Goal: Information Seeking & Learning: Learn about a topic

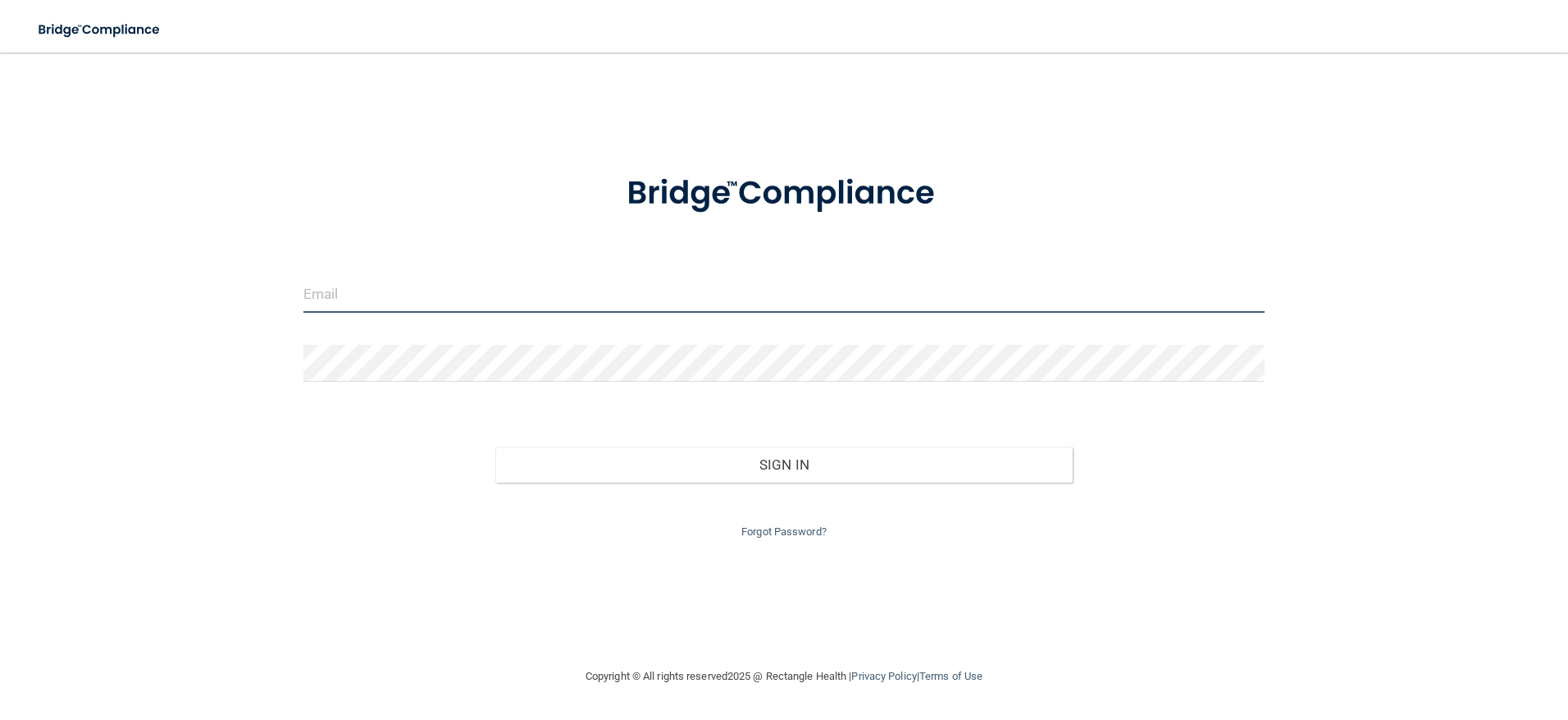
click at [351, 291] on input "email" at bounding box center [785, 294] width 962 height 37
type input "[EMAIL_ADDRESS][DOMAIN_NAME]"
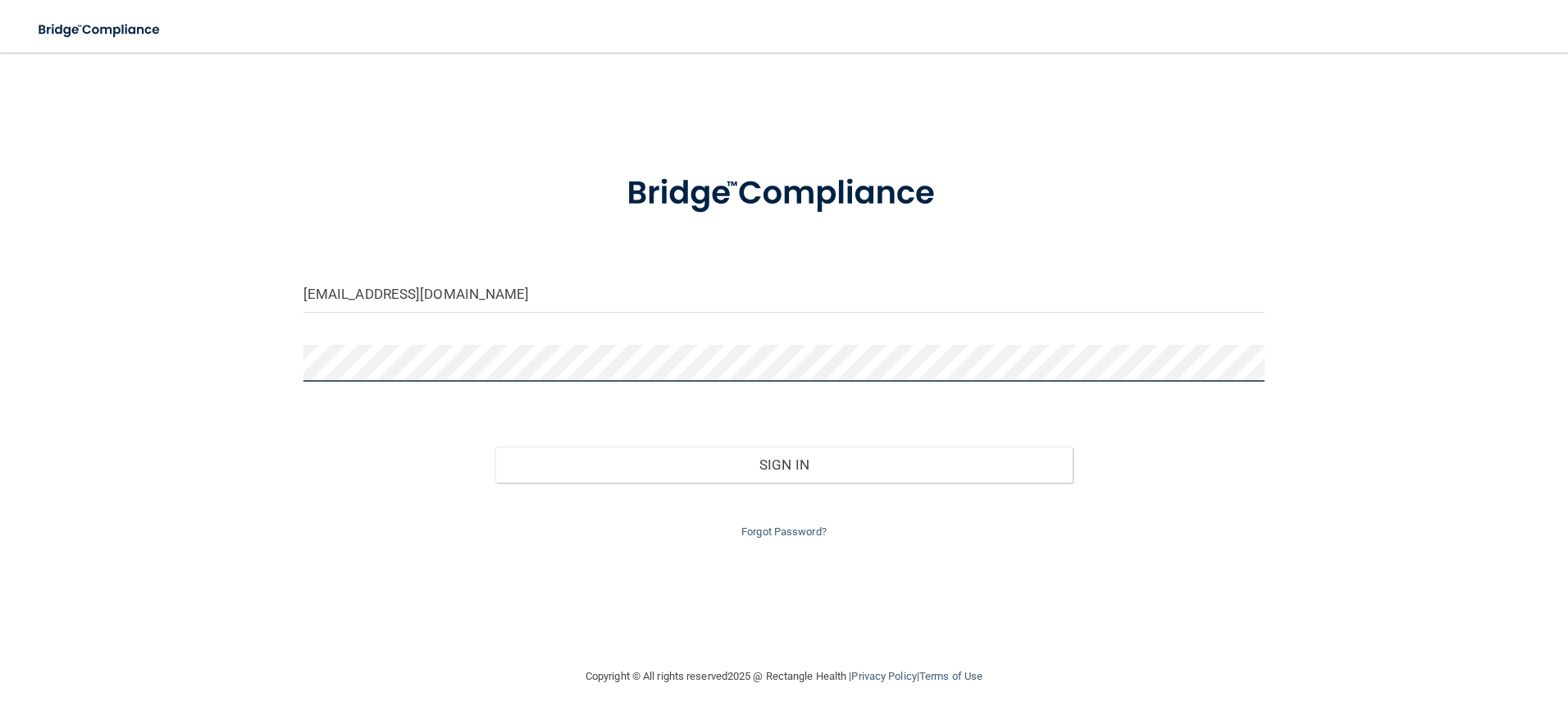
click at [496, 446] on button "Sign In" at bounding box center [784, 464] width 578 height 36
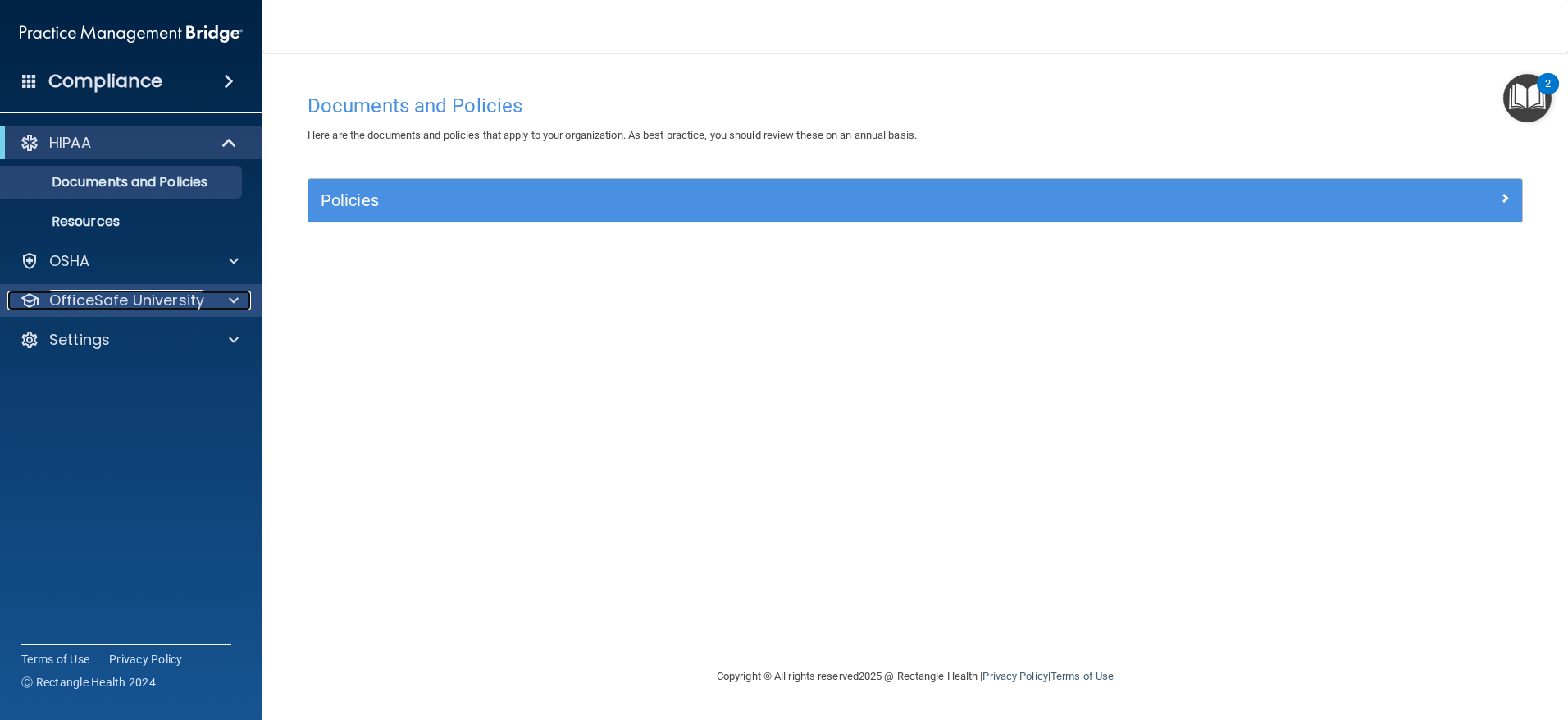
click at [106, 304] on p "OfficeSafe University" at bounding box center [127, 300] width 155 height 19
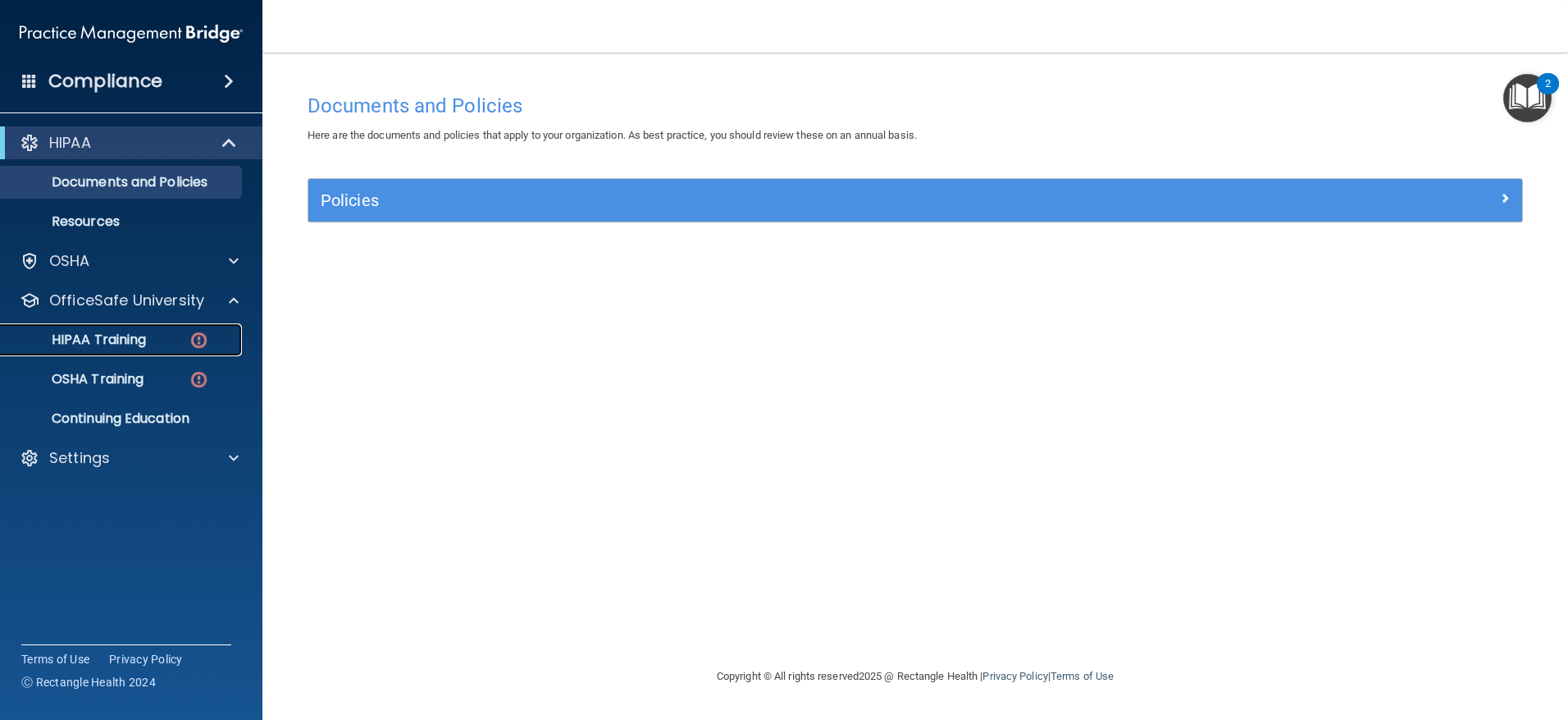
click at [141, 341] on p "HIPAA Training" at bounding box center [78, 339] width 135 height 17
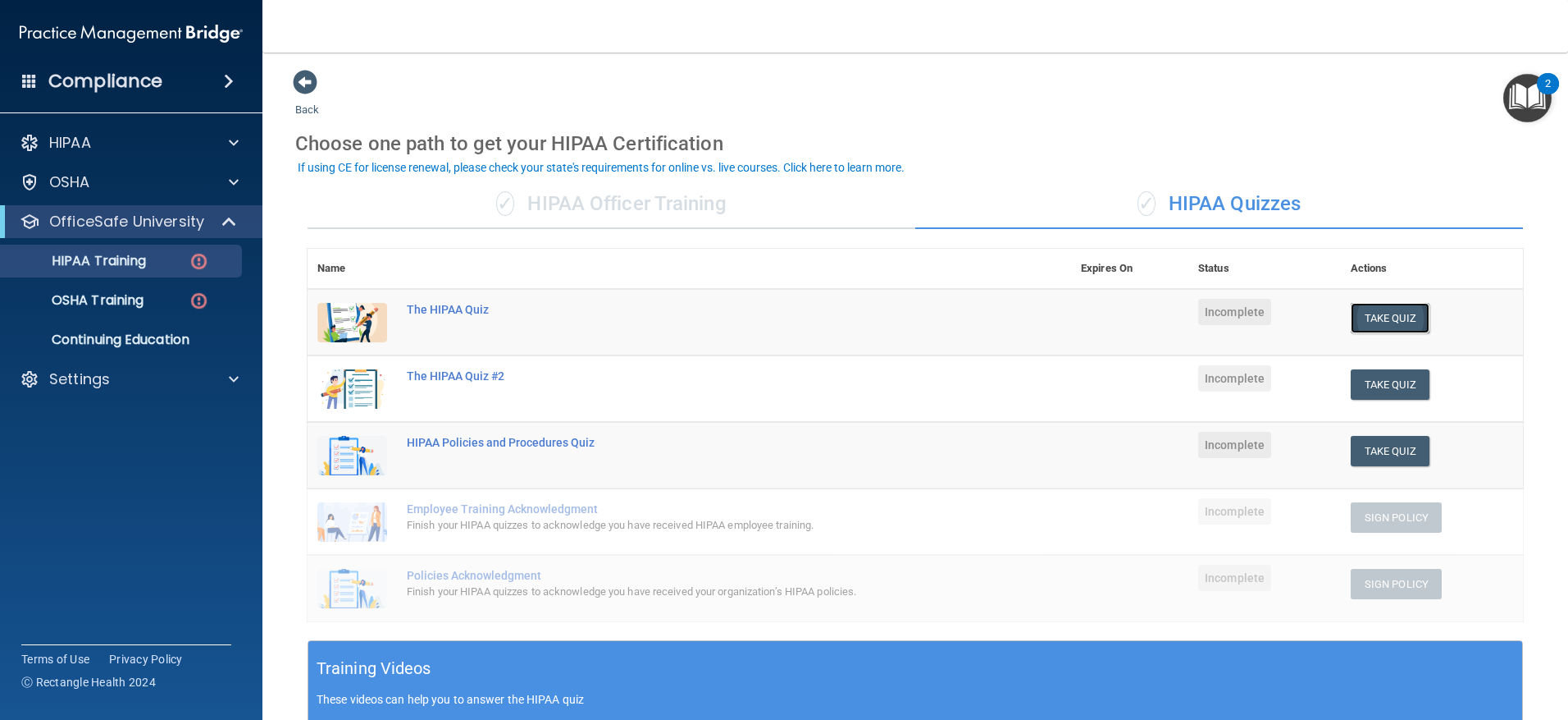
click at [1373, 325] on button "Take Quiz" at bounding box center [1390, 318] width 79 height 30
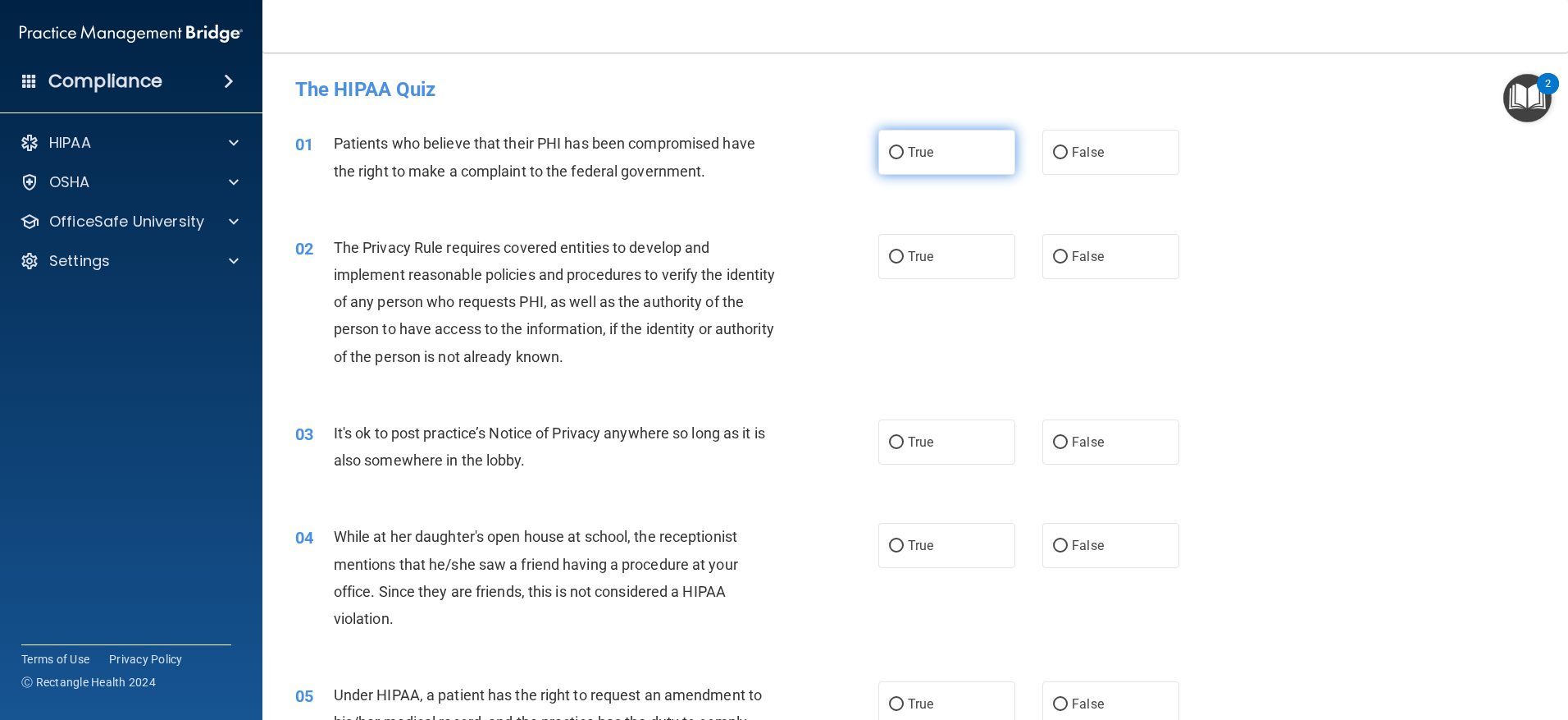
click at [897, 148] on input "True" at bounding box center [896, 153] width 15 height 13
radio input "true"
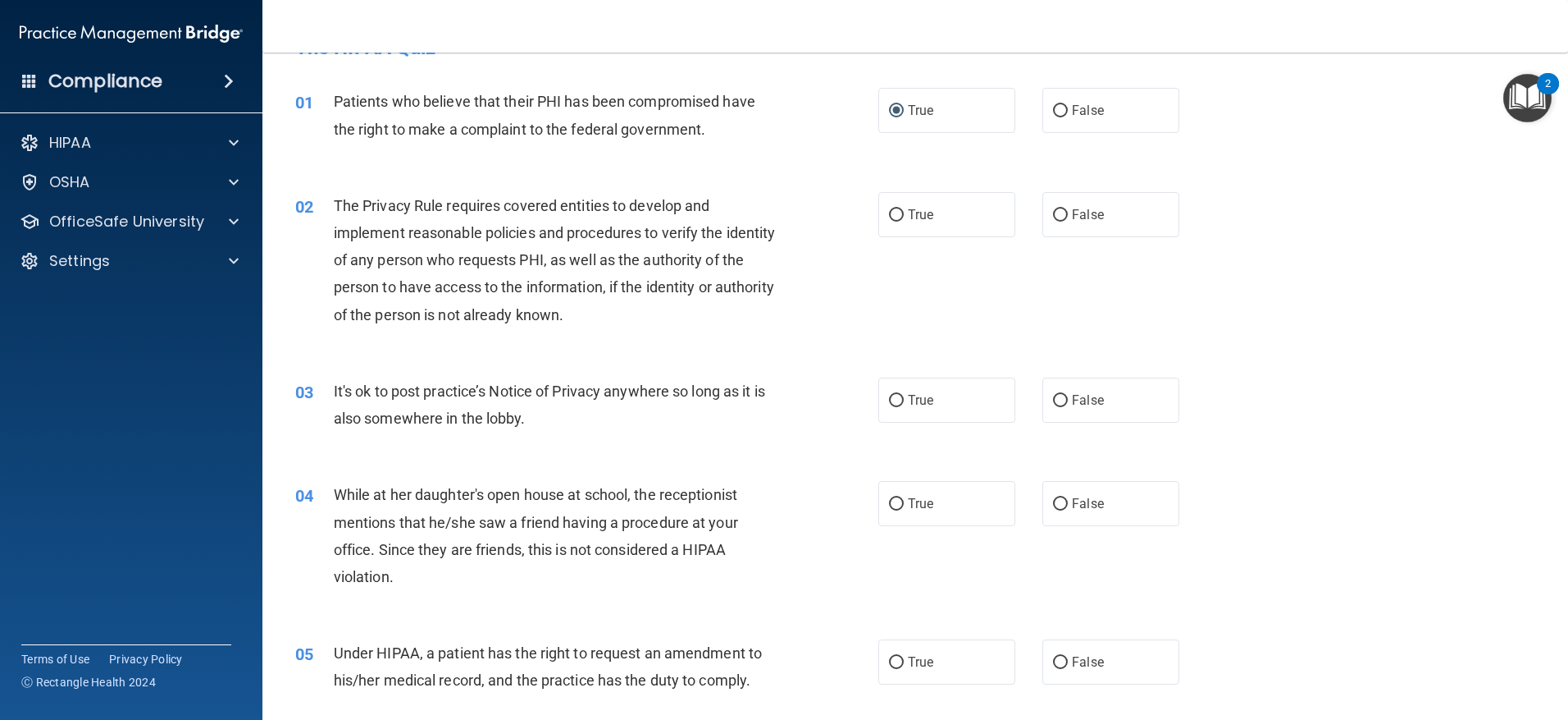
scroll to position [82, 0]
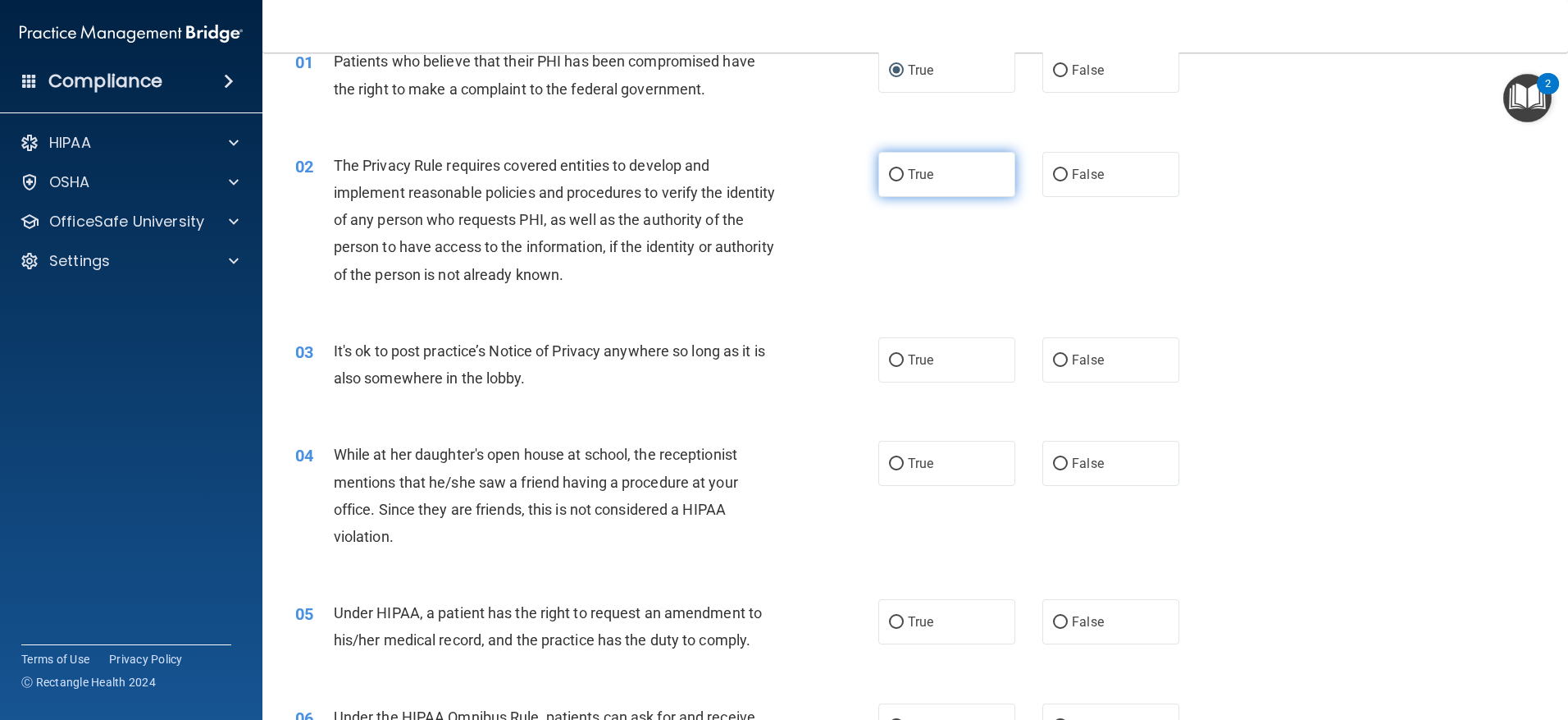
click at [889, 171] on input "True" at bounding box center [896, 174] width 15 height 13
radio input "true"
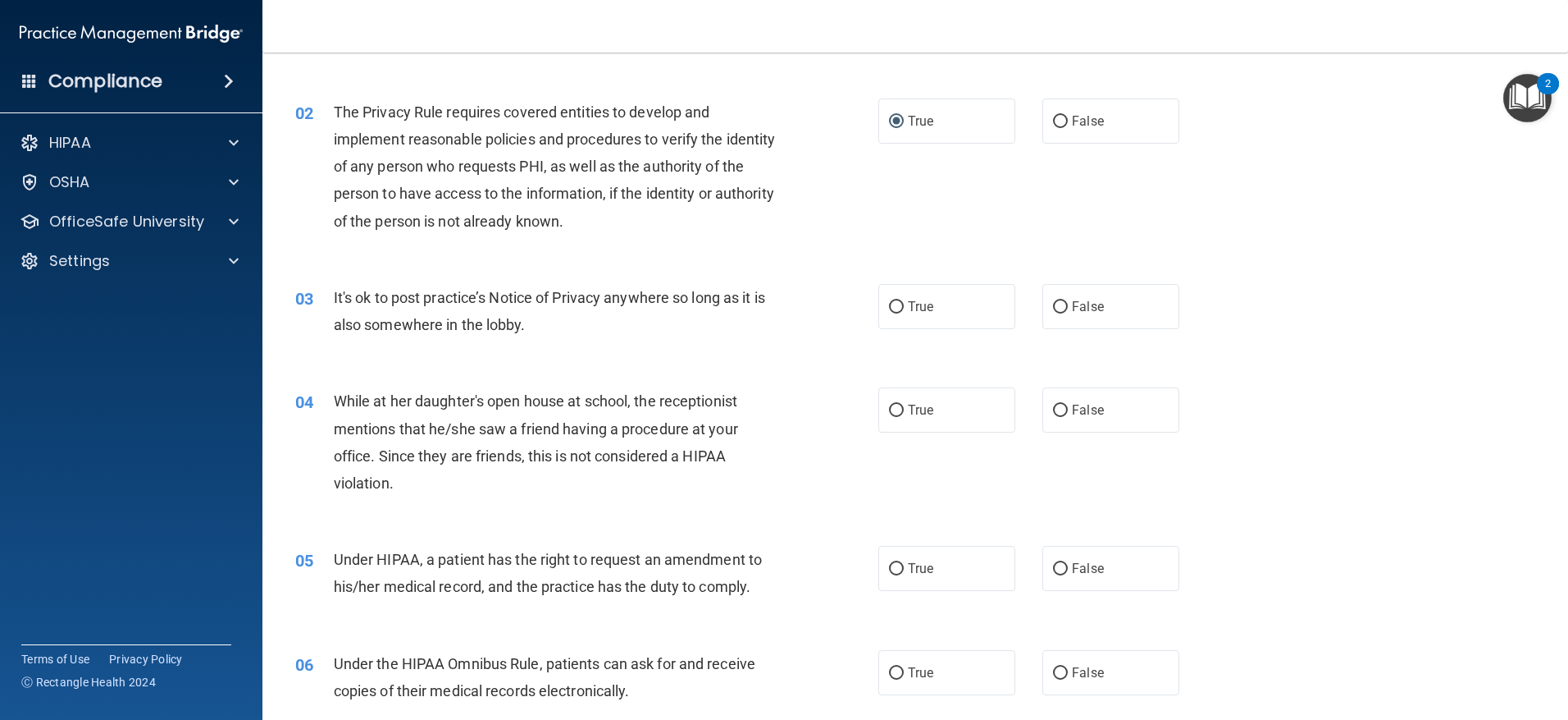
scroll to position [164, 0]
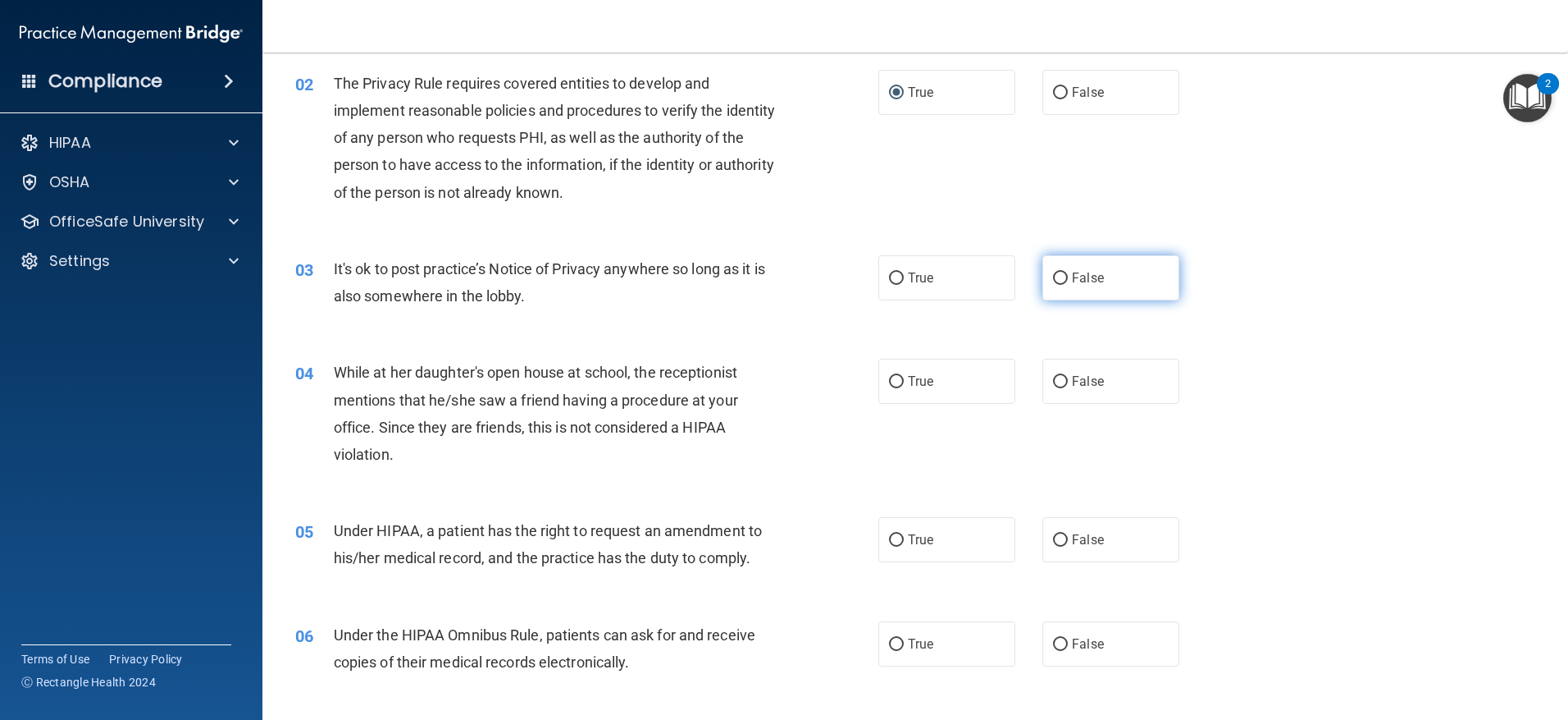
click at [1054, 281] on input "False" at bounding box center [1060, 279] width 15 height 13
radio input "true"
click at [1059, 381] on input "False" at bounding box center [1060, 382] width 15 height 13
radio input "true"
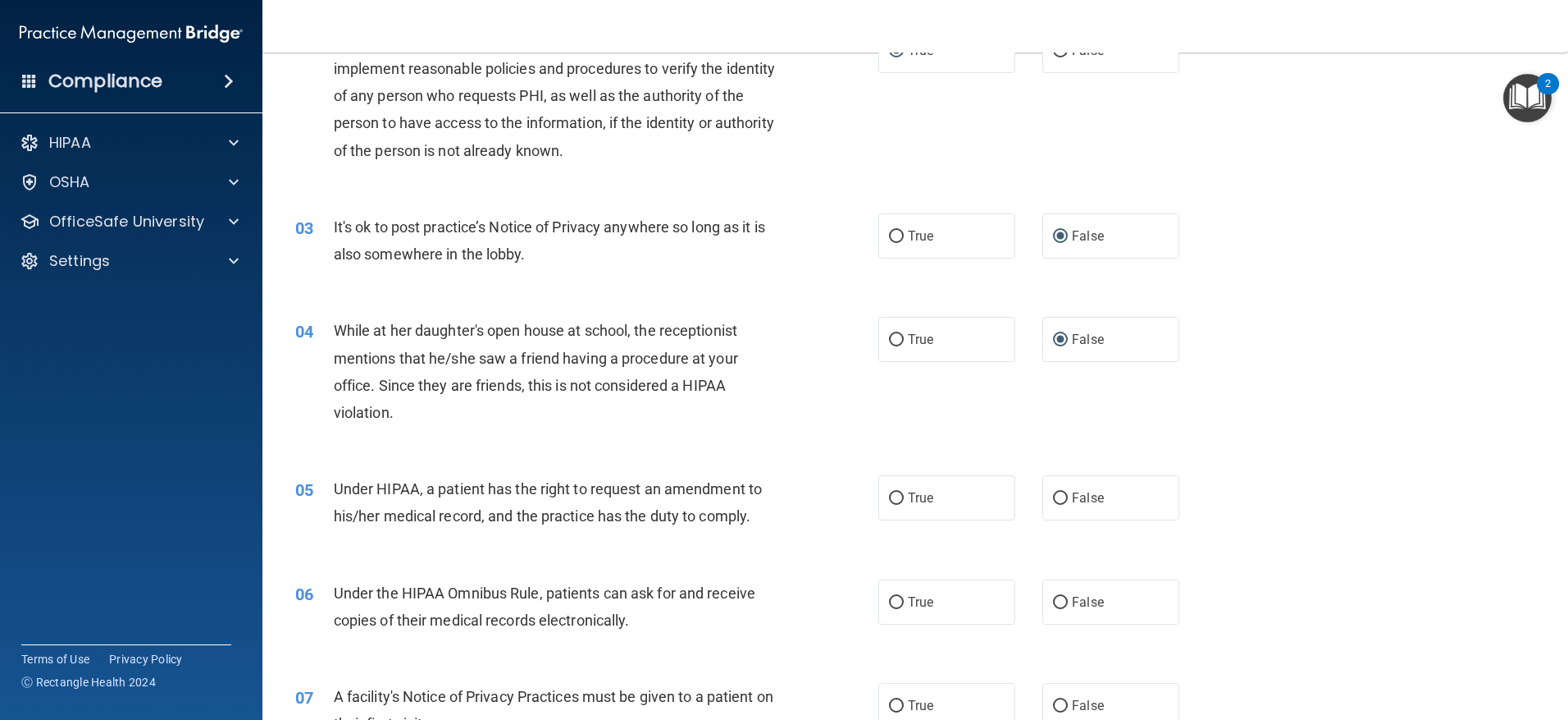
scroll to position [246, 0]
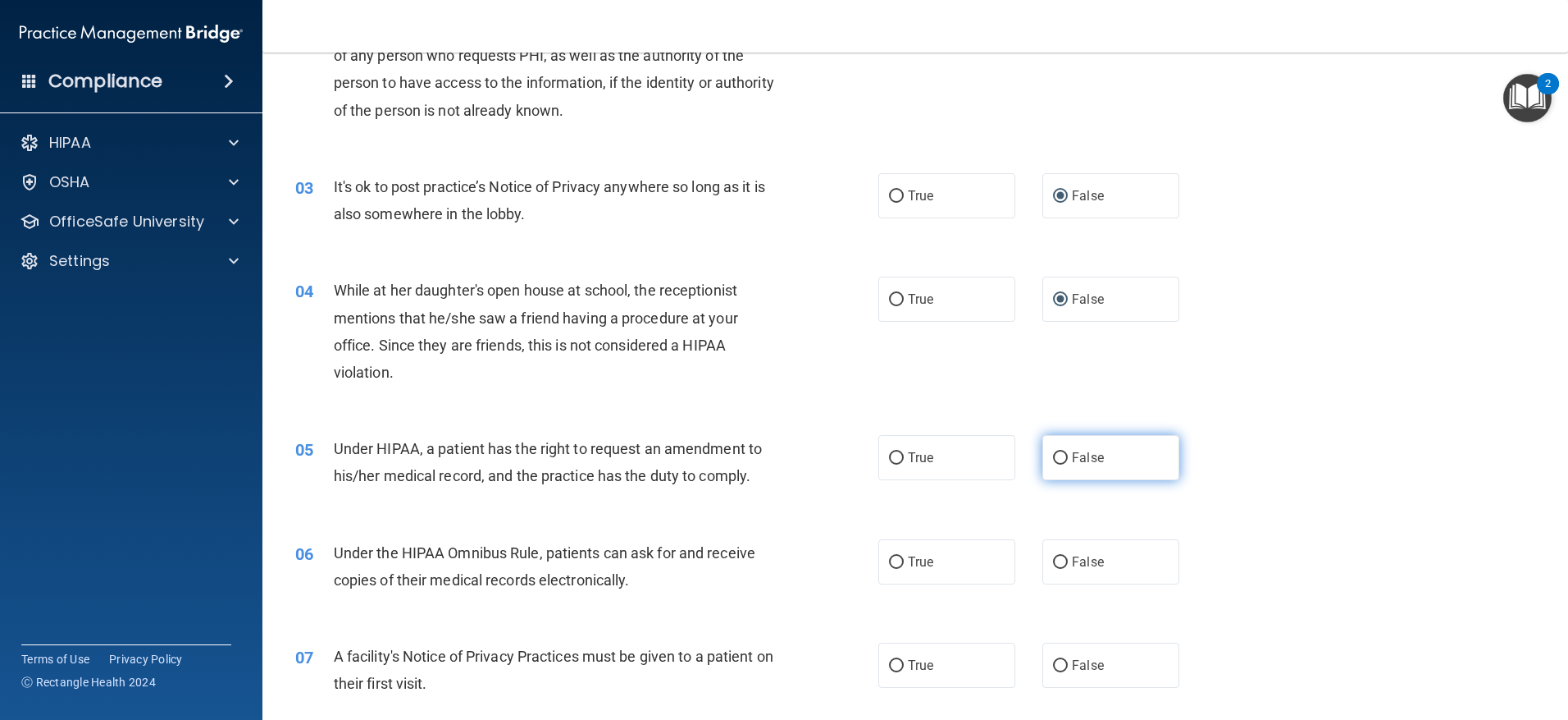
click at [1053, 463] on input "False" at bounding box center [1060, 458] width 15 height 13
radio input "true"
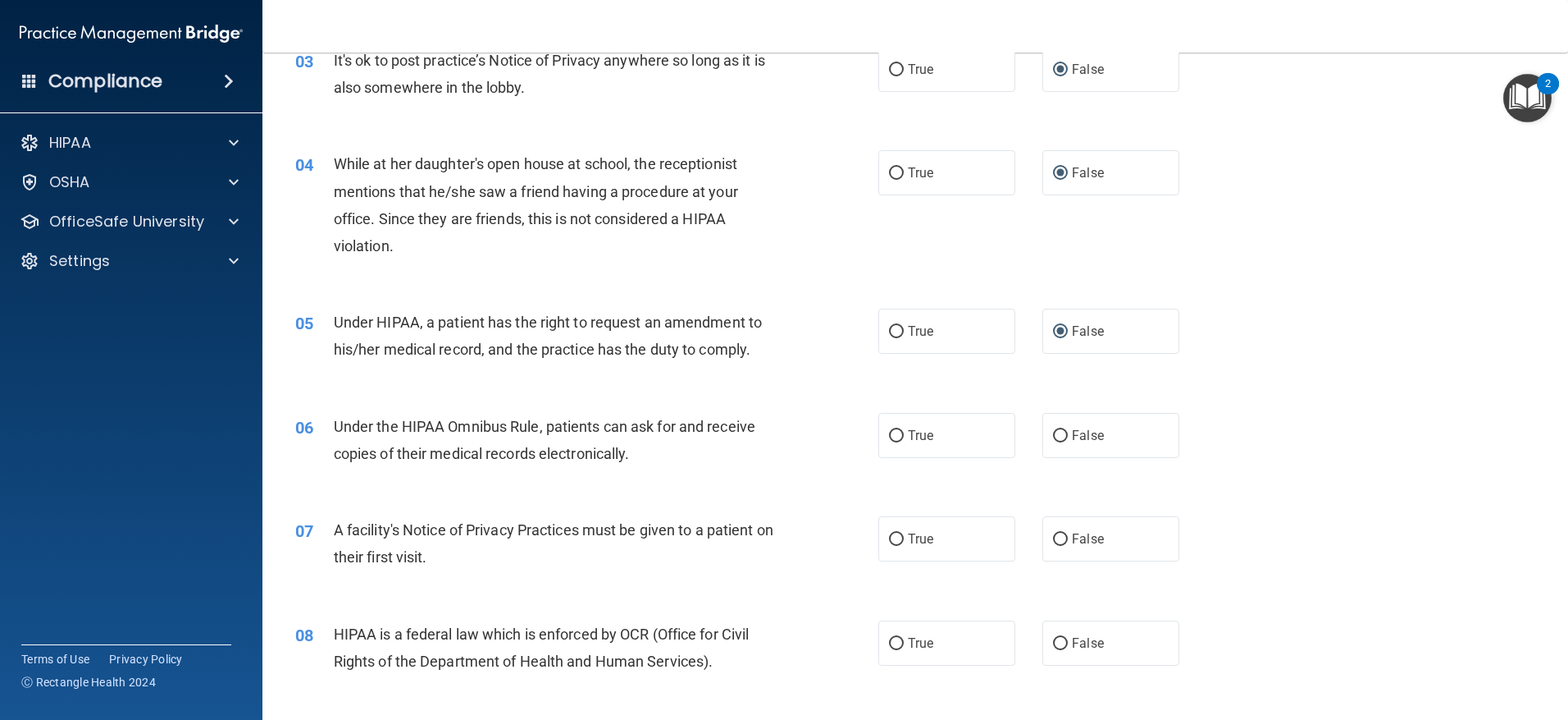
scroll to position [410, 0]
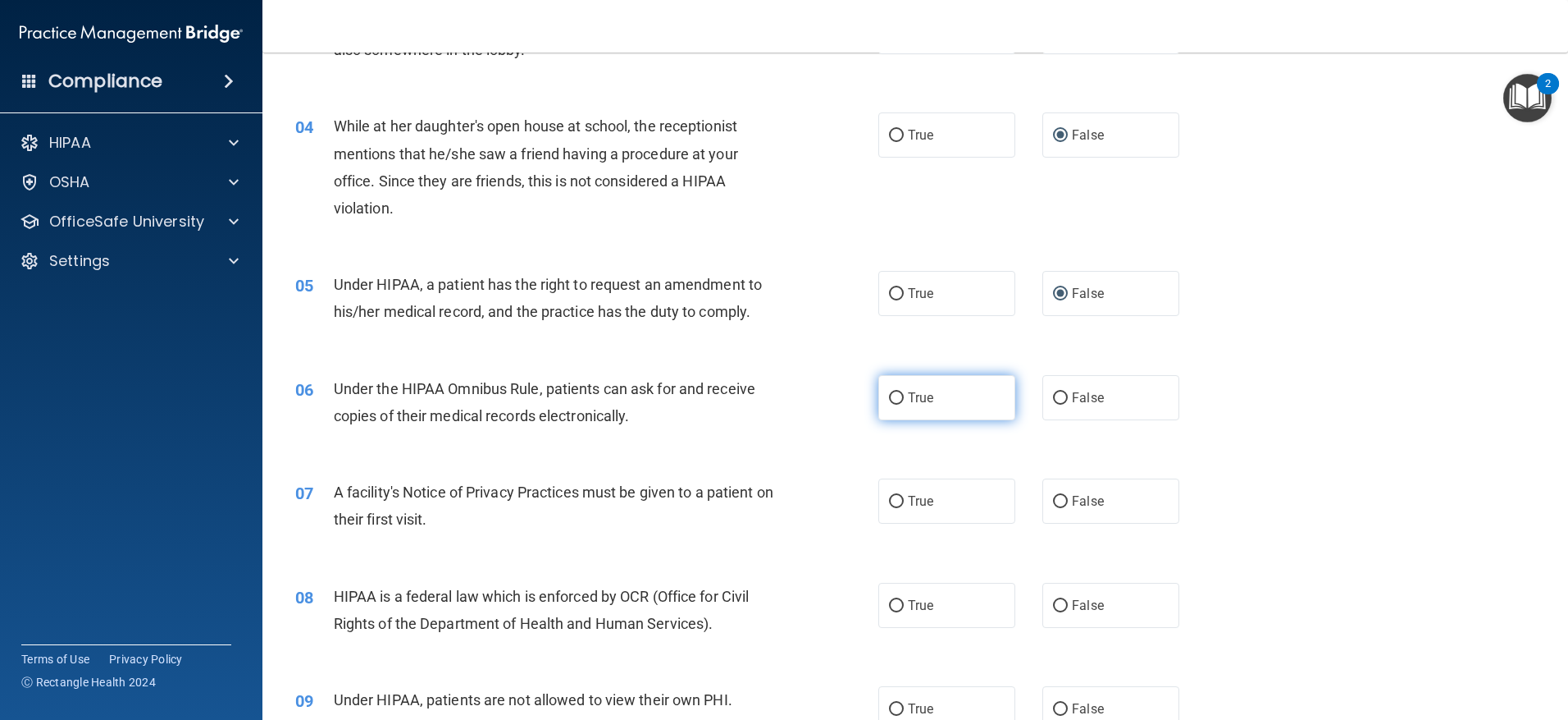
click at [901, 404] on label "True" at bounding box center [947, 398] width 137 height 45
click at [901, 404] on input "True" at bounding box center [896, 398] width 15 height 13
radio input "true"
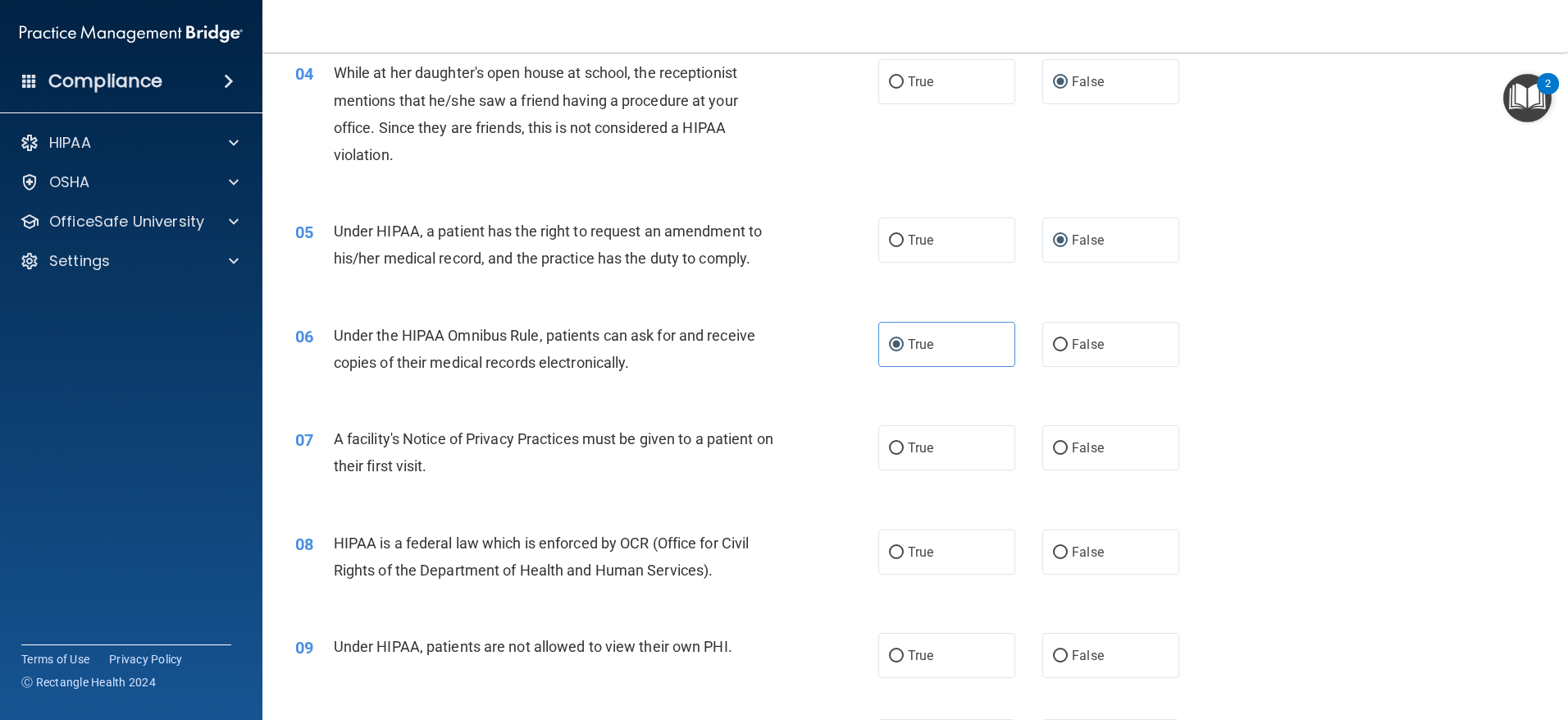
scroll to position [492, 0]
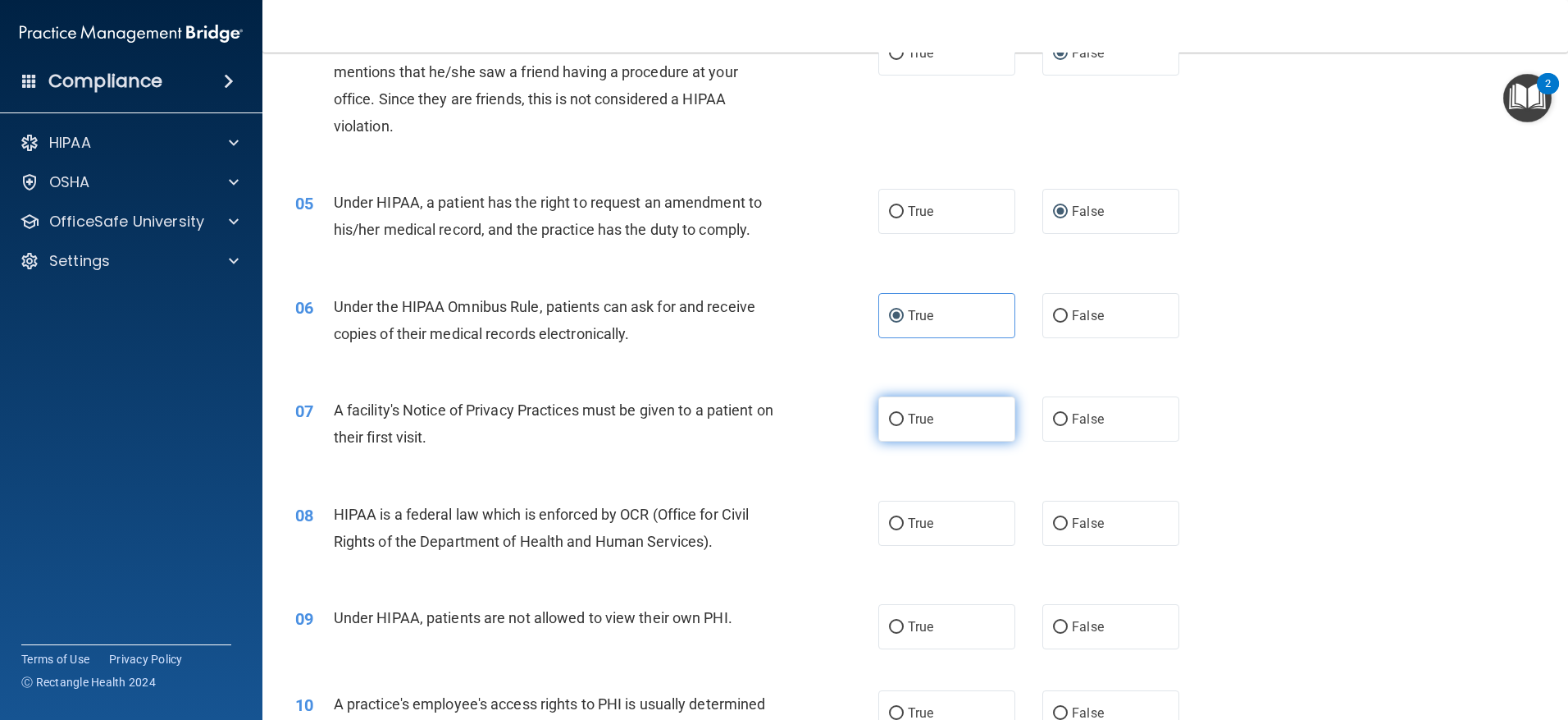
click at [889, 415] on input "True" at bounding box center [896, 419] width 15 height 13
radio input "true"
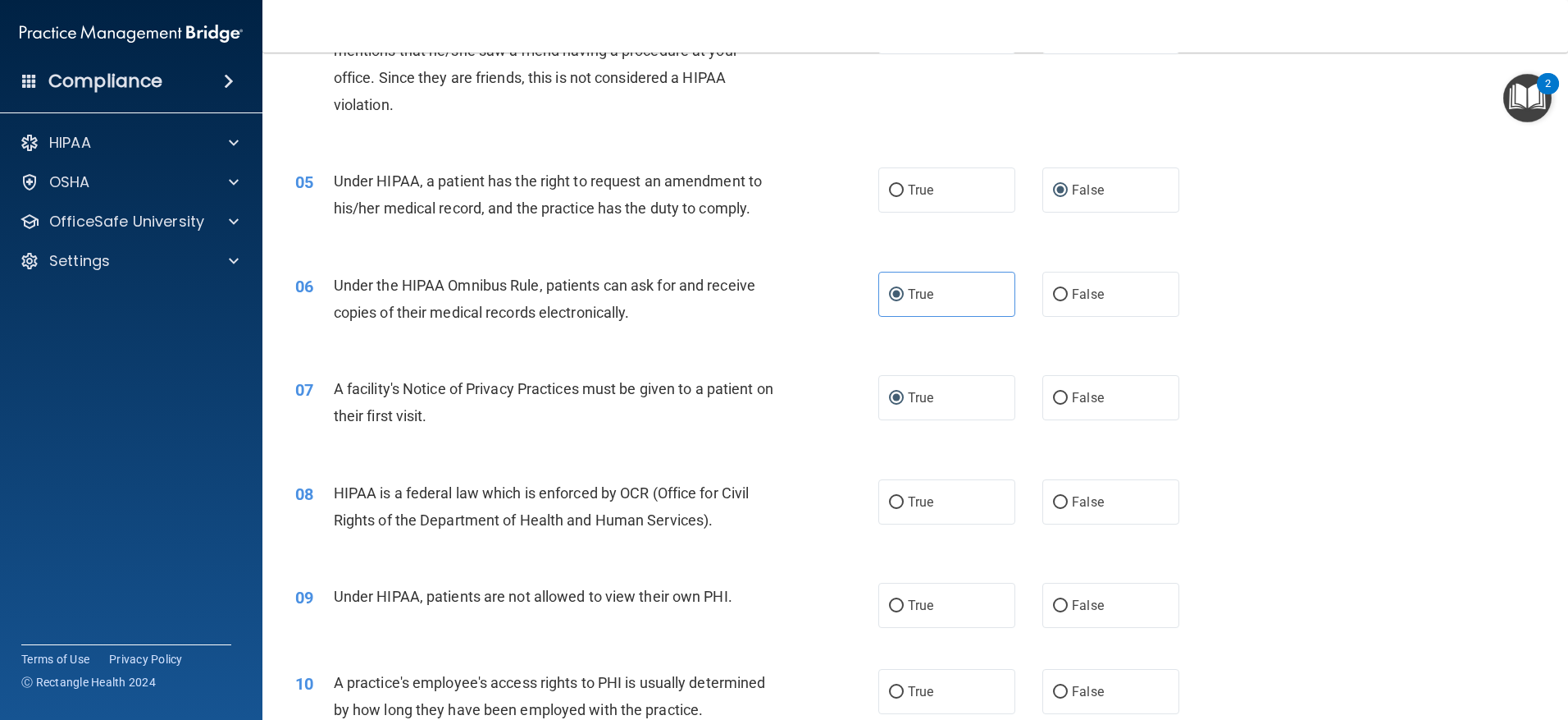
scroll to position [575, 0]
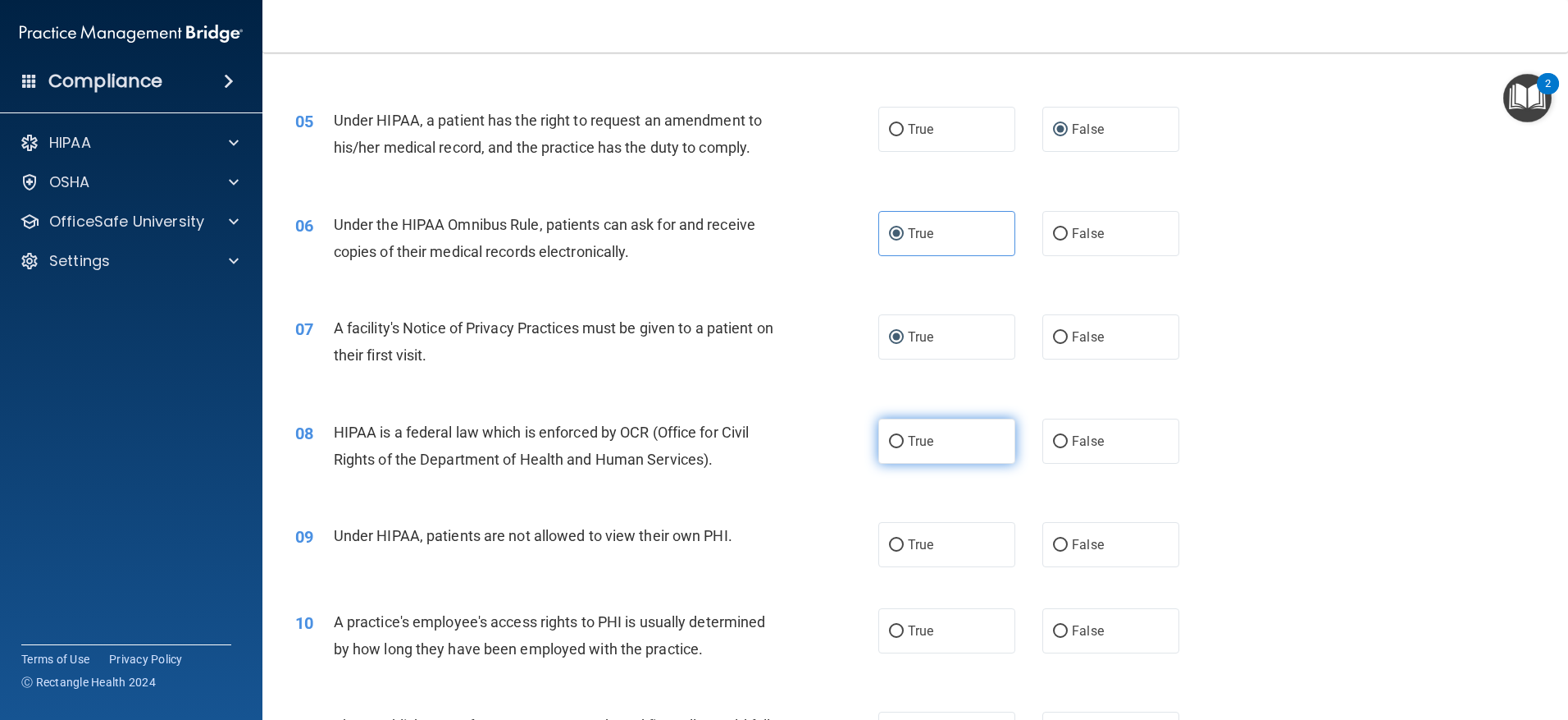
click at [891, 442] on input "True" at bounding box center [896, 441] width 15 height 13
radio input "true"
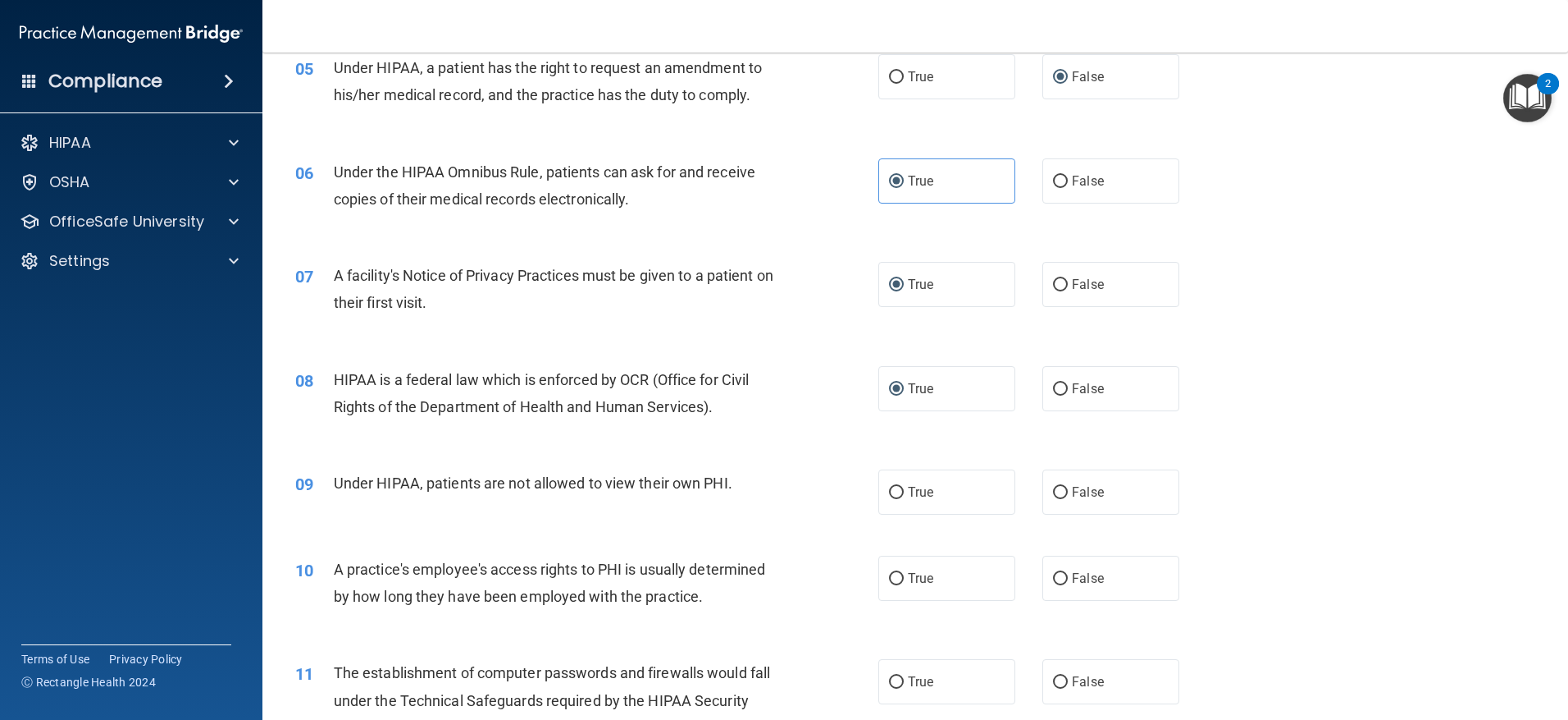
scroll to position [657, 0]
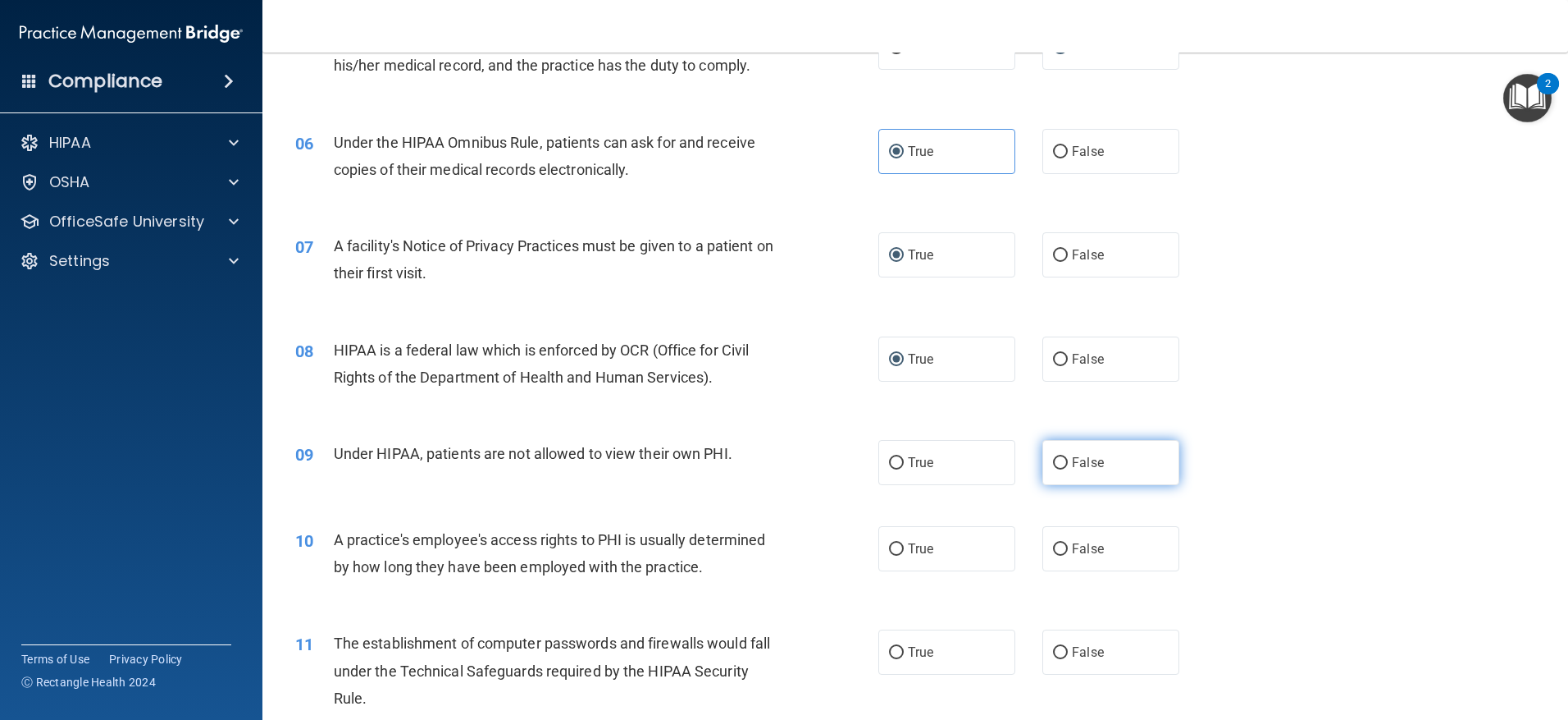
click at [1060, 460] on label "False" at bounding box center [1110, 462] width 137 height 45
drag, startPoint x: 1060, startPoint y: 460, endPoint x: 1049, endPoint y: 548, distance: 88.7
click at [1053, 549] on input "False" at bounding box center [1060, 549] width 15 height 13
radio input "true"
click at [1053, 462] on input "False" at bounding box center [1060, 463] width 15 height 13
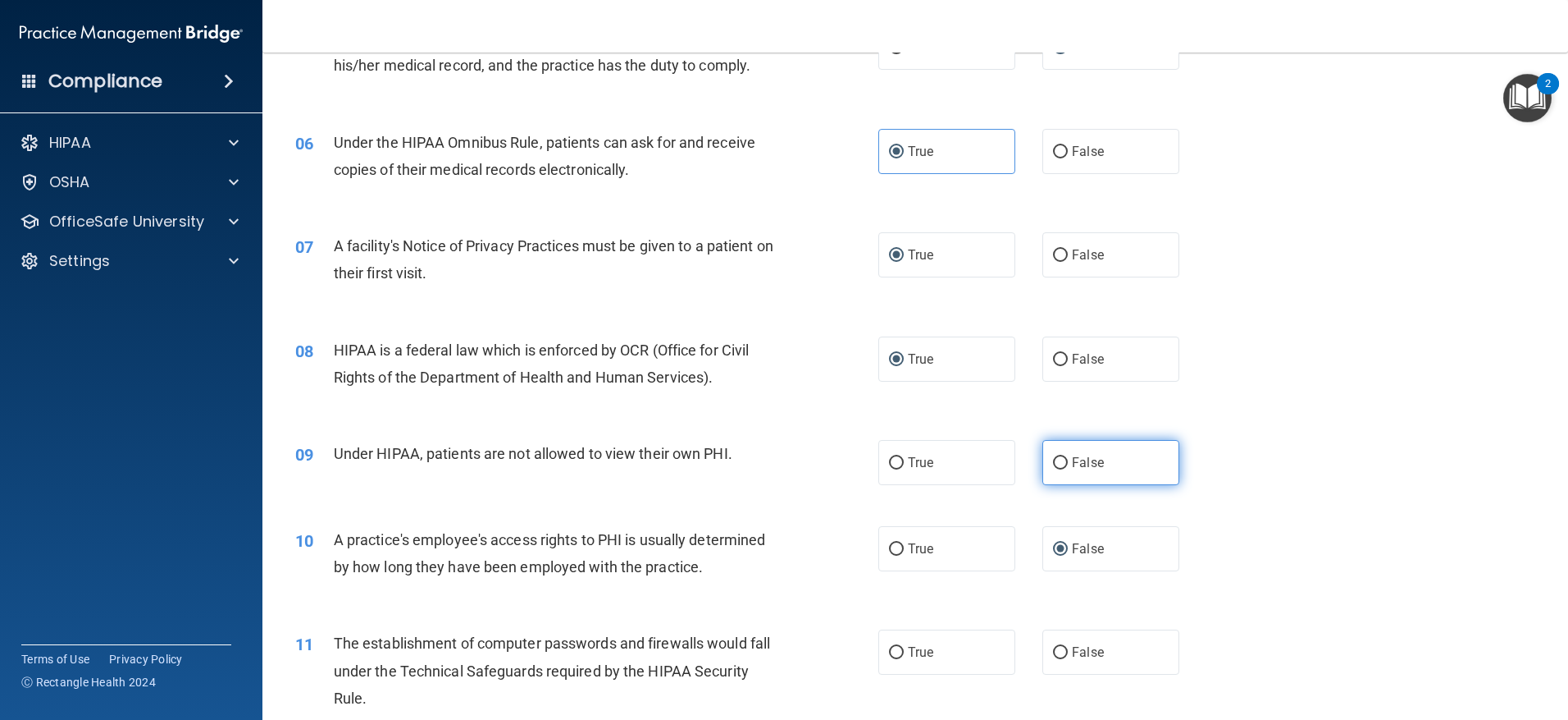
radio input "true"
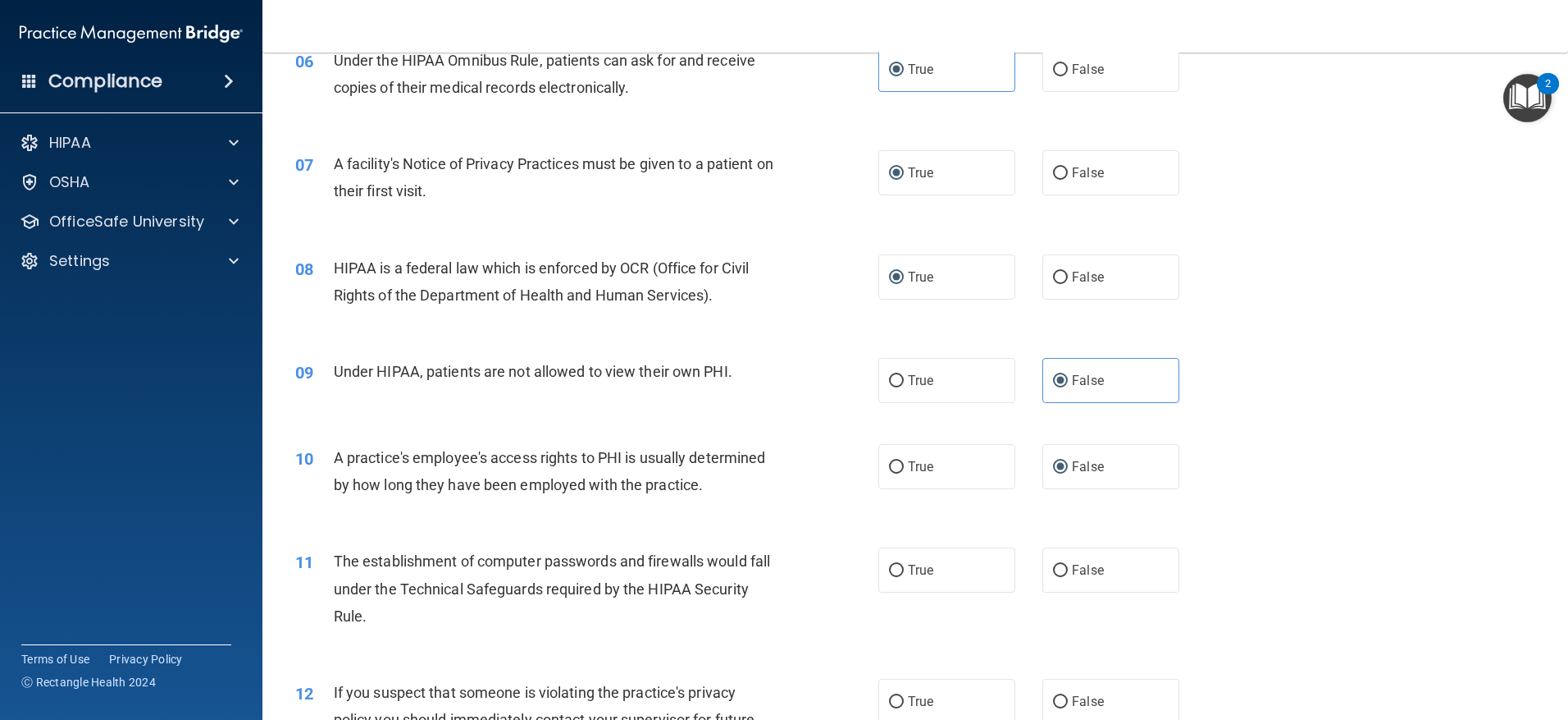
scroll to position [820, 0]
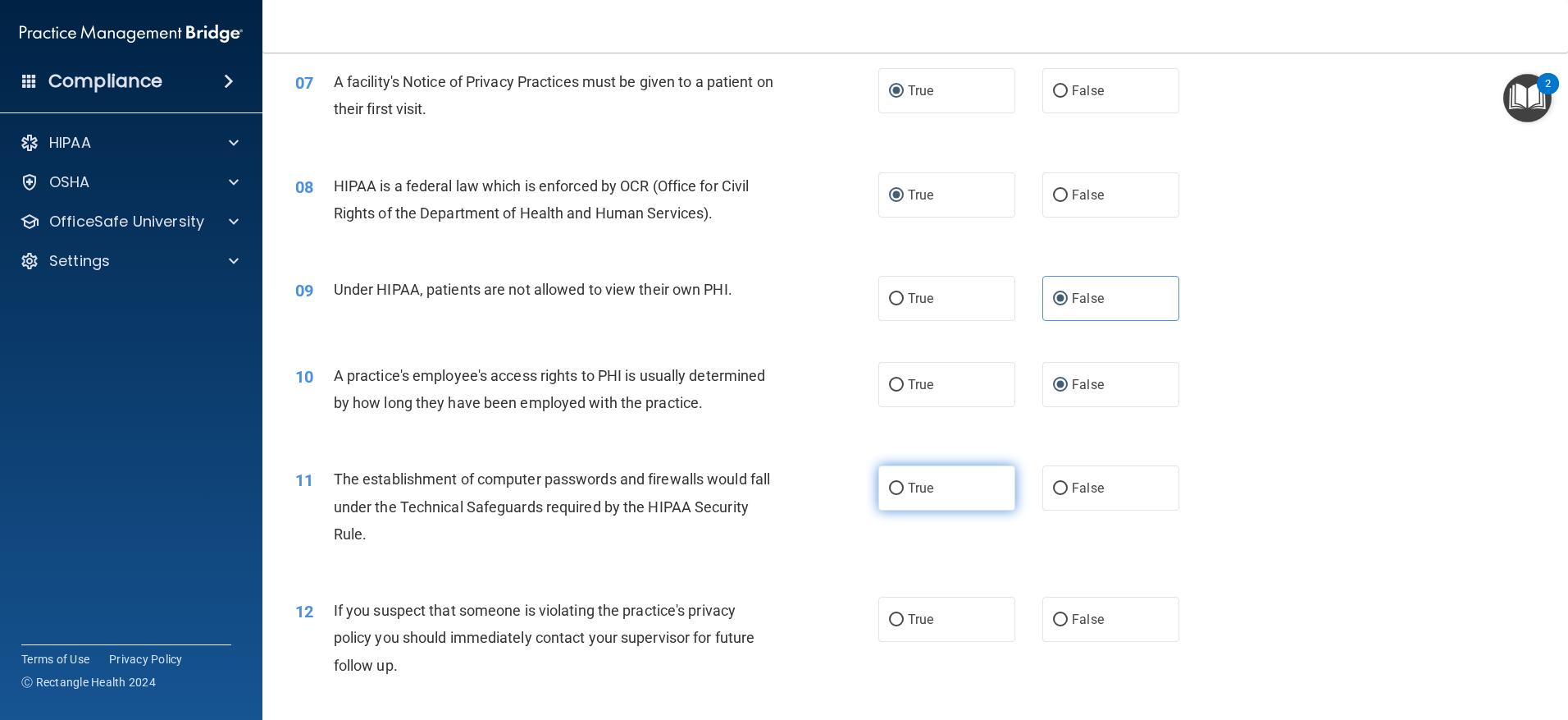
click at [893, 489] on input "True" at bounding box center [896, 488] width 15 height 13
radio input "true"
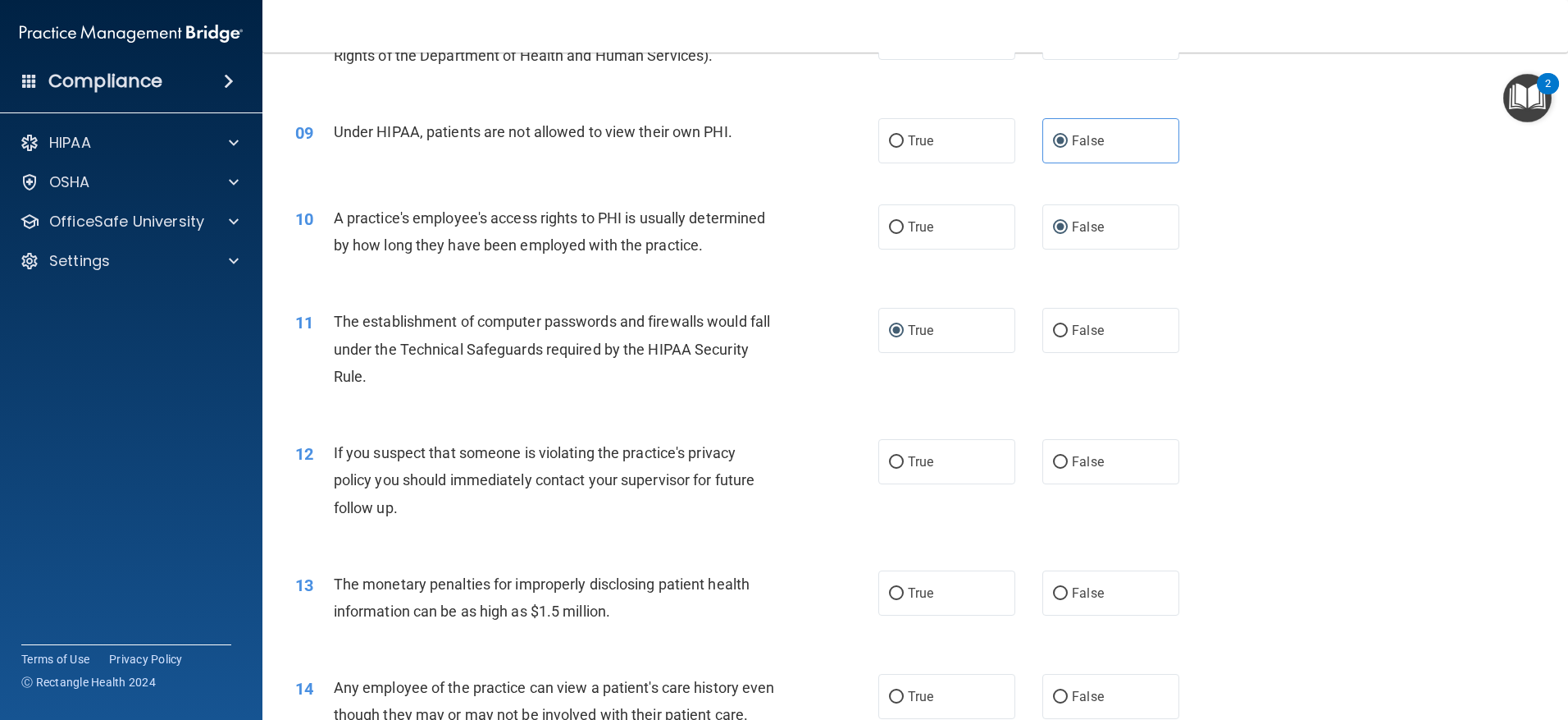
scroll to position [985, 0]
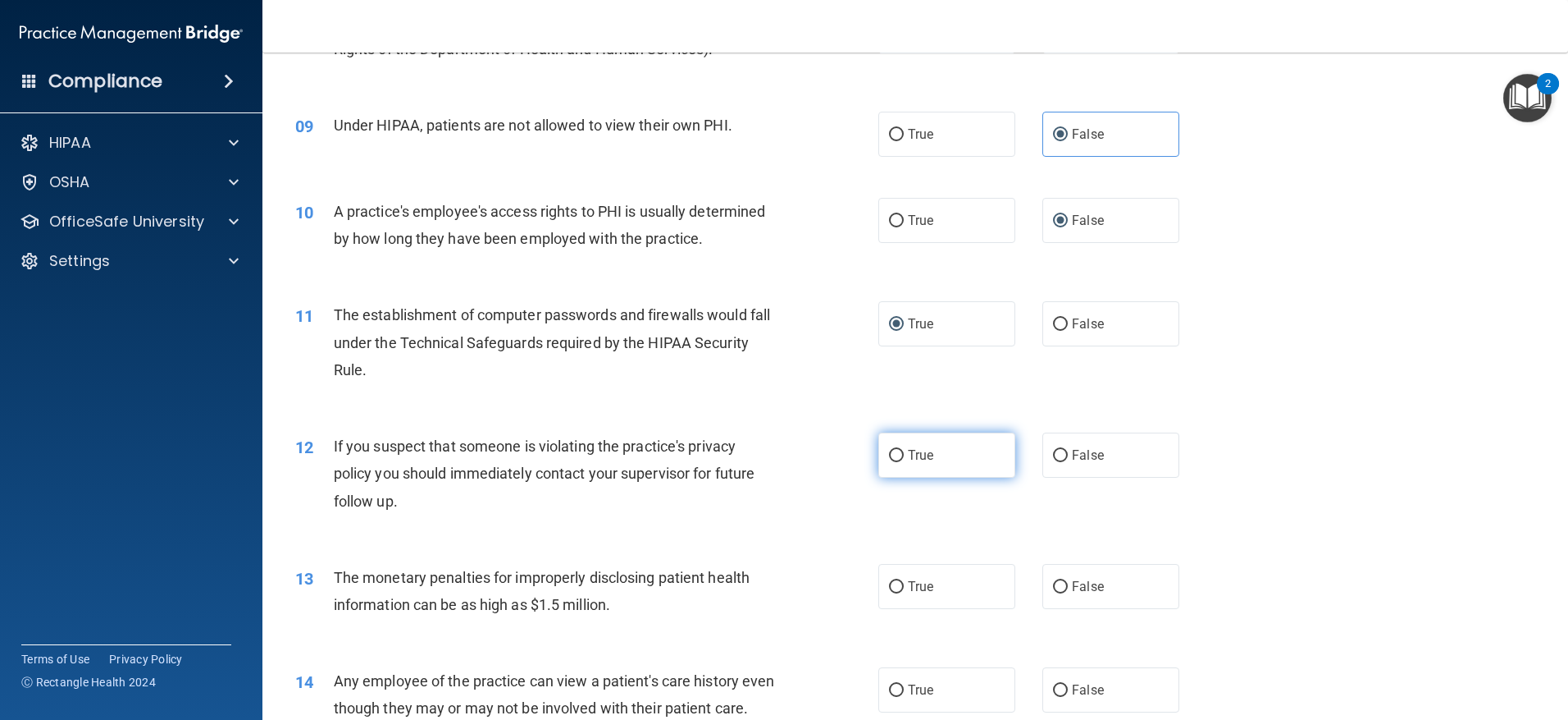
click at [889, 460] on input "True" at bounding box center [896, 456] width 15 height 13
radio input "true"
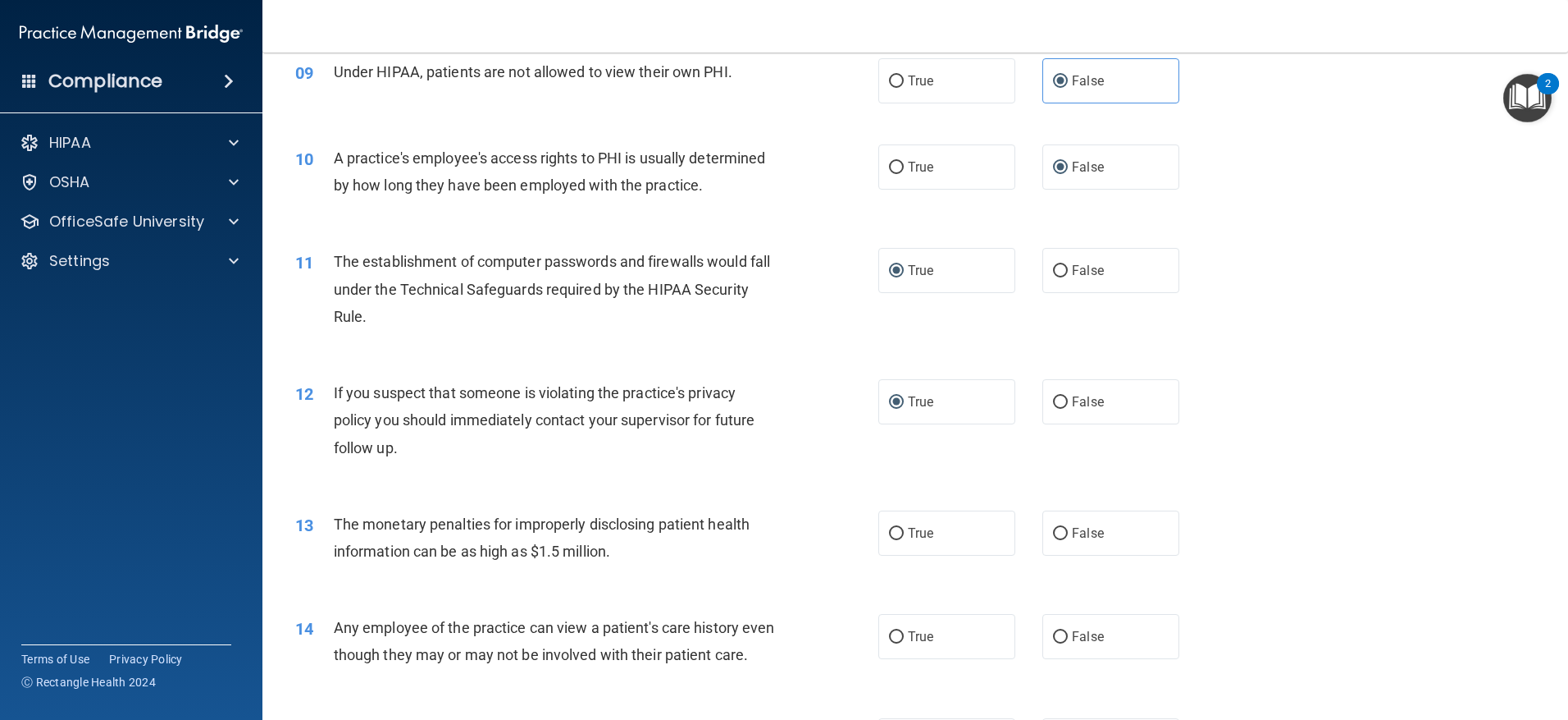
scroll to position [1149, 0]
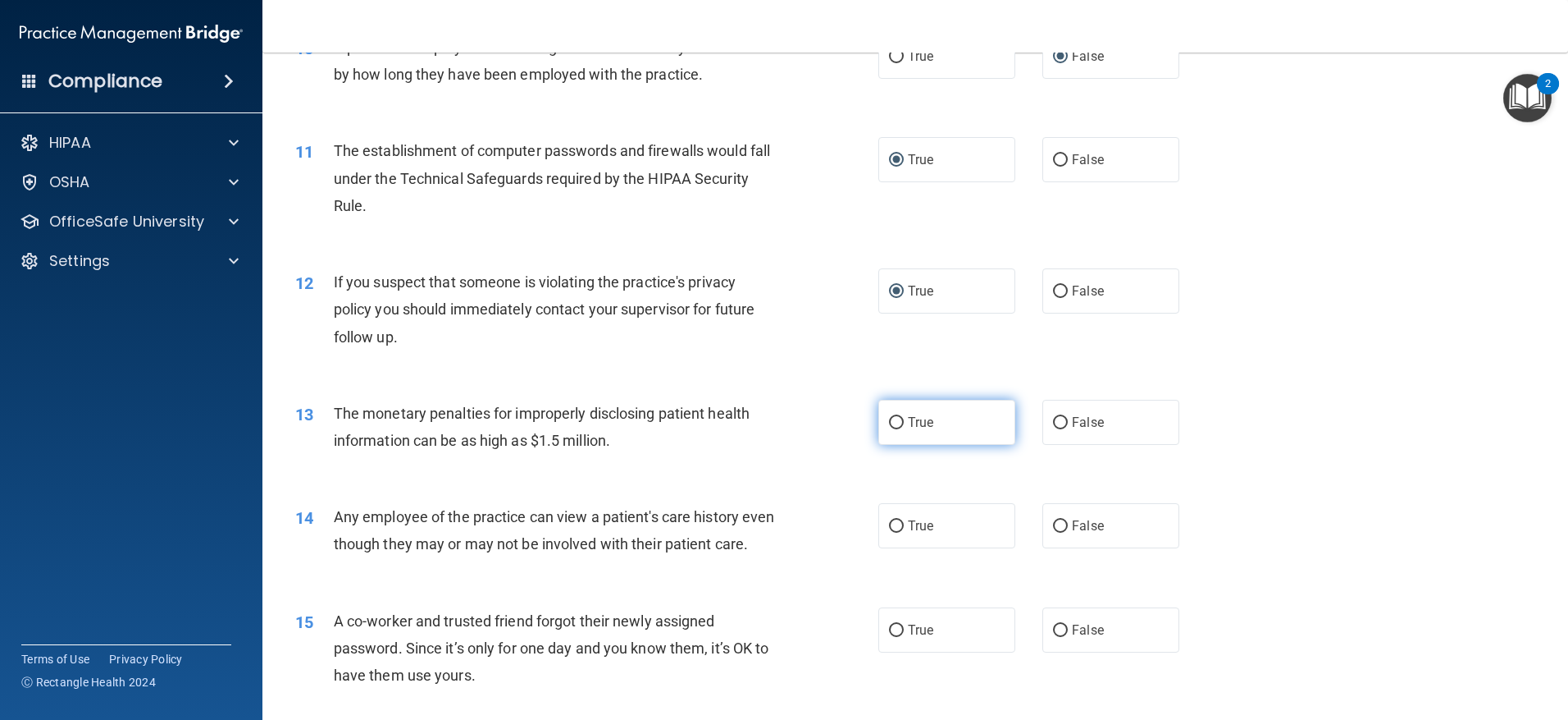
click at [897, 424] on input "True" at bounding box center [896, 423] width 15 height 13
radio input "true"
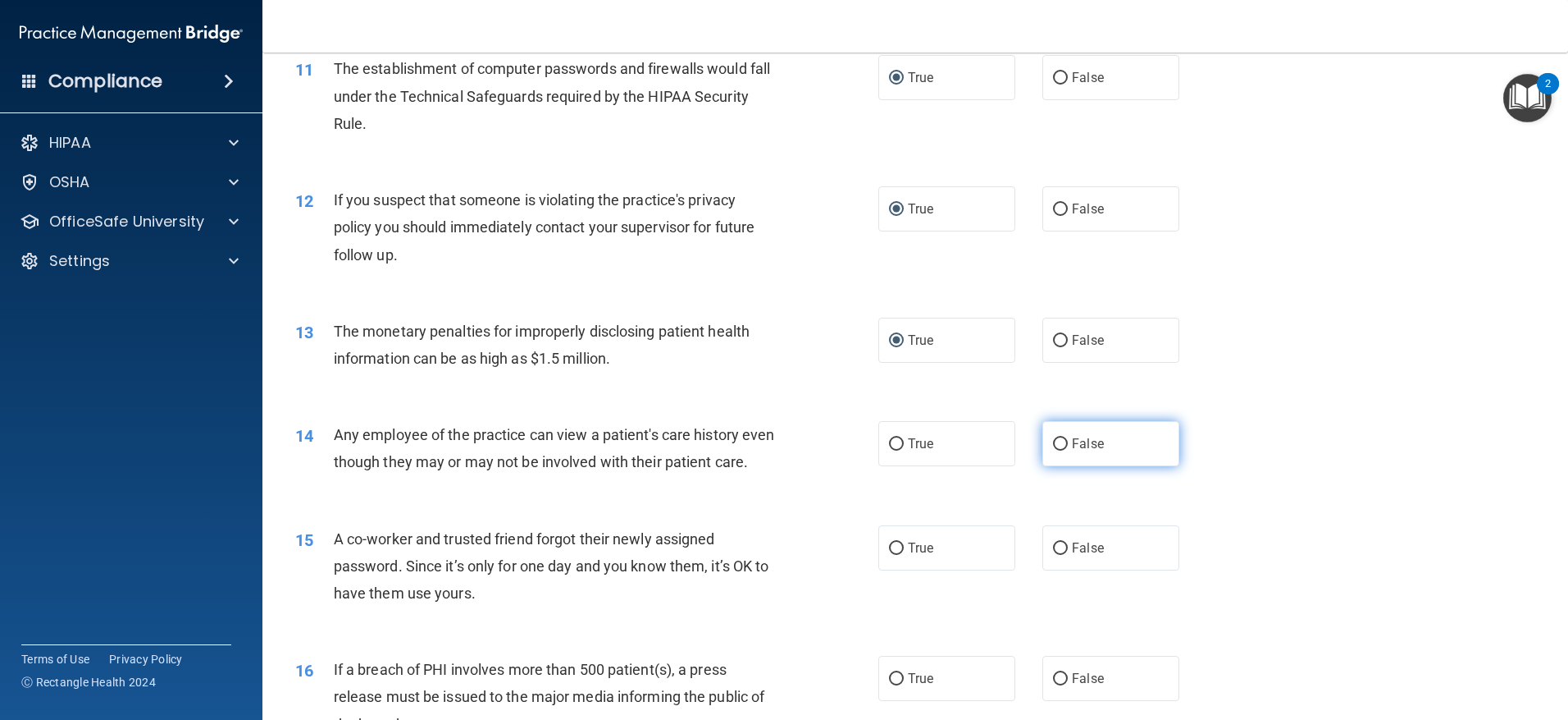
click at [1063, 447] on label "False" at bounding box center [1110, 443] width 137 height 45
click at [1063, 447] on input "False" at bounding box center [1060, 444] width 15 height 13
radio input "true"
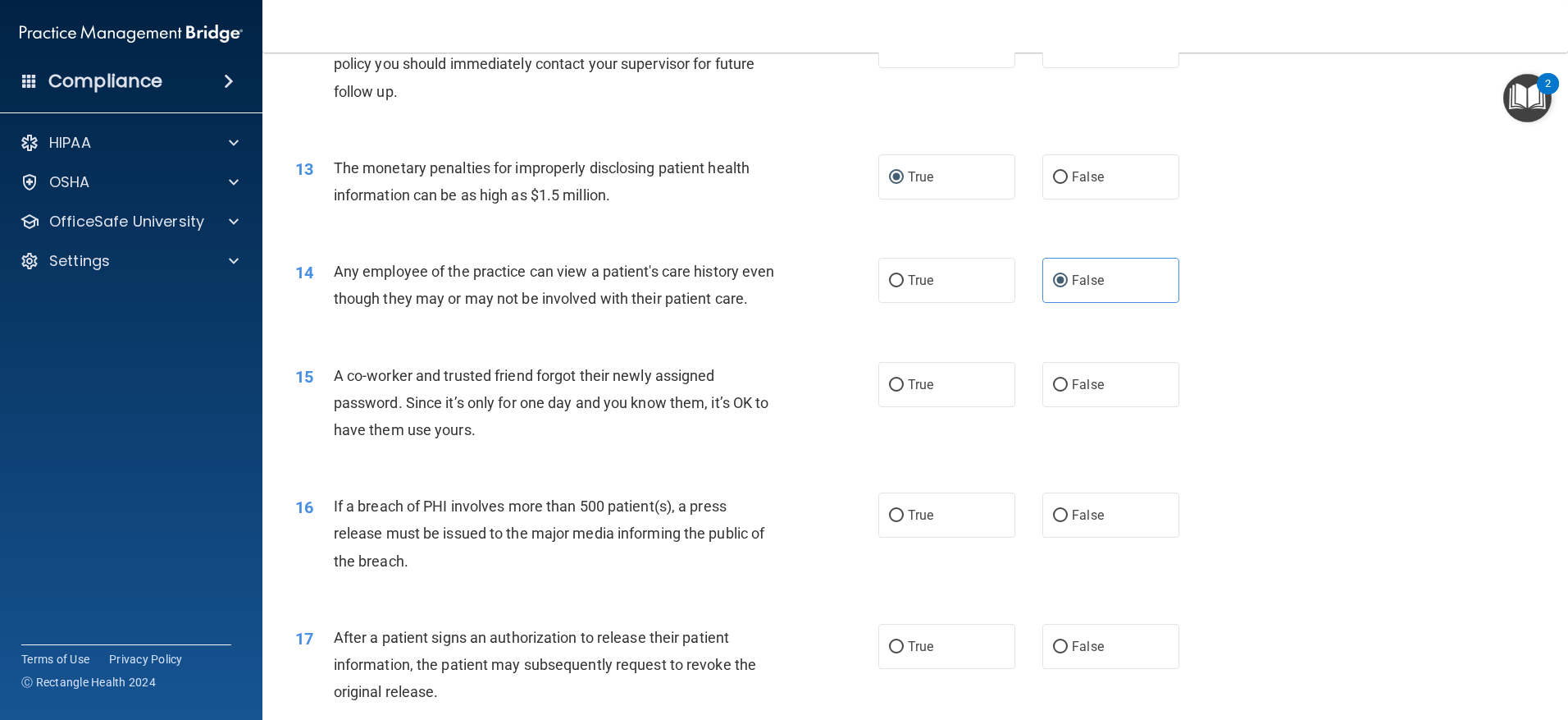
scroll to position [1395, 0]
click at [1057, 391] on input "False" at bounding box center [1060, 384] width 15 height 13
radio input "true"
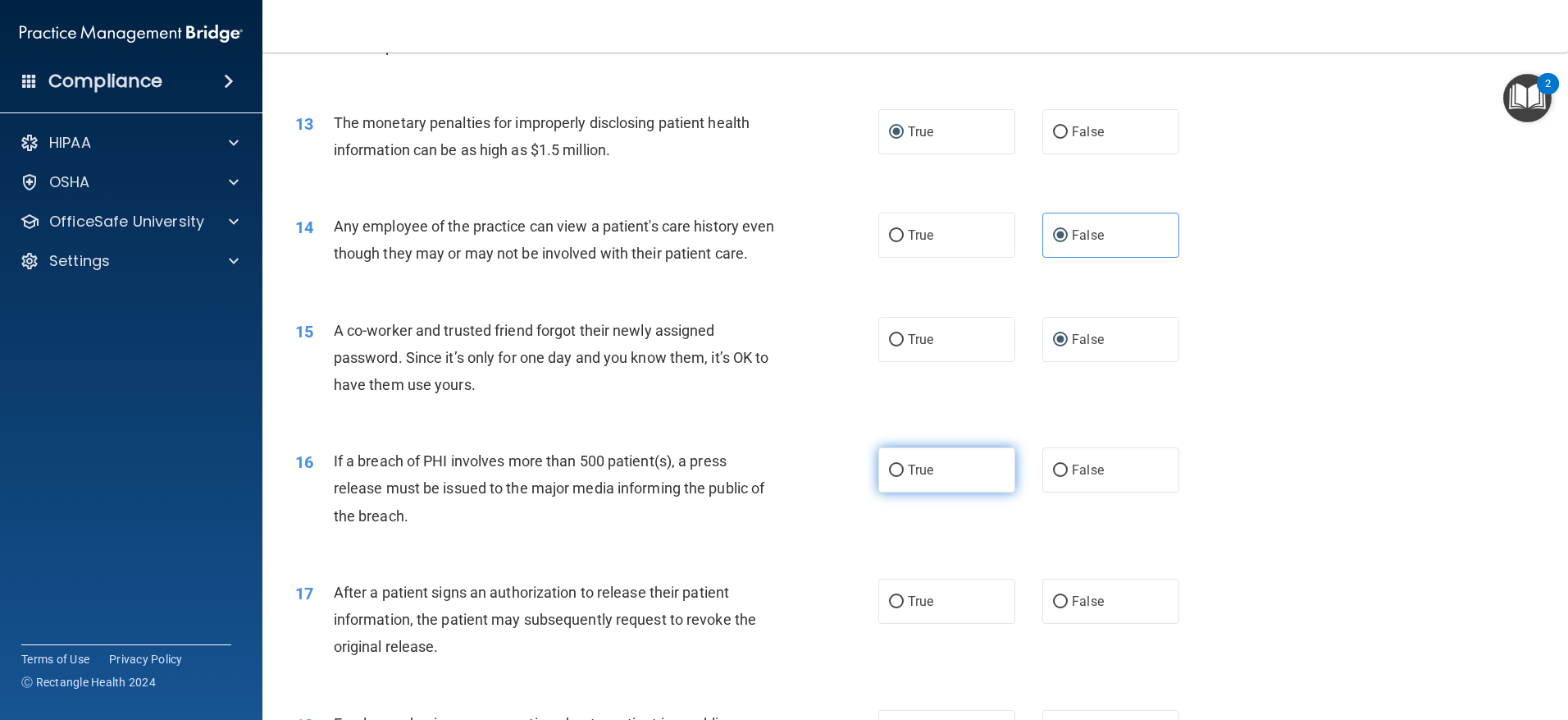
scroll to position [1477, 0]
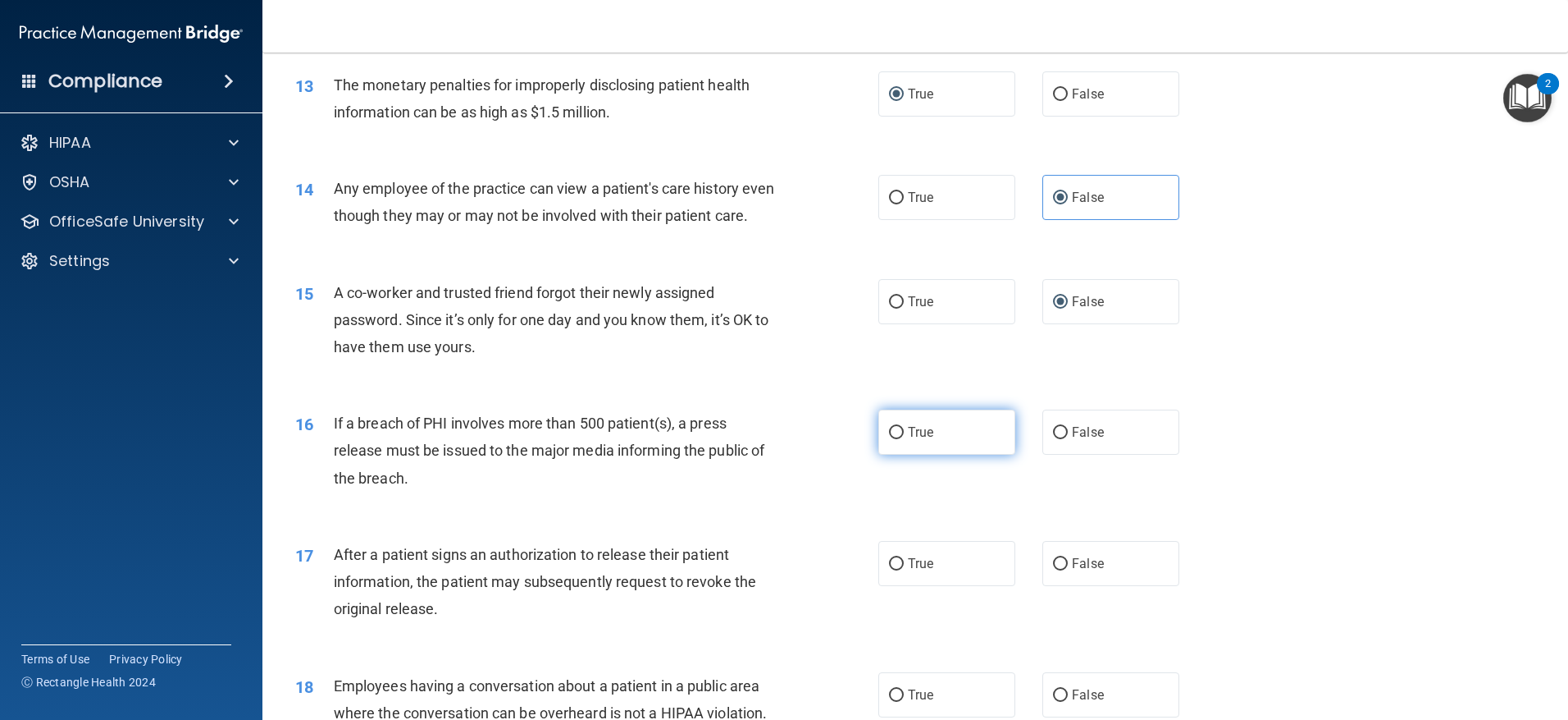
click at [889, 439] on input "True" at bounding box center [896, 433] width 15 height 13
radio input "true"
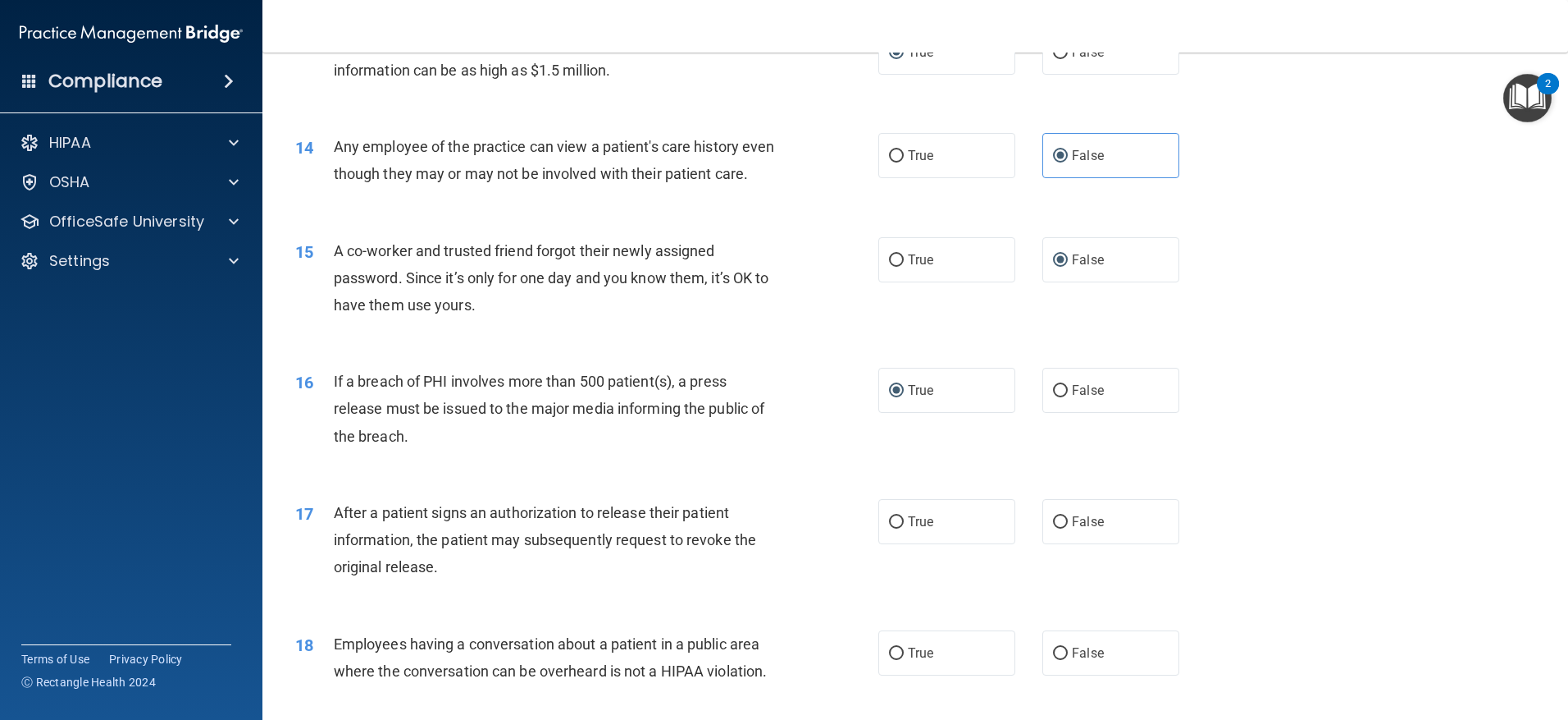
scroll to position [1559, 0]
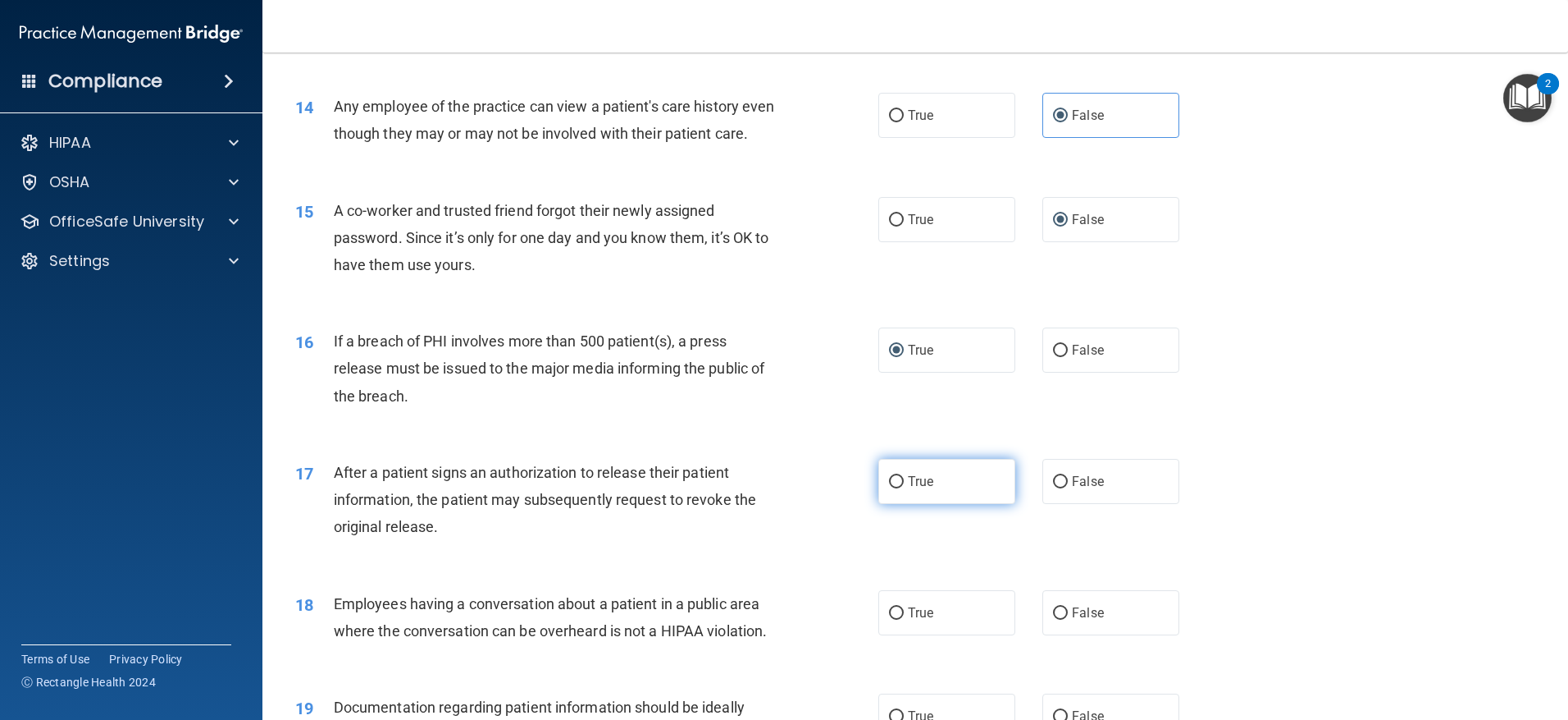
click at [893, 488] on input "True" at bounding box center [896, 481] width 15 height 13
radio input "true"
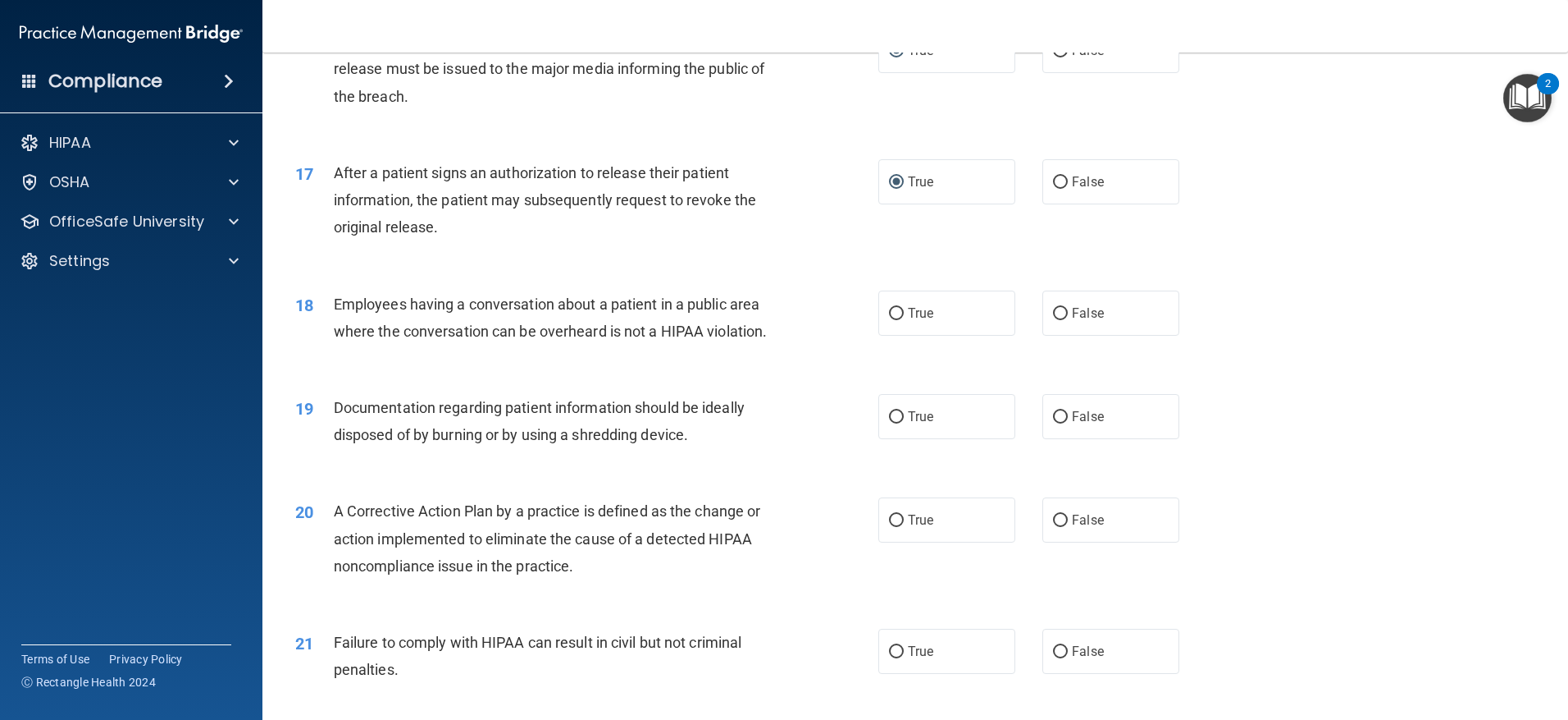
scroll to position [1887, 0]
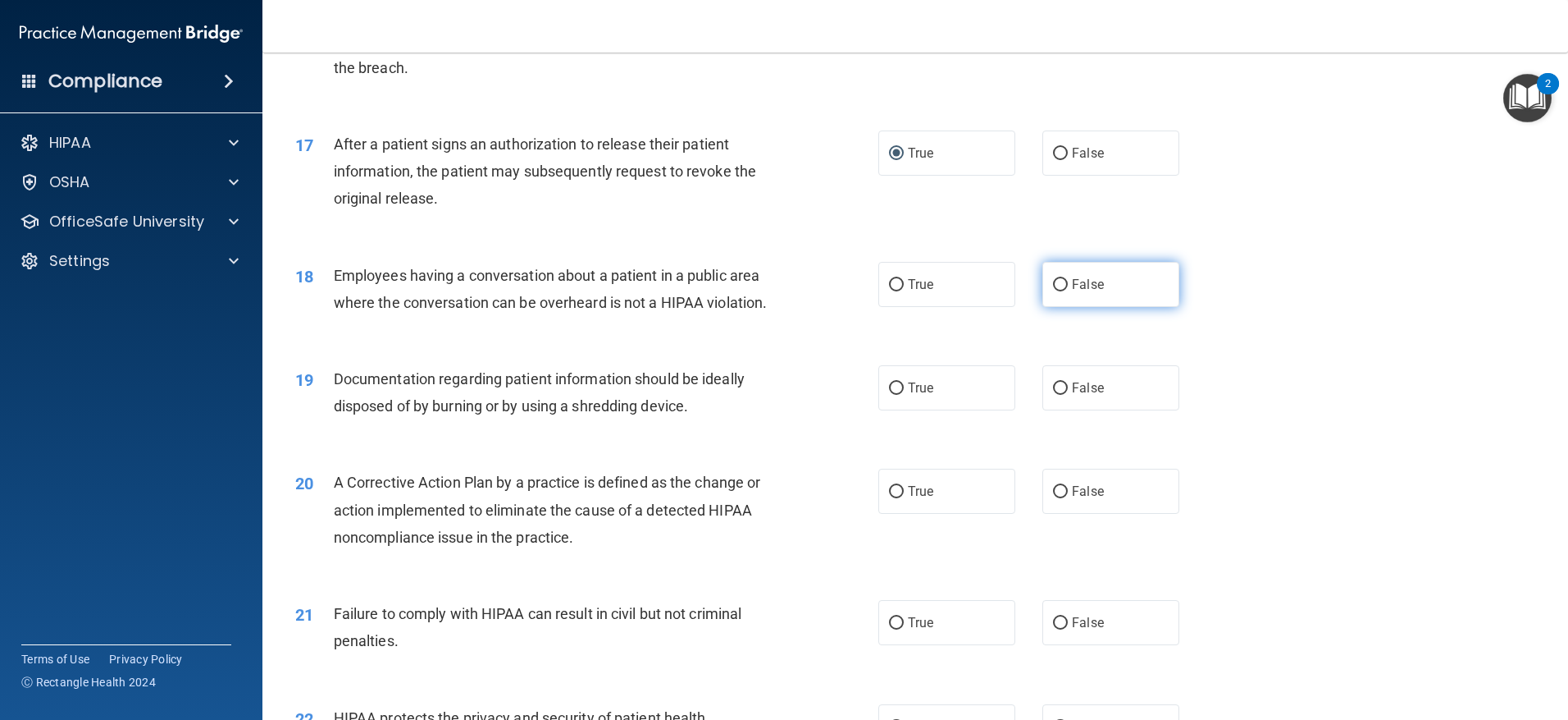
click at [1054, 291] on input "False" at bounding box center [1060, 284] width 15 height 13
radio input "true"
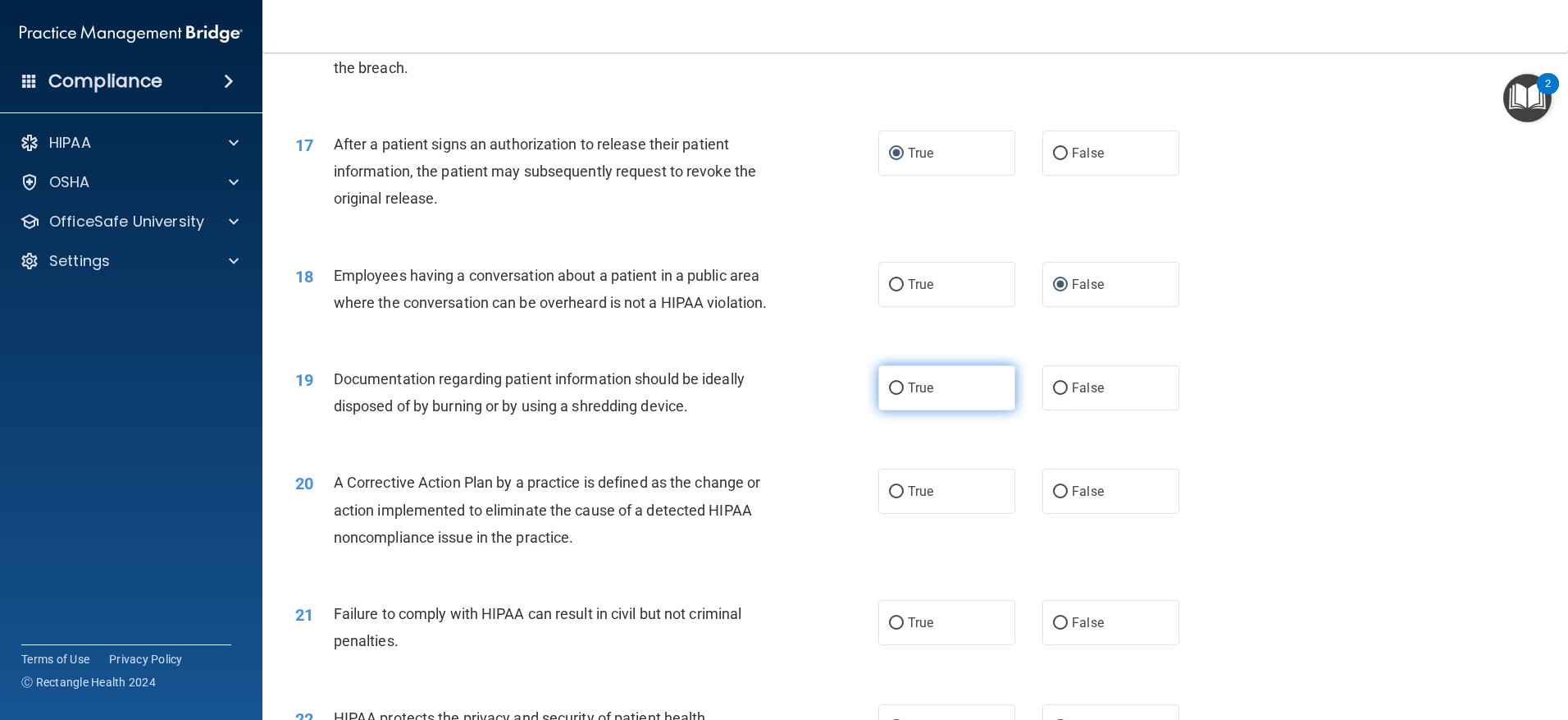
click at [911, 396] on span "True" at bounding box center [920, 388] width 25 height 16
click at [904, 395] on input "True" at bounding box center [896, 388] width 15 height 13
radio input "true"
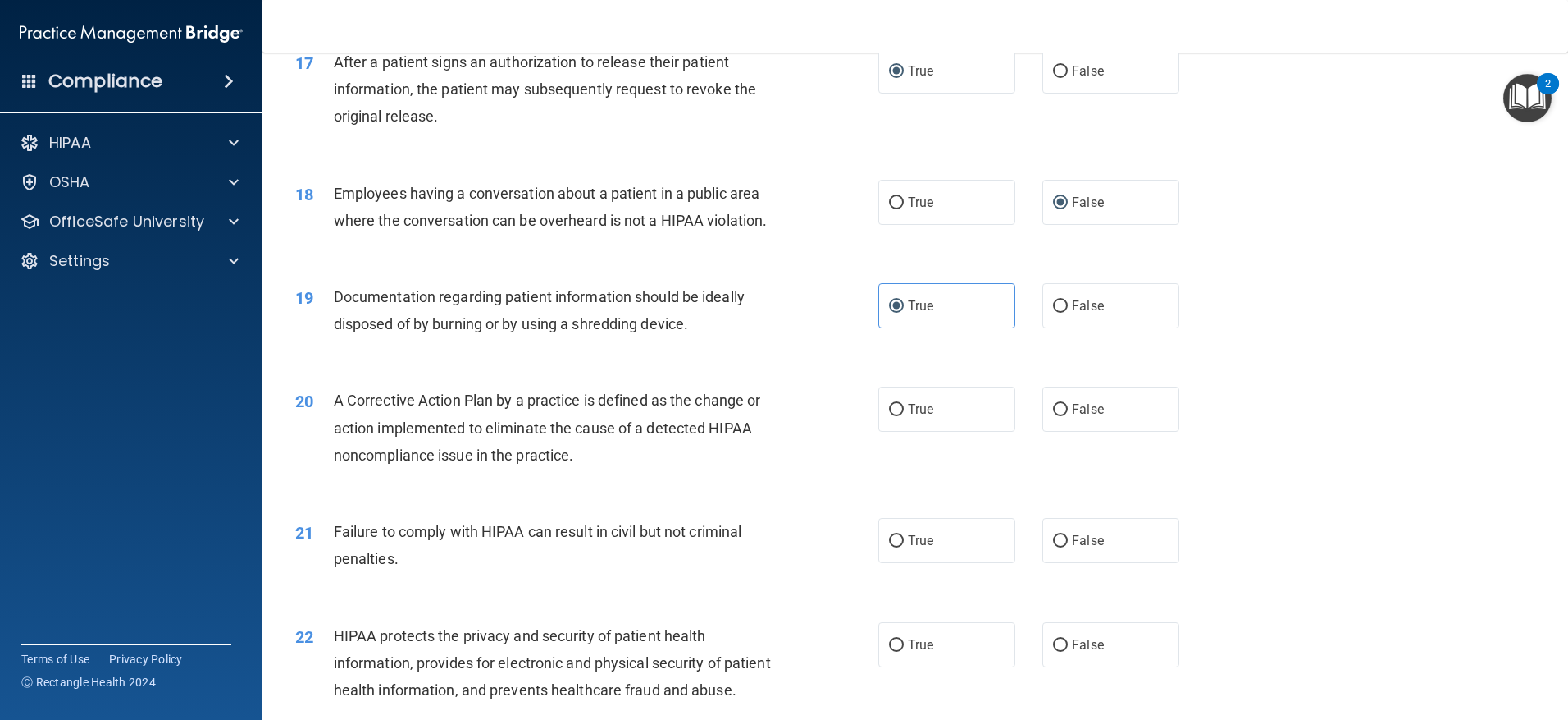
scroll to position [2052, 0]
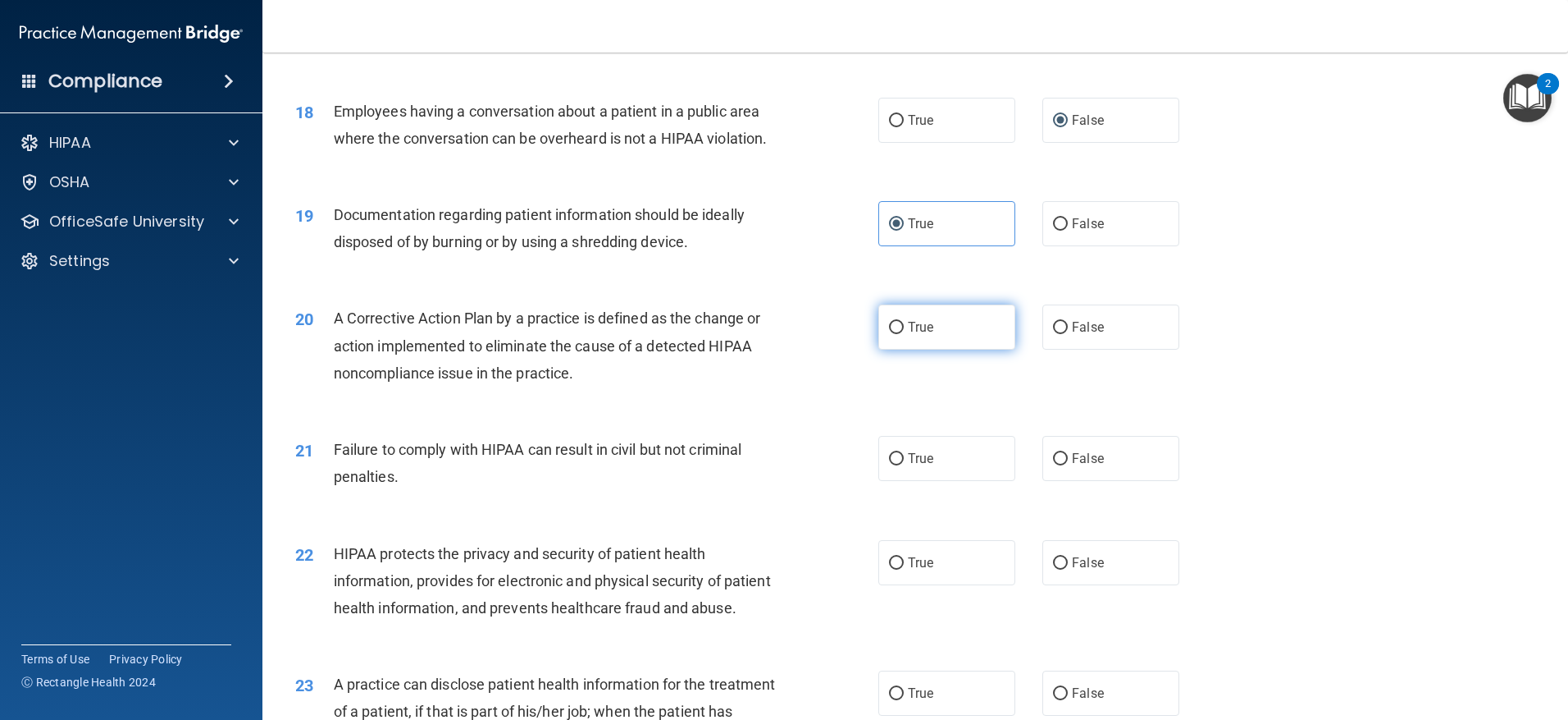
click at [894, 350] on label "True" at bounding box center [947, 326] width 137 height 45
click at [894, 334] on input "True" at bounding box center [896, 327] width 15 height 13
radio input "true"
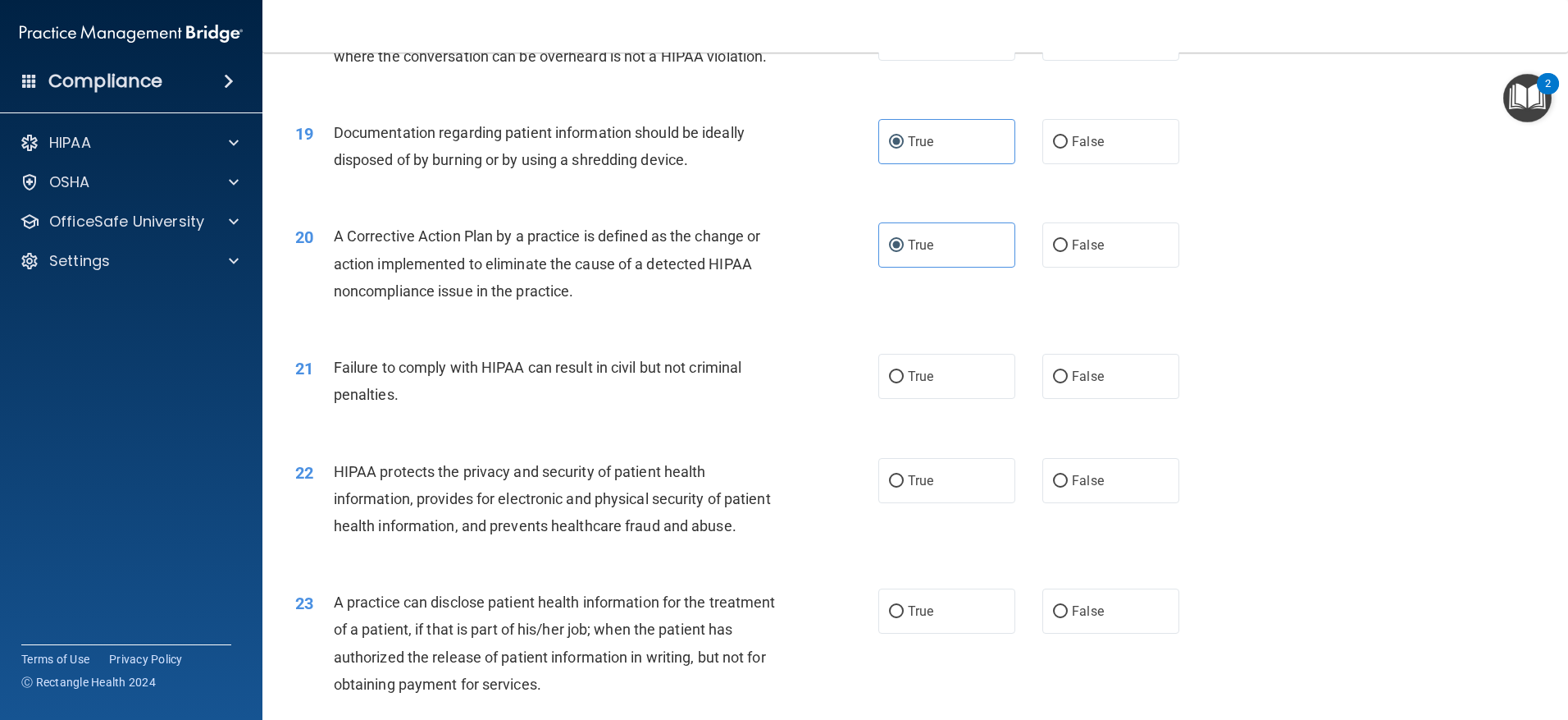
scroll to position [2216, 0]
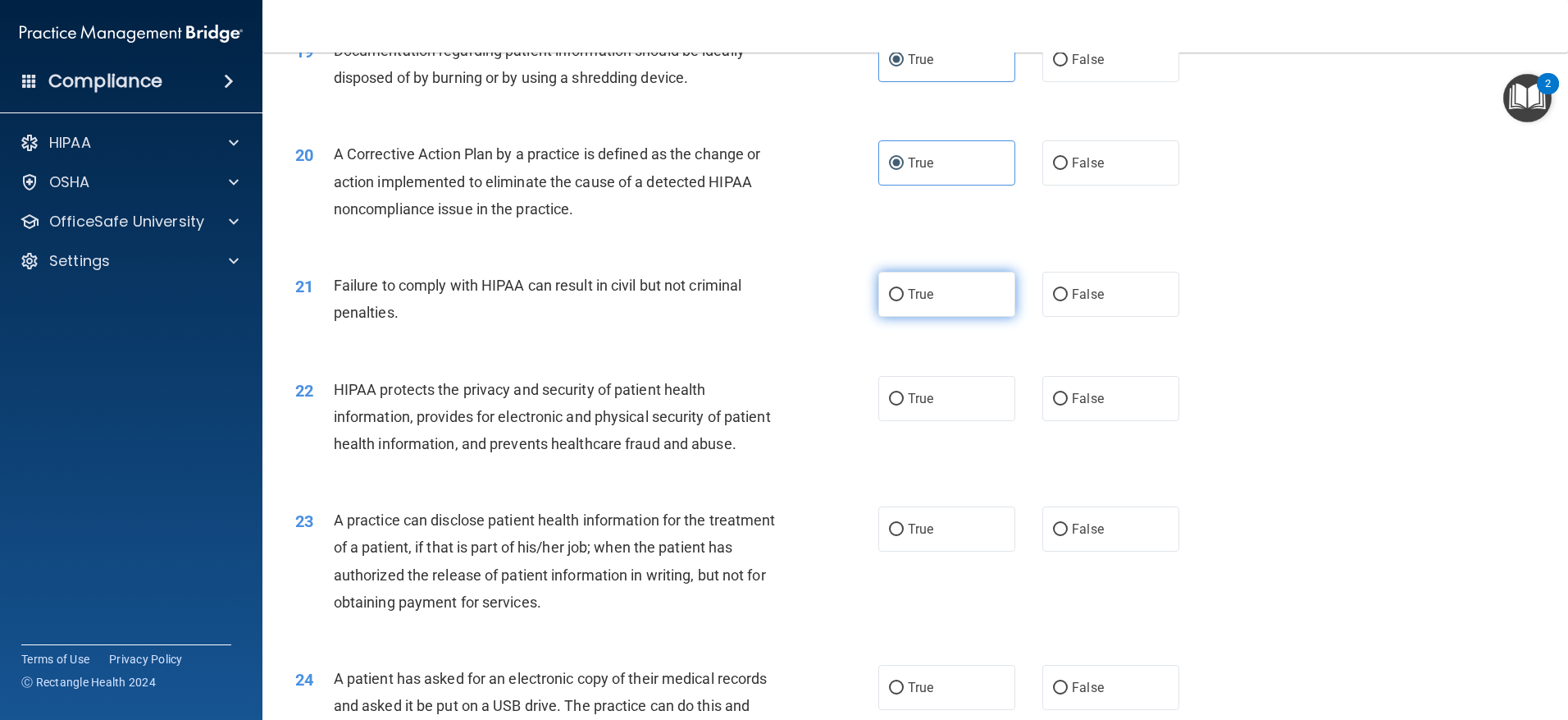
click at [906, 317] on label "True" at bounding box center [947, 294] width 137 height 45
click at [904, 301] on input "True" at bounding box center [896, 294] width 15 height 13
radio input "true"
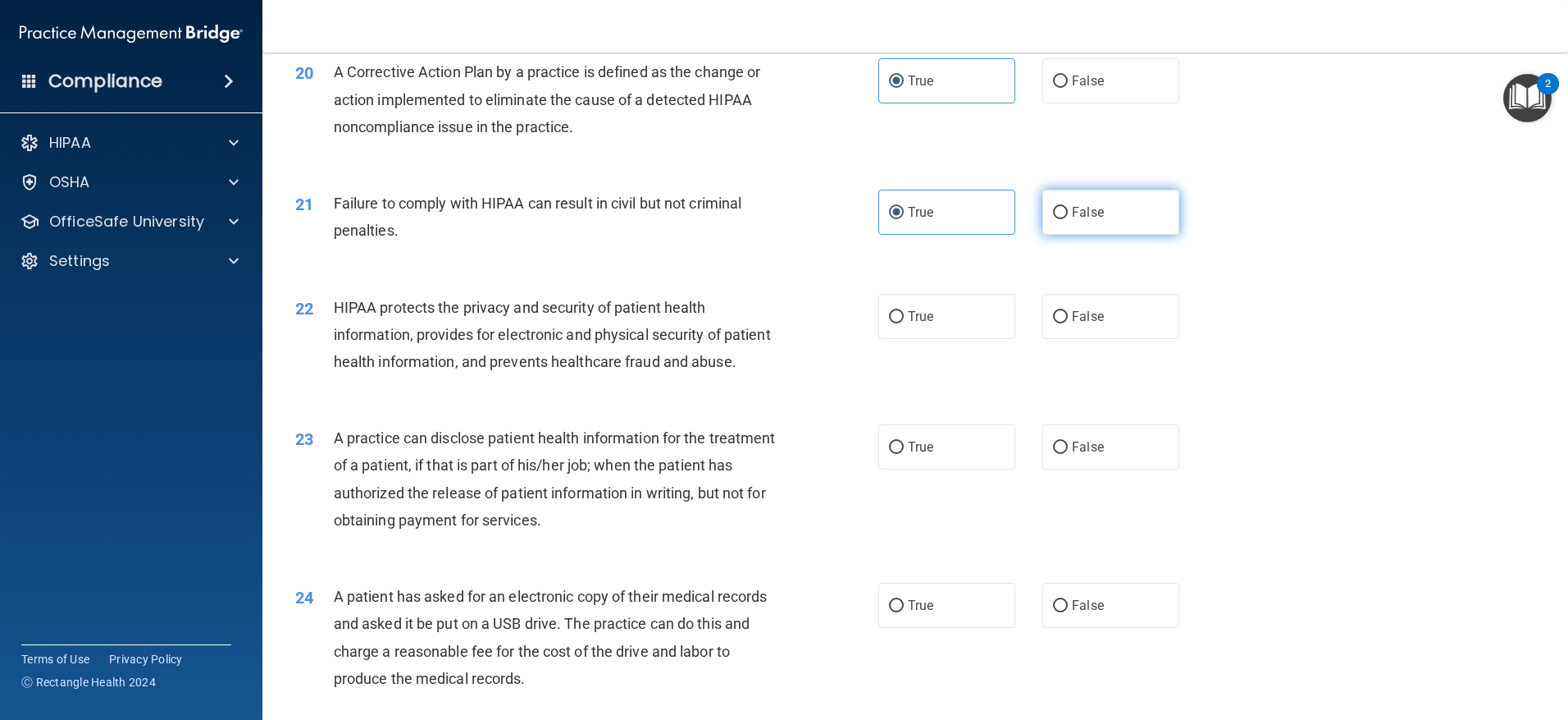
click at [1055, 219] on input "False" at bounding box center [1060, 212] width 15 height 13
radio input "true"
radio input "false"
click at [893, 339] on label "True" at bounding box center [947, 317] width 137 height 45
click at [893, 323] on input "True" at bounding box center [896, 317] width 15 height 13
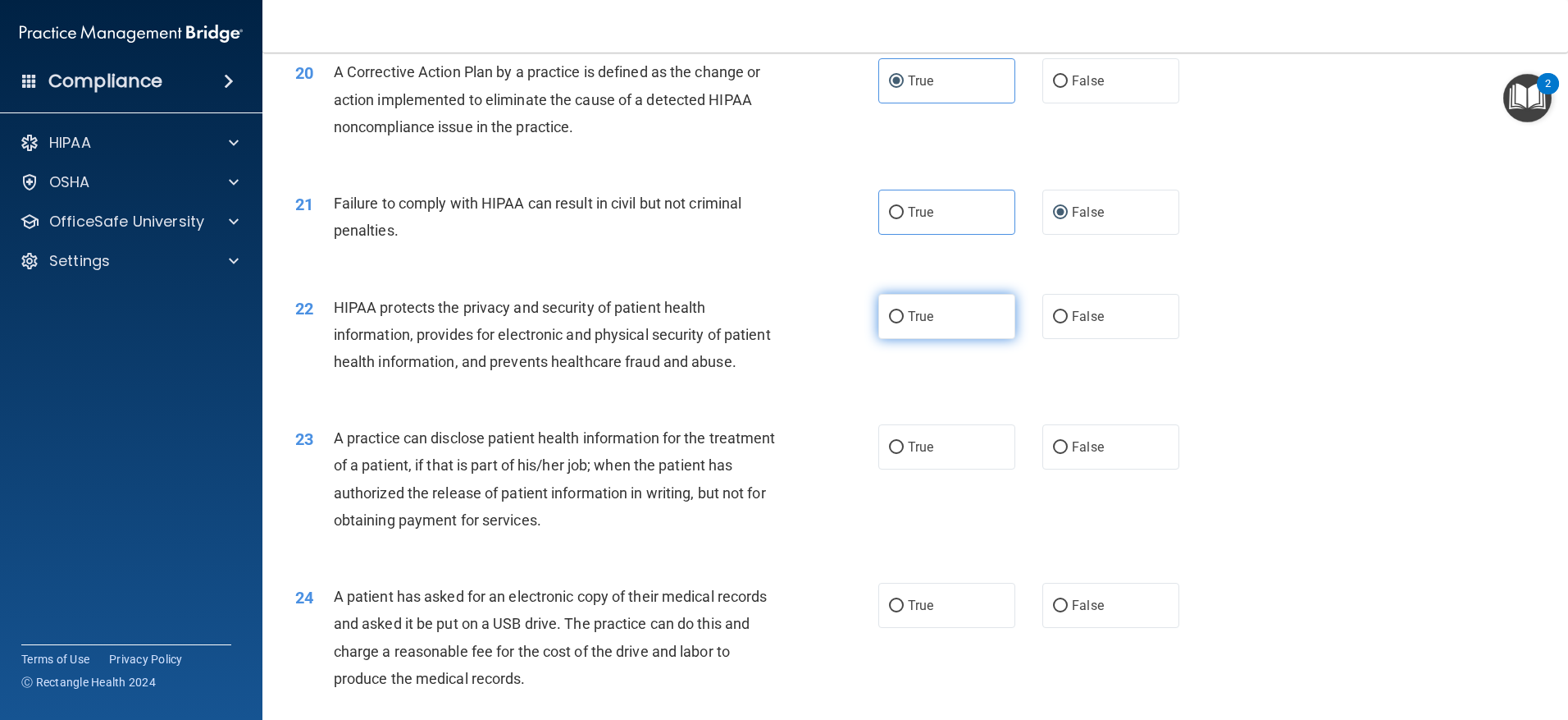
radio input "true"
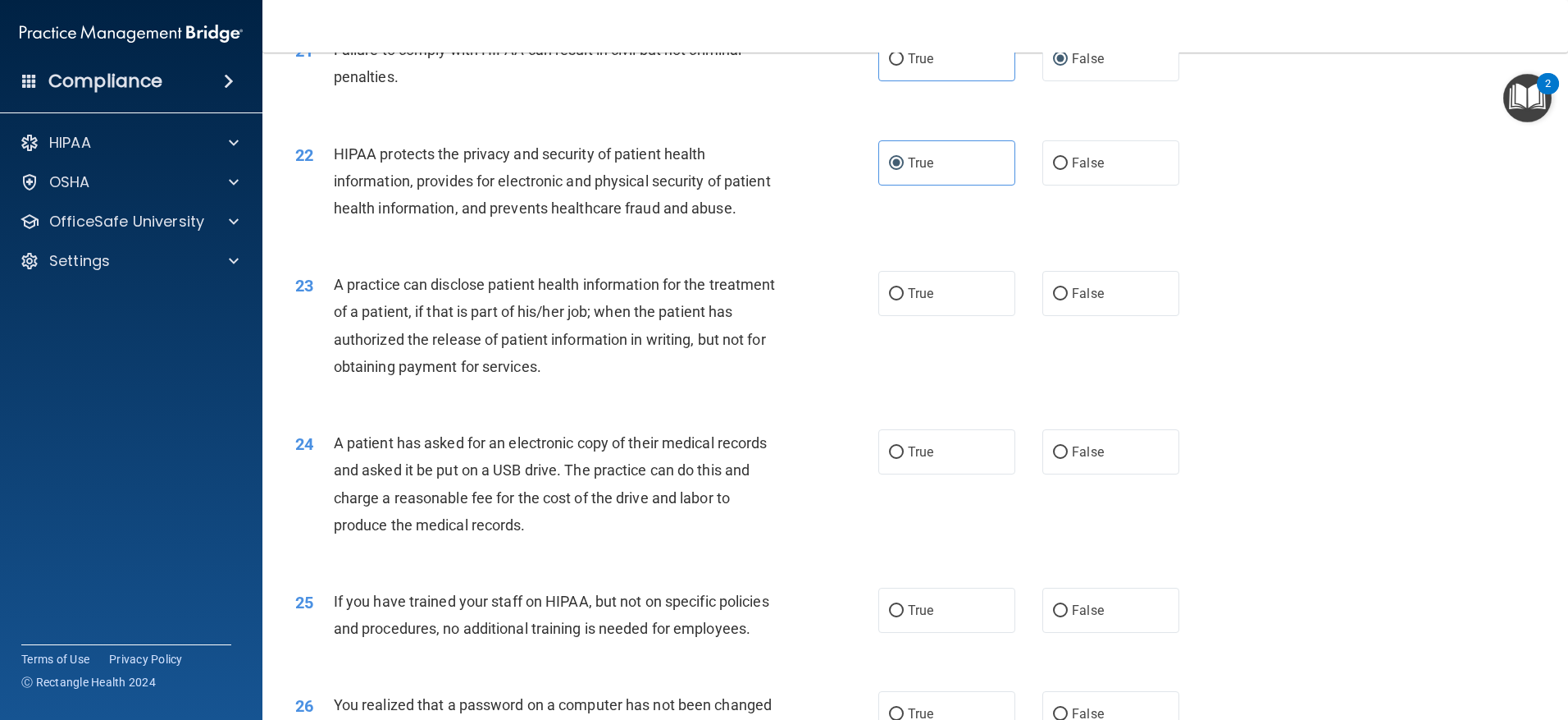
scroll to position [2462, 0]
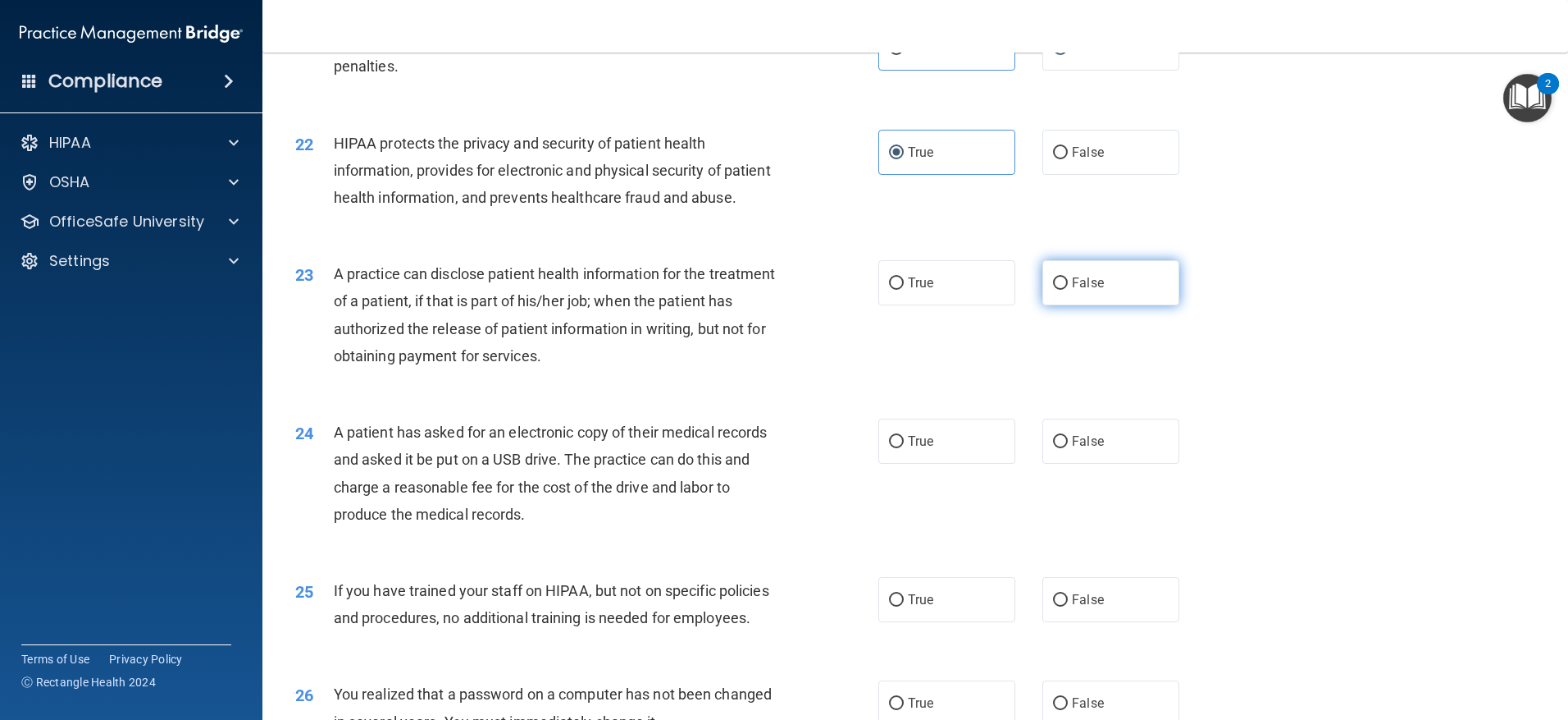
click at [1043, 305] on label "False" at bounding box center [1110, 283] width 137 height 45
click at [1053, 289] on input "False" at bounding box center [1060, 284] width 15 height 13
radio input "true"
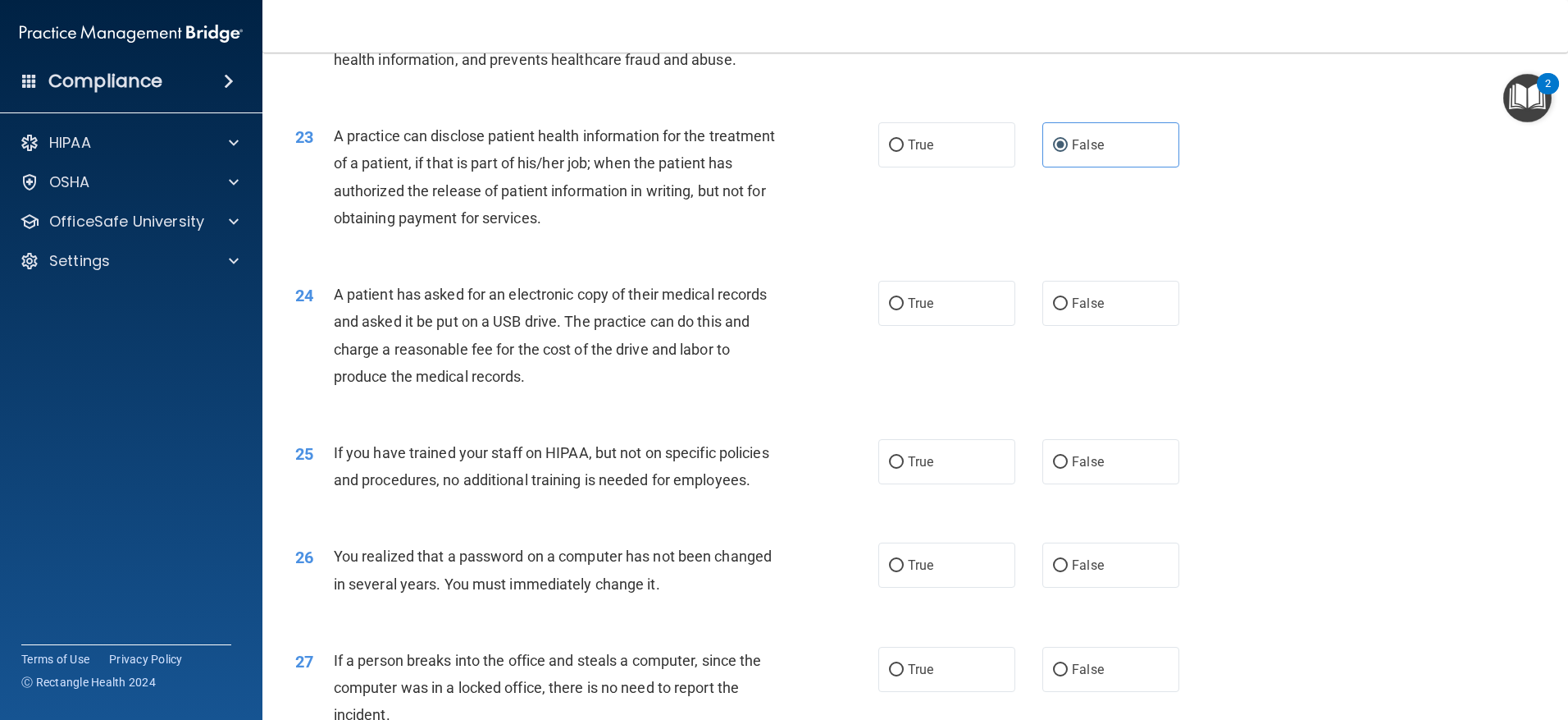
scroll to position [2626, 0]
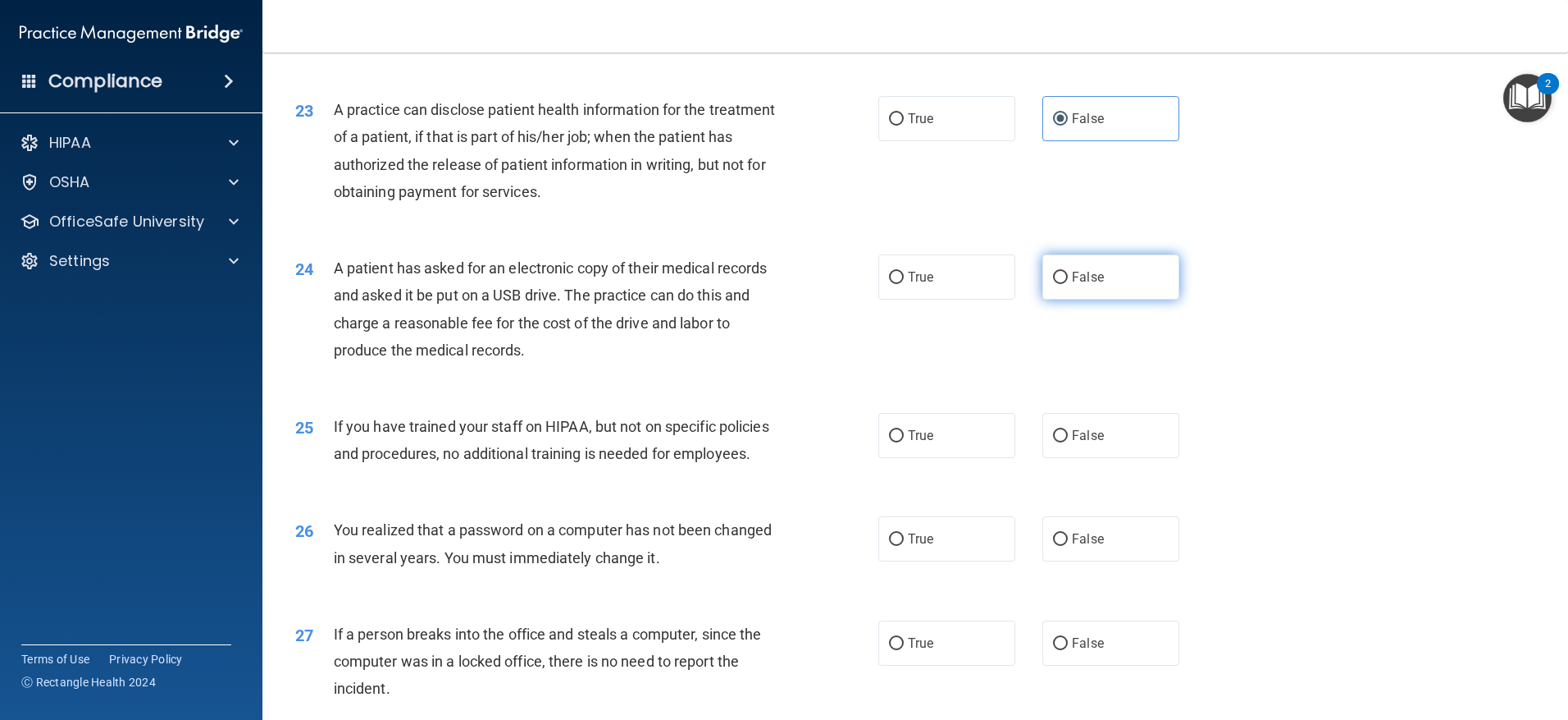
click at [1054, 284] on input "False" at bounding box center [1060, 278] width 15 height 13
radio input "true"
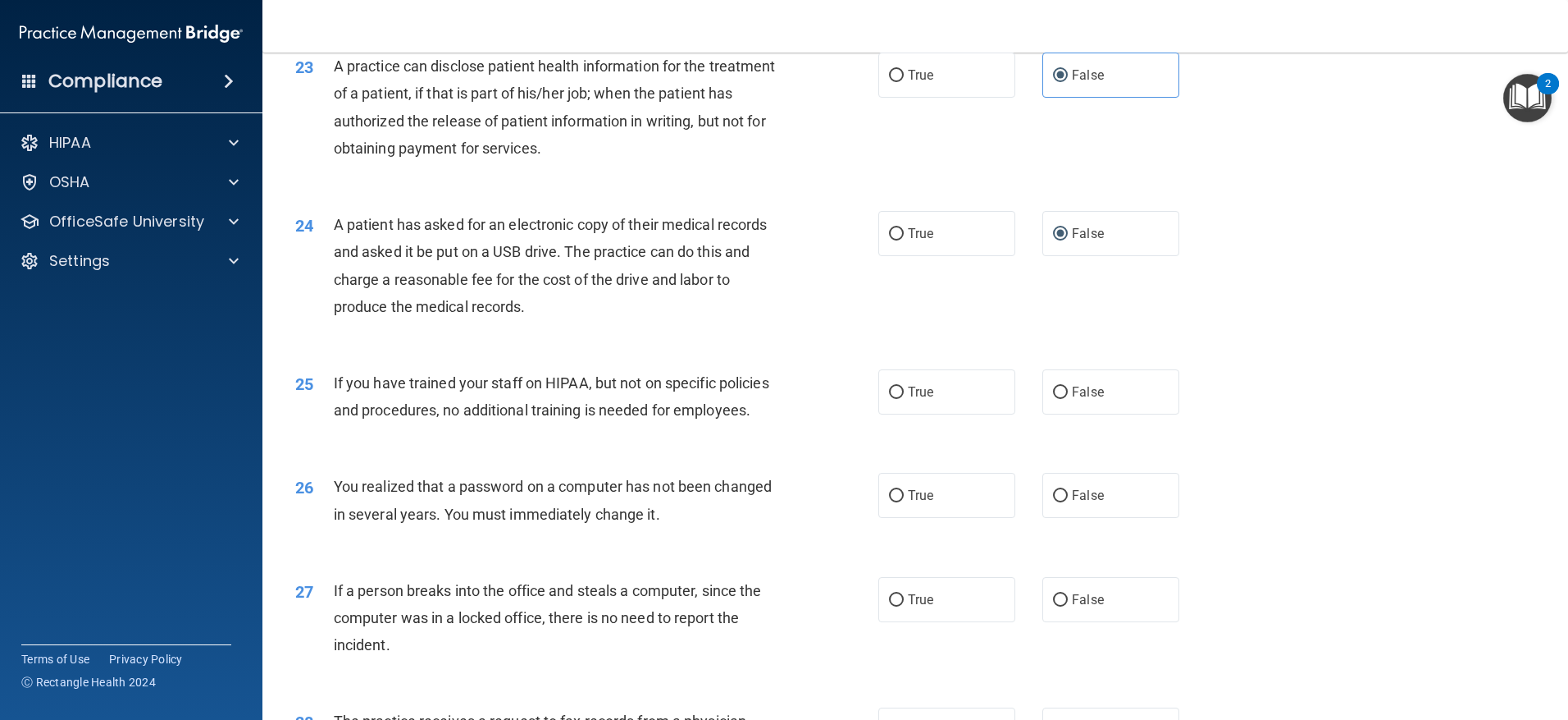
scroll to position [2708, 0]
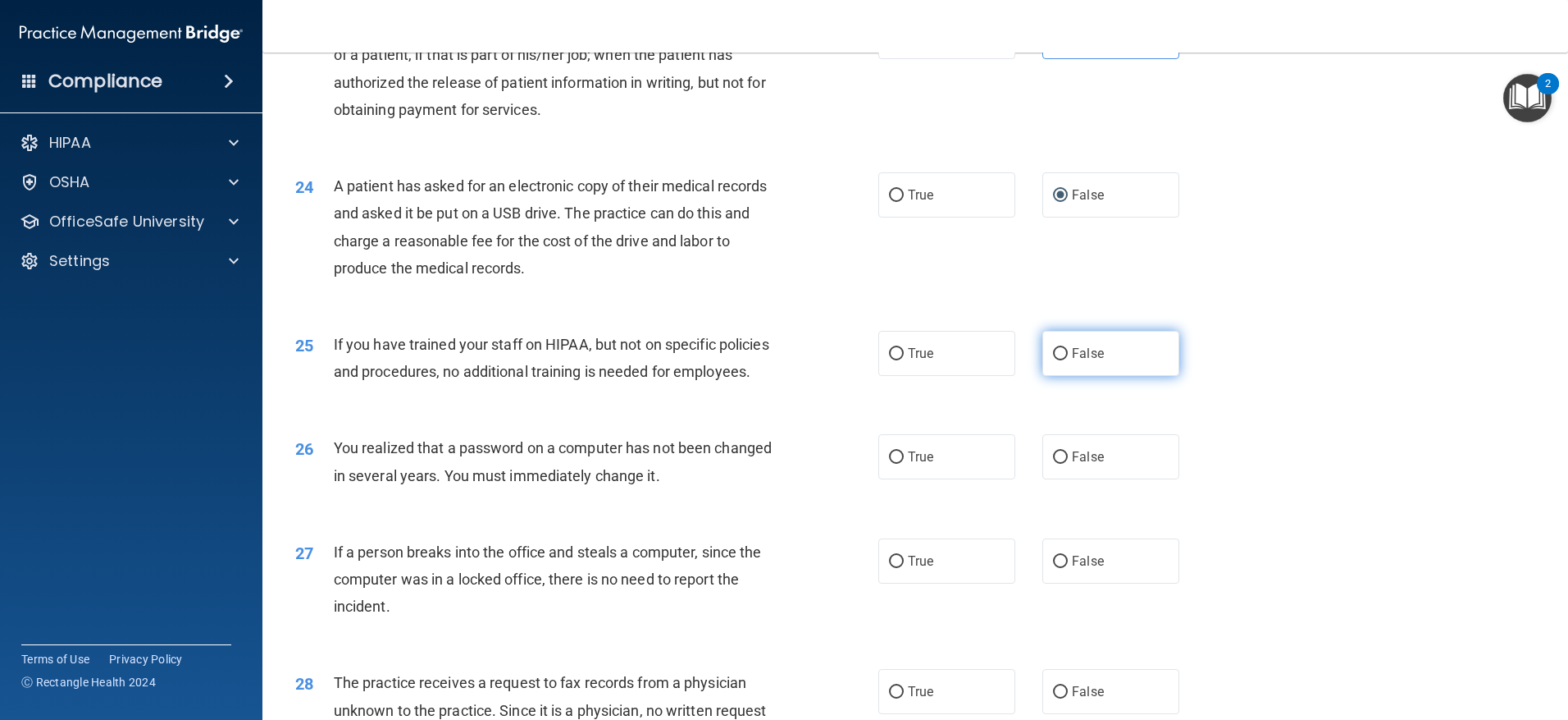
click at [1057, 360] on input "False" at bounding box center [1060, 354] width 15 height 13
radio input "true"
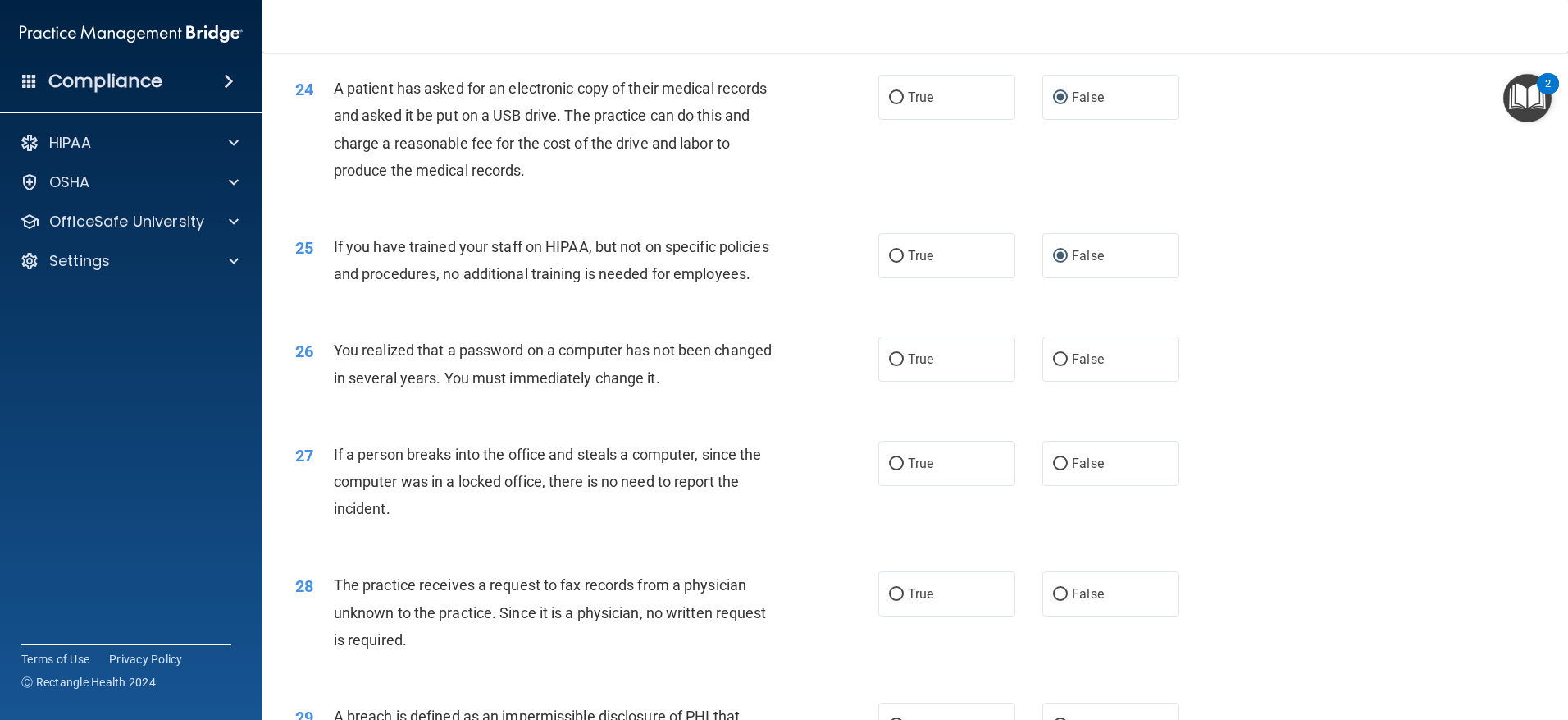
scroll to position [2872, 0]
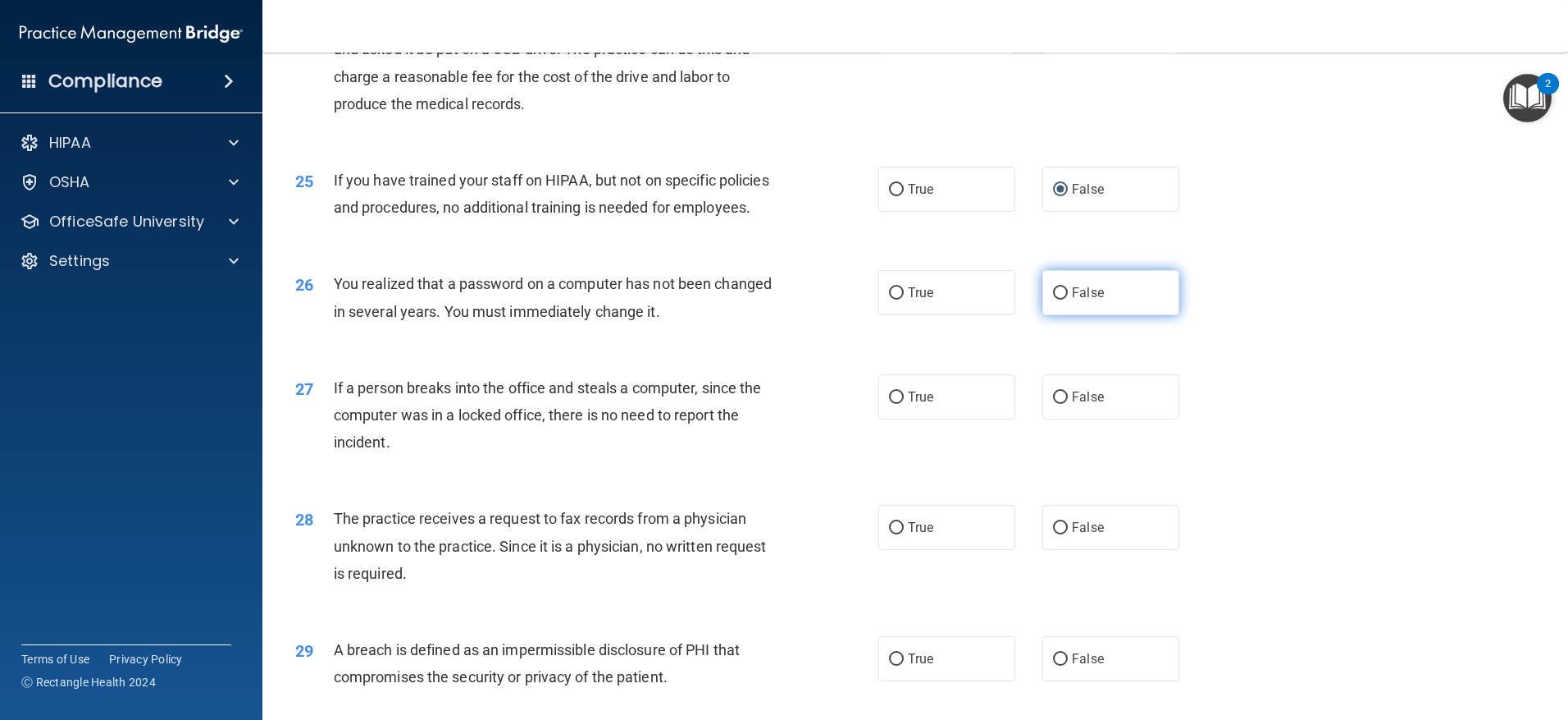
click at [1053, 315] on label "False" at bounding box center [1110, 292] width 137 height 45
click at [1053, 299] on input "False" at bounding box center [1060, 293] width 15 height 13
radio input "true"
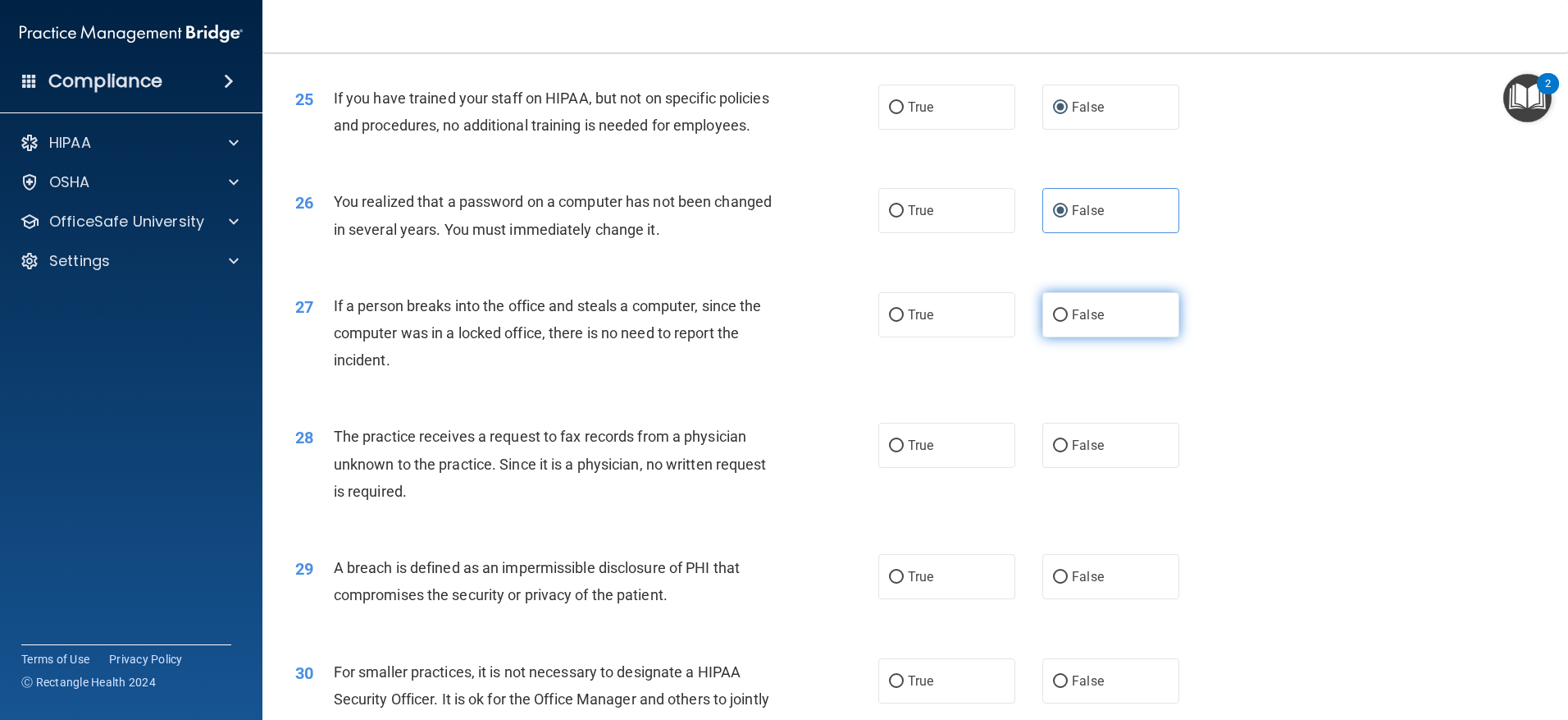
click at [1054, 322] on input "False" at bounding box center [1060, 316] width 15 height 13
radio input "true"
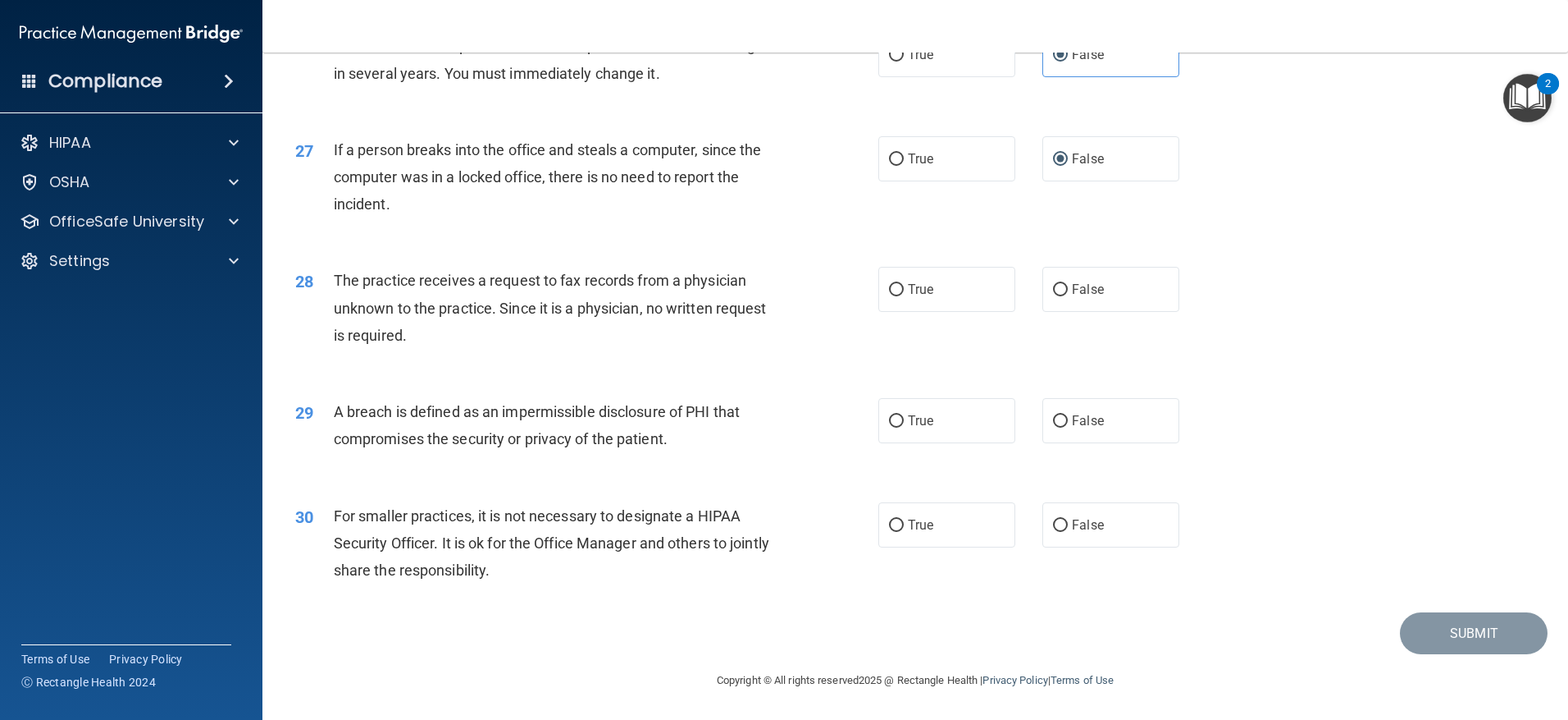
scroll to position [3191, 0]
click at [1042, 289] on label "False" at bounding box center [1110, 289] width 137 height 45
click at [1053, 289] on input "False" at bounding box center [1060, 289] width 15 height 13
radio input "true"
click at [889, 424] on input "True" at bounding box center [896, 421] width 15 height 13
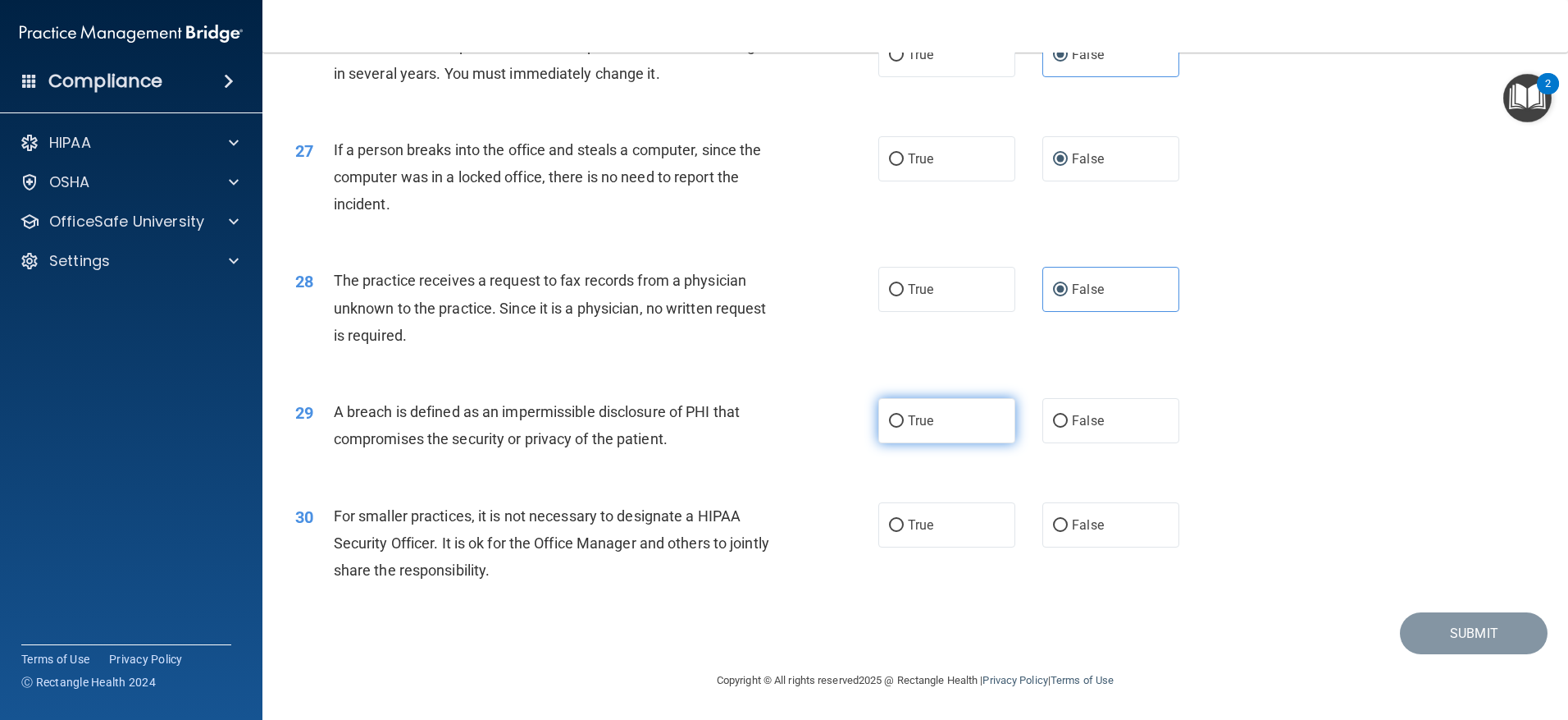
radio input "true"
click at [1042, 517] on label "False" at bounding box center [1110, 524] width 137 height 45
click at [1053, 519] on input "False" at bounding box center [1060, 525] width 15 height 13
radio input "true"
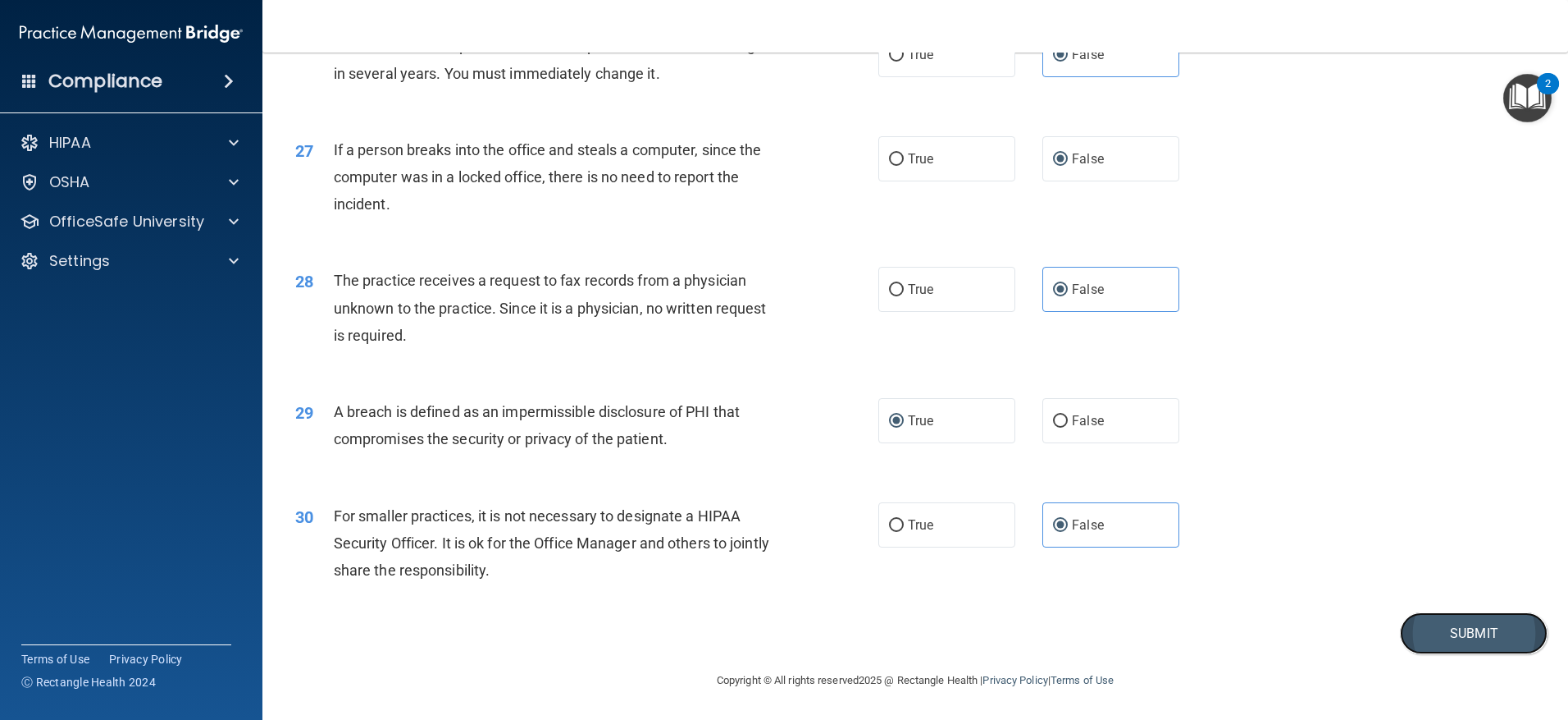
click at [1430, 633] on button "Submit" at bounding box center [1475, 632] width 148 height 42
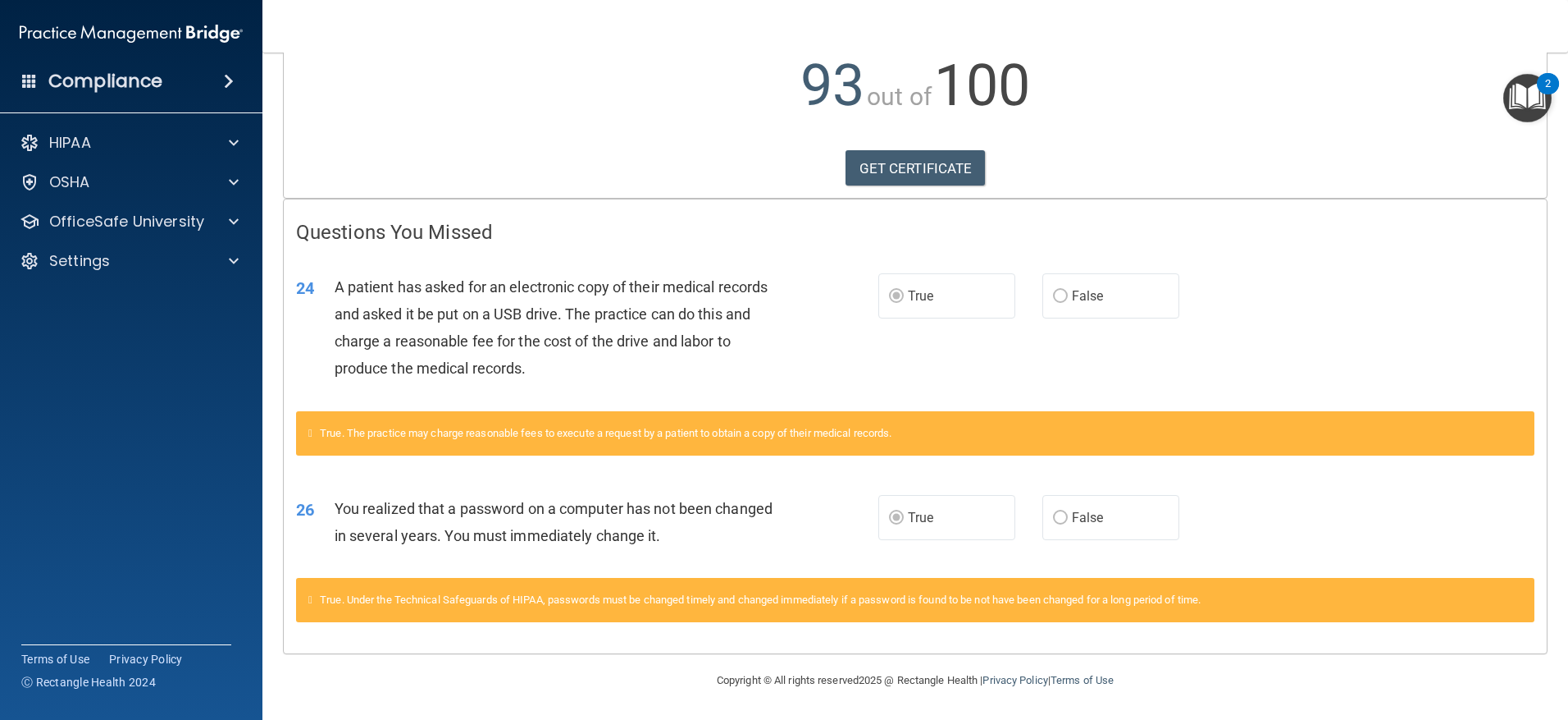
scroll to position [119, 0]
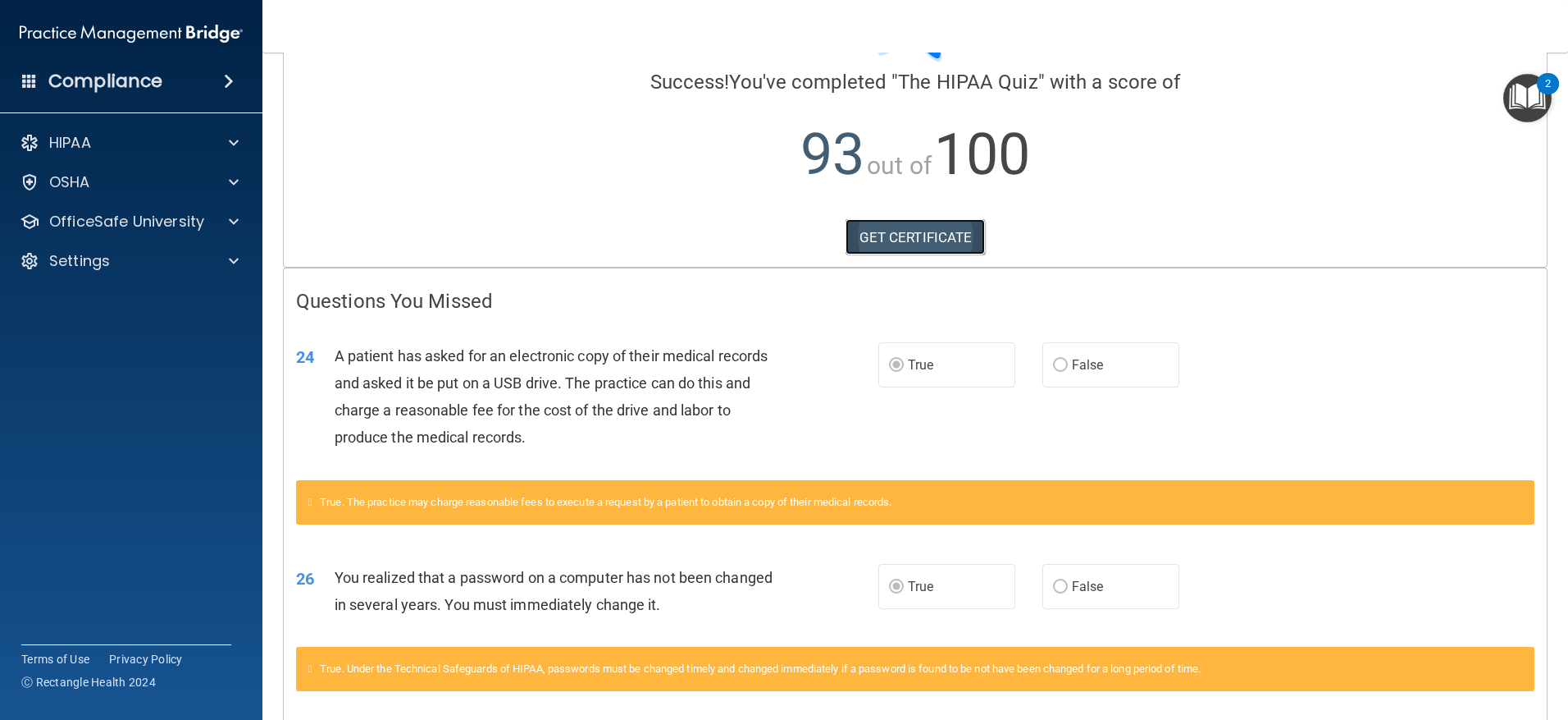
click at [867, 238] on link "GET CERTIFICATE" at bounding box center [915, 237] width 140 height 36
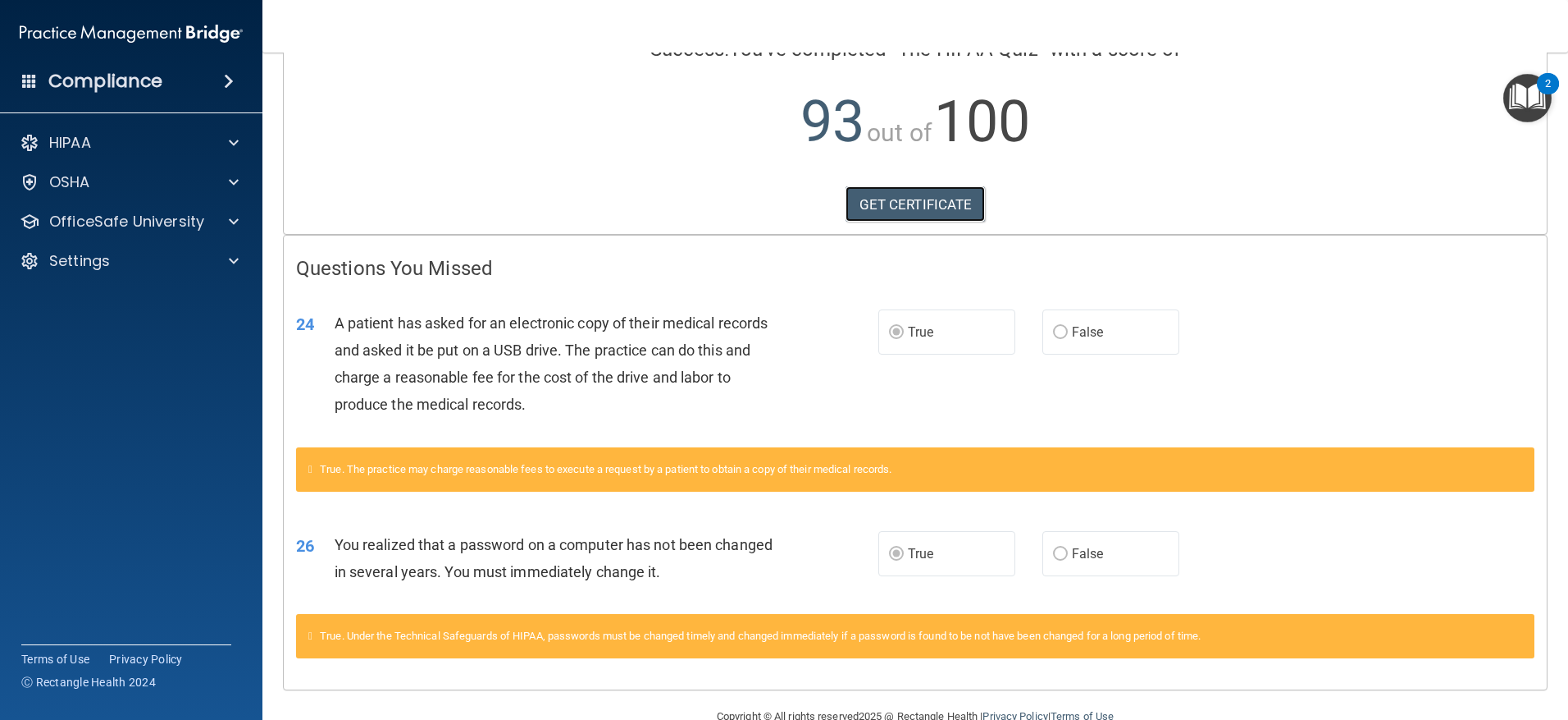
scroll to position [23, 0]
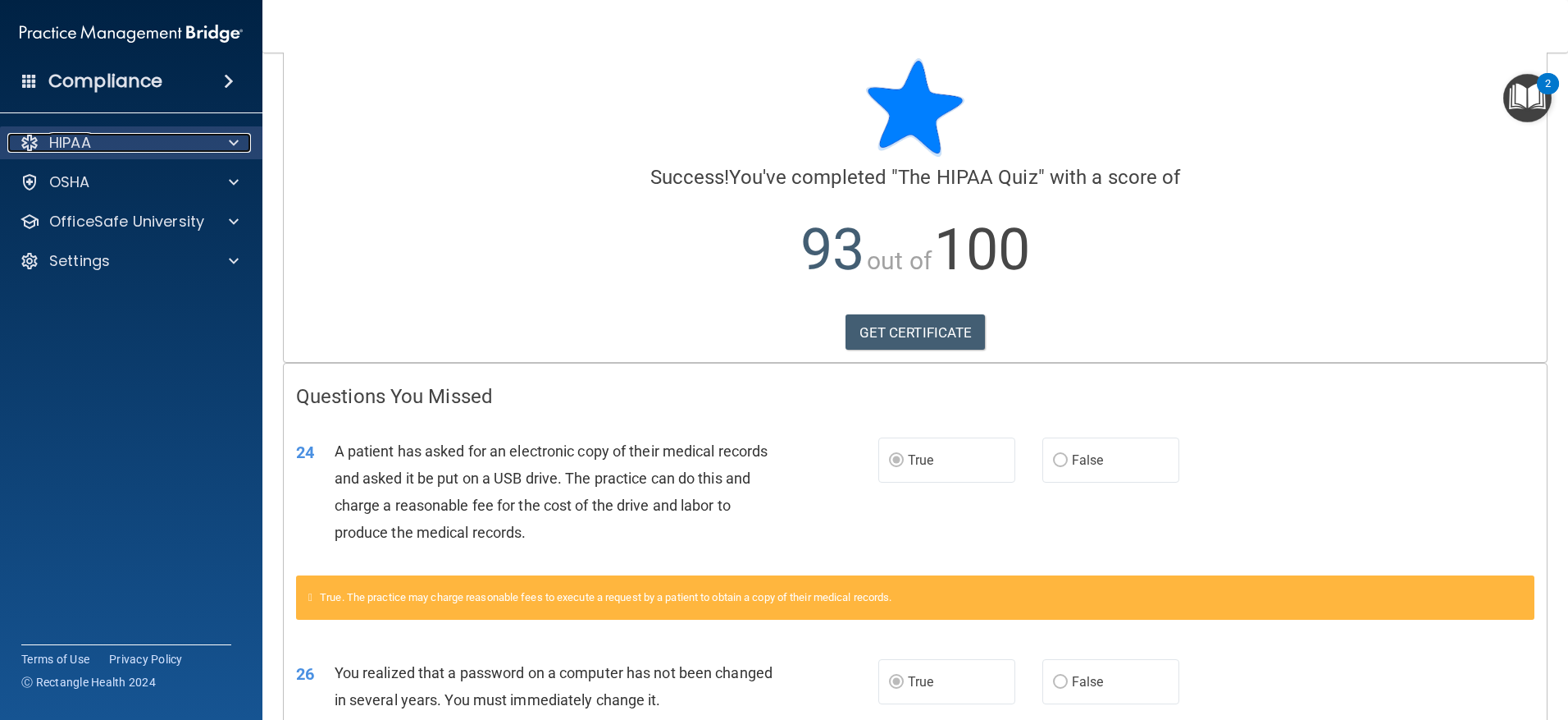
click at [232, 141] on span at bounding box center [234, 142] width 10 height 19
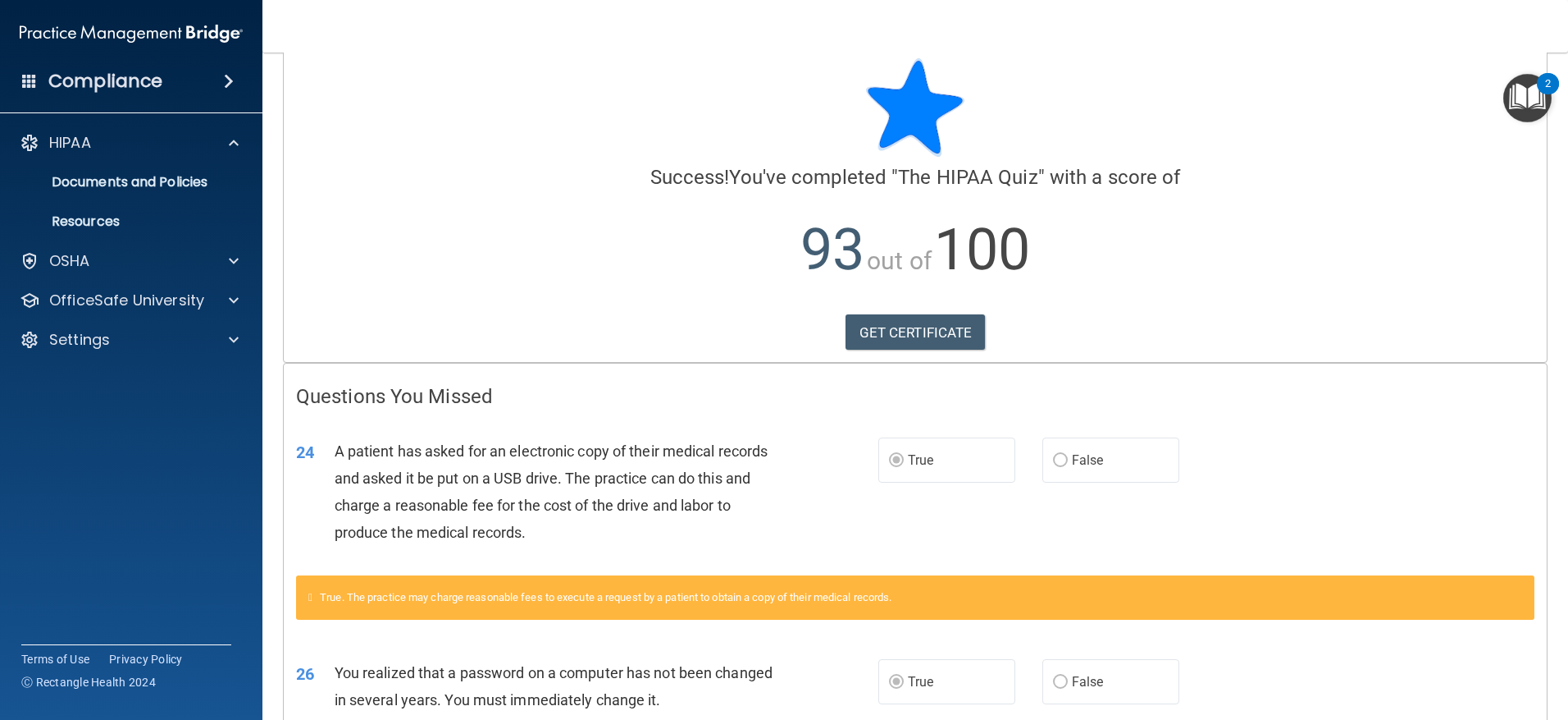
click at [424, 142] on div at bounding box center [915, 107] width 1239 height 98
click at [175, 310] on div "OfficeSafe University" at bounding box center [131, 300] width 263 height 33
click at [237, 300] on span at bounding box center [234, 300] width 10 height 19
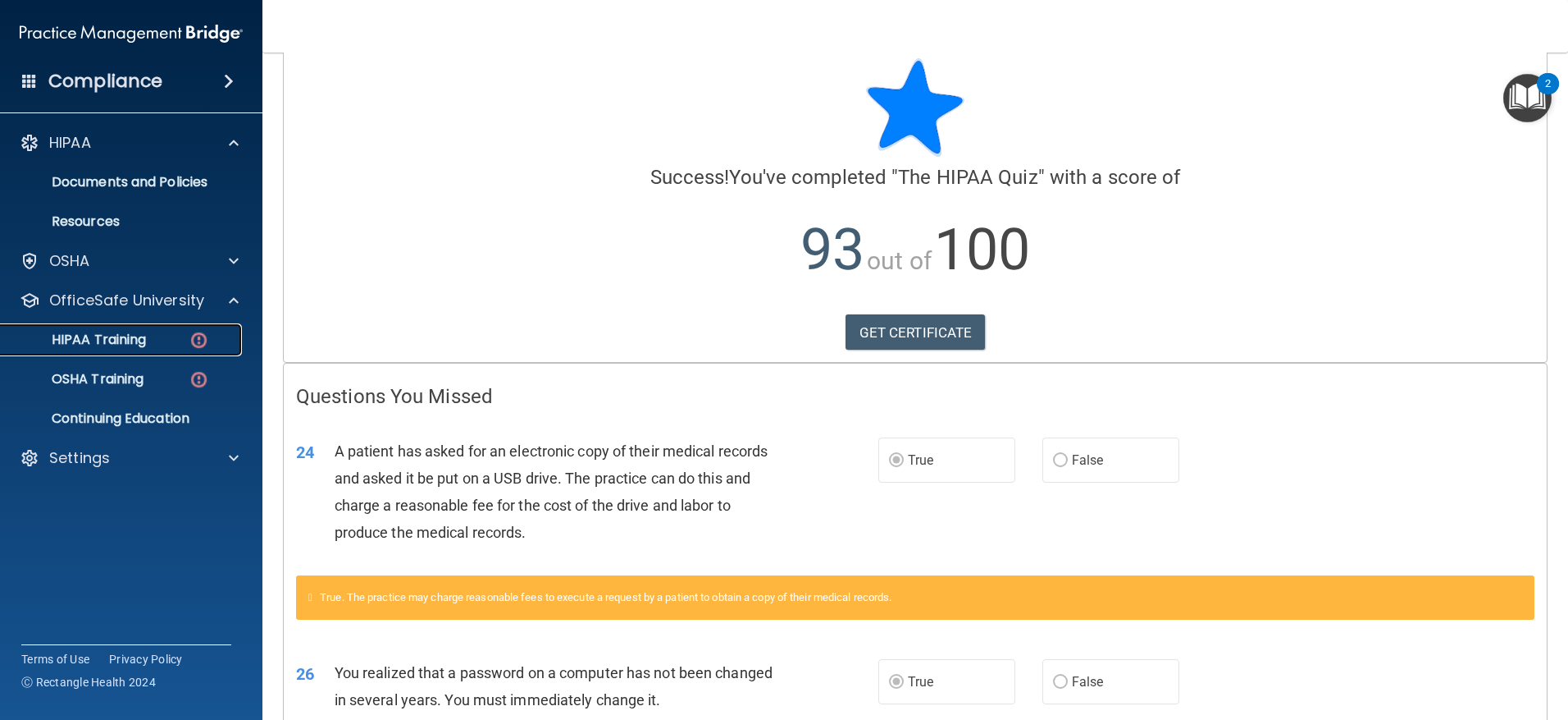
click at [146, 338] on p "HIPAA Training" at bounding box center [78, 339] width 135 height 17
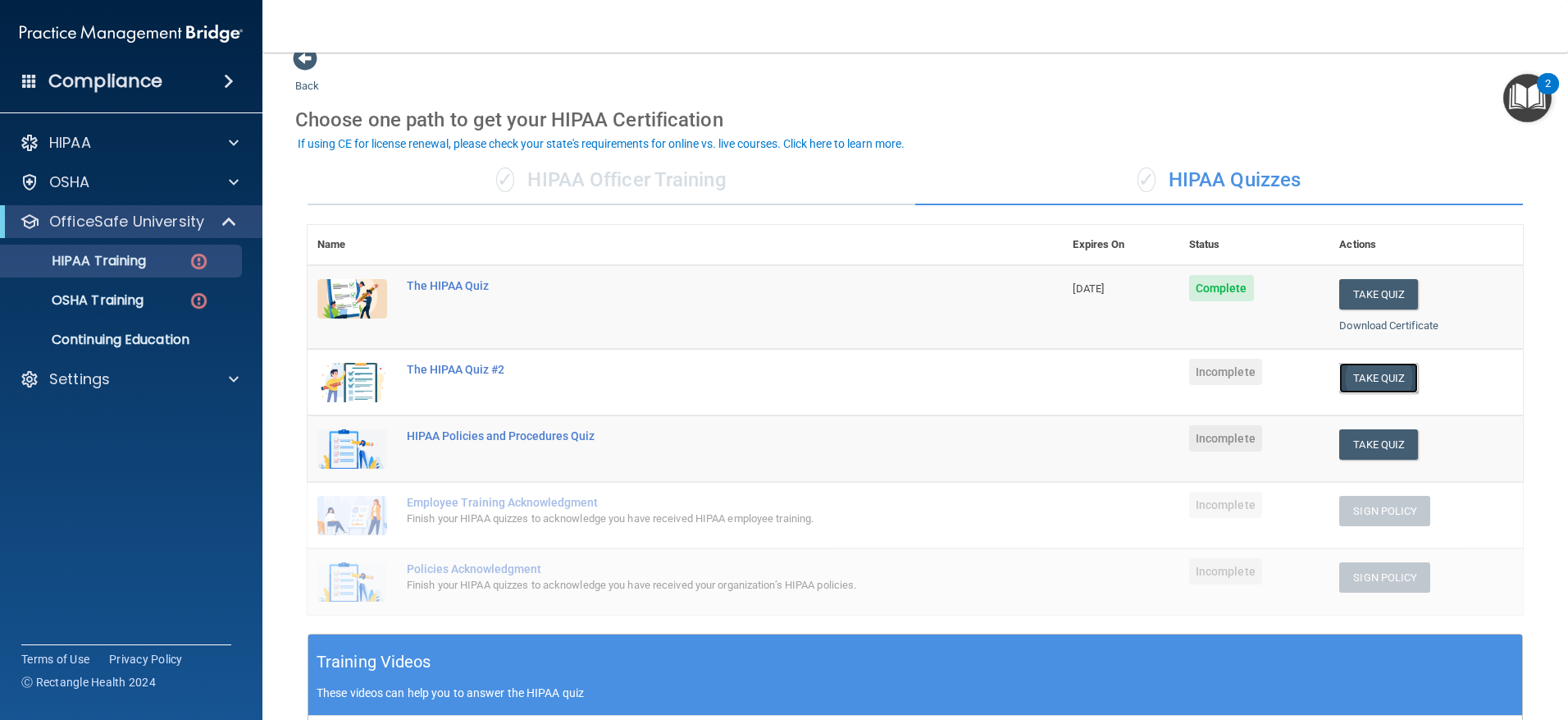
click at [1342, 381] on button "Take Quiz" at bounding box center [1378, 377] width 79 height 30
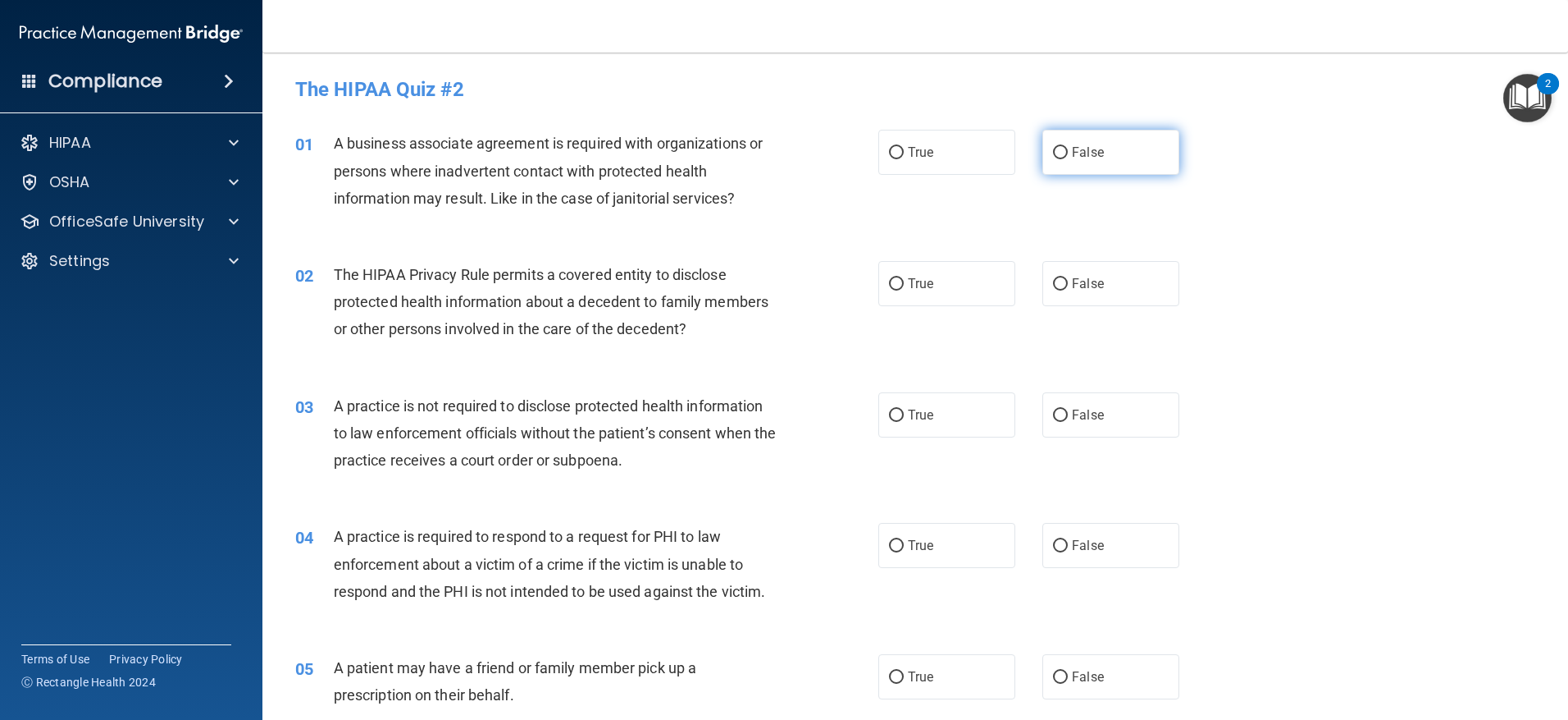
click at [1057, 150] on input "False" at bounding box center [1060, 153] width 15 height 13
radio input "true"
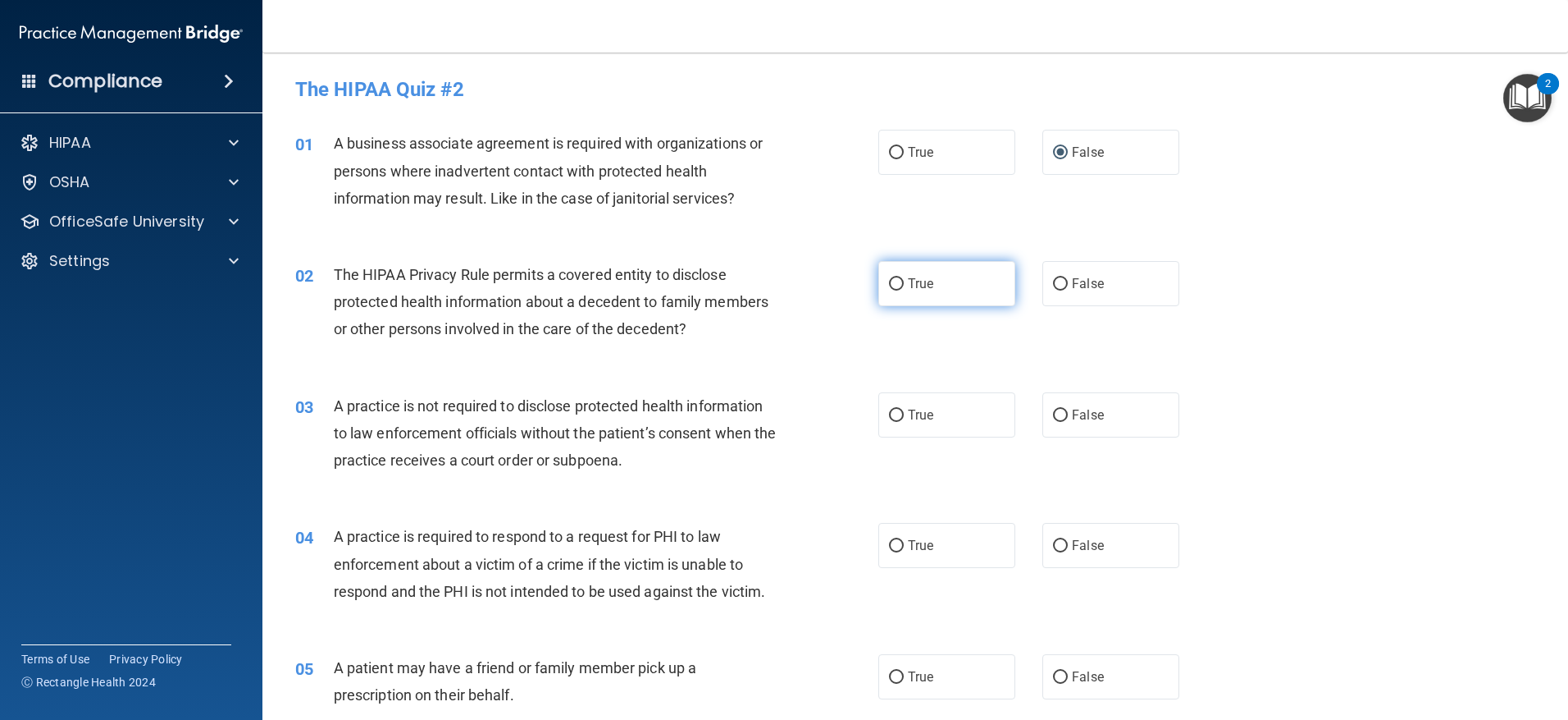
click at [883, 276] on label "True" at bounding box center [947, 284] width 137 height 45
click at [889, 279] on input "True" at bounding box center [896, 284] width 15 height 13
radio input "true"
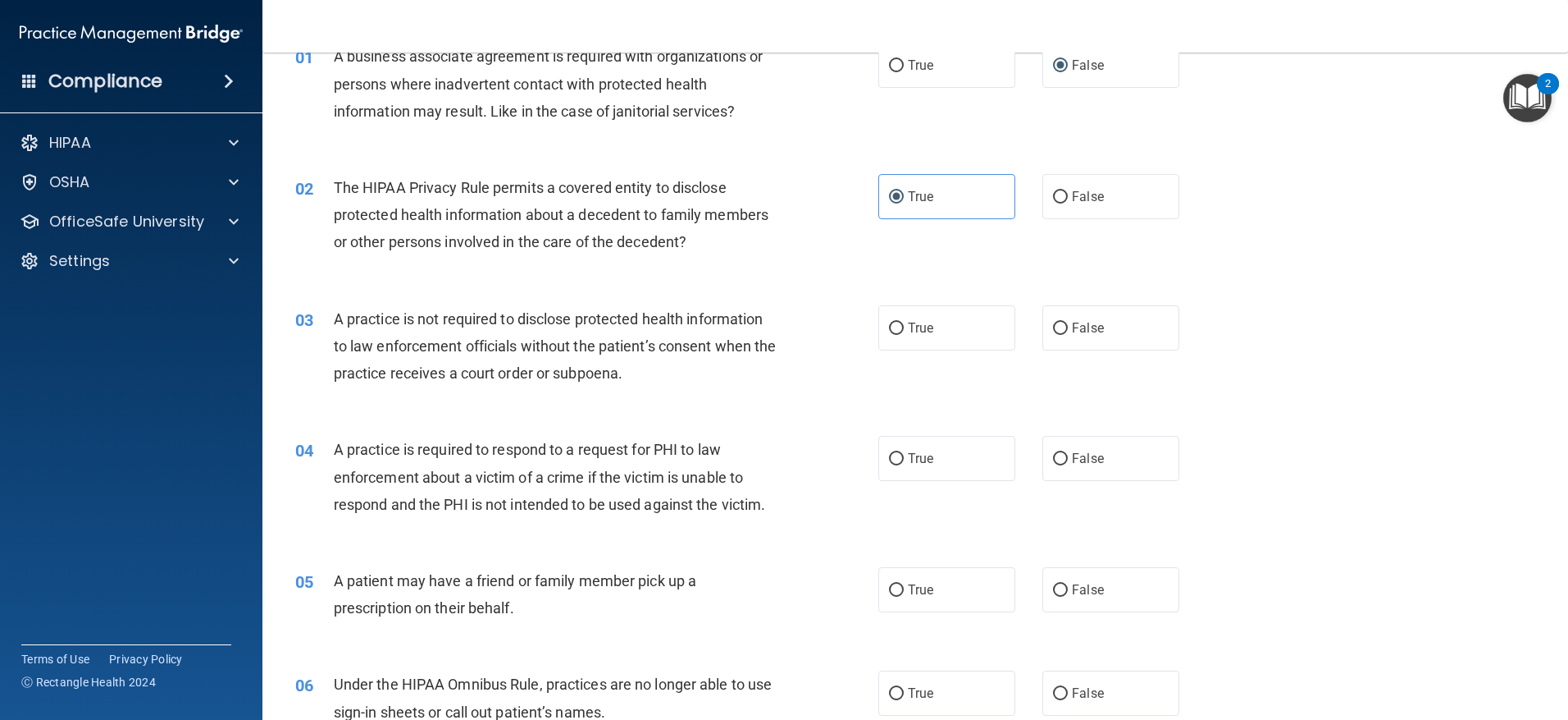
scroll to position [164, 0]
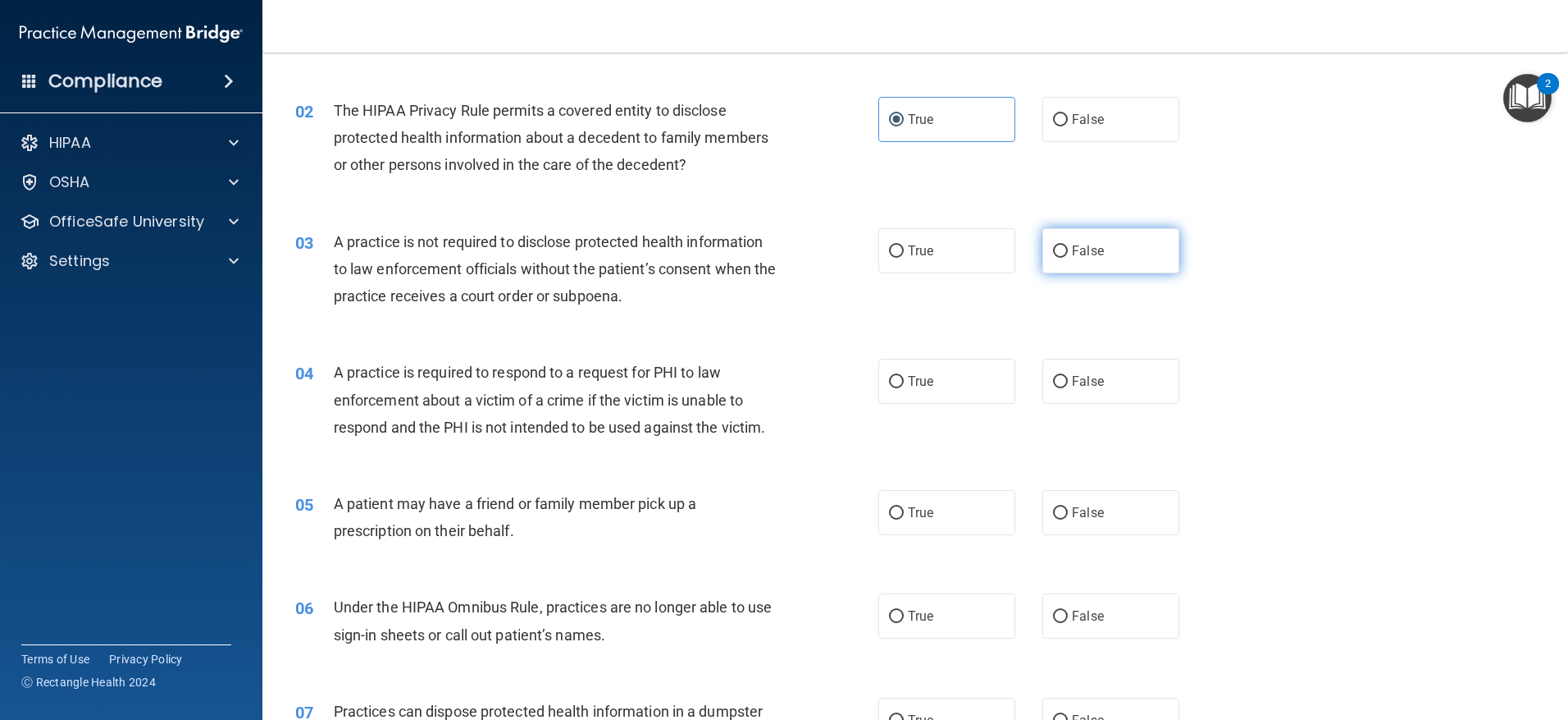
click at [1053, 253] on input "False" at bounding box center [1060, 251] width 15 height 13
radio input "true"
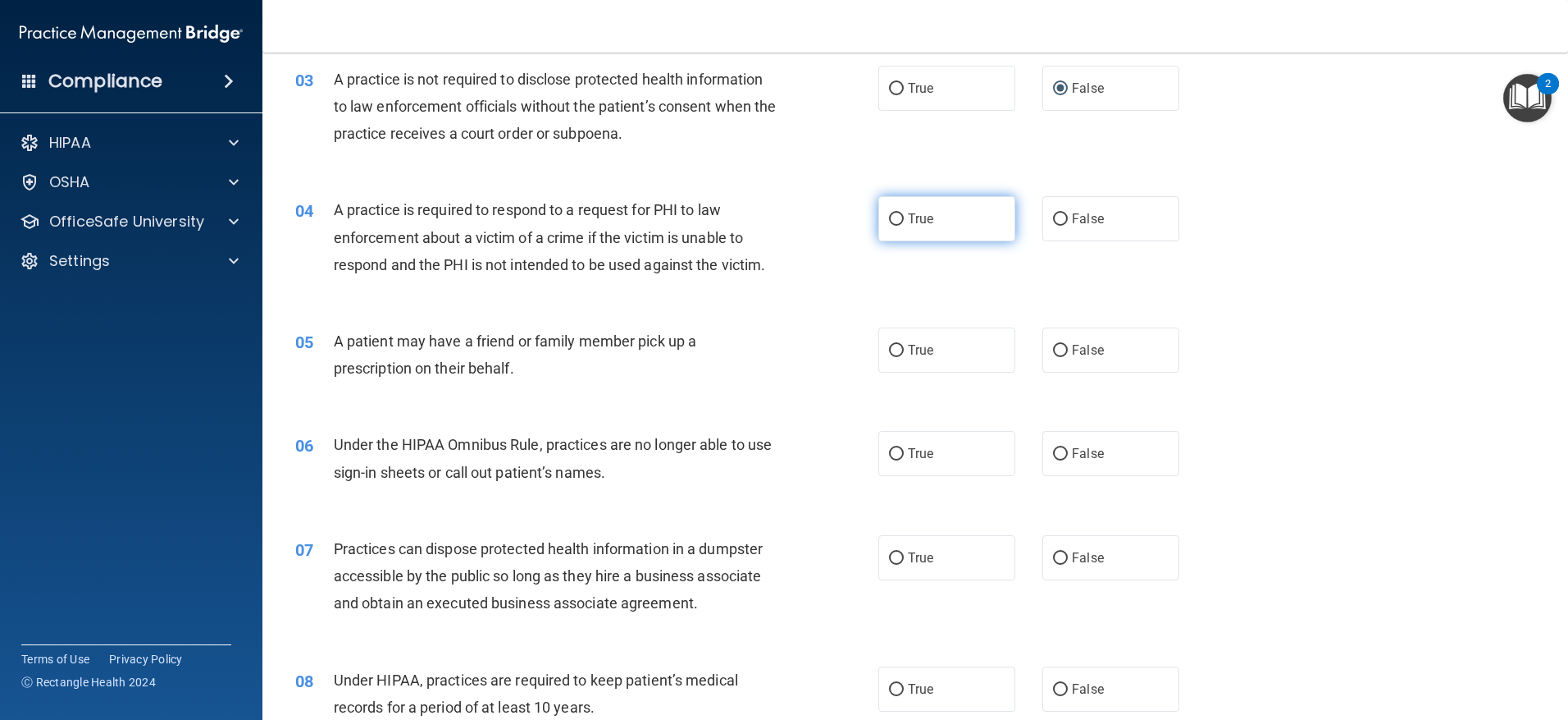
scroll to position [328, 0]
click at [910, 226] on label "True" at bounding box center [947, 217] width 137 height 45
click at [904, 224] on input "True" at bounding box center [896, 217] width 15 height 13
radio input "true"
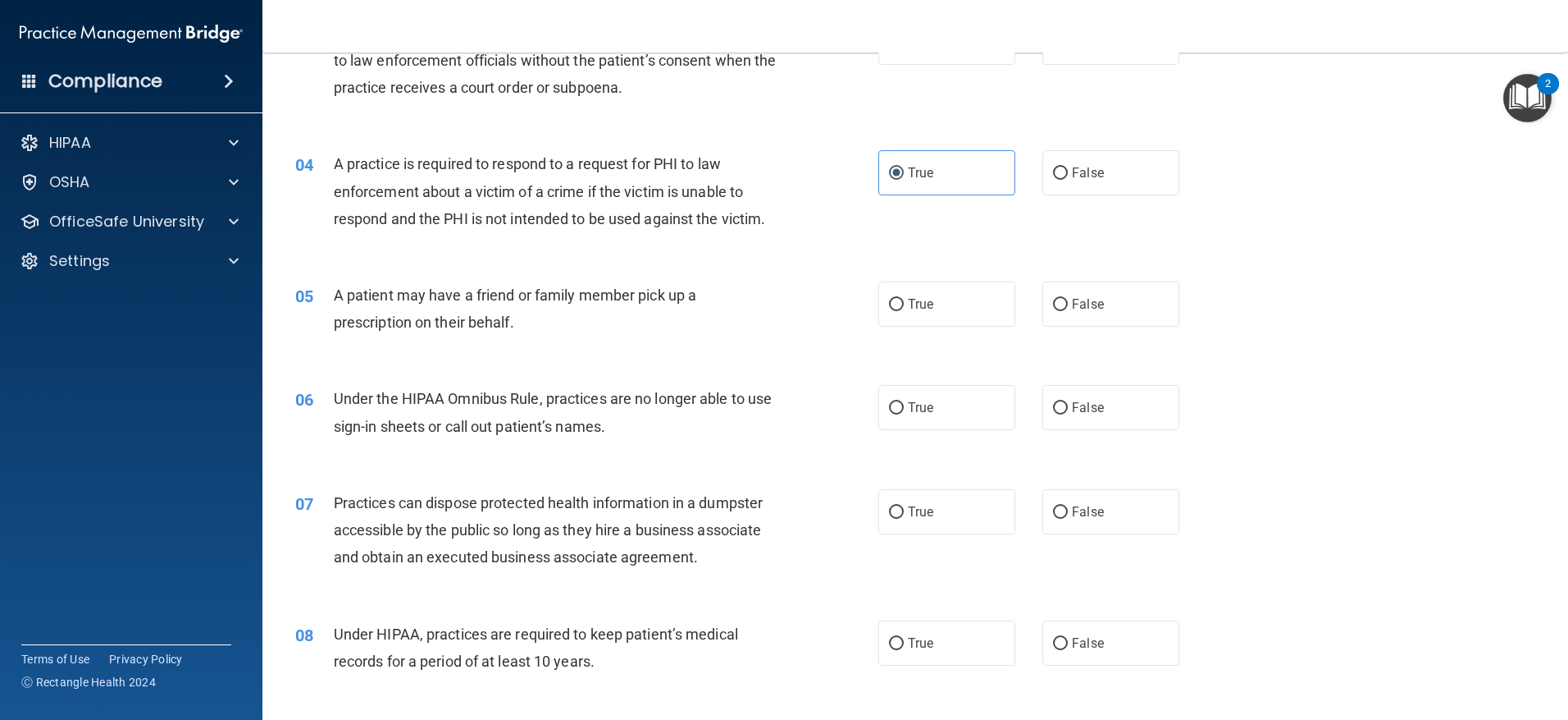
scroll to position [410, 0]
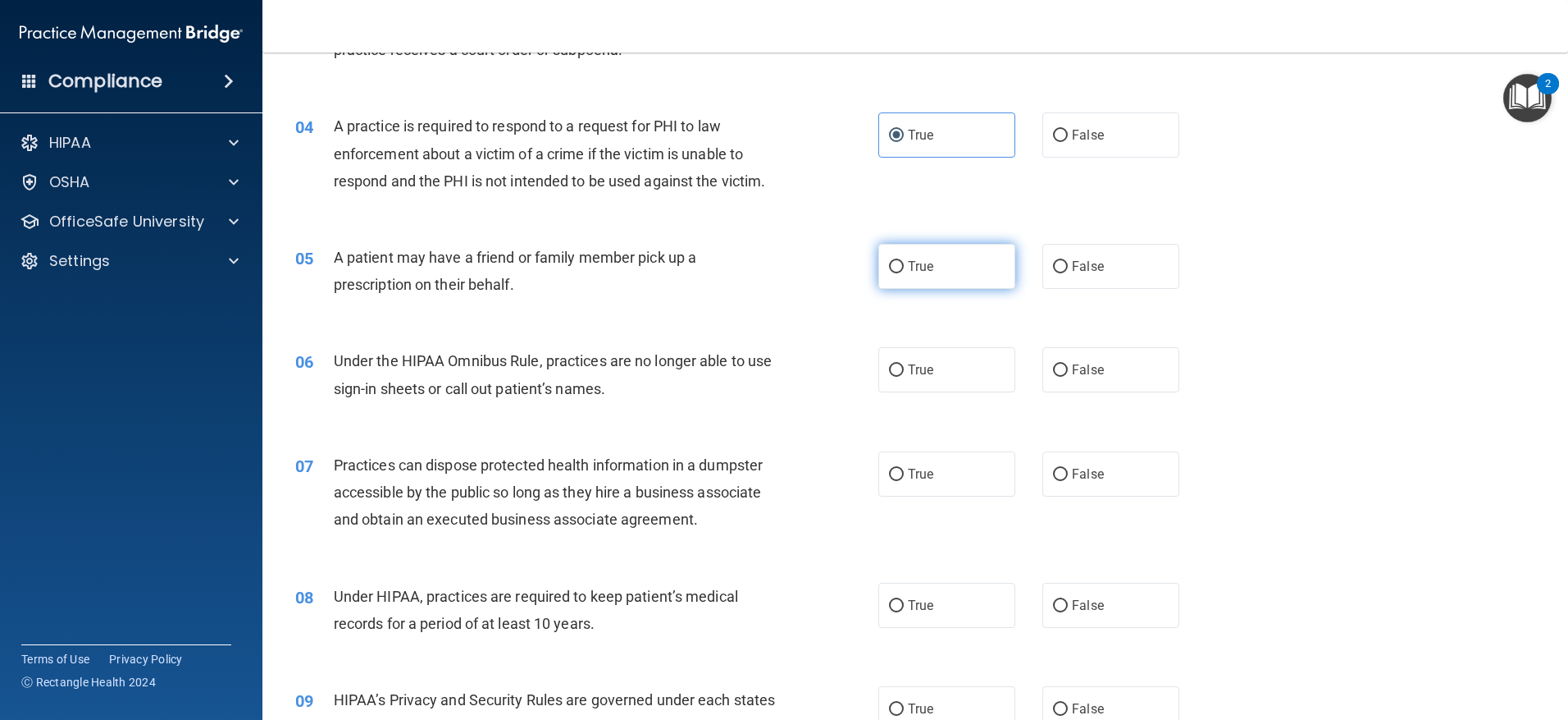
click at [900, 257] on label "True" at bounding box center [947, 266] width 137 height 45
click at [900, 261] on input "True" at bounding box center [896, 267] width 15 height 13
radio input "true"
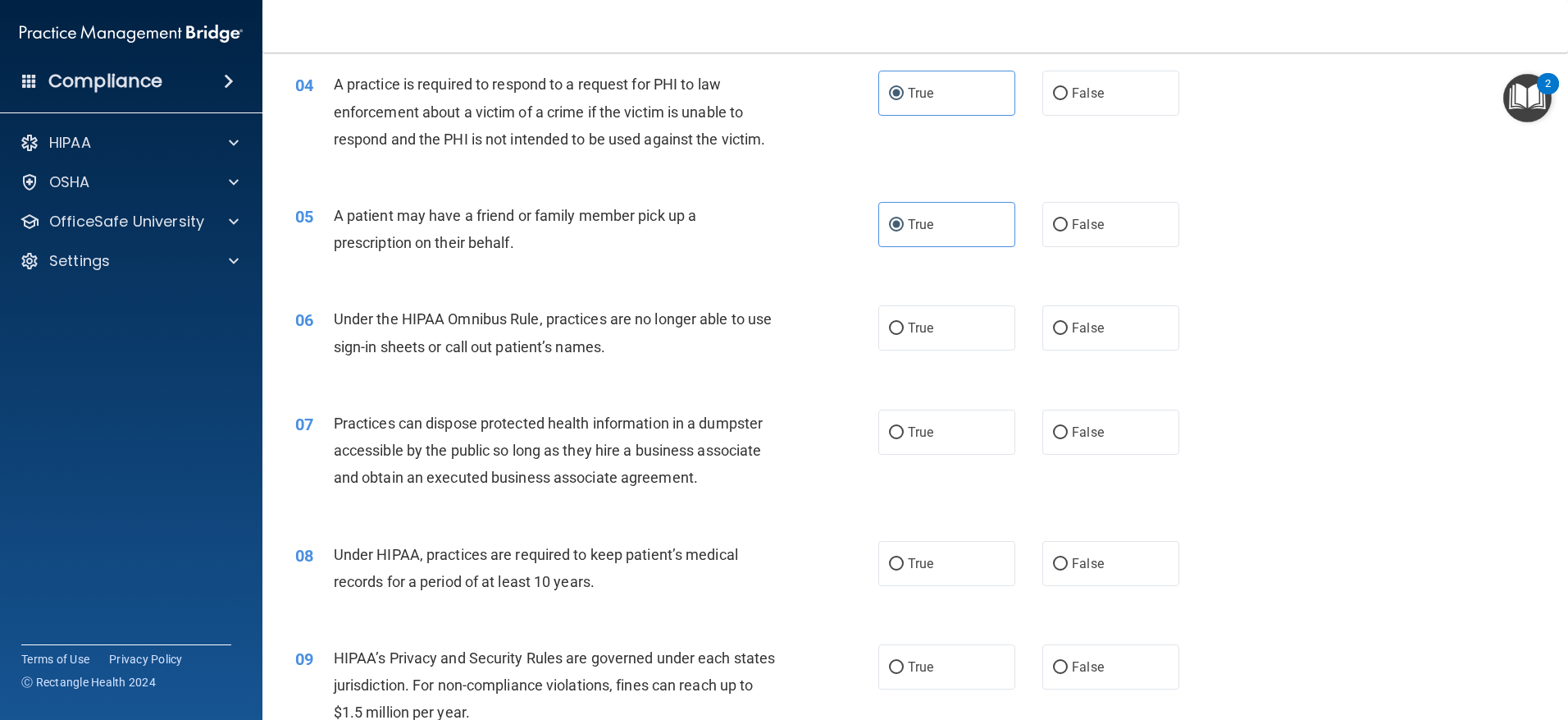
scroll to position [492, 0]
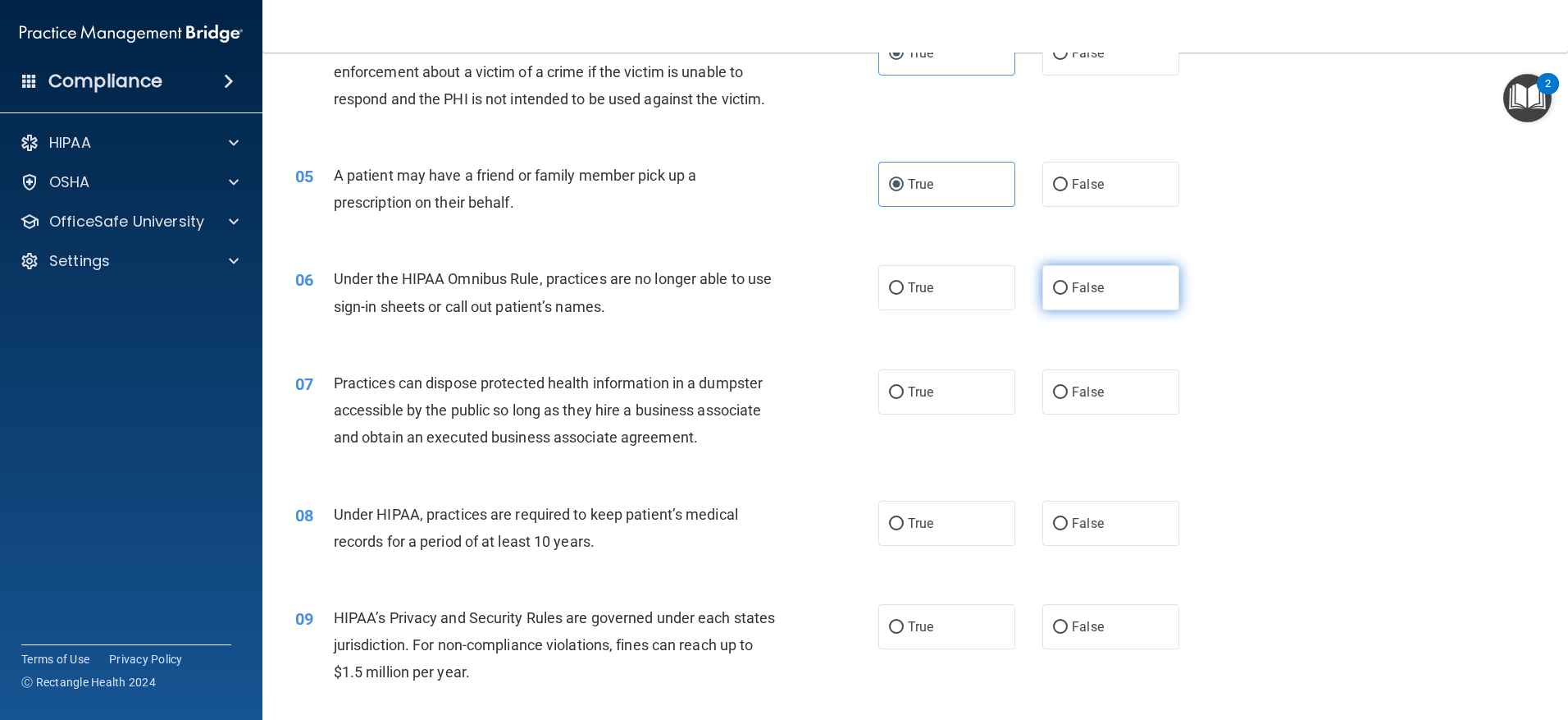
click at [1061, 282] on label "False" at bounding box center [1110, 287] width 137 height 45
click at [1061, 283] on input "False" at bounding box center [1060, 288] width 15 height 13
radio input "true"
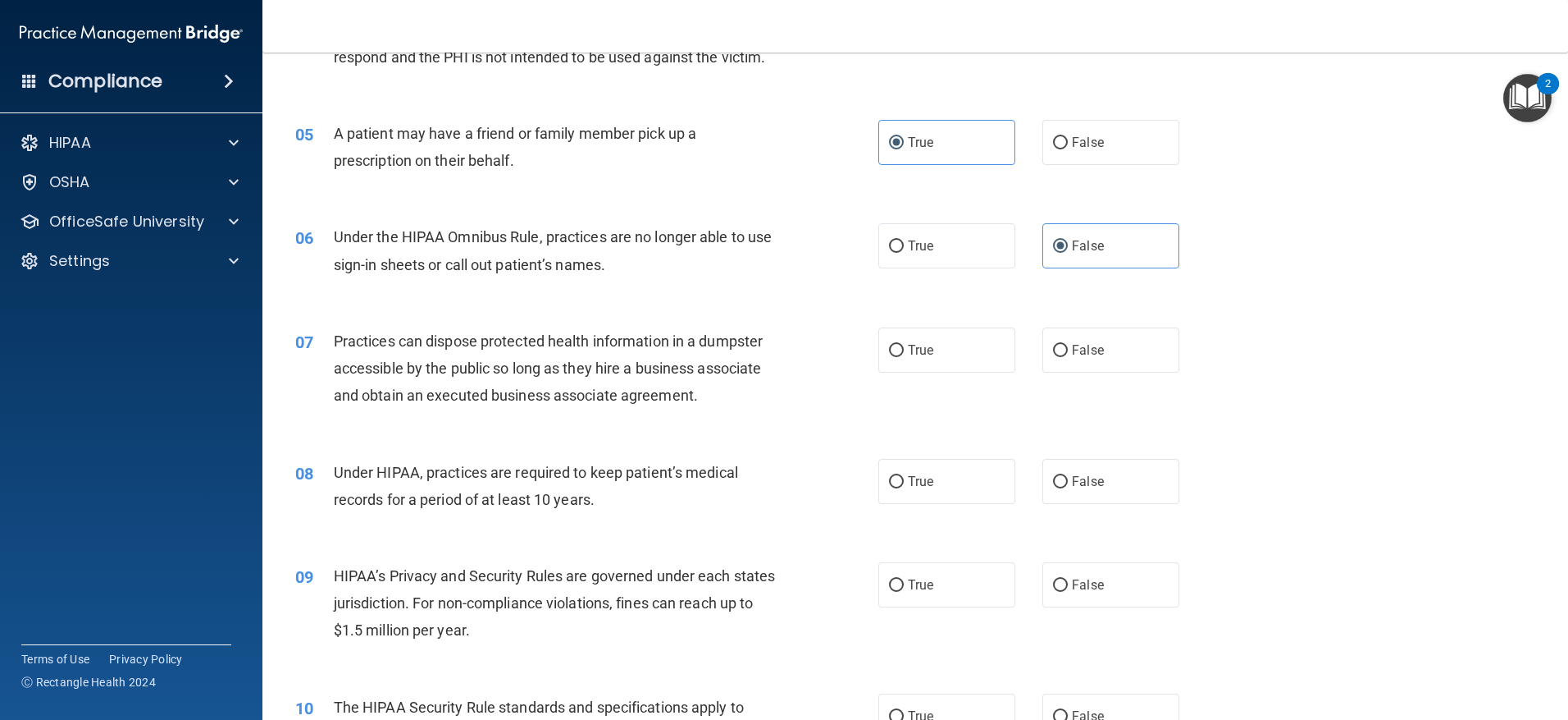
scroll to position [575, 0]
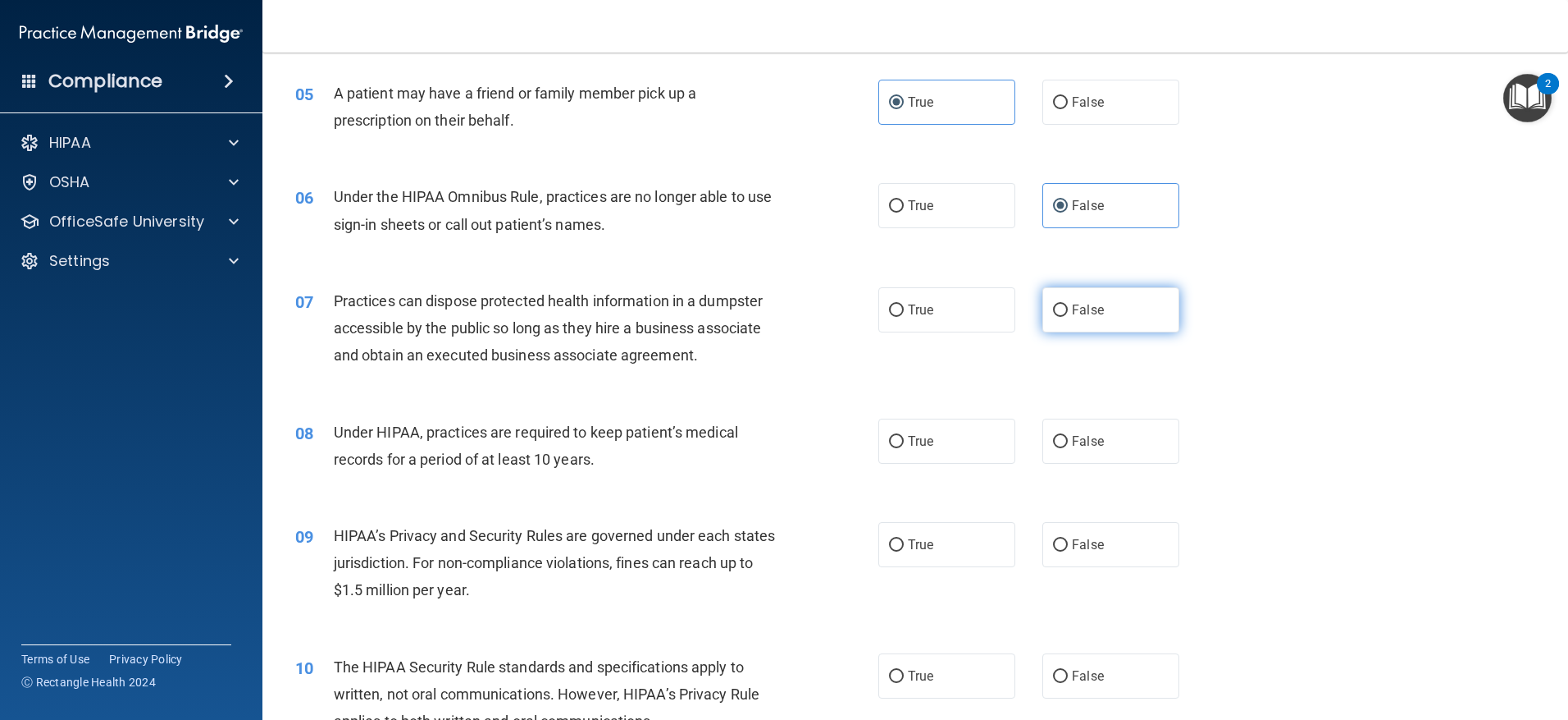
click at [1053, 314] on input "False" at bounding box center [1060, 310] width 15 height 13
radio input "true"
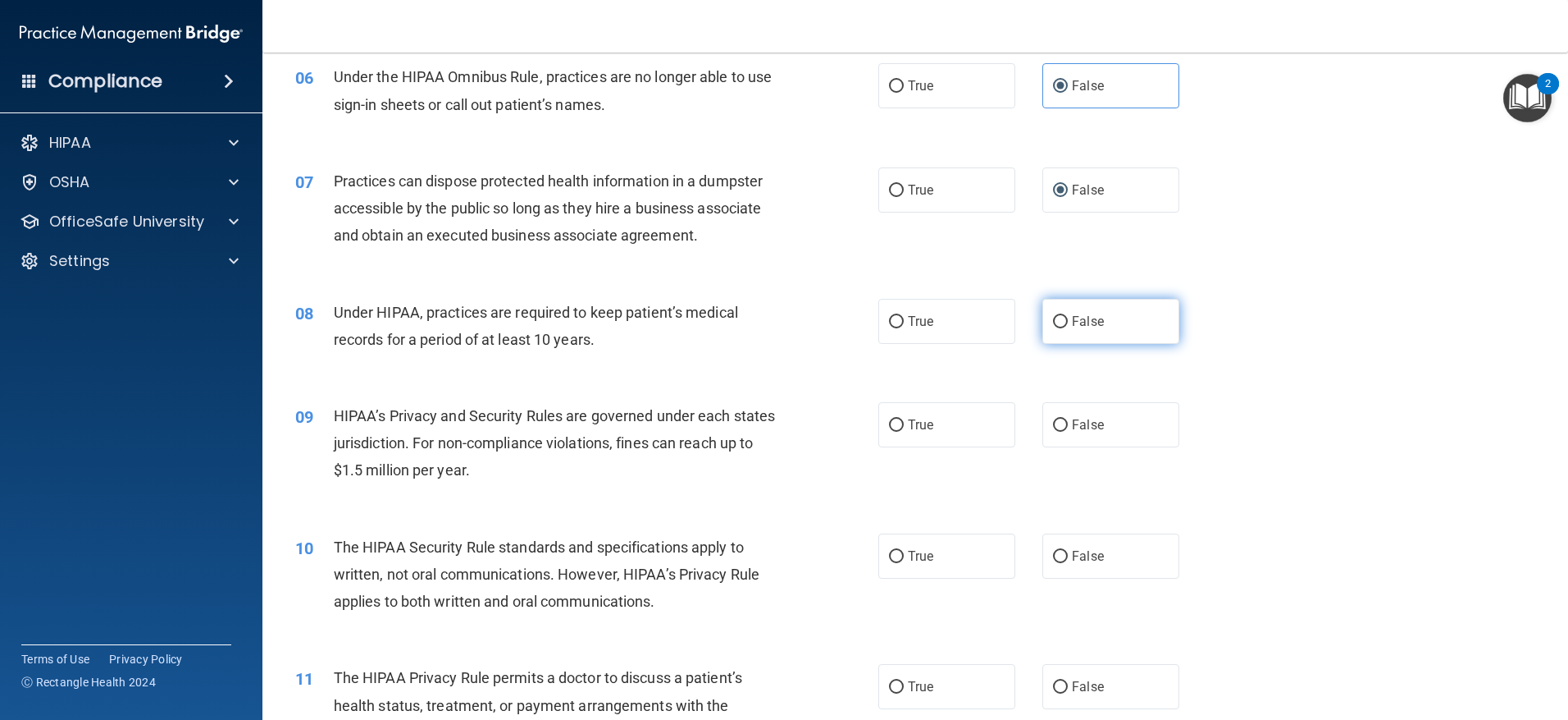
scroll to position [739, 0]
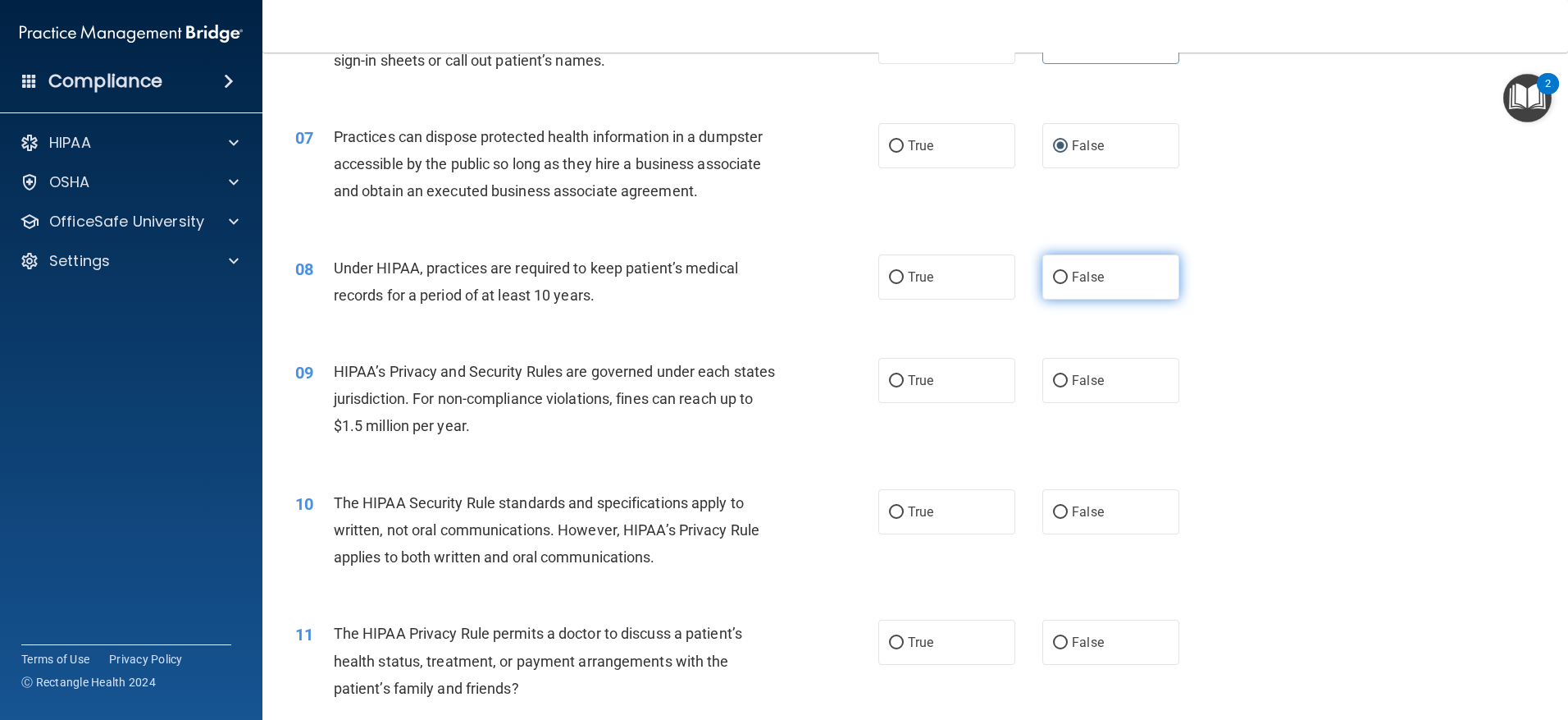
click at [1058, 273] on input "False" at bounding box center [1060, 278] width 15 height 13
radio input "true"
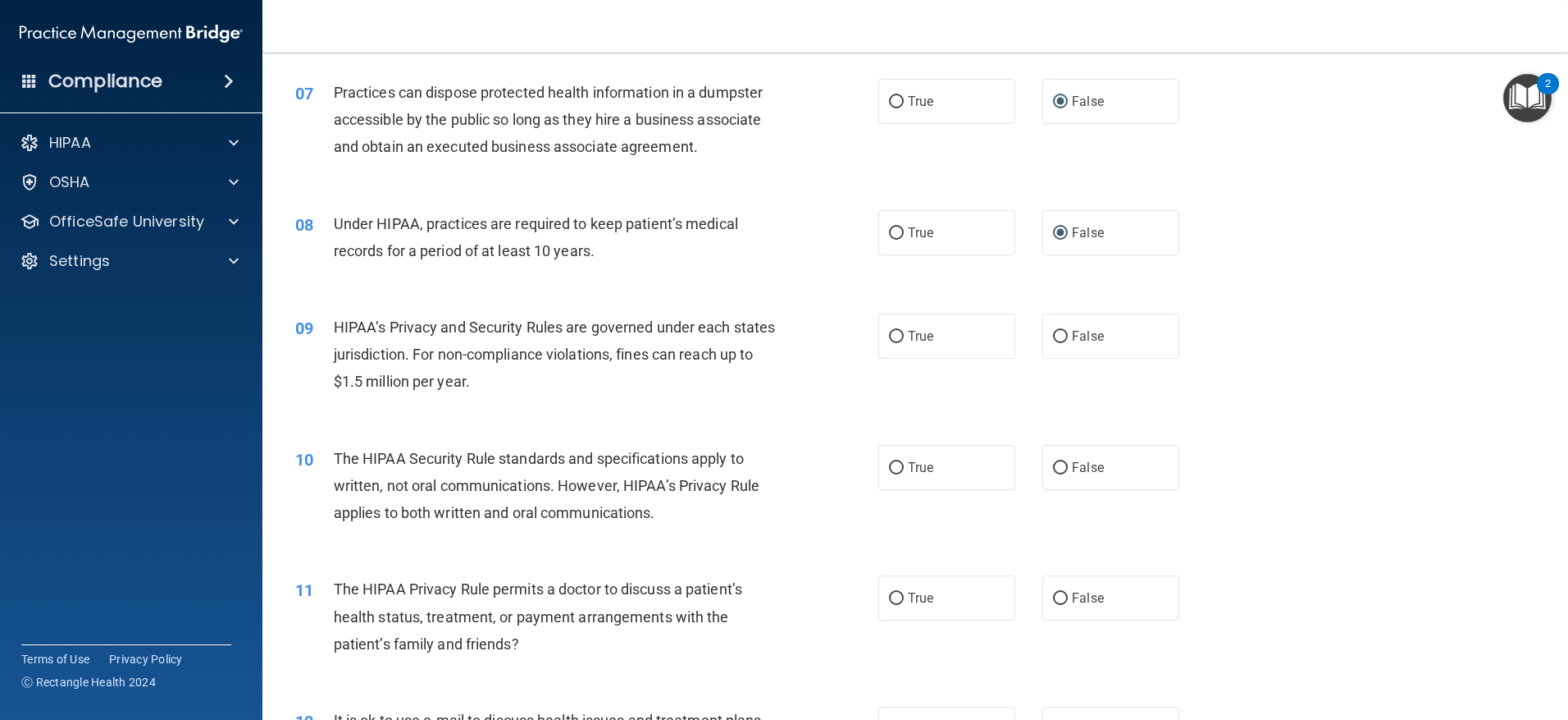
scroll to position [820, 0]
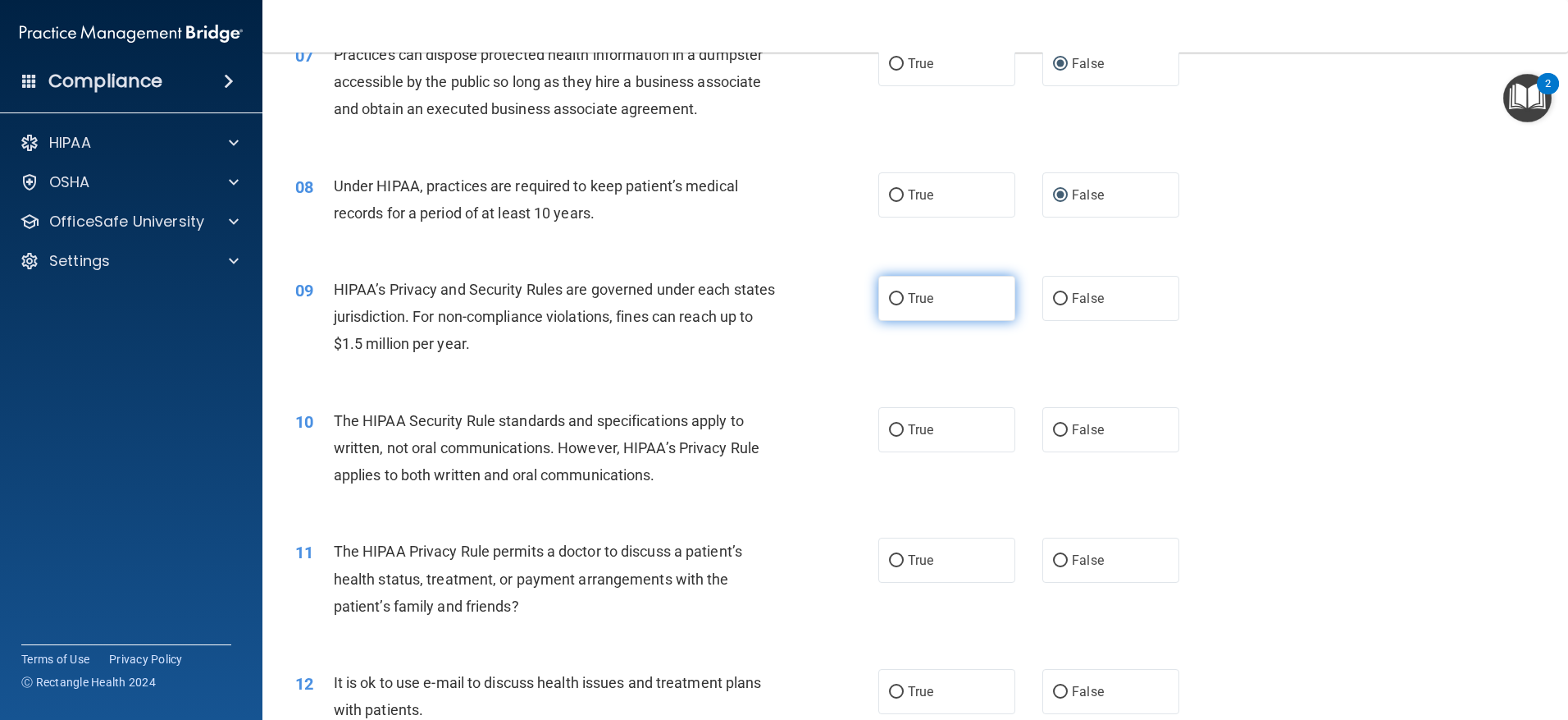
click at [904, 310] on label "True" at bounding box center [947, 298] width 137 height 45
click at [904, 305] on input "True" at bounding box center [896, 299] width 15 height 13
radio input "true"
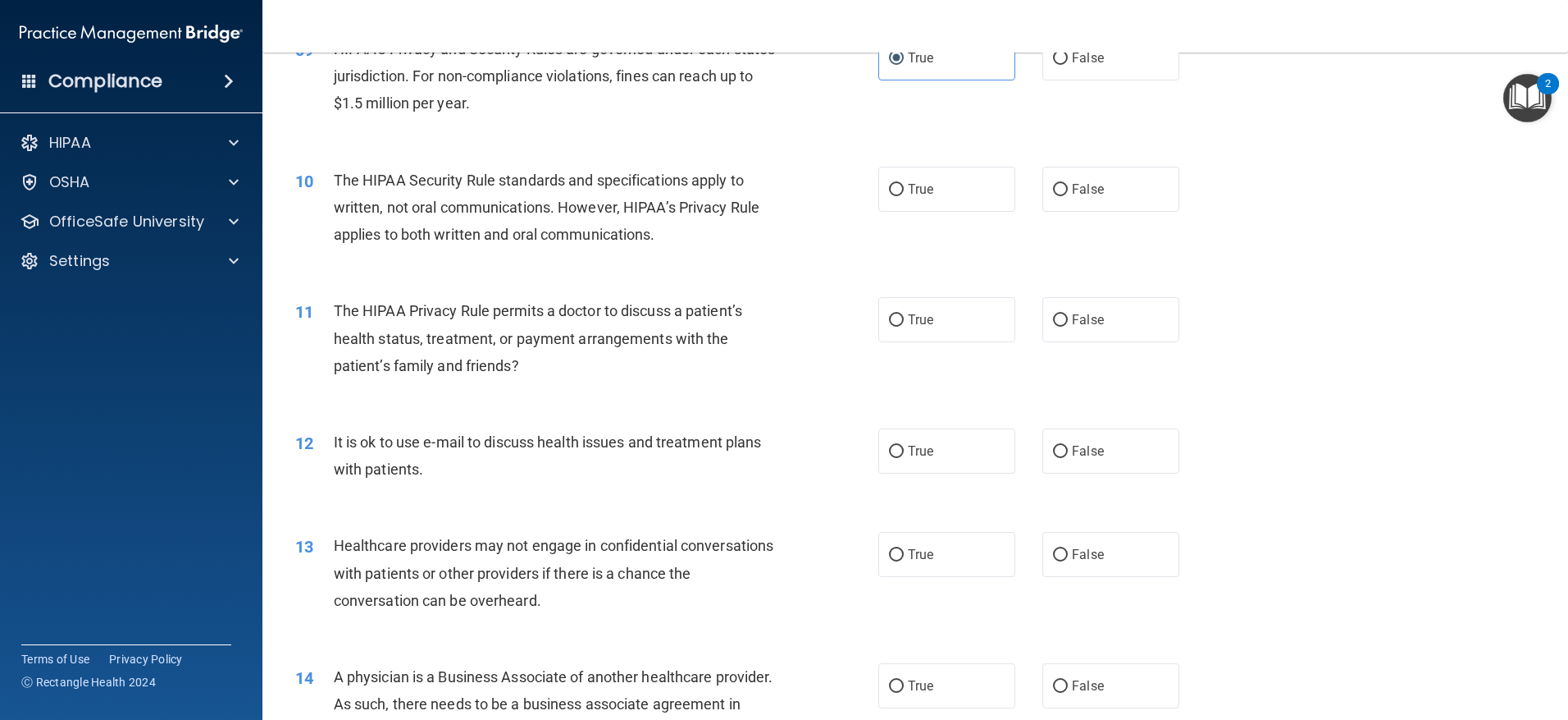
scroll to position [1067, 0]
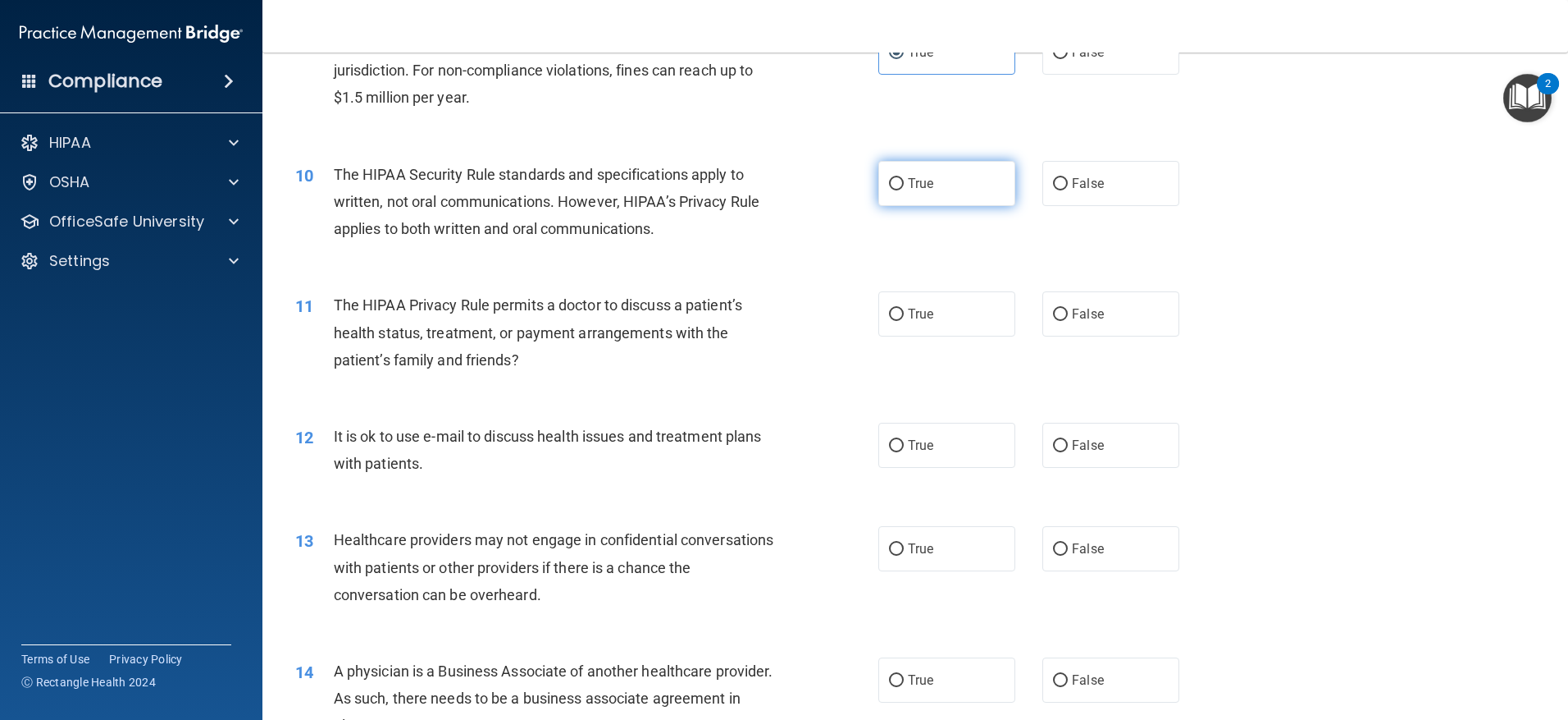
click at [900, 179] on label "True" at bounding box center [947, 183] width 137 height 45
click at [900, 179] on input "True" at bounding box center [896, 184] width 15 height 13
radio input "true"
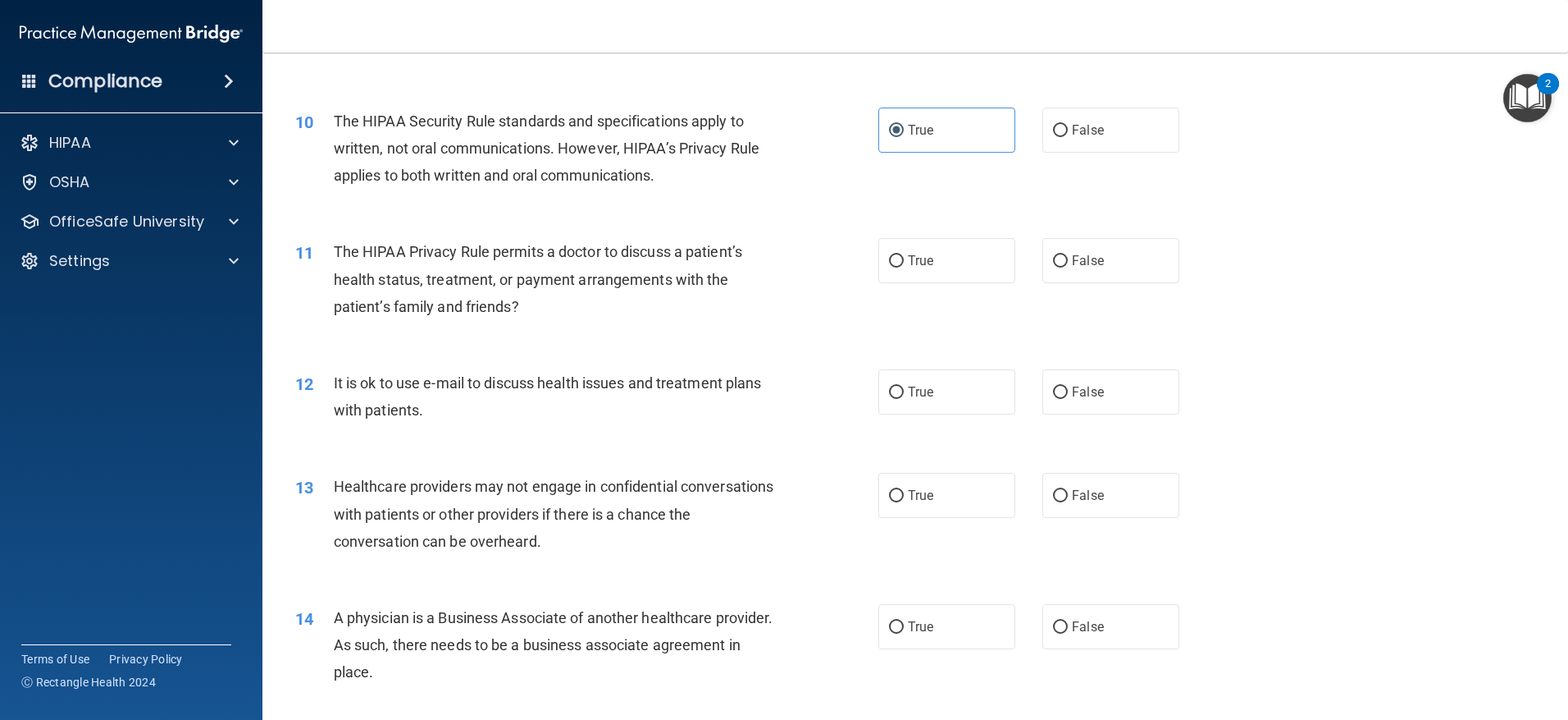
scroll to position [1149, 0]
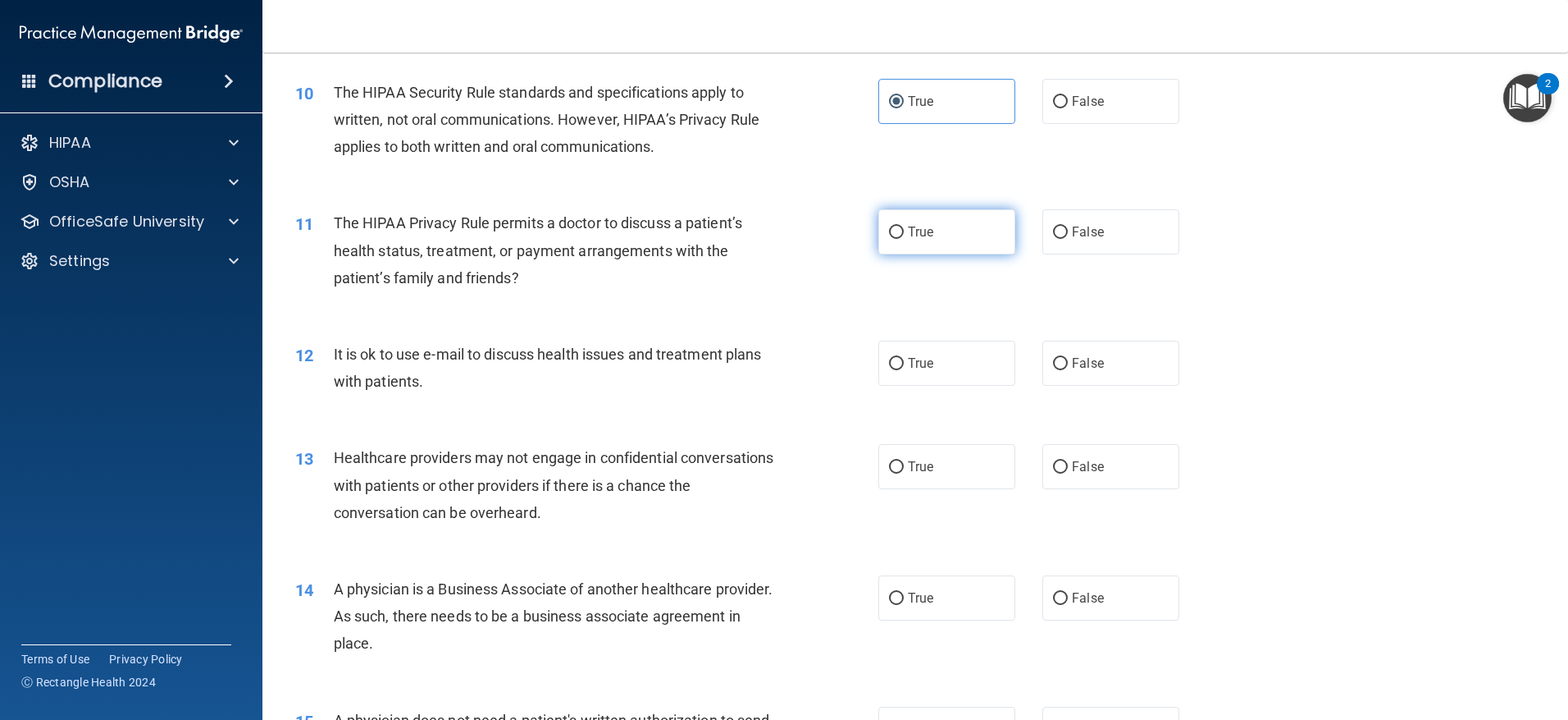
click at [897, 238] on input "True" at bounding box center [896, 232] width 15 height 13
radio input "true"
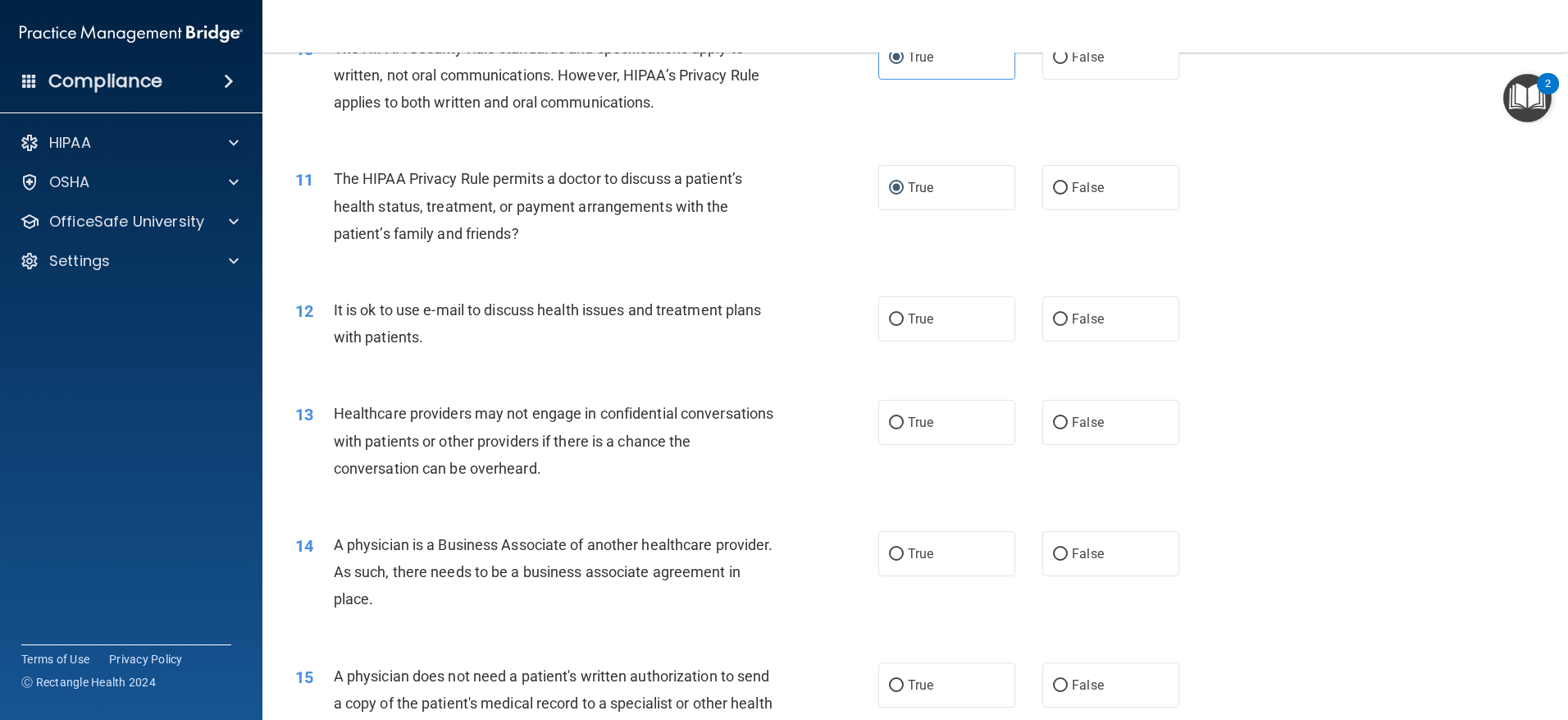
scroll to position [1231, 0]
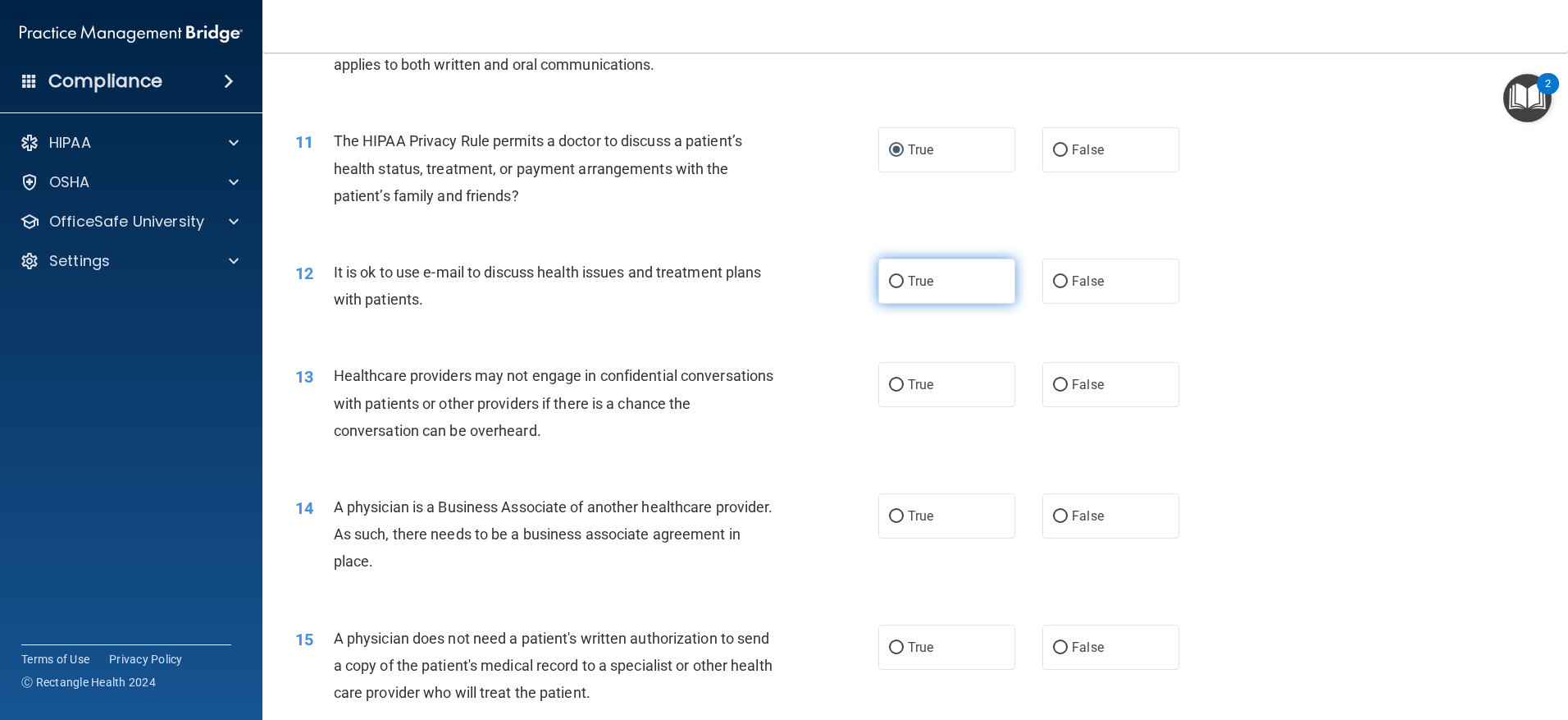
click at [901, 277] on label "True" at bounding box center [947, 281] width 137 height 45
click at [901, 277] on input "True" at bounding box center [896, 282] width 15 height 13
radio input "true"
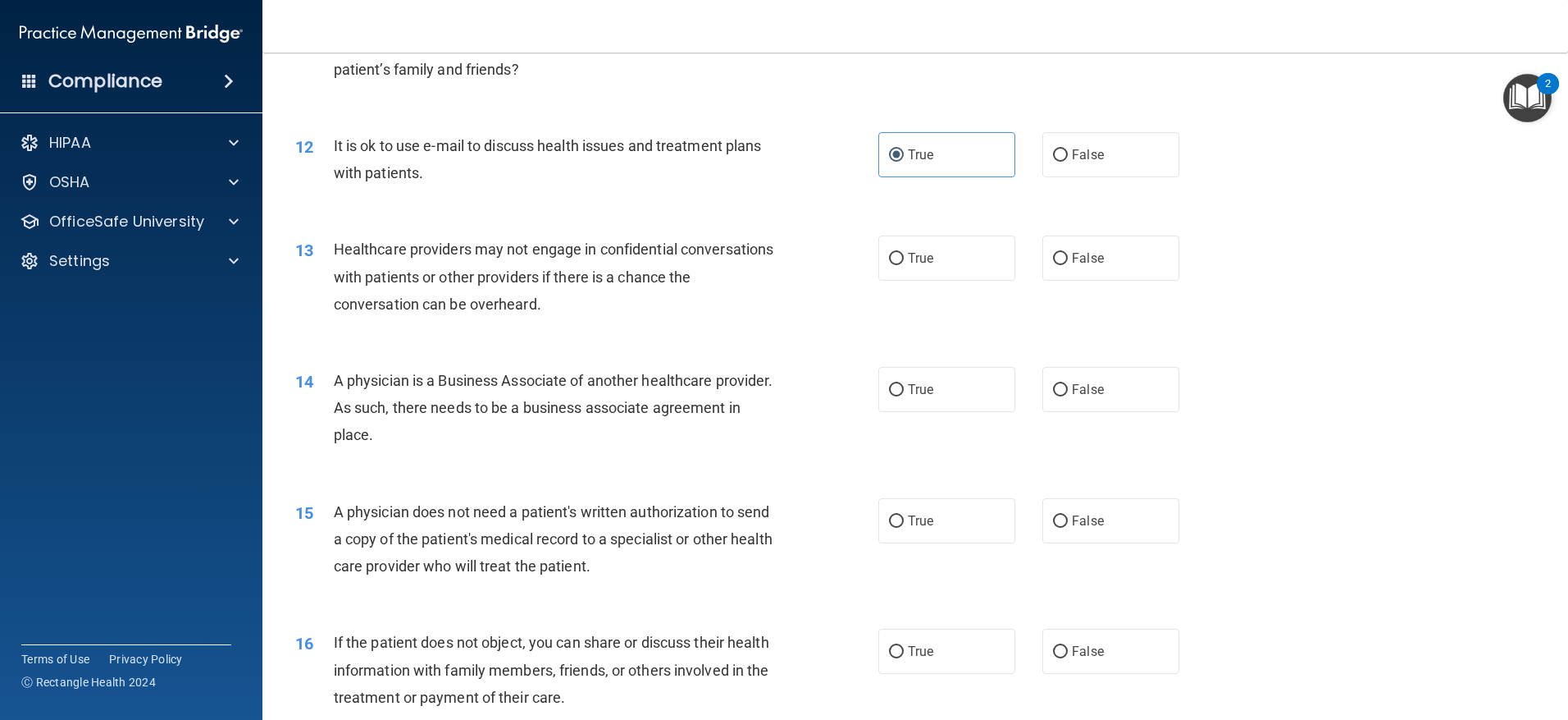
scroll to position [1395, 0]
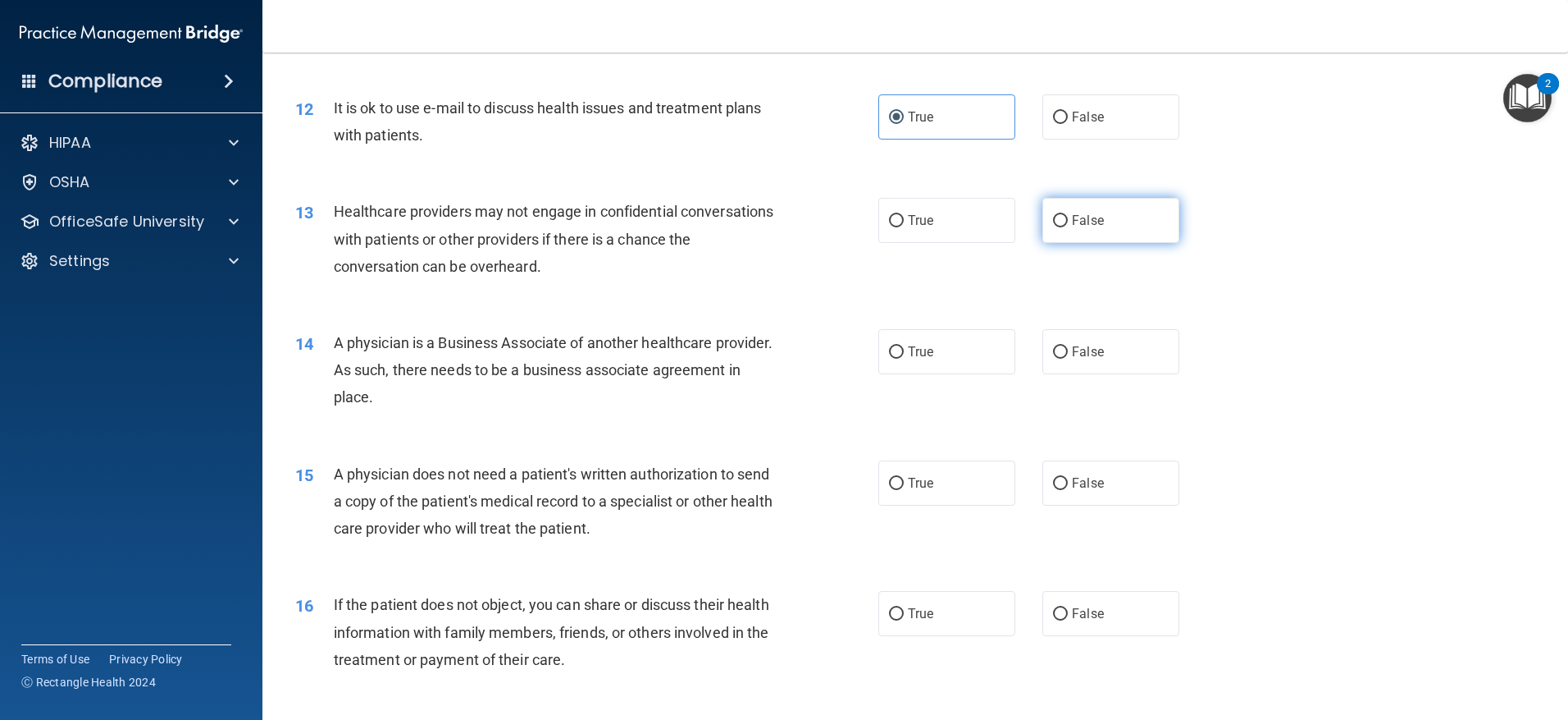
click at [1072, 213] on span "False" at bounding box center [1088, 220] width 32 height 16
click at [1065, 215] on input "False" at bounding box center [1060, 221] width 15 height 13
radio input "true"
click at [694, 279] on div "Healthcare providers may not engage in confidential conversations with patients…" at bounding box center [562, 239] width 456 height 82
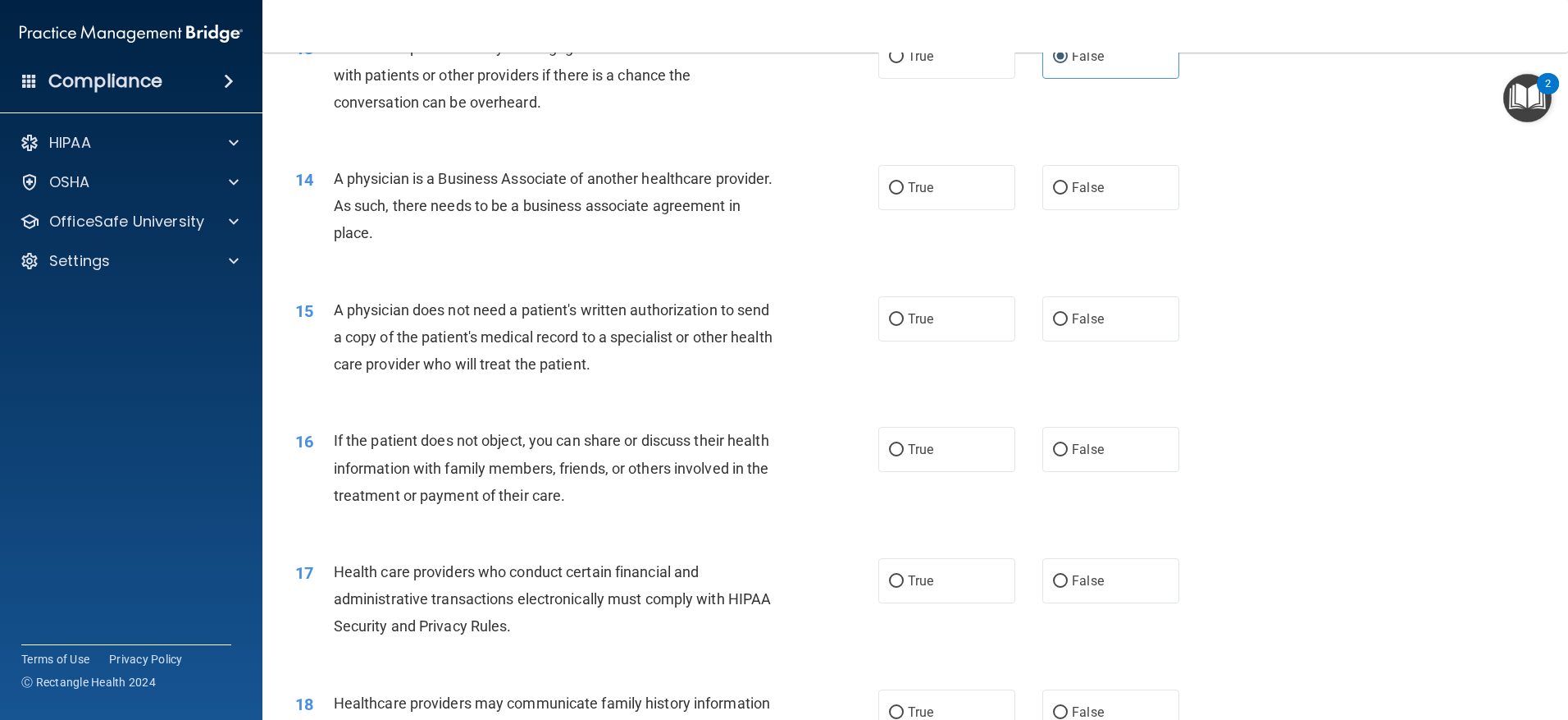
scroll to position [1477, 0]
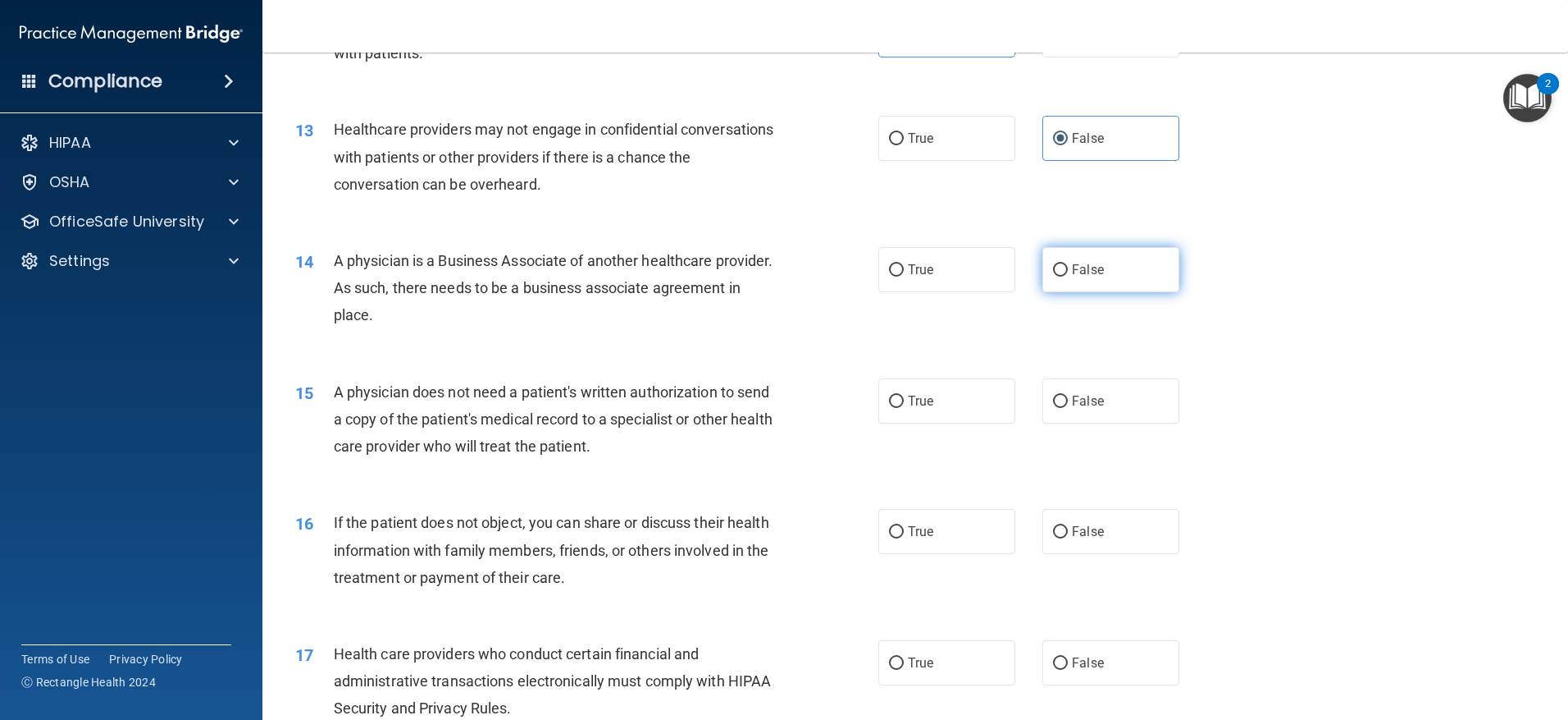
click at [1054, 280] on label "False" at bounding box center [1110, 270] width 137 height 45
click at [1054, 277] on input "False" at bounding box center [1060, 270] width 15 height 13
radio input "true"
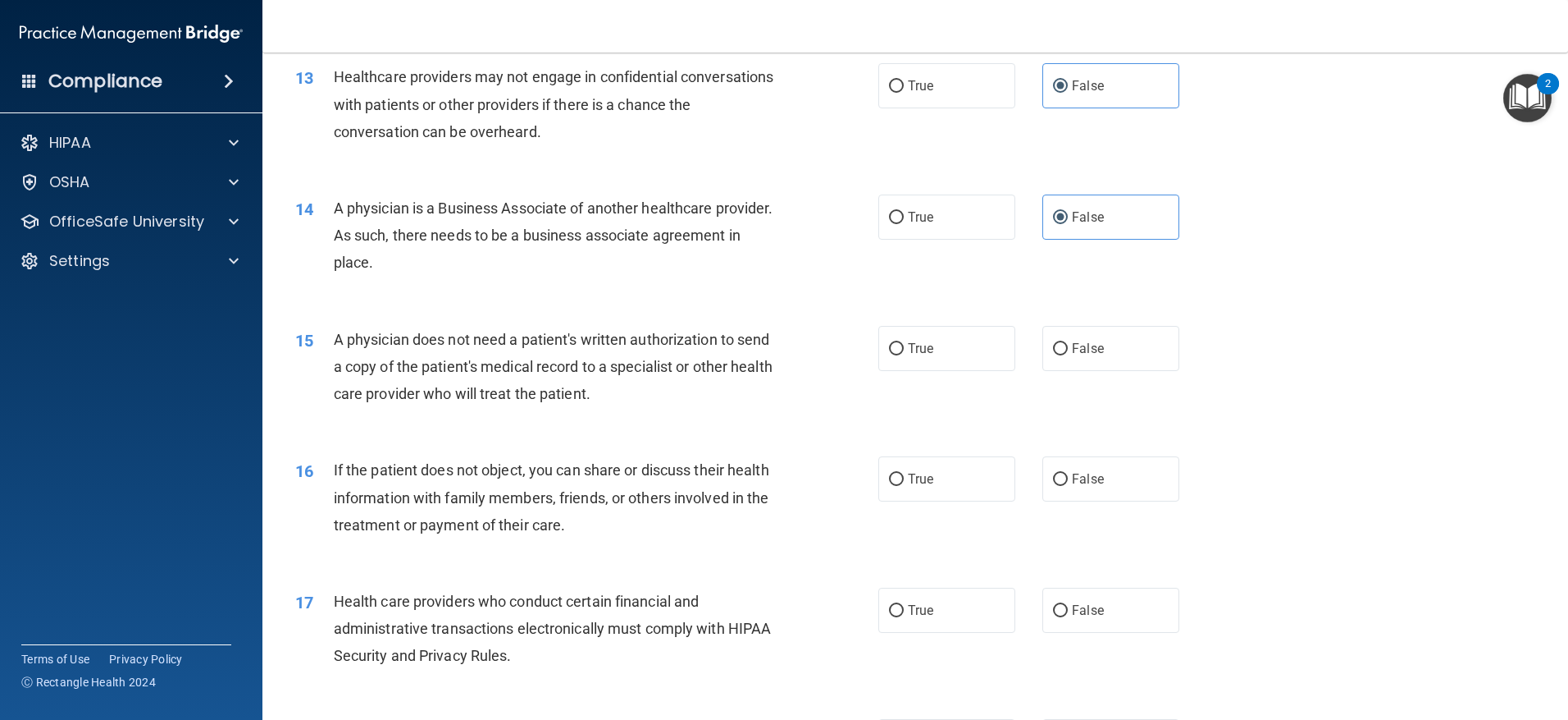
scroll to position [1559, 0]
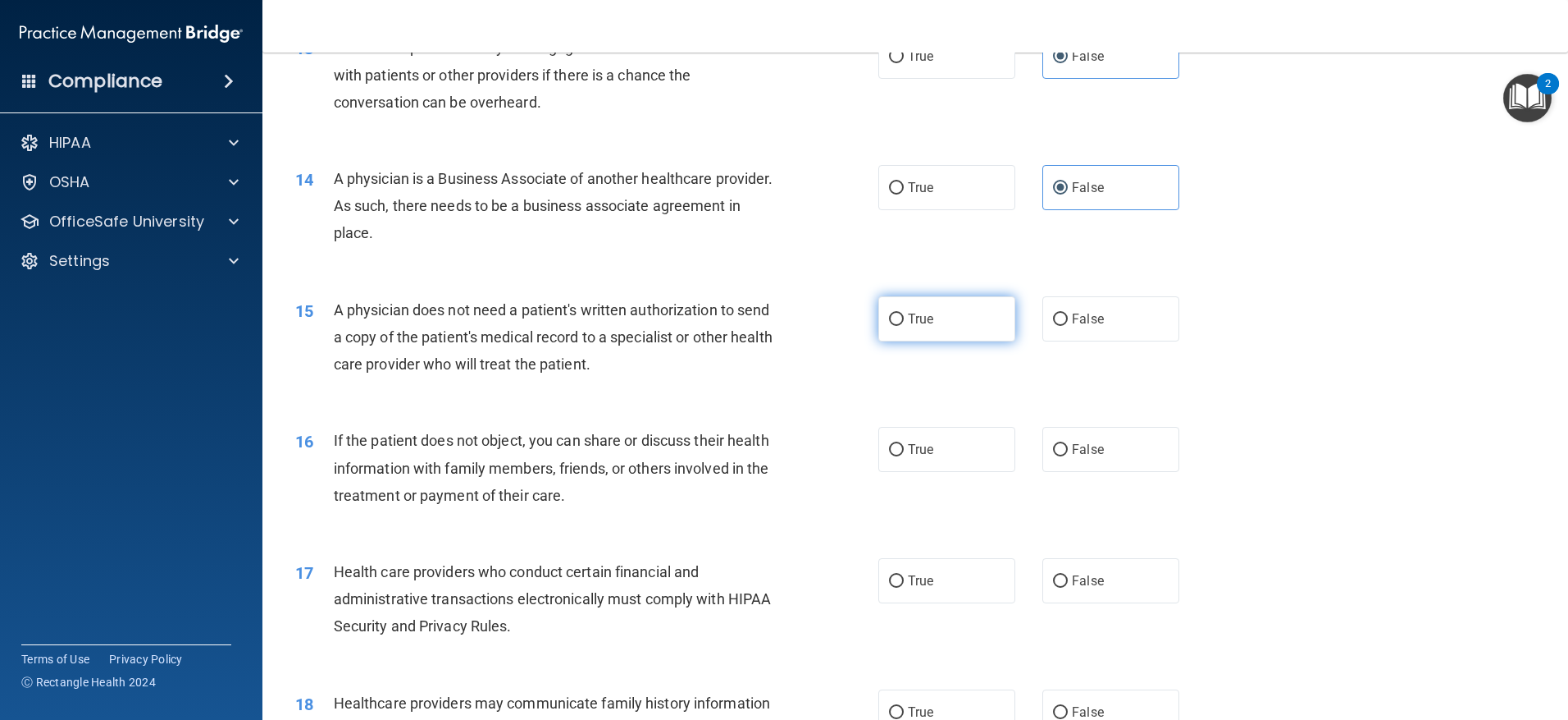
click at [920, 317] on span "True" at bounding box center [920, 319] width 25 height 16
click at [904, 317] on input "True" at bounding box center [896, 320] width 15 height 13
radio input "true"
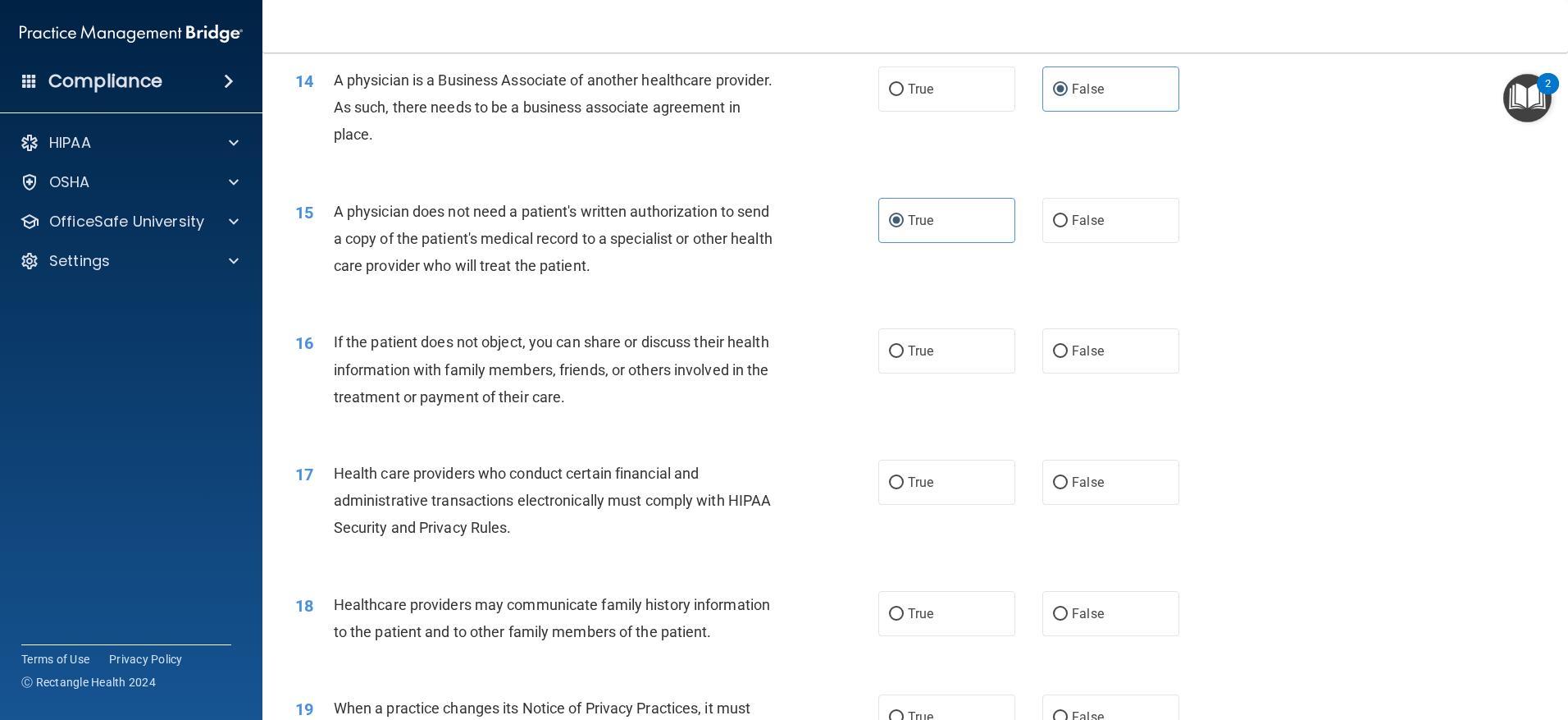
scroll to position [1724, 0]
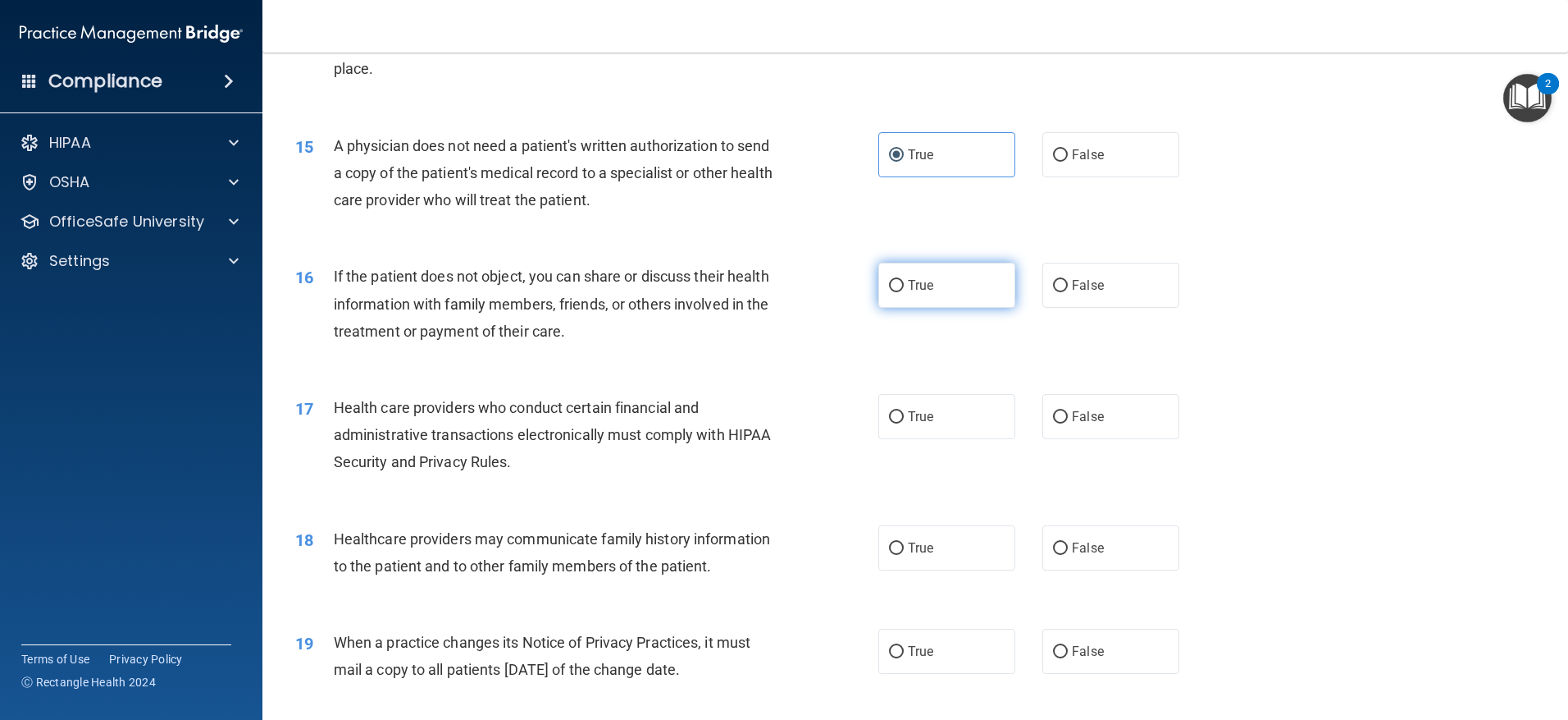
click at [899, 295] on label "True" at bounding box center [947, 285] width 137 height 45
click at [899, 292] on input "True" at bounding box center [896, 285] width 15 height 13
radio input "true"
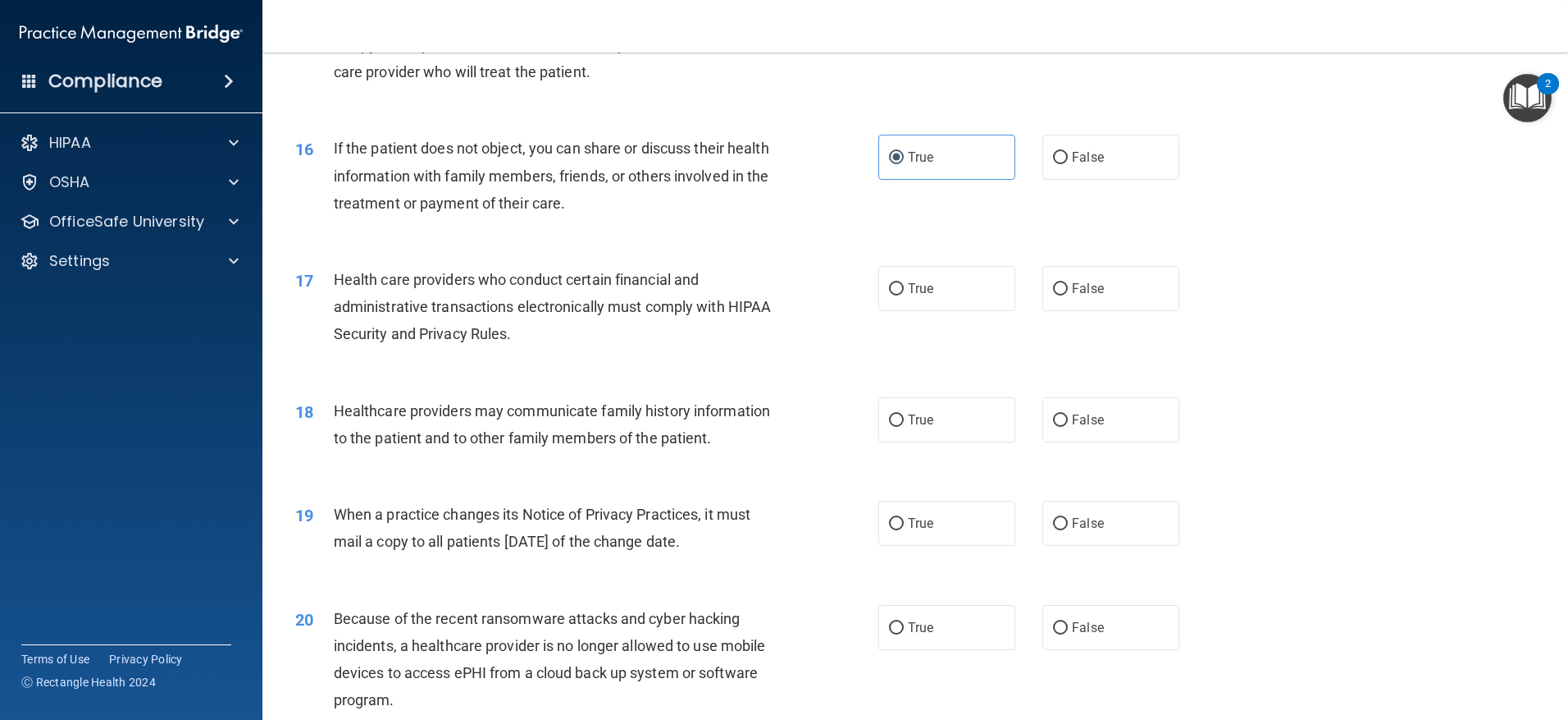
scroll to position [1887, 0]
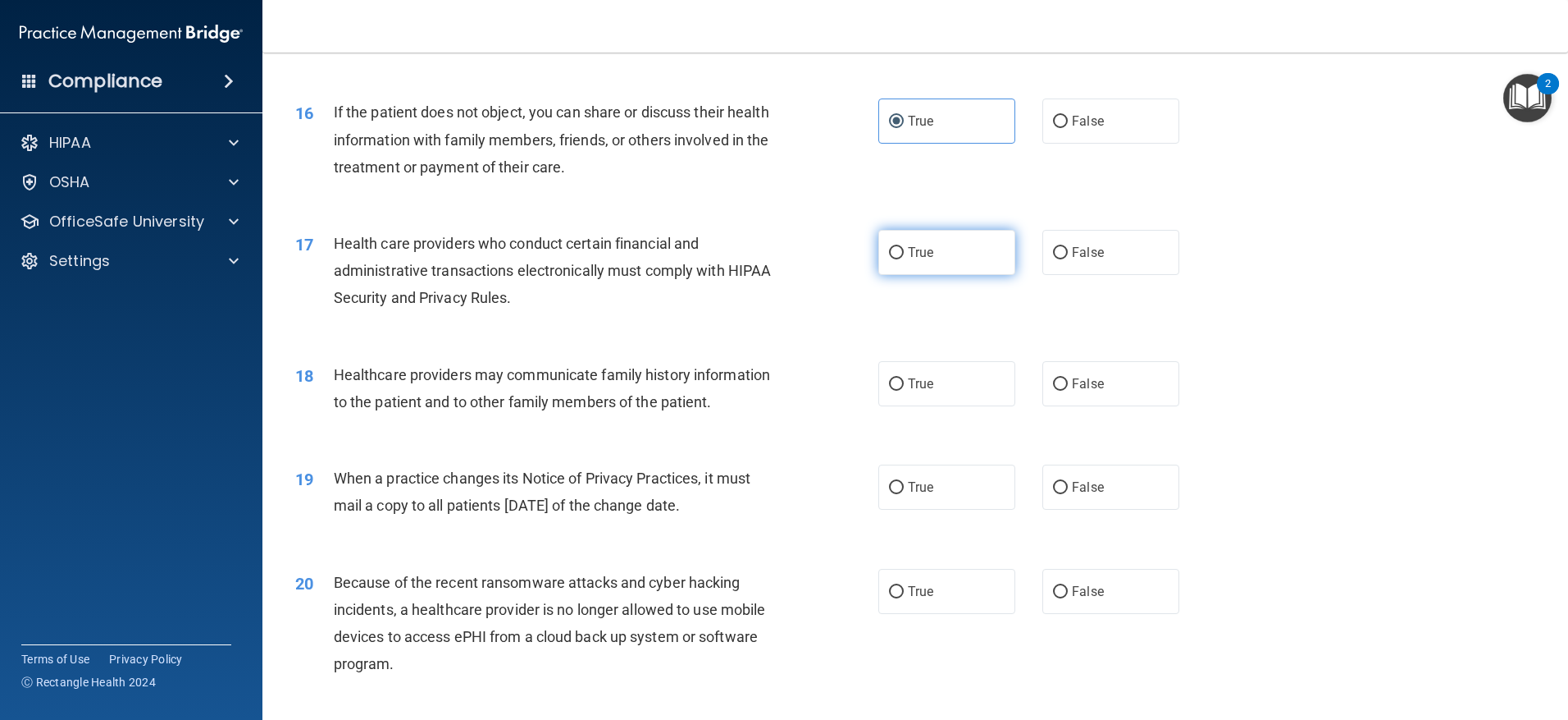
click at [886, 260] on label "True" at bounding box center [947, 252] width 137 height 45
click at [889, 259] on input "True" at bounding box center [896, 253] width 15 height 13
radio input "true"
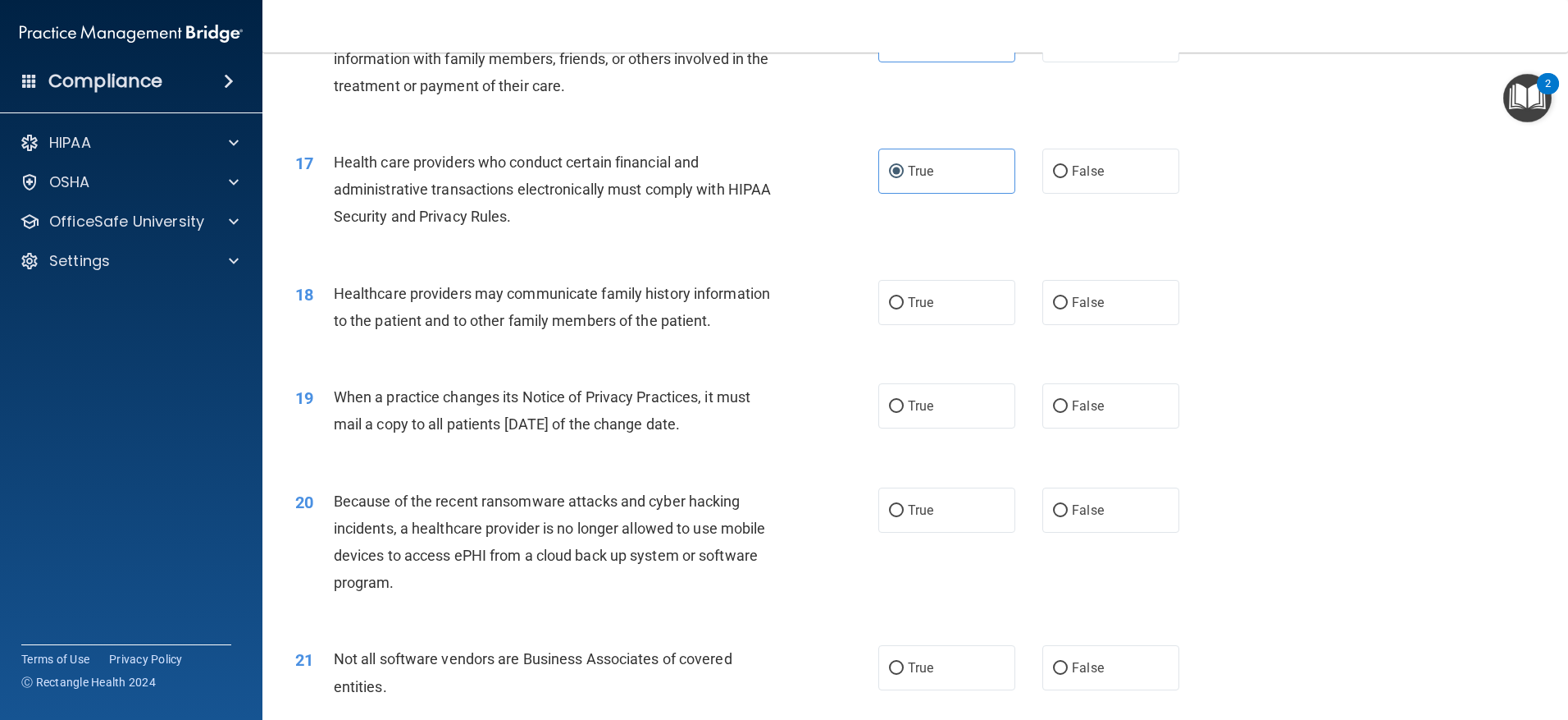
scroll to position [1969, 0]
click at [1060, 304] on input "False" at bounding box center [1060, 302] width 15 height 13
radio input "true"
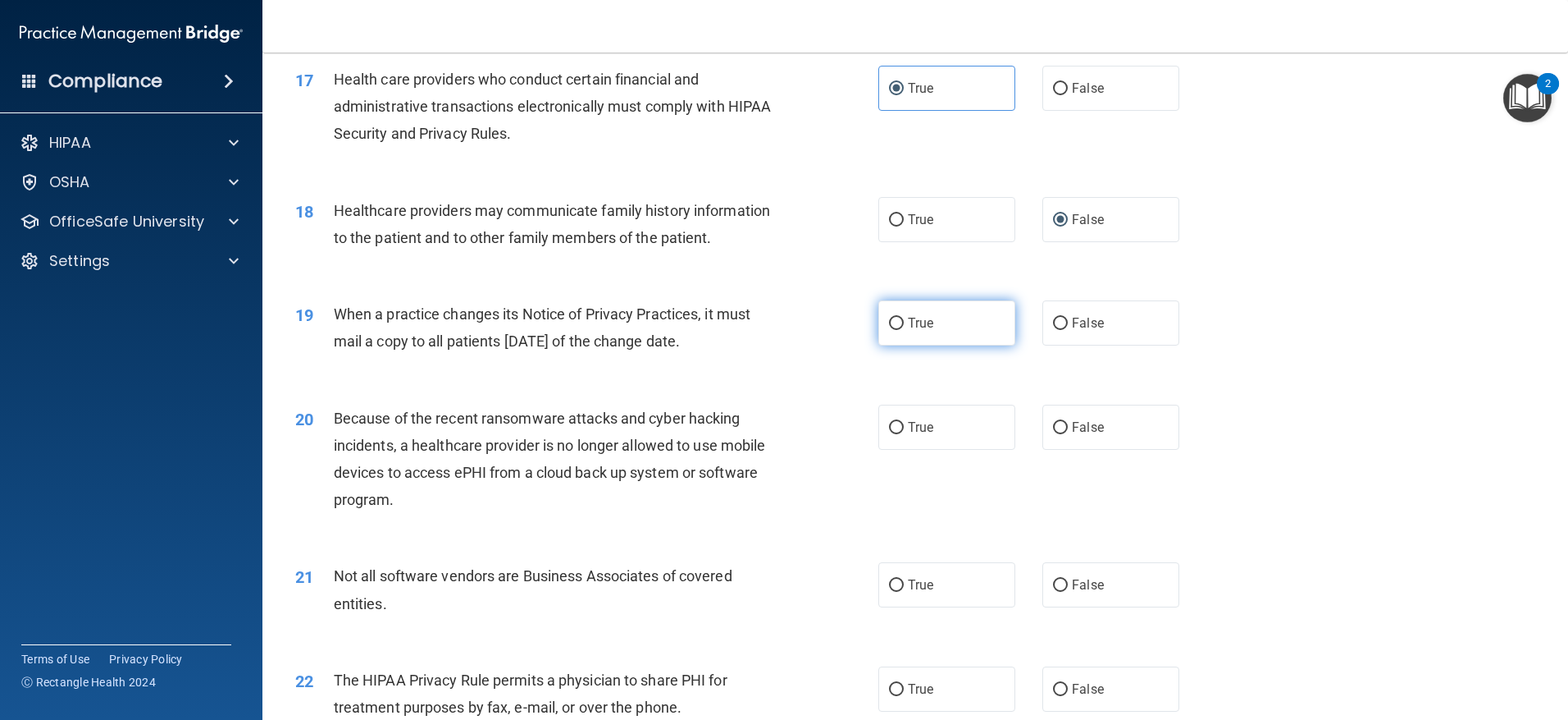
click at [889, 320] on input "True" at bounding box center [896, 323] width 15 height 13
radio input "true"
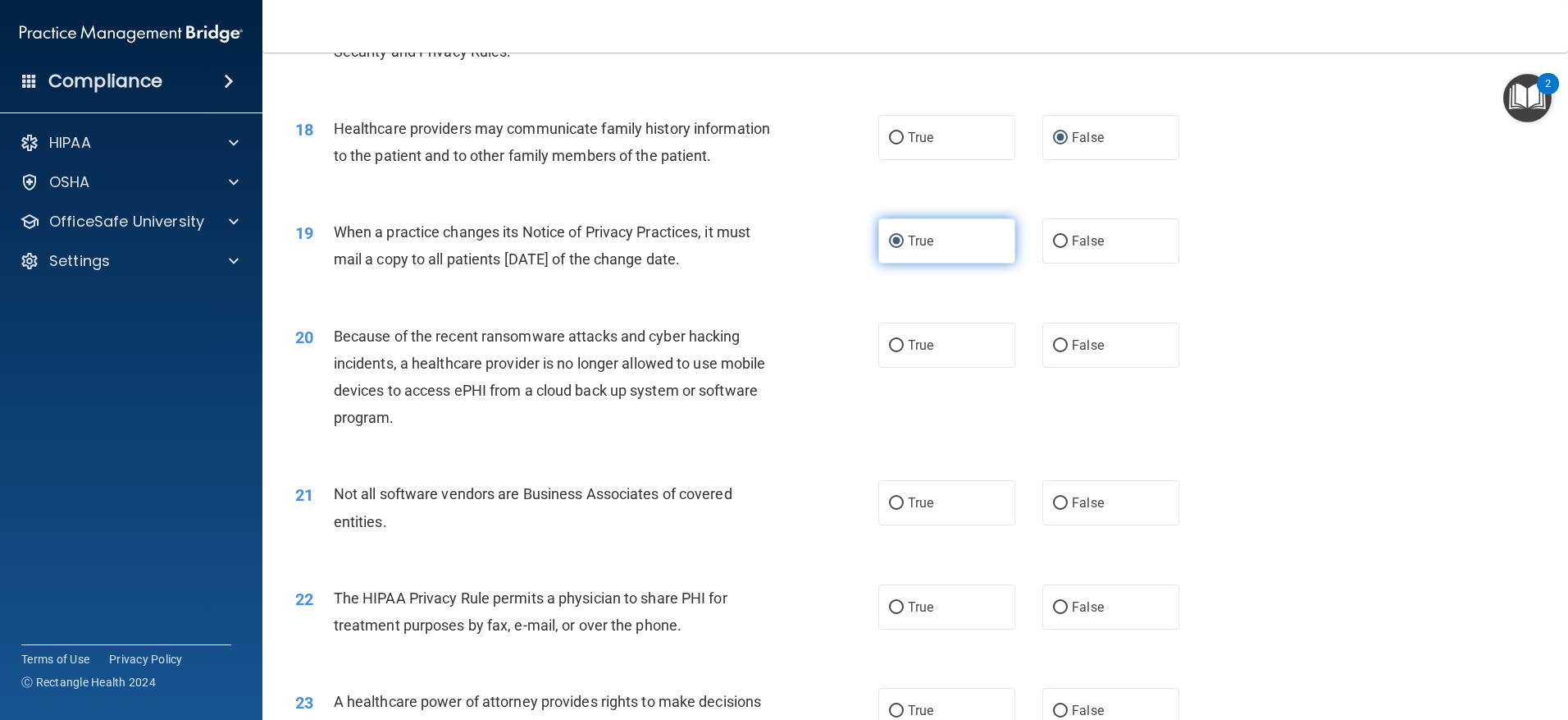
scroll to position [2216, 0]
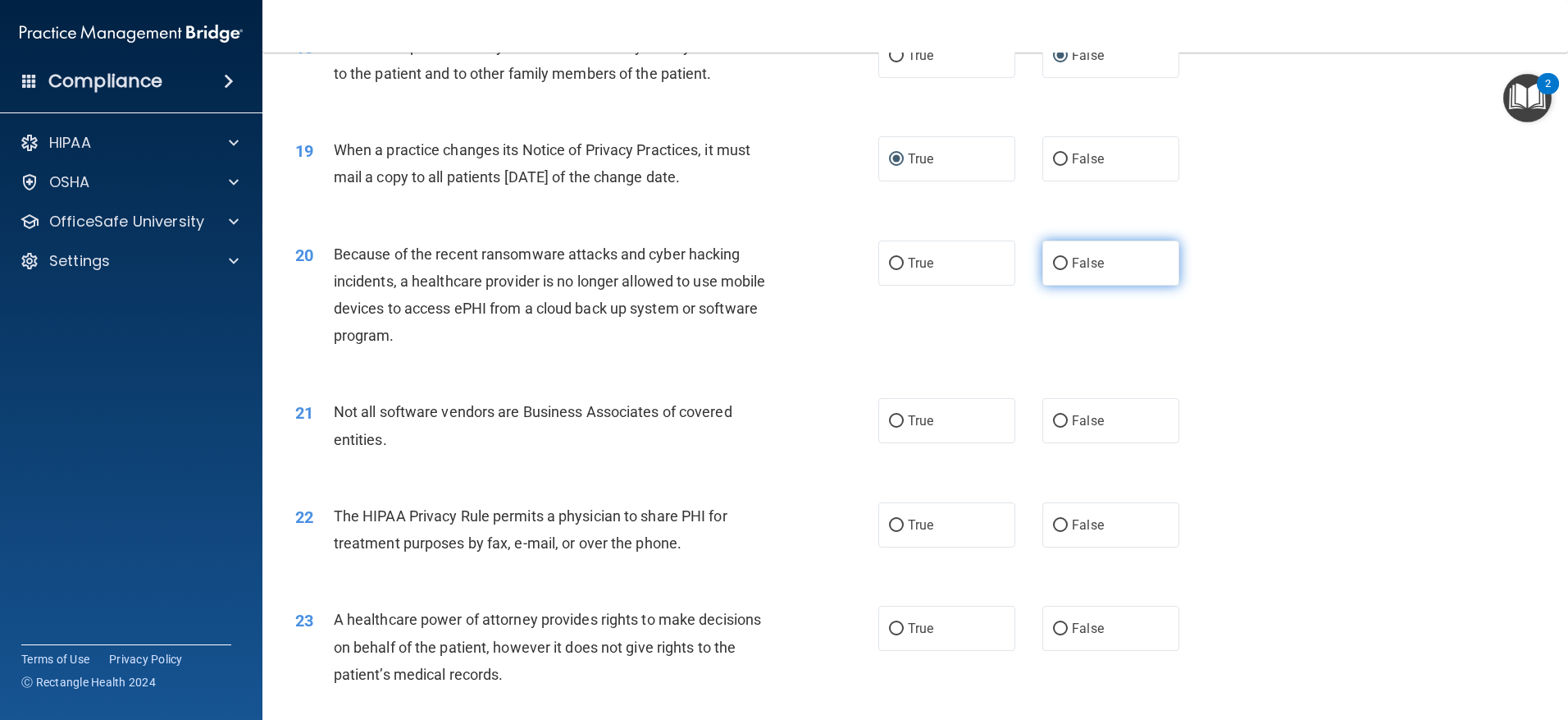
click at [1072, 268] on span "False" at bounding box center [1088, 263] width 32 height 16
click at [1067, 268] on input "False" at bounding box center [1060, 263] width 15 height 13
radio input "true"
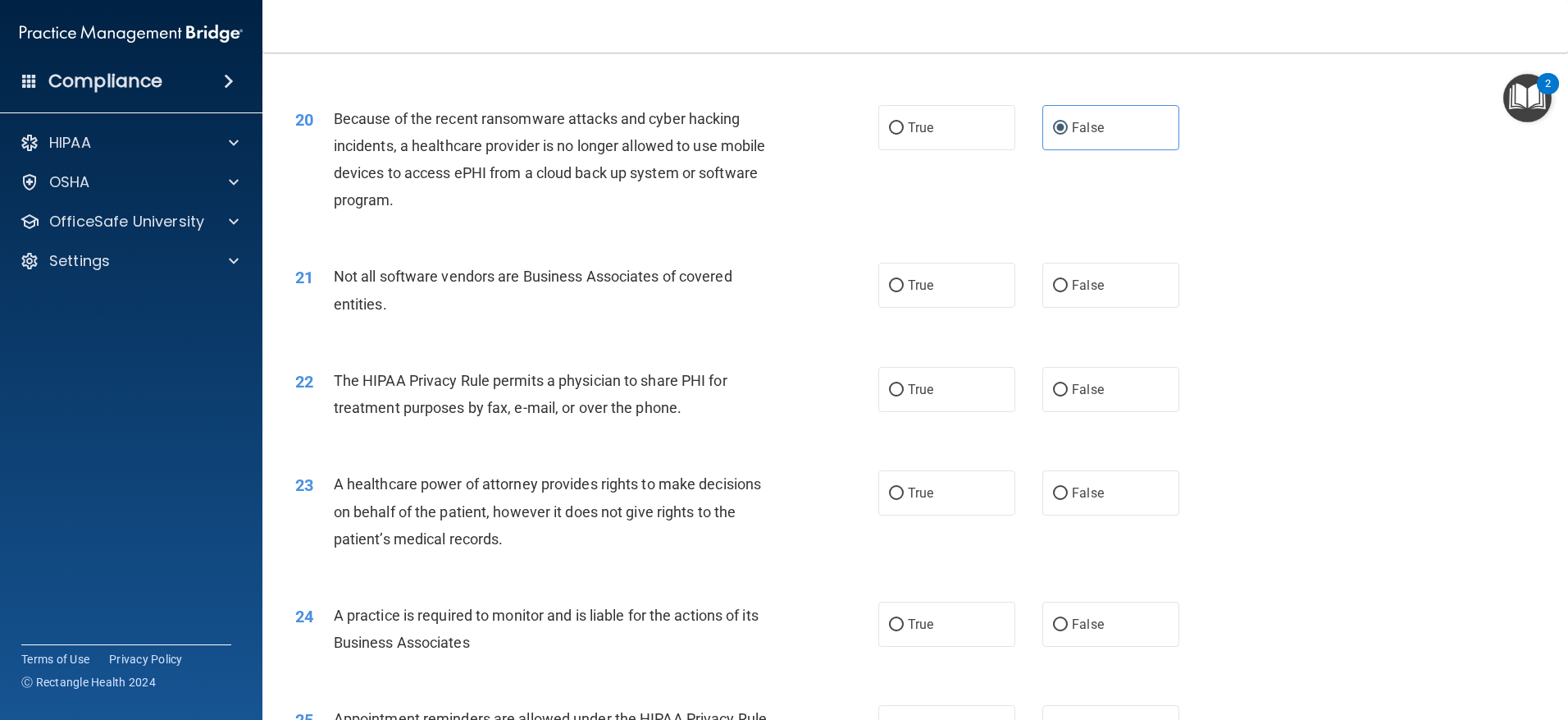
scroll to position [2379, 0]
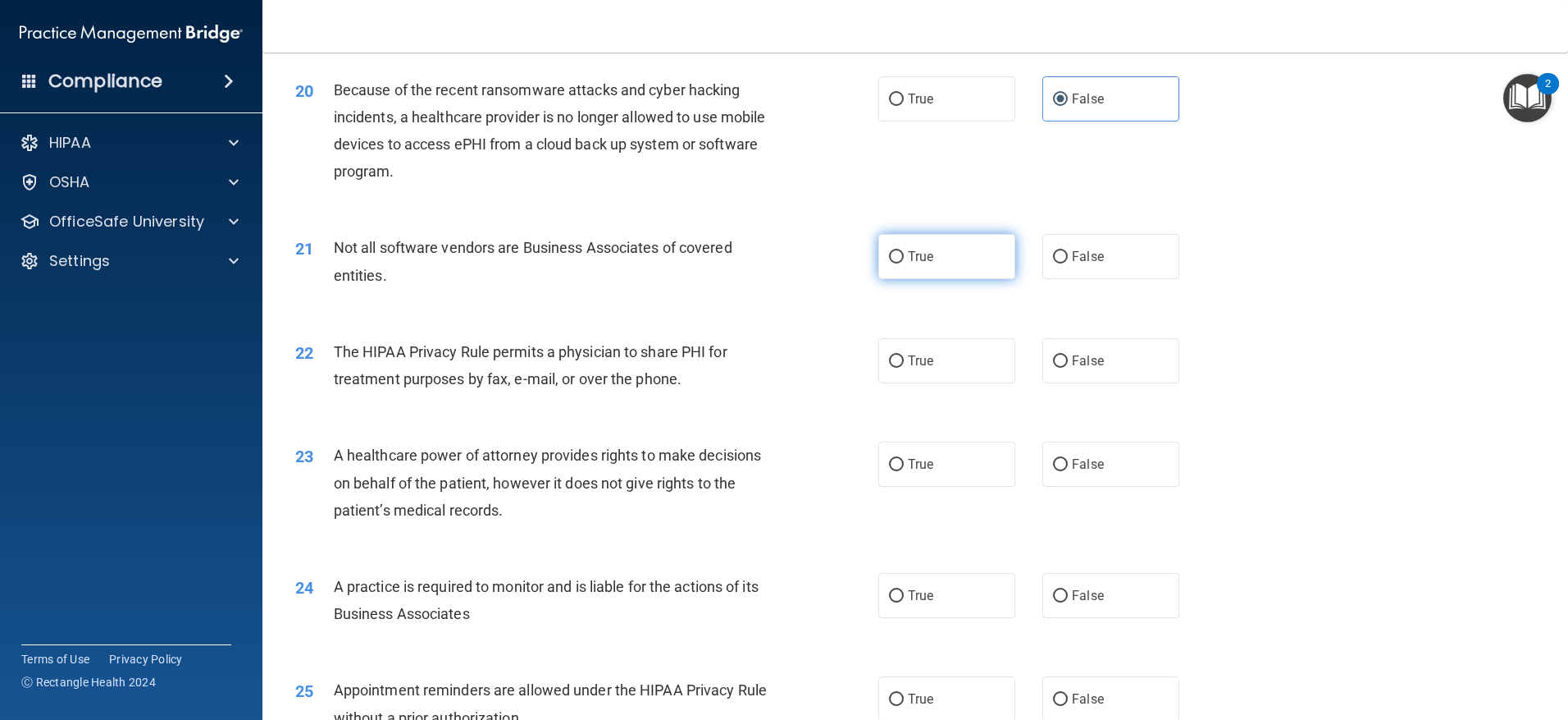
click at [883, 264] on label "True" at bounding box center [947, 256] width 137 height 45
click at [889, 263] on input "True" at bounding box center [896, 257] width 15 height 13
radio input "true"
click at [900, 367] on label "True" at bounding box center [947, 360] width 137 height 45
click at [900, 367] on input "True" at bounding box center [896, 361] width 15 height 13
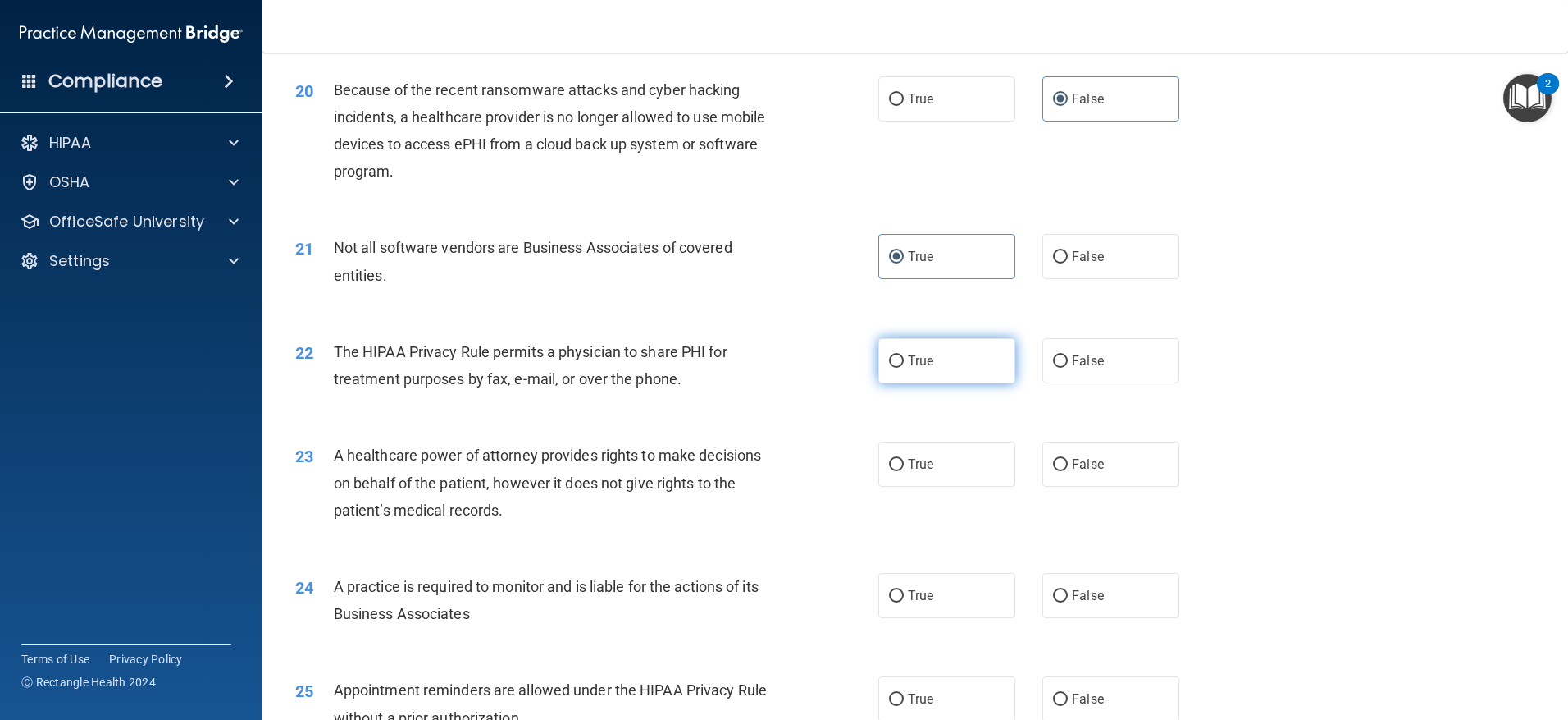
radio input "true"
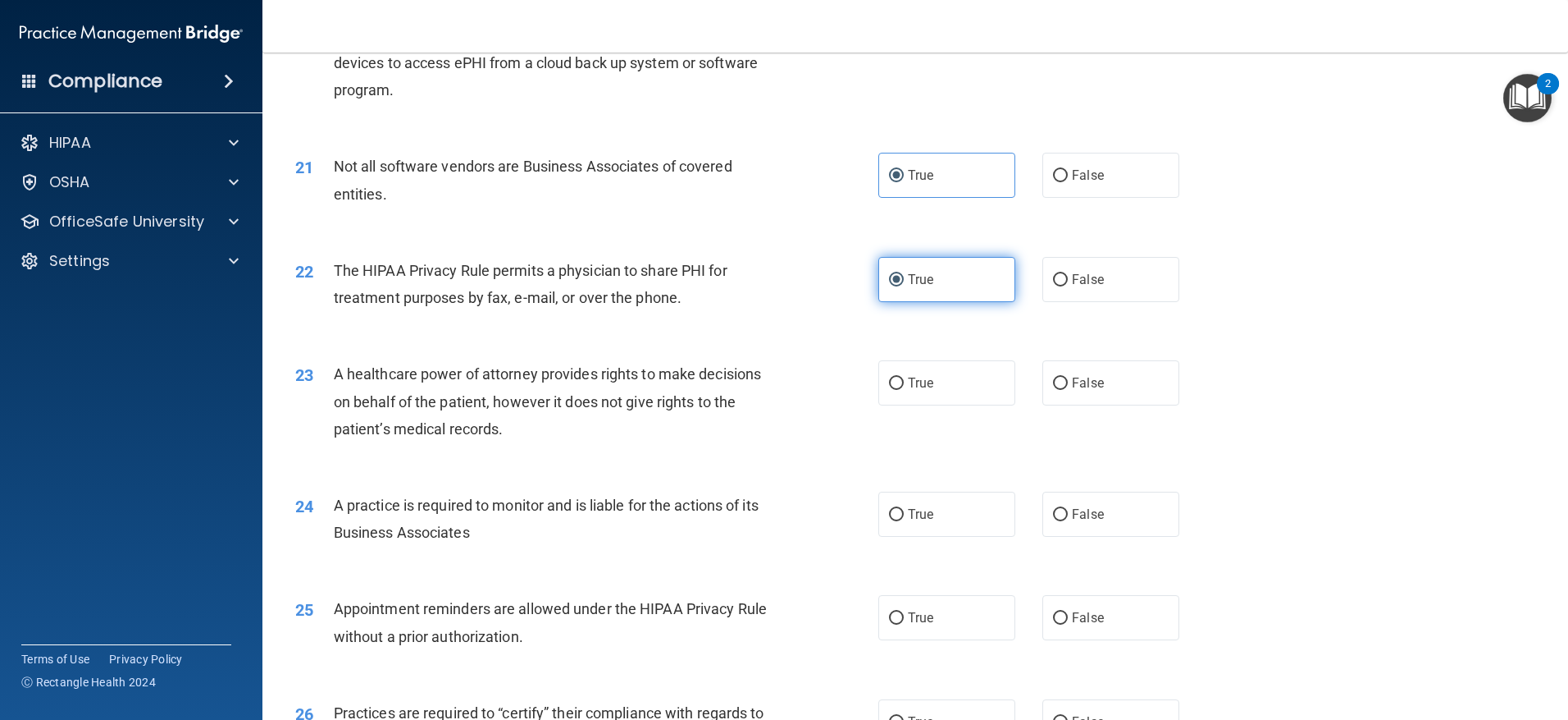
scroll to position [2462, 0]
click at [1054, 389] on input "False" at bounding box center [1060, 383] width 15 height 13
radio input "true"
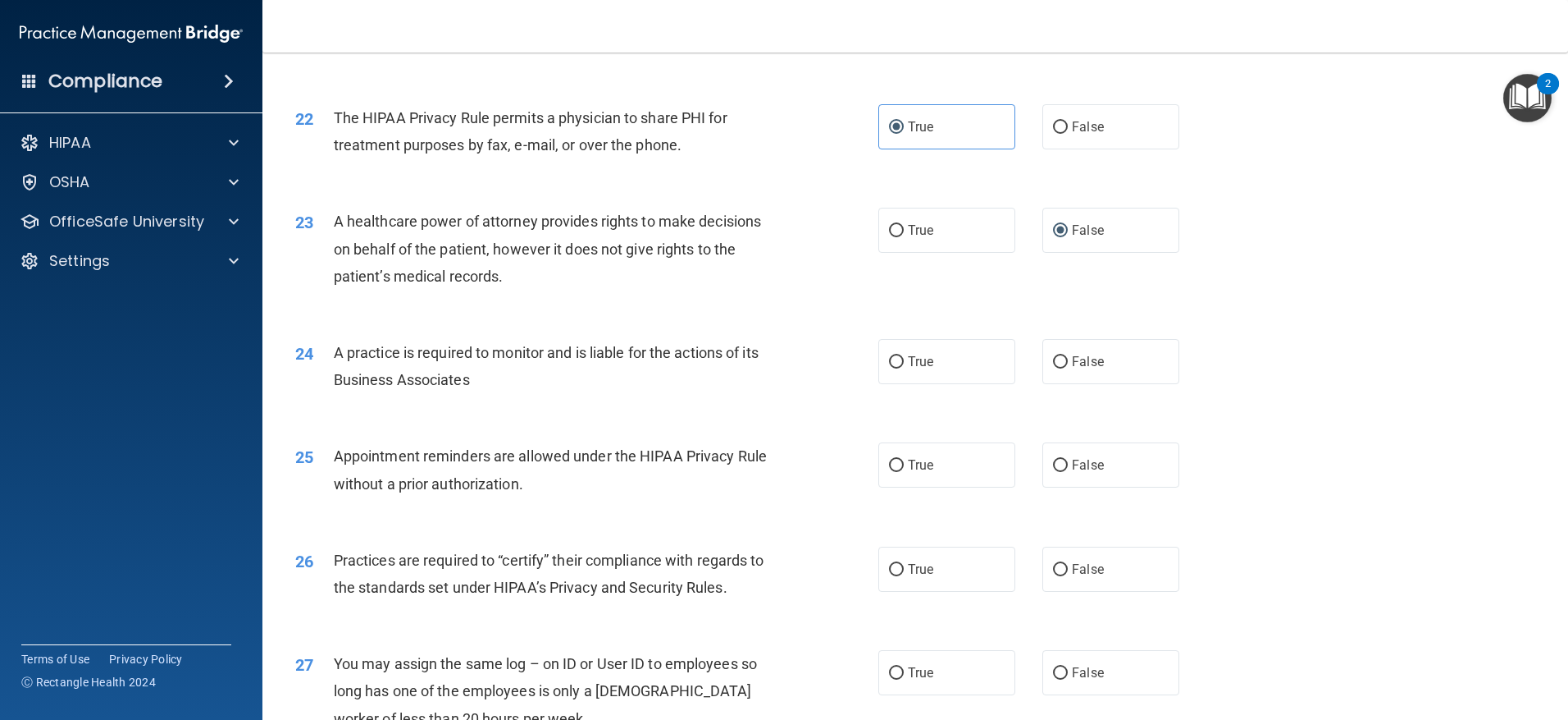
scroll to position [2626, 0]
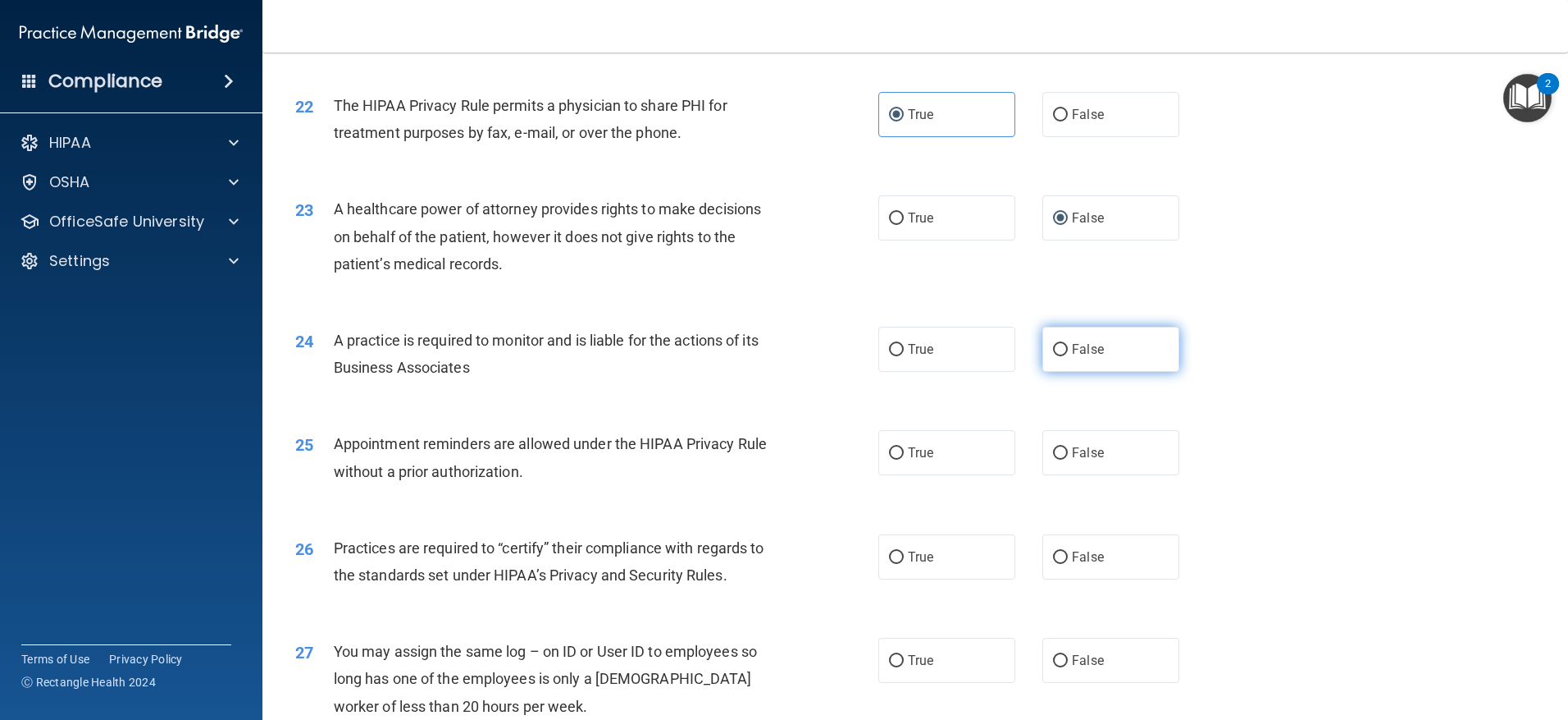
click at [1048, 359] on label "False" at bounding box center [1110, 349] width 137 height 45
click at [1053, 357] on input "False" at bounding box center [1060, 350] width 15 height 13
radio input "true"
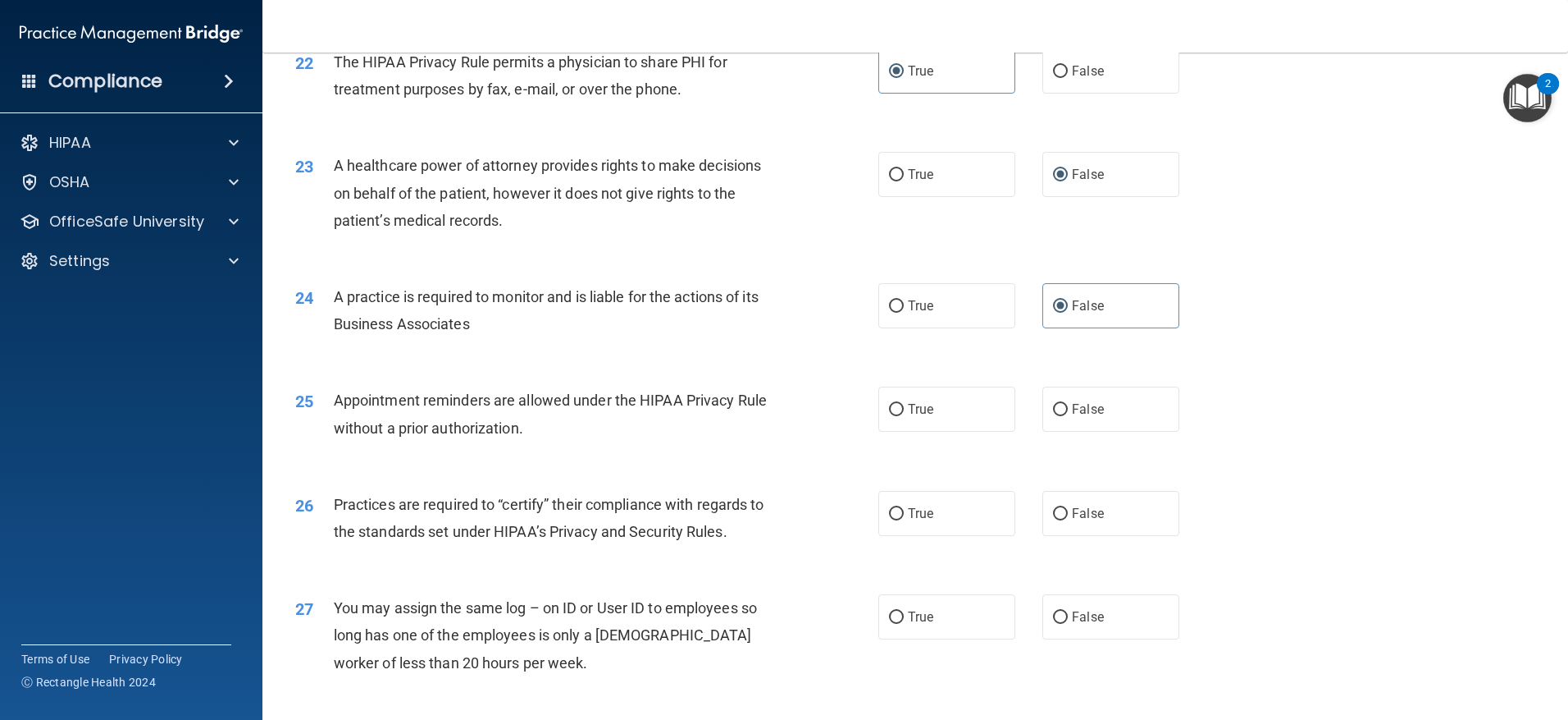
scroll to position [2708, 0]
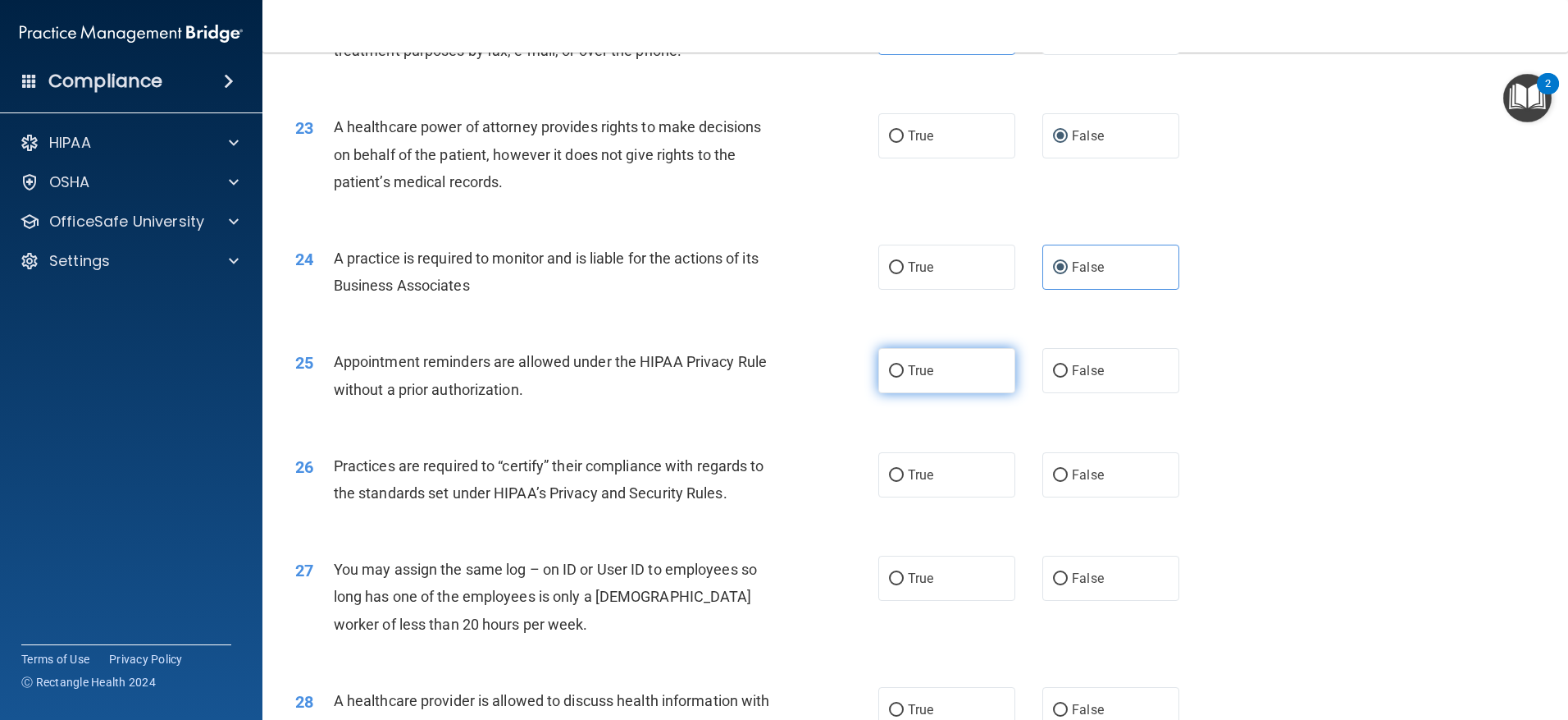
click at [892, 372] on input "True" at bounding box center [896, 371] width 15 height 13
radio input "true"
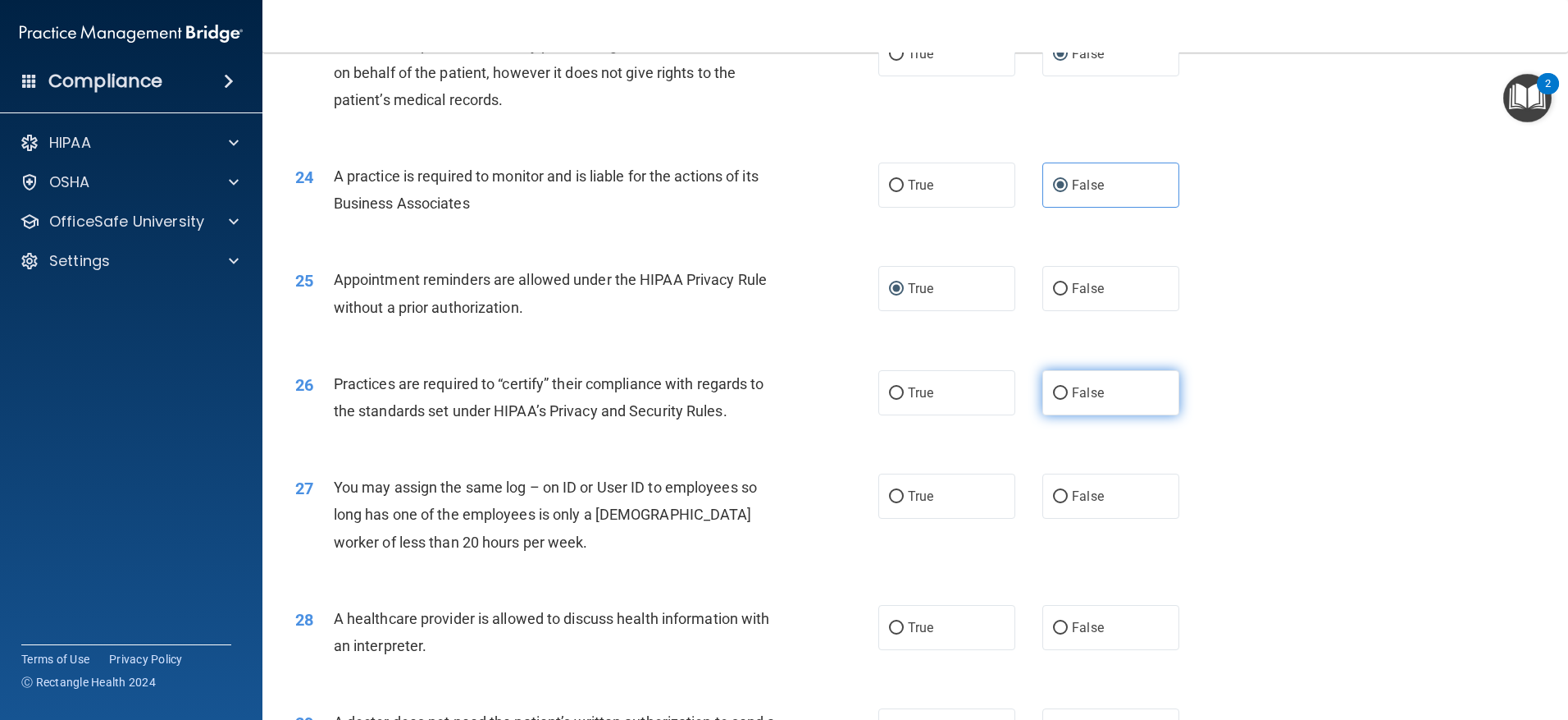
click at [1054, 393] on input "False" at bounding box center [1060, 394] width 15 height 13
radio input "true"
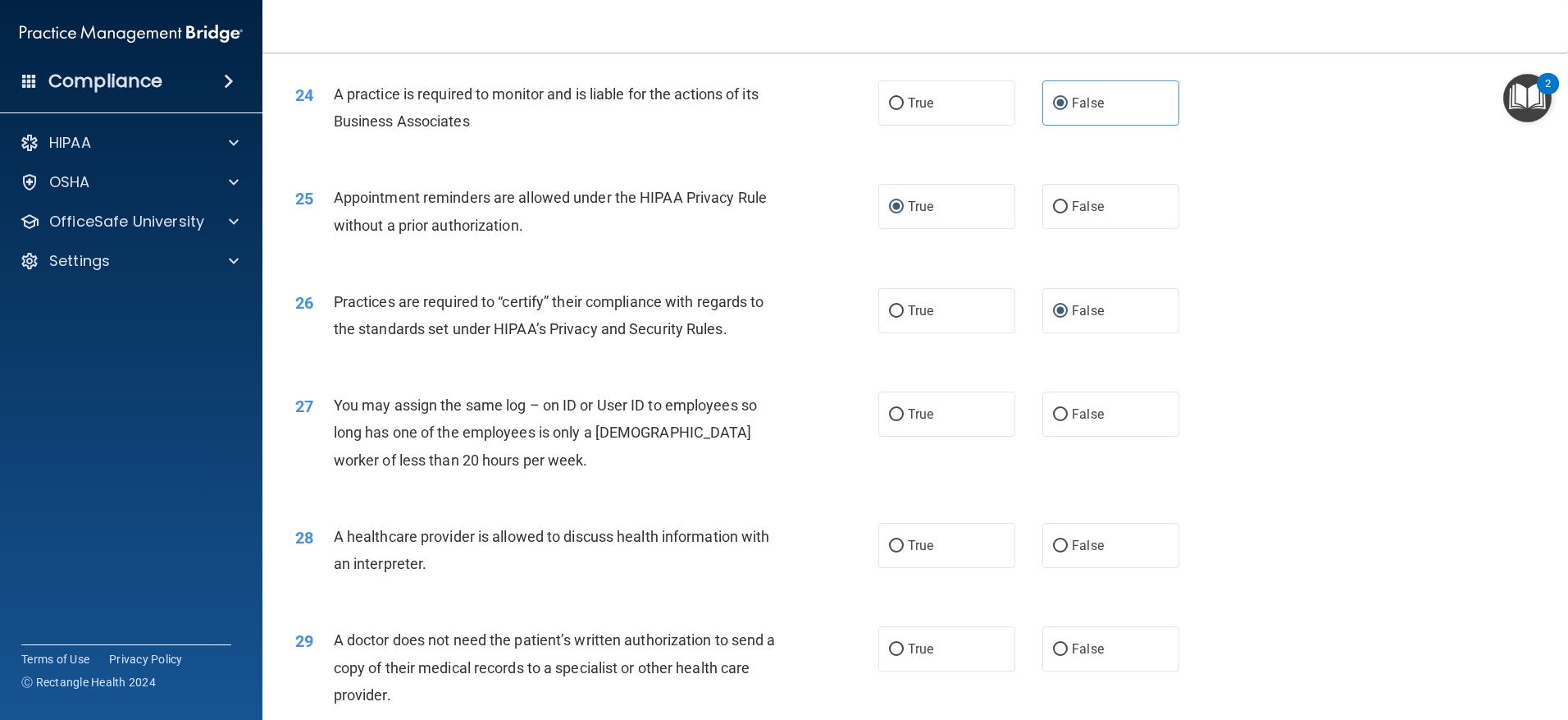
scroll to position [2954, 0]
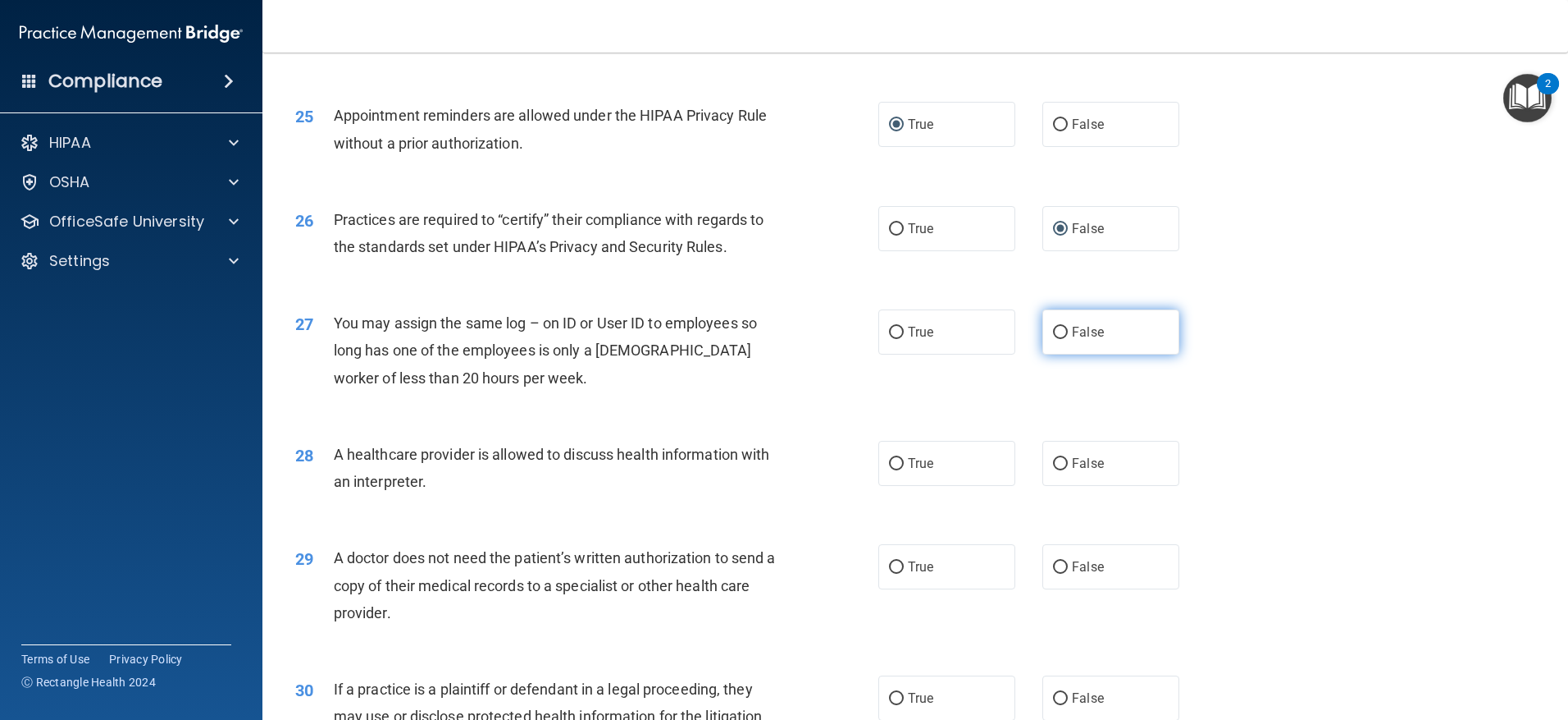
click at [1078, 325] on span "False" at bounding box center [1088, 332] width 32 height 16
click at [1068, 326] on input "False" at bounding box center [1060, 332] width 15 height 13
radio input "true"
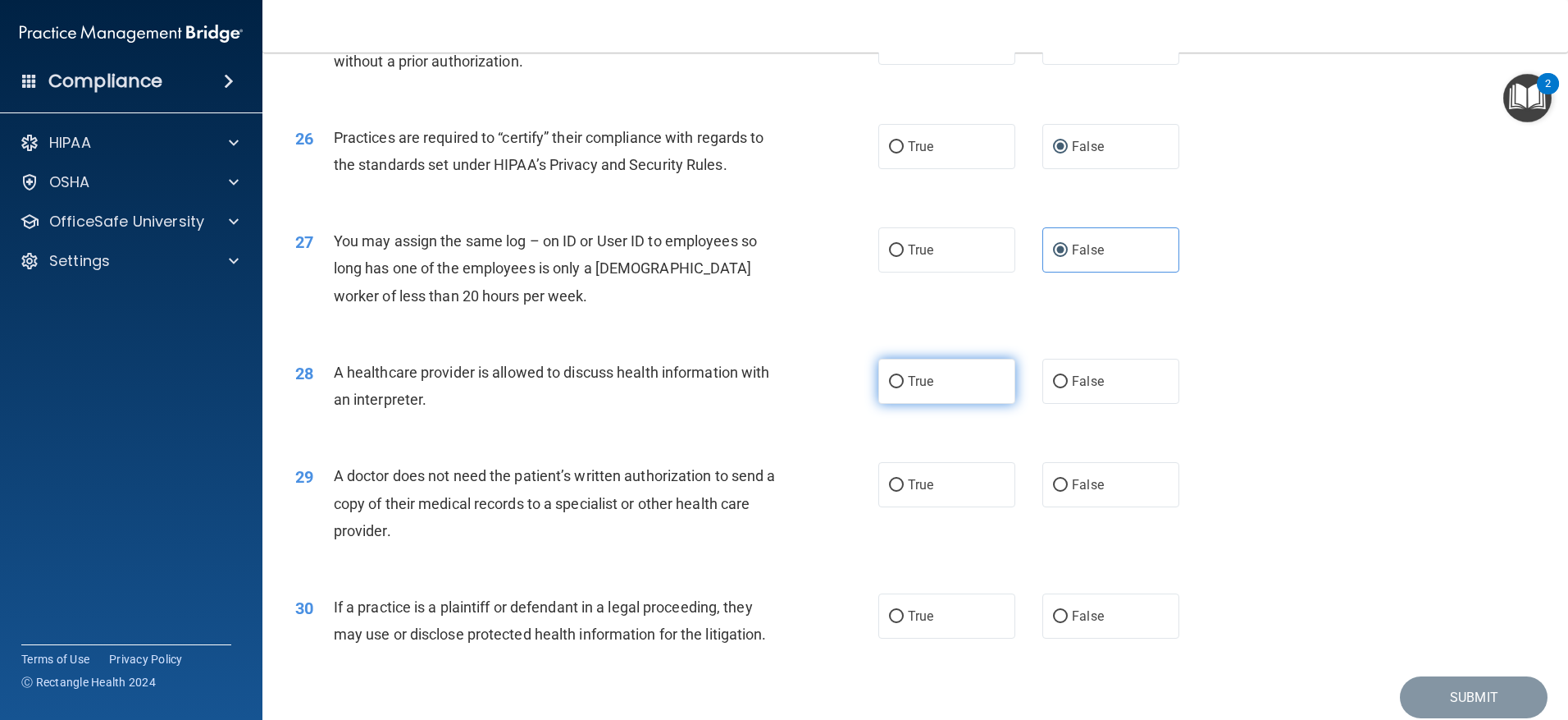
click at [912, 385] on span "True" at bounding box center [920, 381] width 25 height 16
click at [904, 385] on input "True" at bounding box center [896, 382] width 15 height 13
radio input "true"
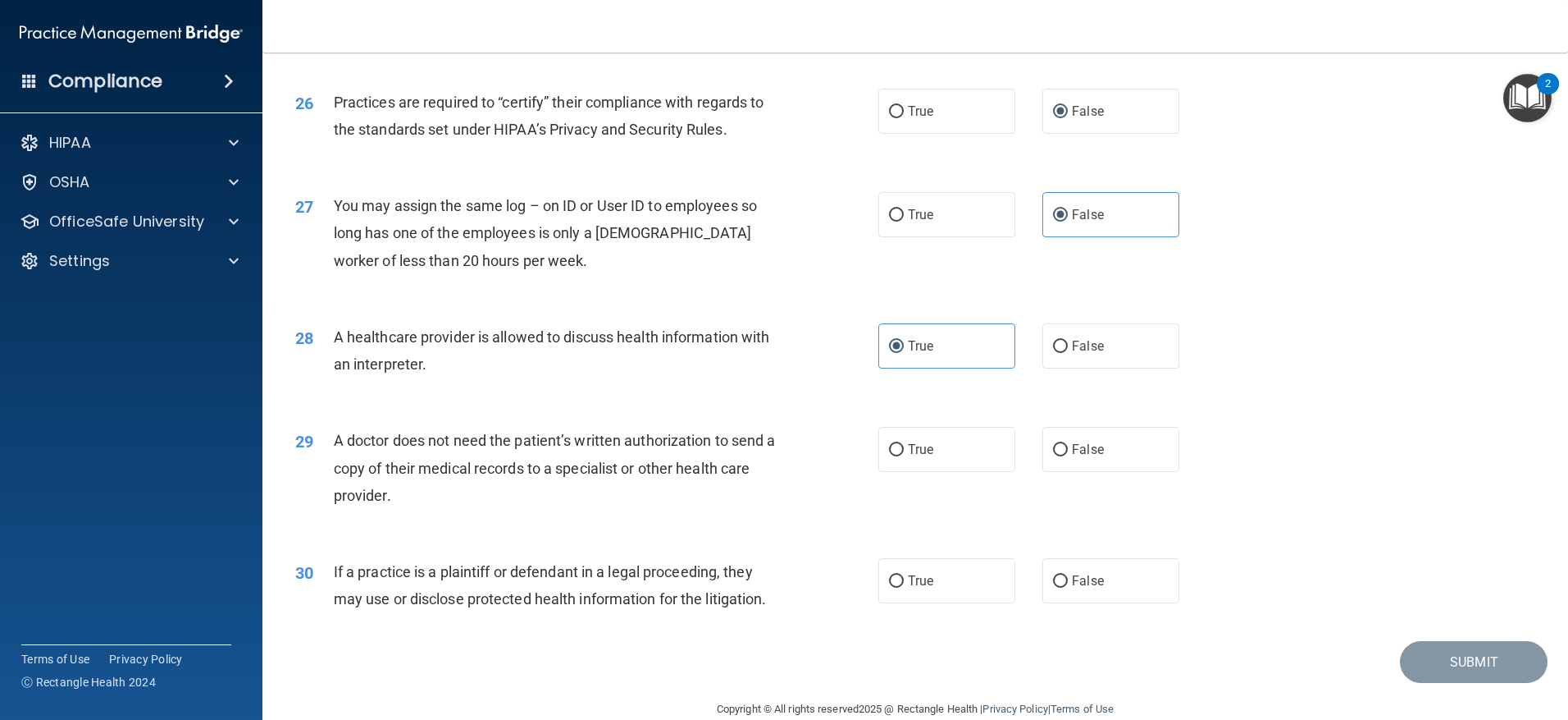
scroll to position [3100, 0]
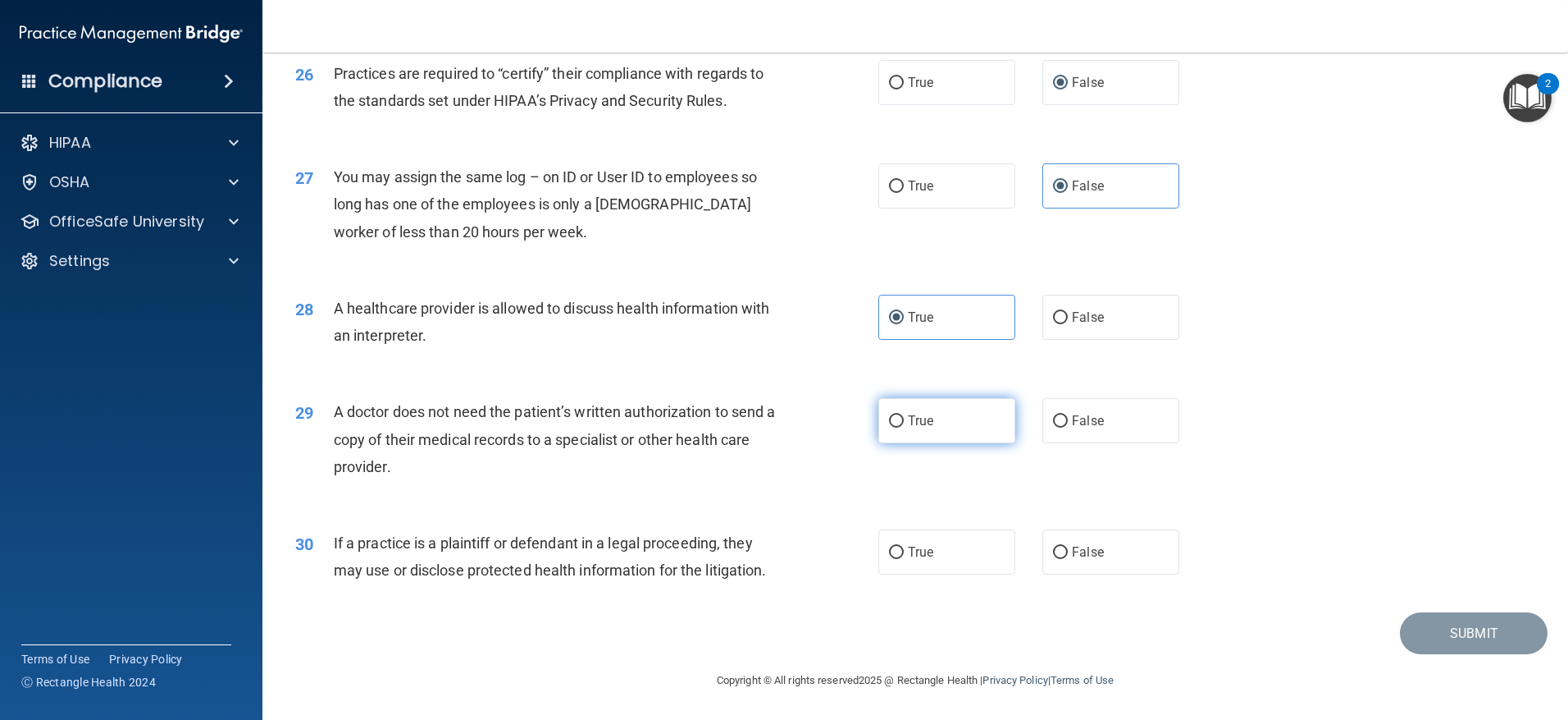
click at [896, 411] on label "True" at bounding box center [947, 420] width 137 height 45
click at [896, 415] on input "True" at bounding box center [896, 421] width 15 height 13
radio input "true"
click at [889, 548] on input "True" at bounding box center [896, 552] width 15 height 13
radio input "true"
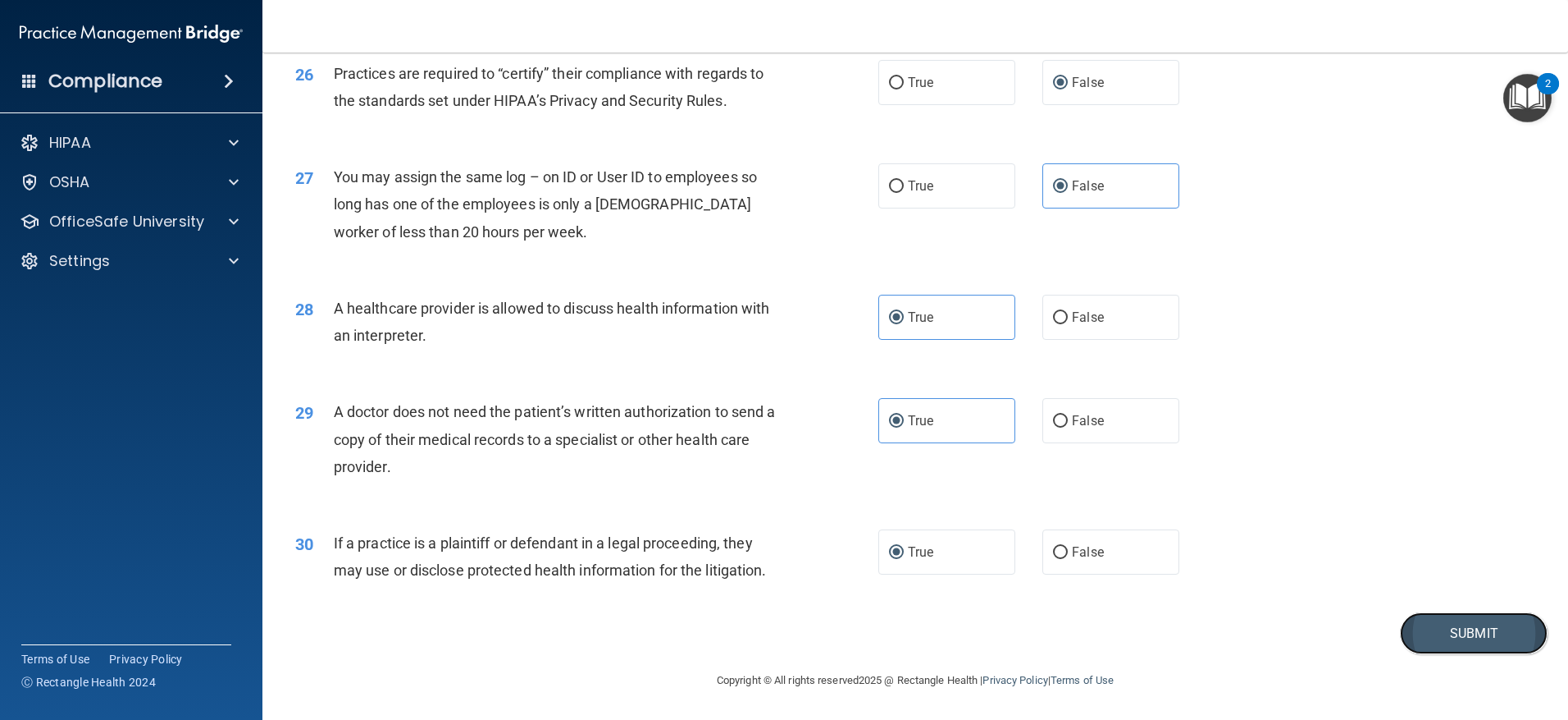
click at [1426, 621] on button "Submit" at bounding box center [1475, 632] width 148 height 42
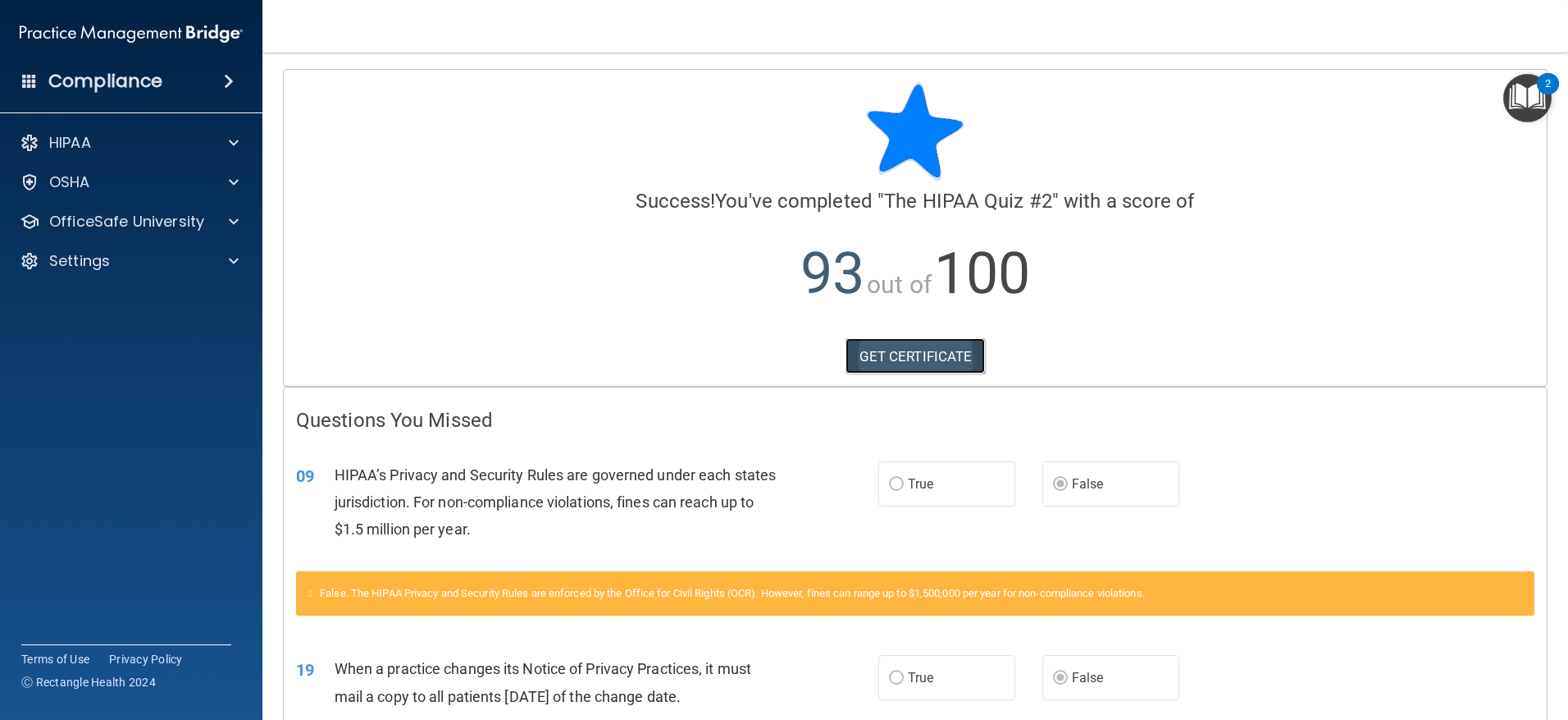
click at [916, 354] on link "GET CERTIFICATE" at bounding box center [915, 356] width 140 height 36
click at [201, 237] on div "OfficeSafe University" at bounding box center [131, 222] width 263 height 33
click at [232, 219] on span at bounding box center [234, 221] width 10 height 19
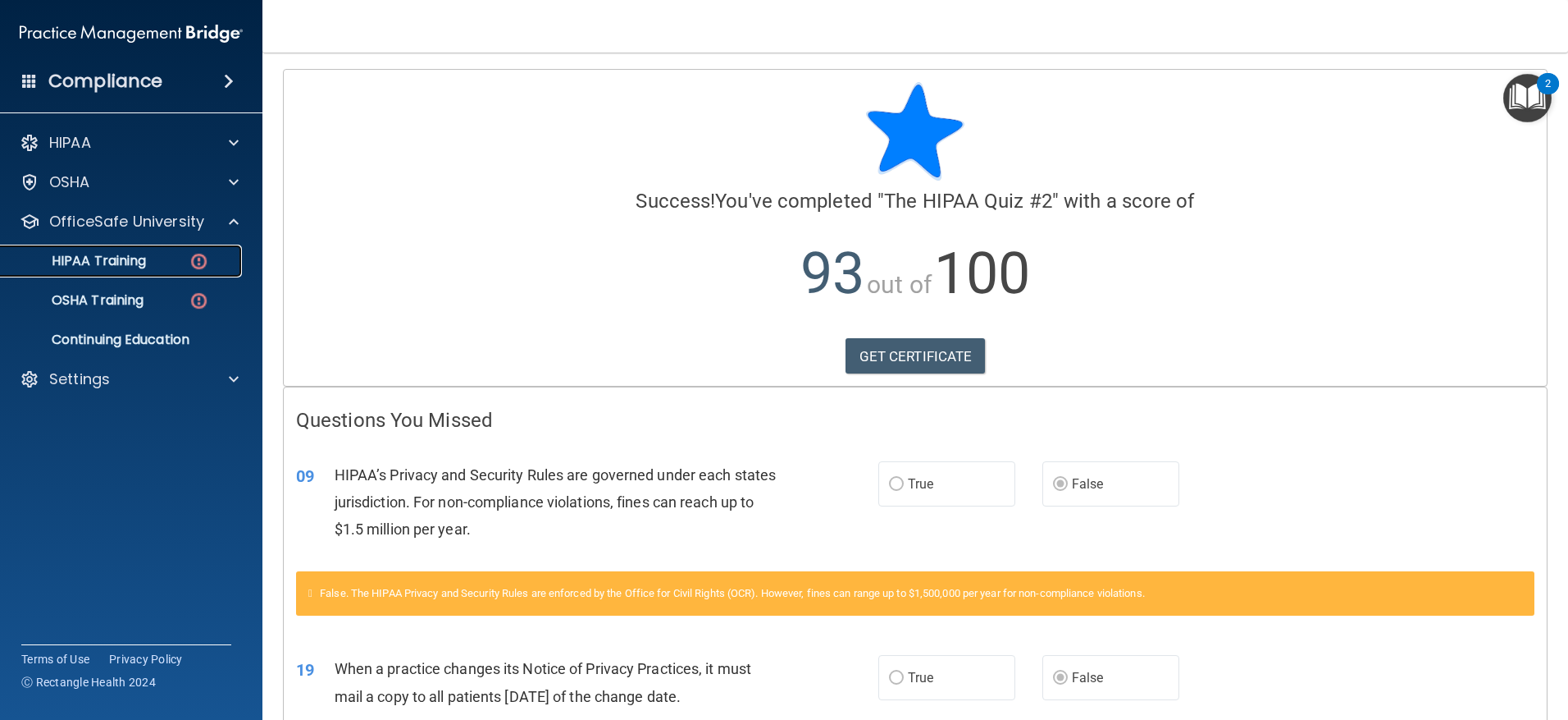
click at [126, 254] on p "HIPAA Training" at bounding box center [78, 260] width 135 height 17
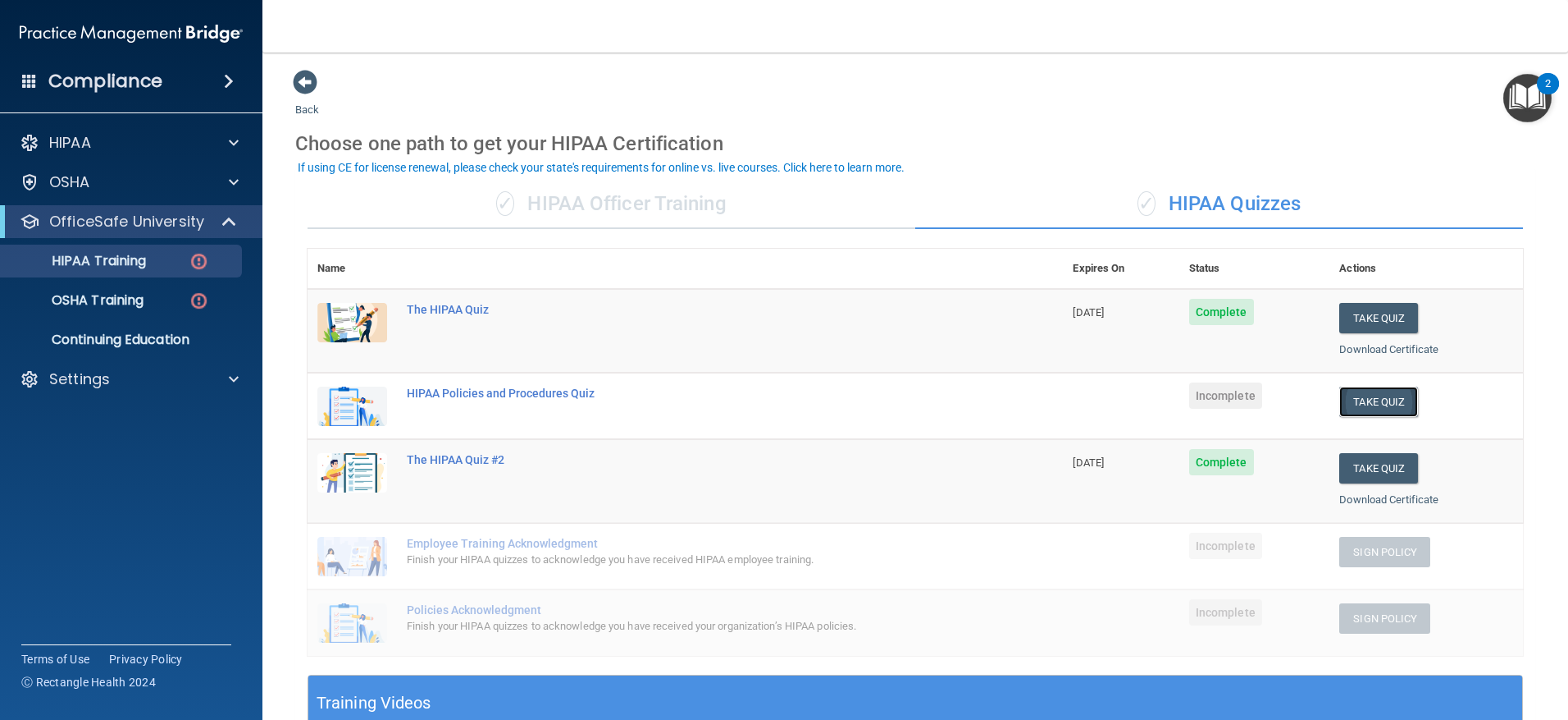
click at [1356, 398] on button "Take Quiz" at bounding box center [1378, 401] width 79 height 30
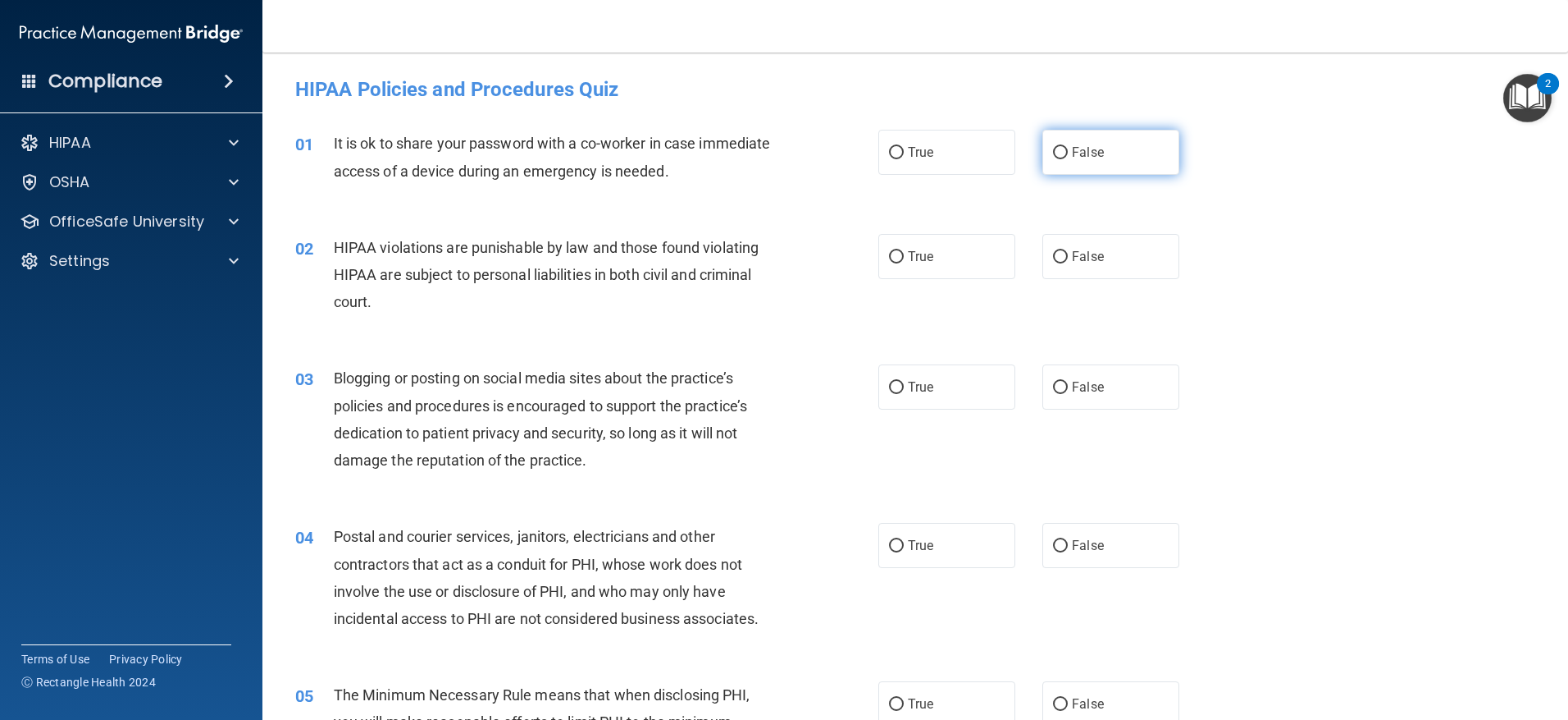
click at [1053, 149] on input "False" at bounding box center [1060, 153] width 15 height 13
radio input "true"
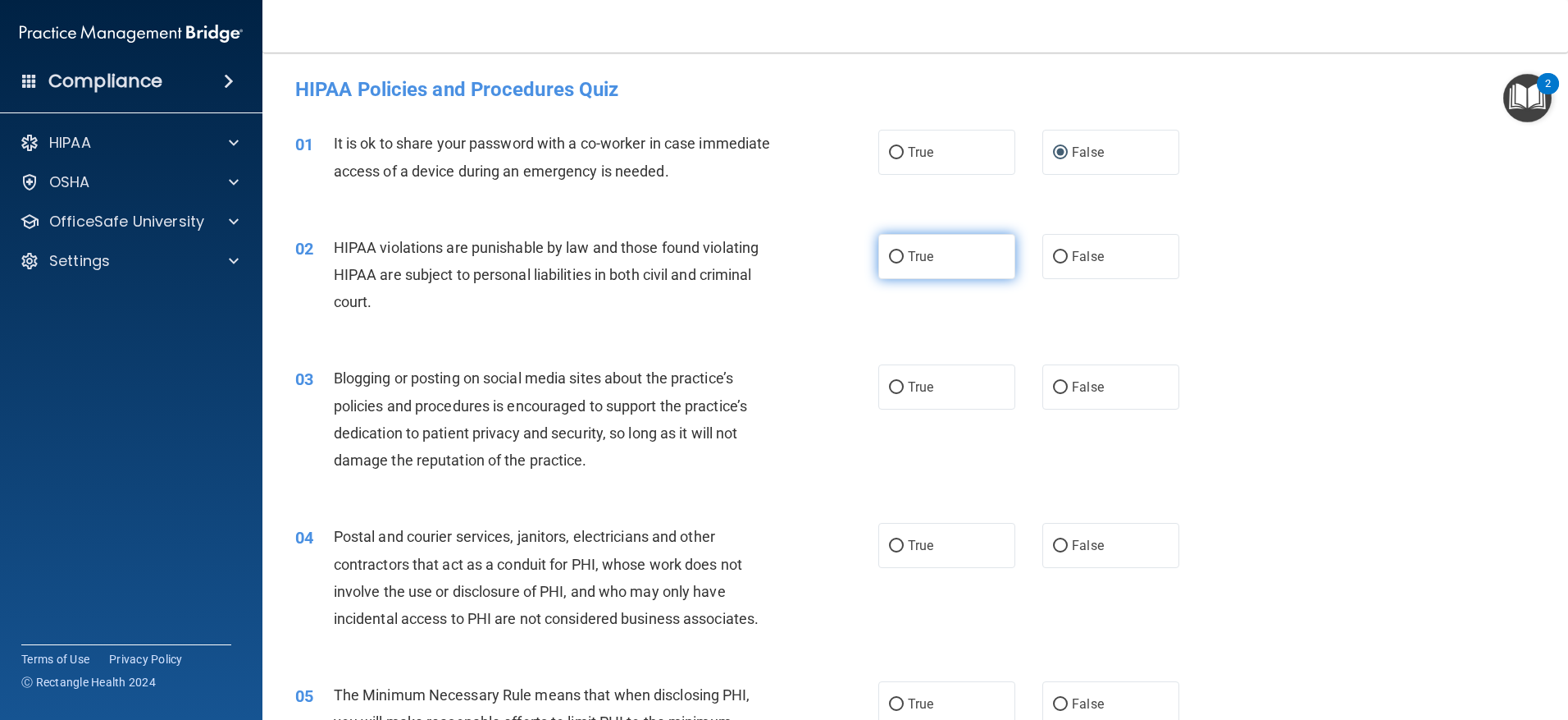
click at [891, 256] on input "True" at bounding box center [896, 257] width 15 height 13
radio input "true"
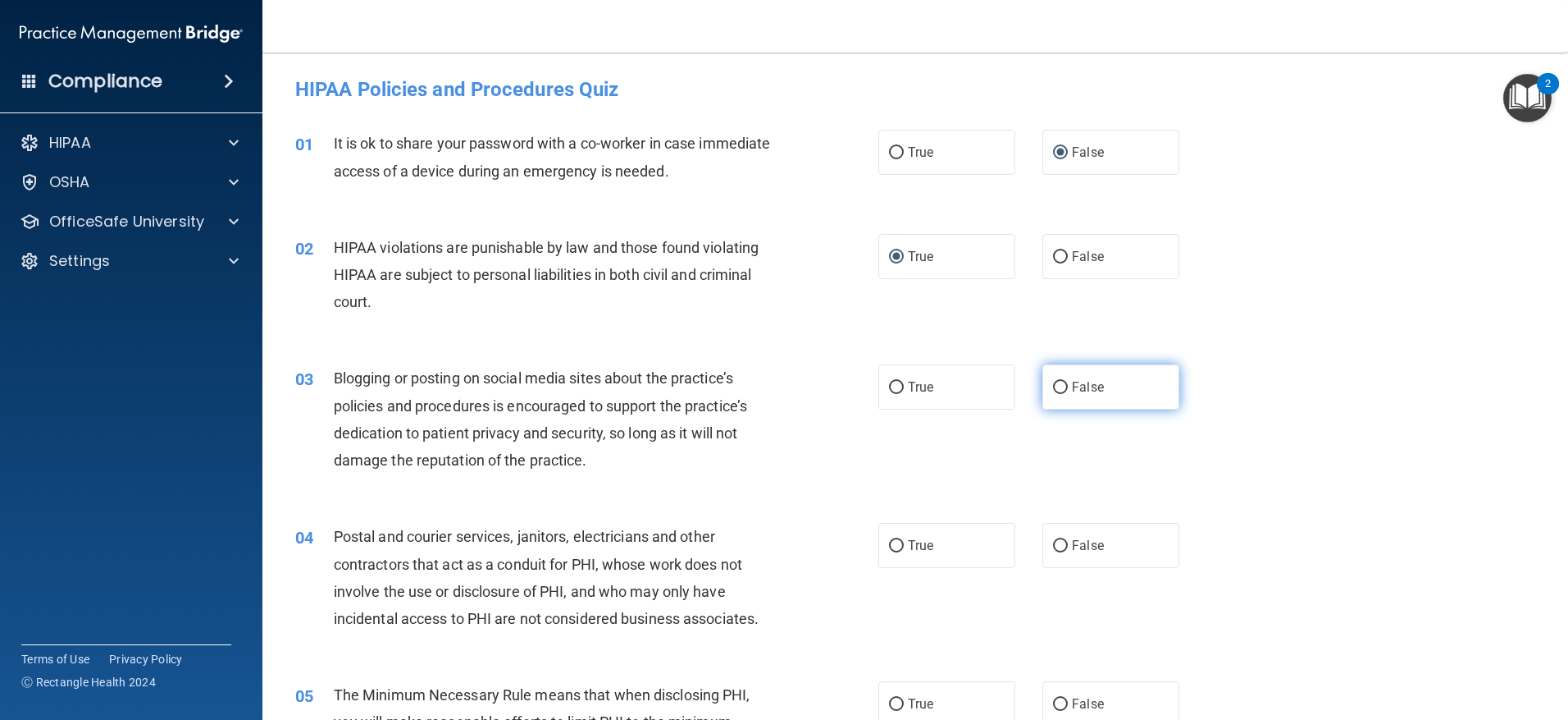
click at [1063, 391] on label "False" at bounding box center [1110, 387] width 137 height 45
click at [1063, 391] on input "False" at bounding box center [1060, 388] width 15 height 13
radio input "true"
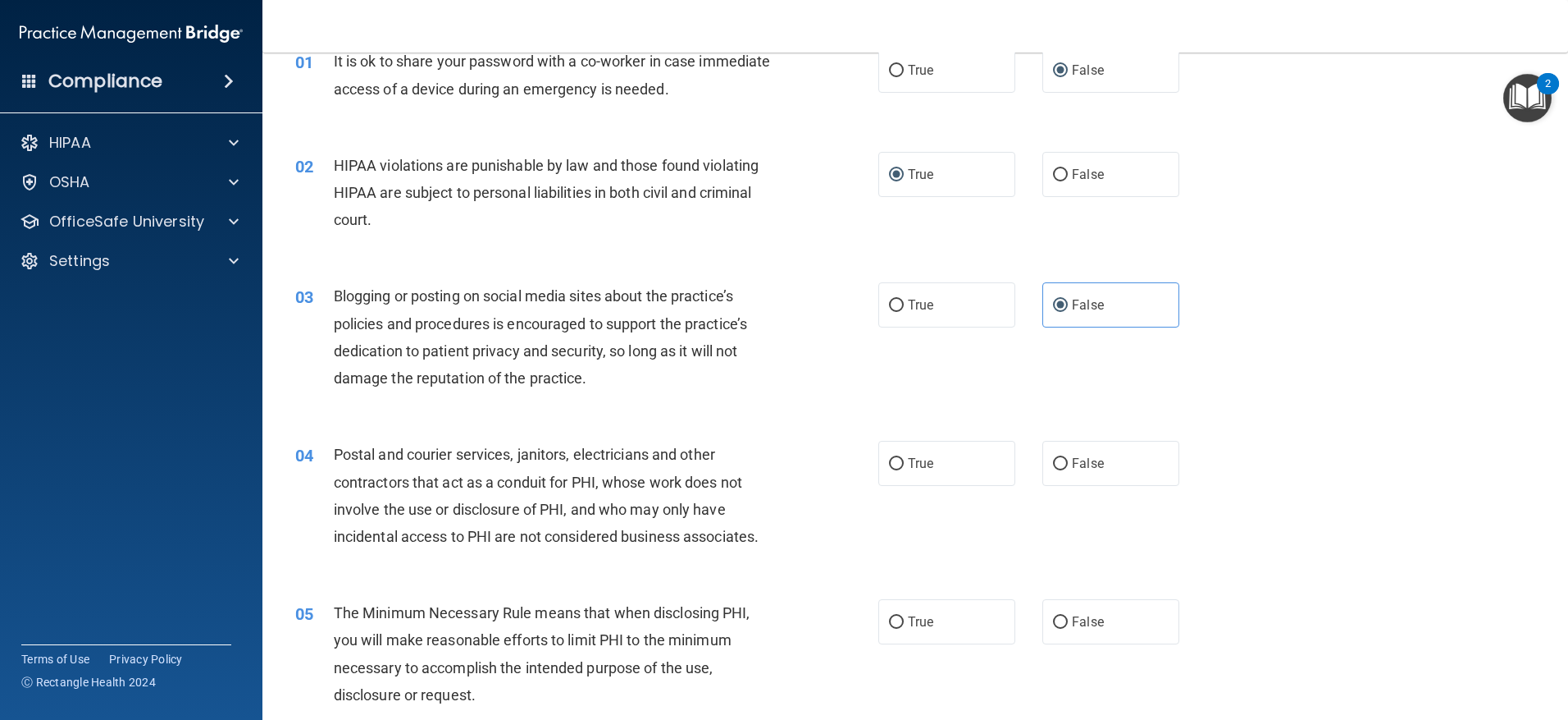
scroll to position [164, 0]
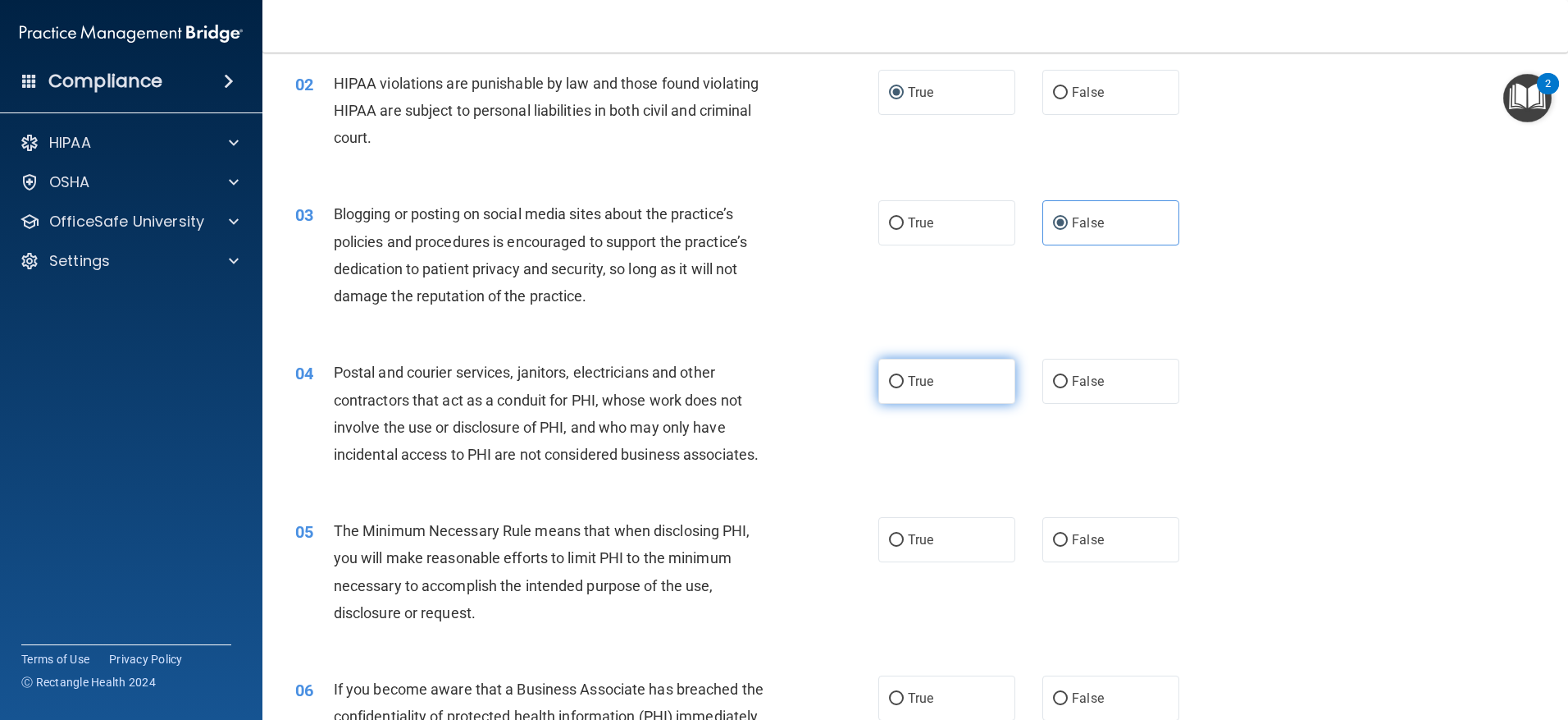
click at [894, 372] on label "True" at bounding box center [947, 381] width 137 height 45
click at [894, 376] on input "True" at bounding box center [896, 382] width 15 height 13
radio input "true"
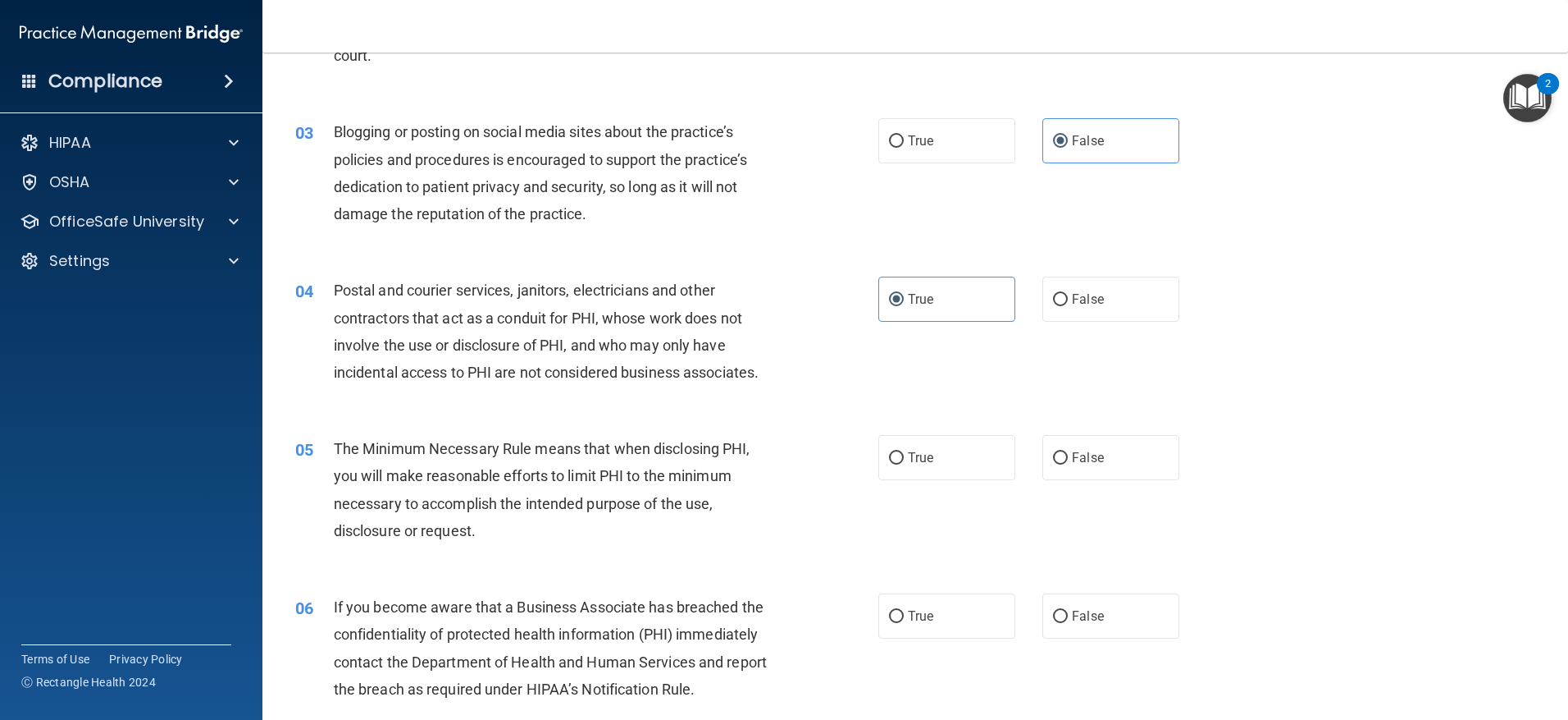
scroll to position [328, 0]
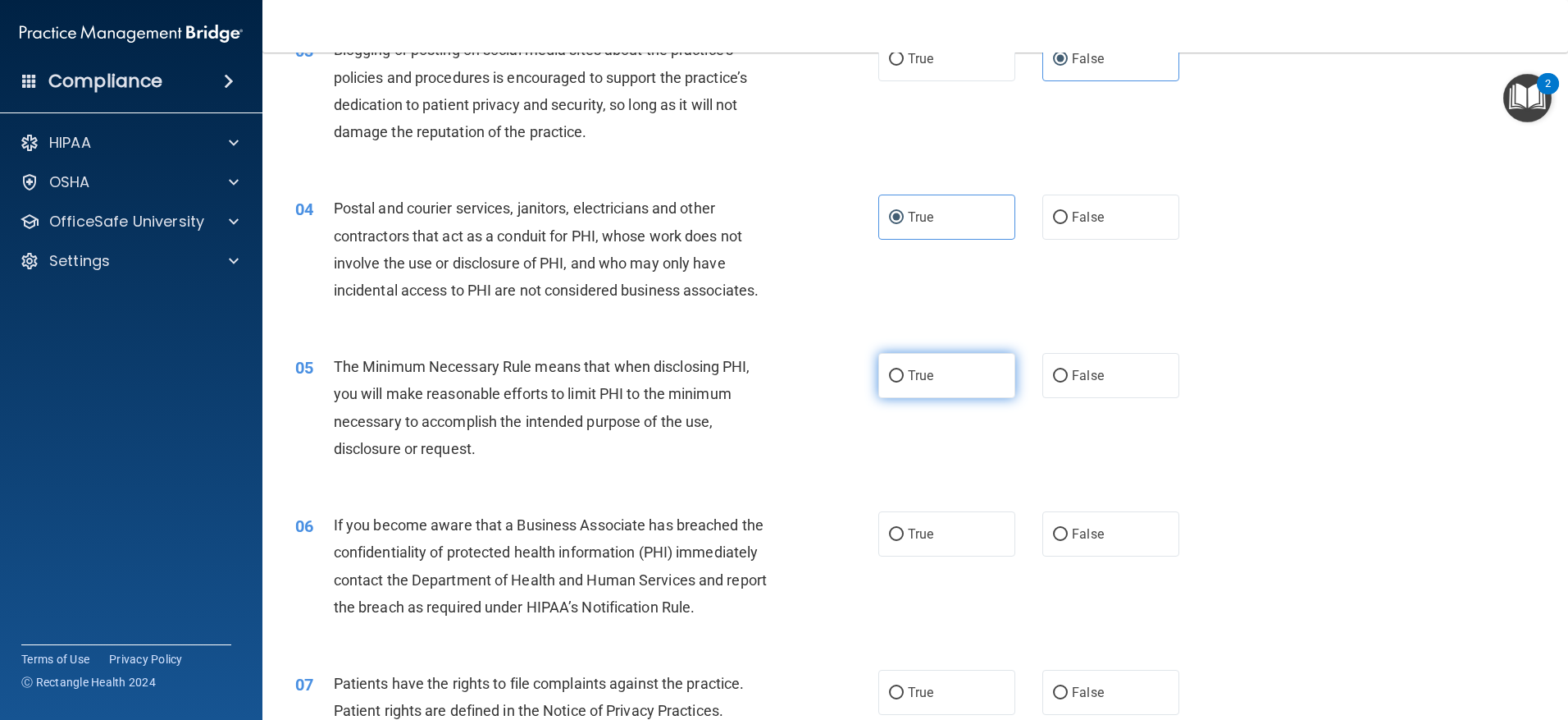
drag, startPoint x: 893, startPoint y: 374, endPoint x: 894, endPoint y: 382, distance: 8.1
click at [892, 374] on input "True" at bounding box center [896, 376] width 15 height 13
radio input "true"
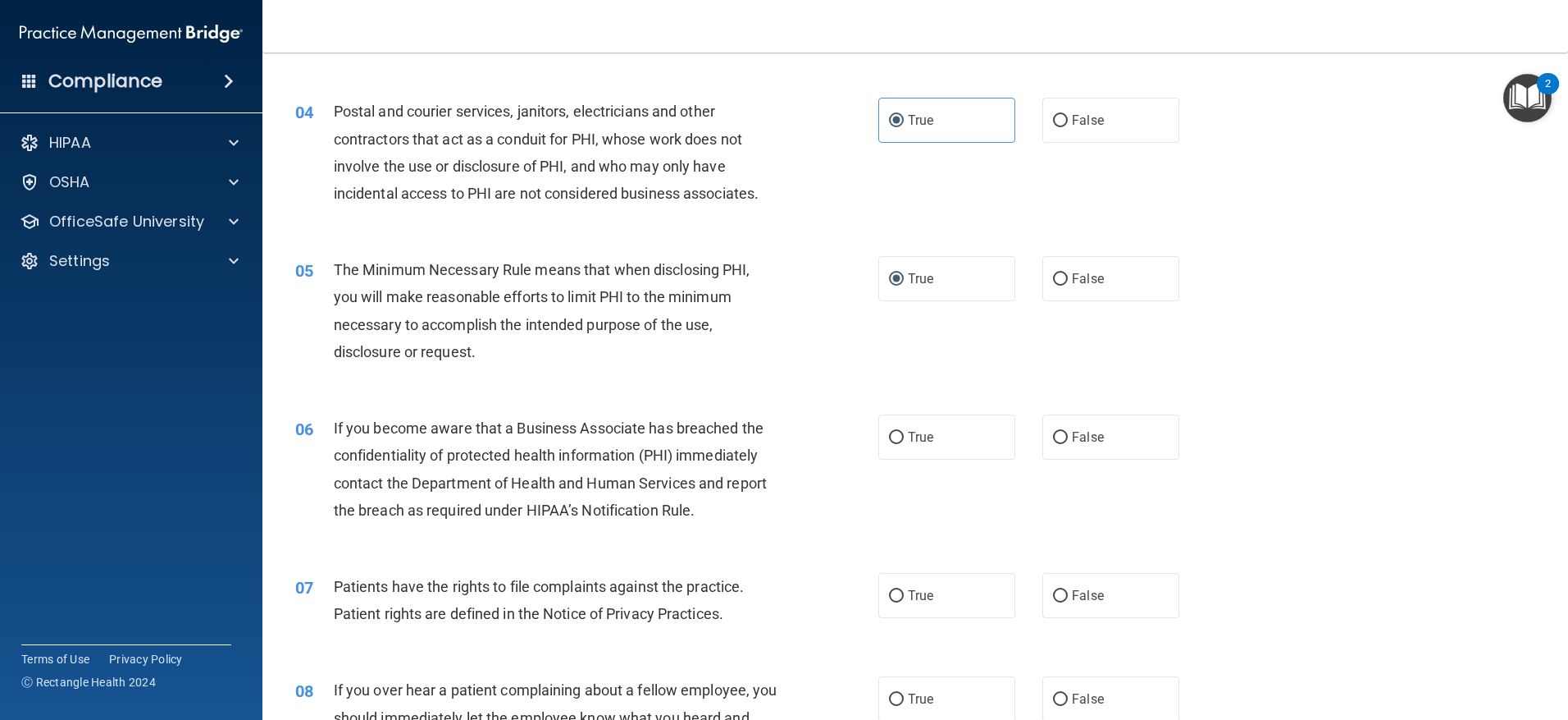
scroll to position [492, 0]
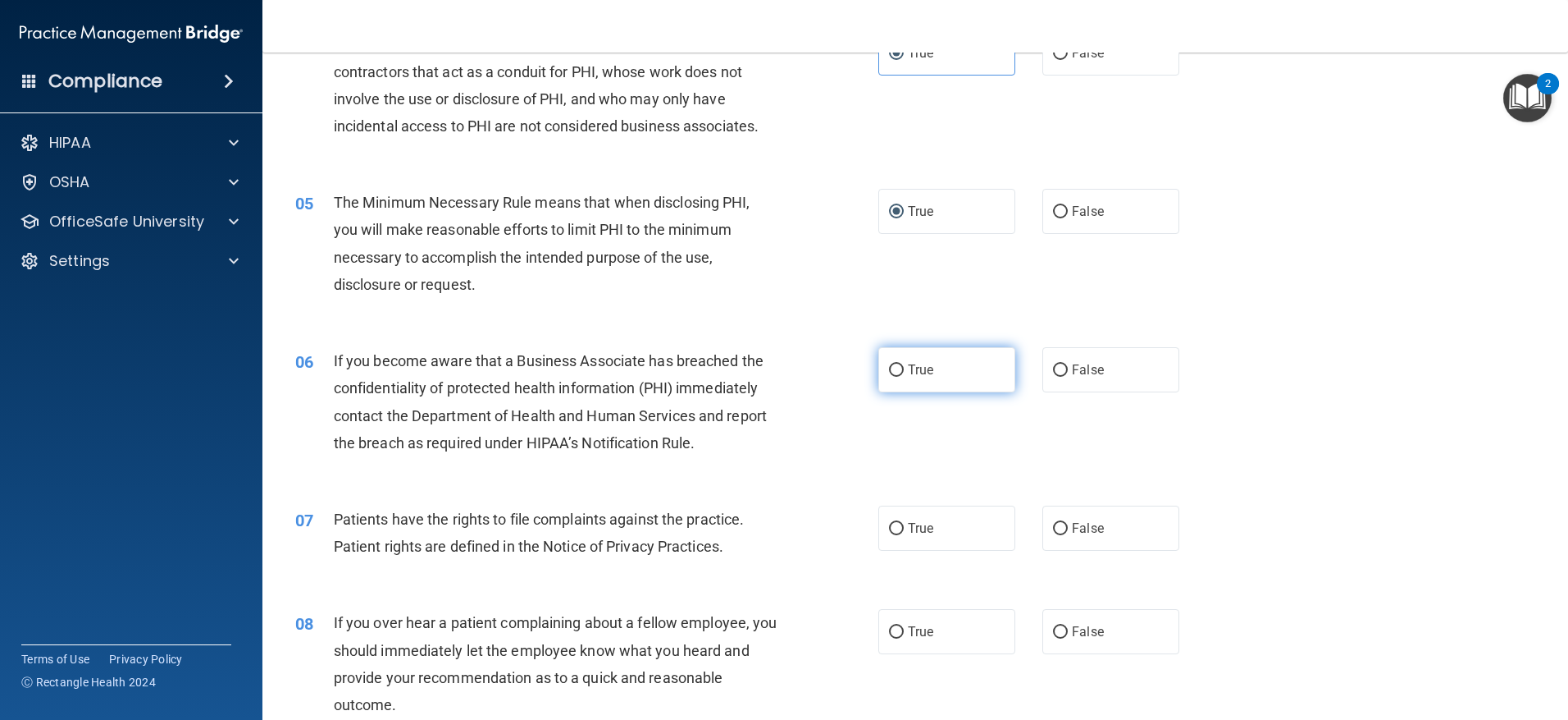
click at [889, 372] on input "True" at bounding box center [896, 370] width 15 height 13
radio input "true"
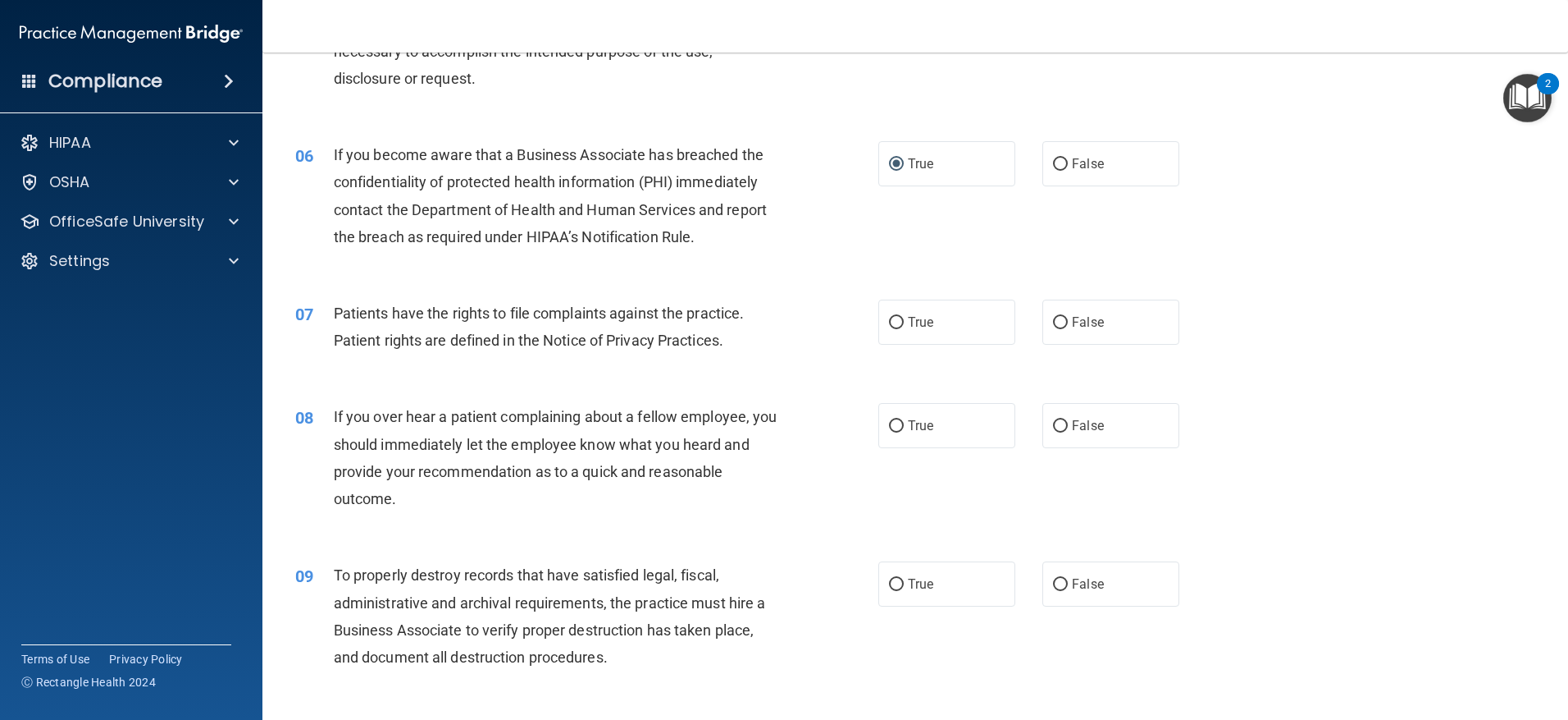
scroll to position [739, 0]
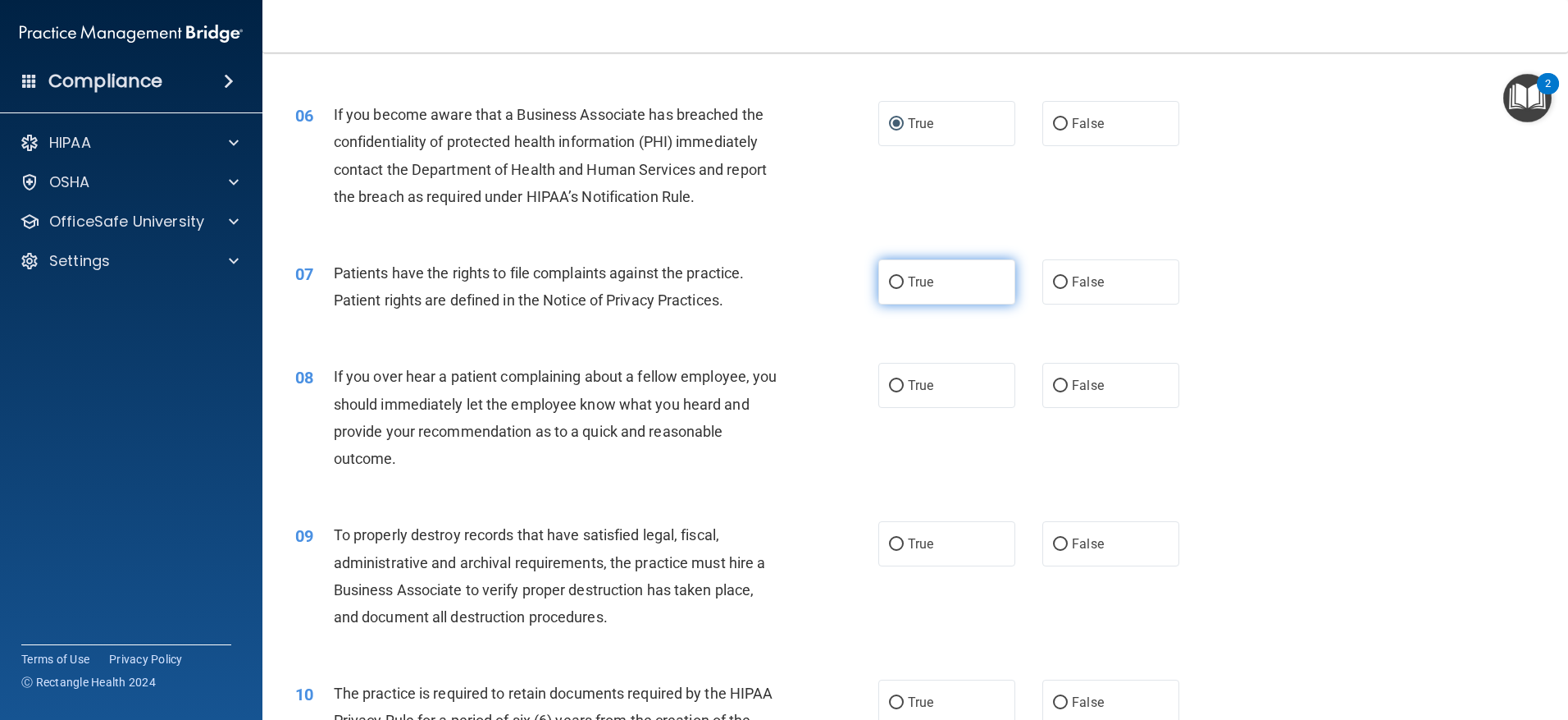
click at [897, 292] on label "True" at bounding box center [947, 282] width 137 height 45
click at [897, 288] on input "True" at bounding box center [896, 283] width 15 height 13
radio input "true"
click at [1053, 388] on input "False" at bounding box center [1060, 386] width 15 height 13
radio input "true"
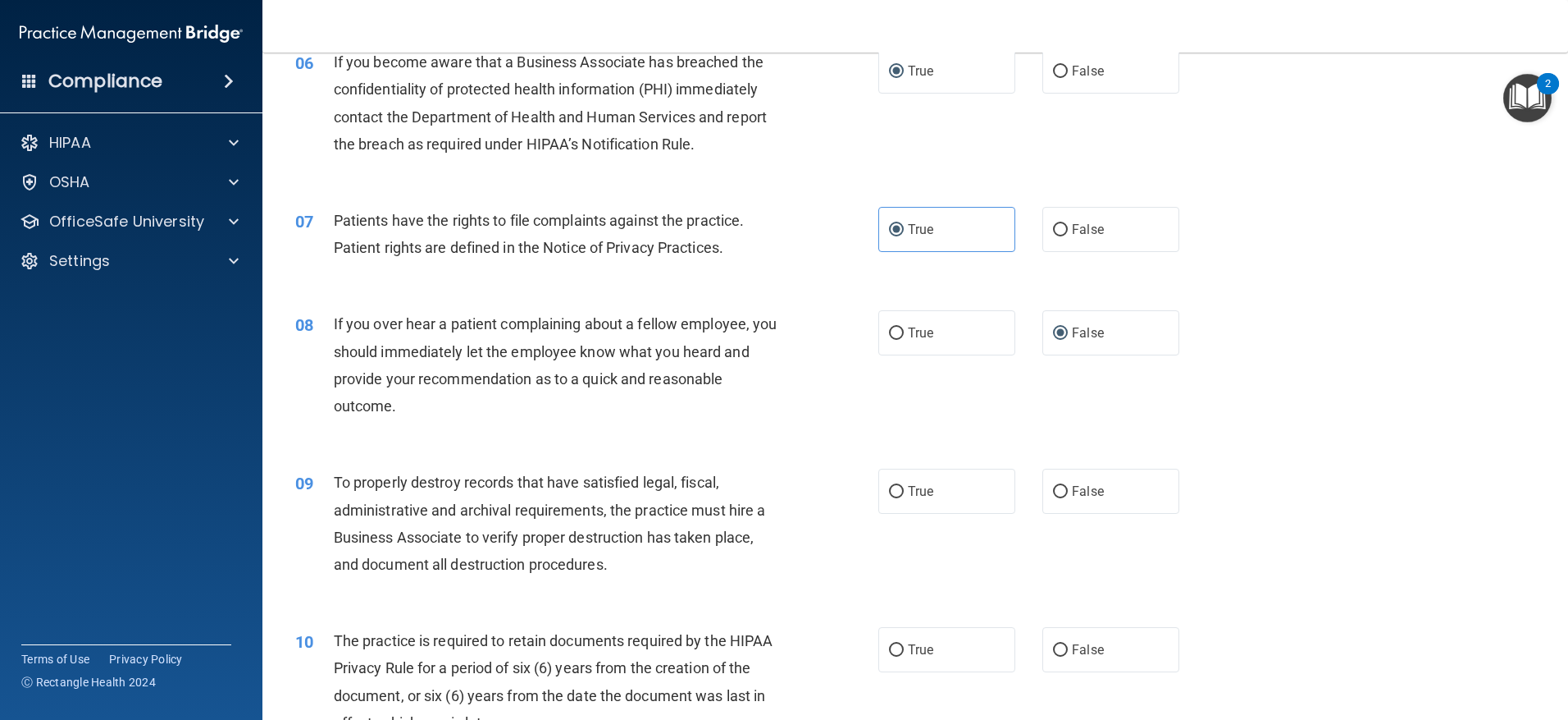
scroll to position [902, 0]
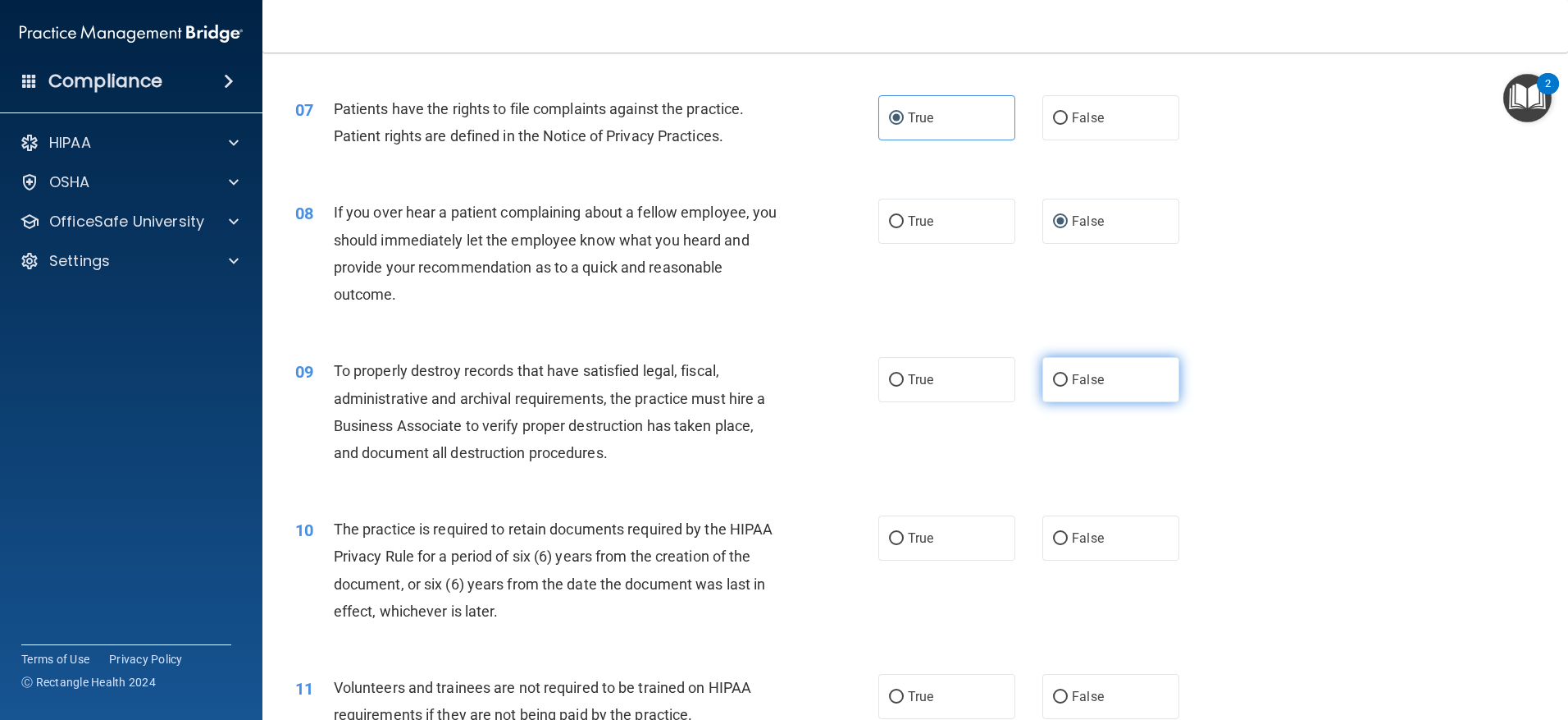
click at [1053, 377] on input "False" at bounding box center [1060, 380] width 15 height 13
radio input "true"
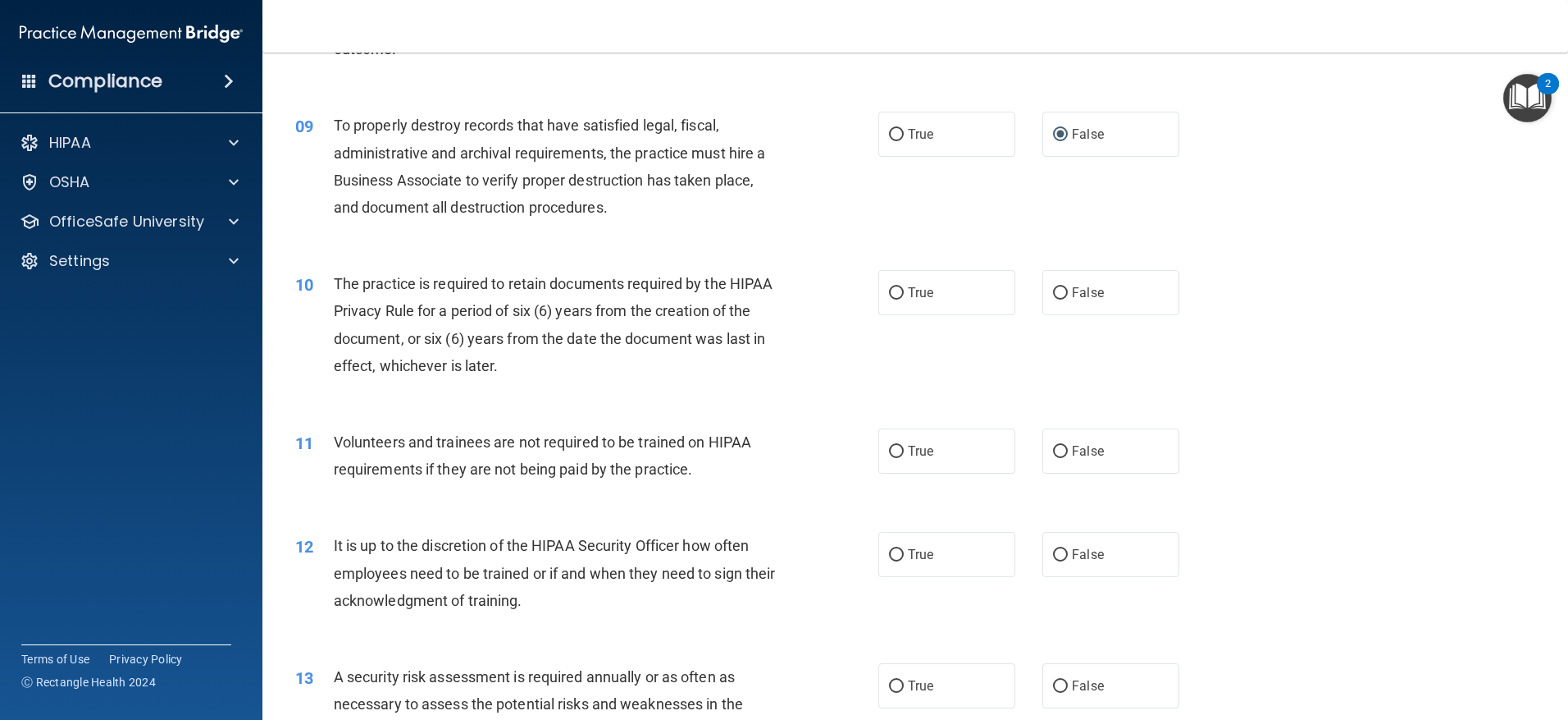
scroll to position [1149, 0]
click at [903, 280] on label "True" at bounding box center [947, 291] width 137 height 45
click at [903, 286] on input "True" at bounding box center [896, 292] width 15 height 13
radio input "true"
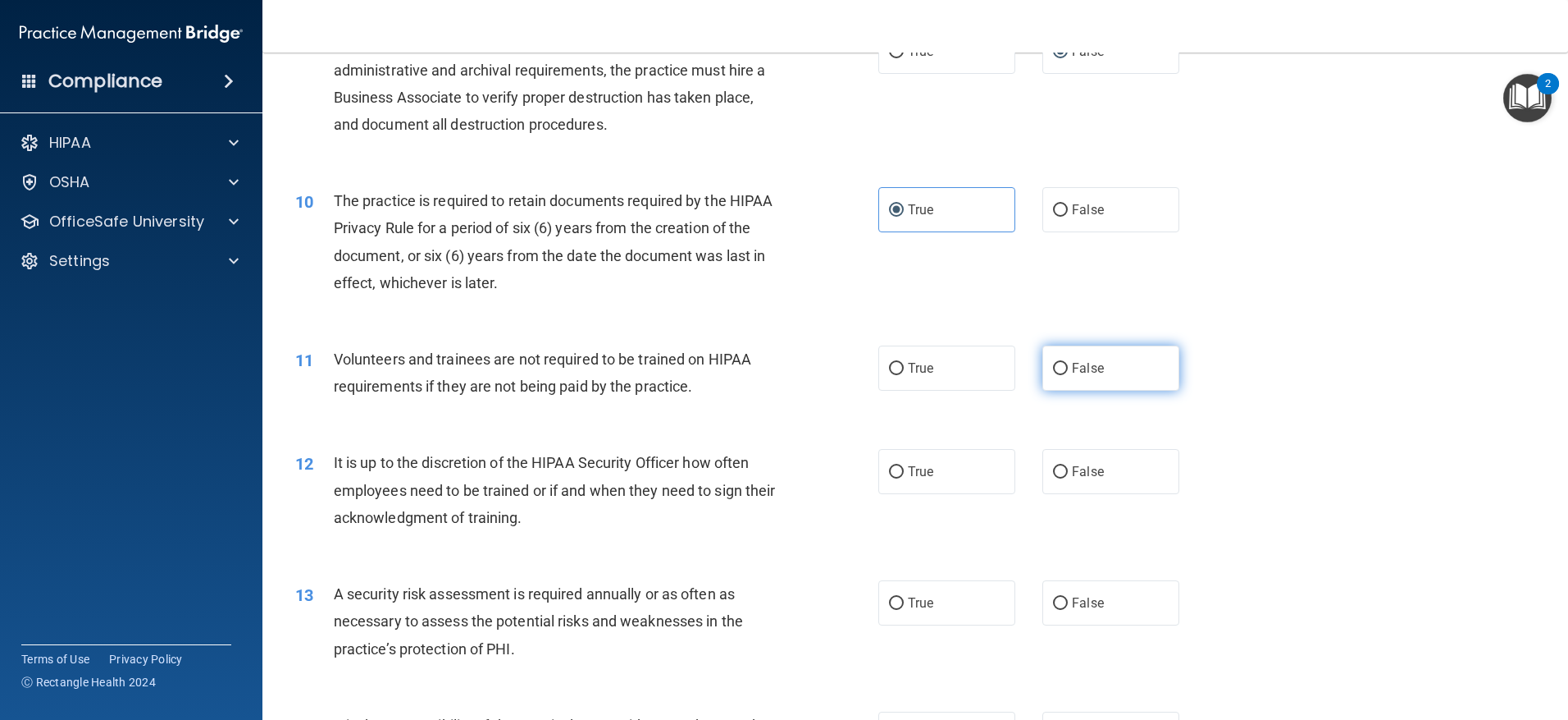
click at [1053, 369] on input "False" at bounding box center [1060, 368] width 15 height 13
radio input "true"
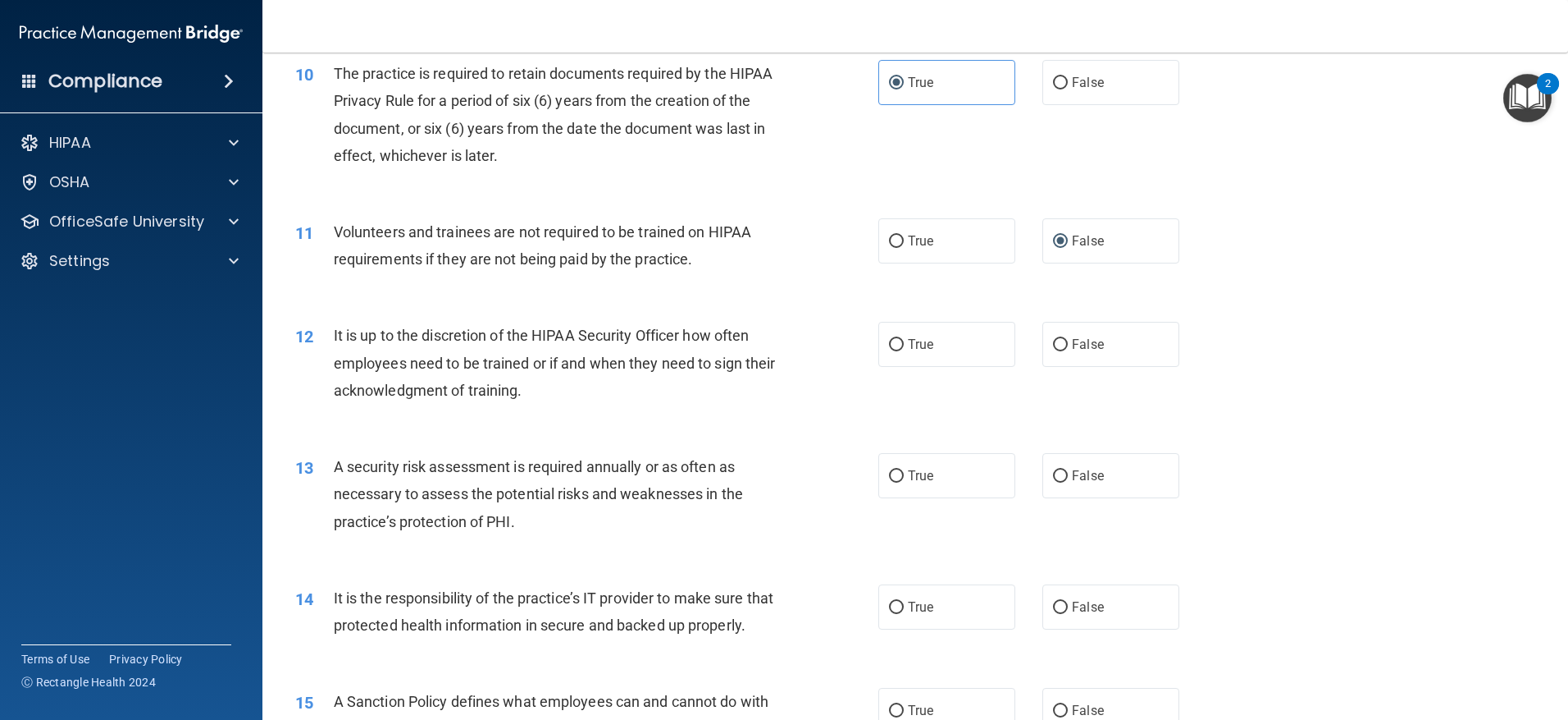
scroll to position [1395, 0]
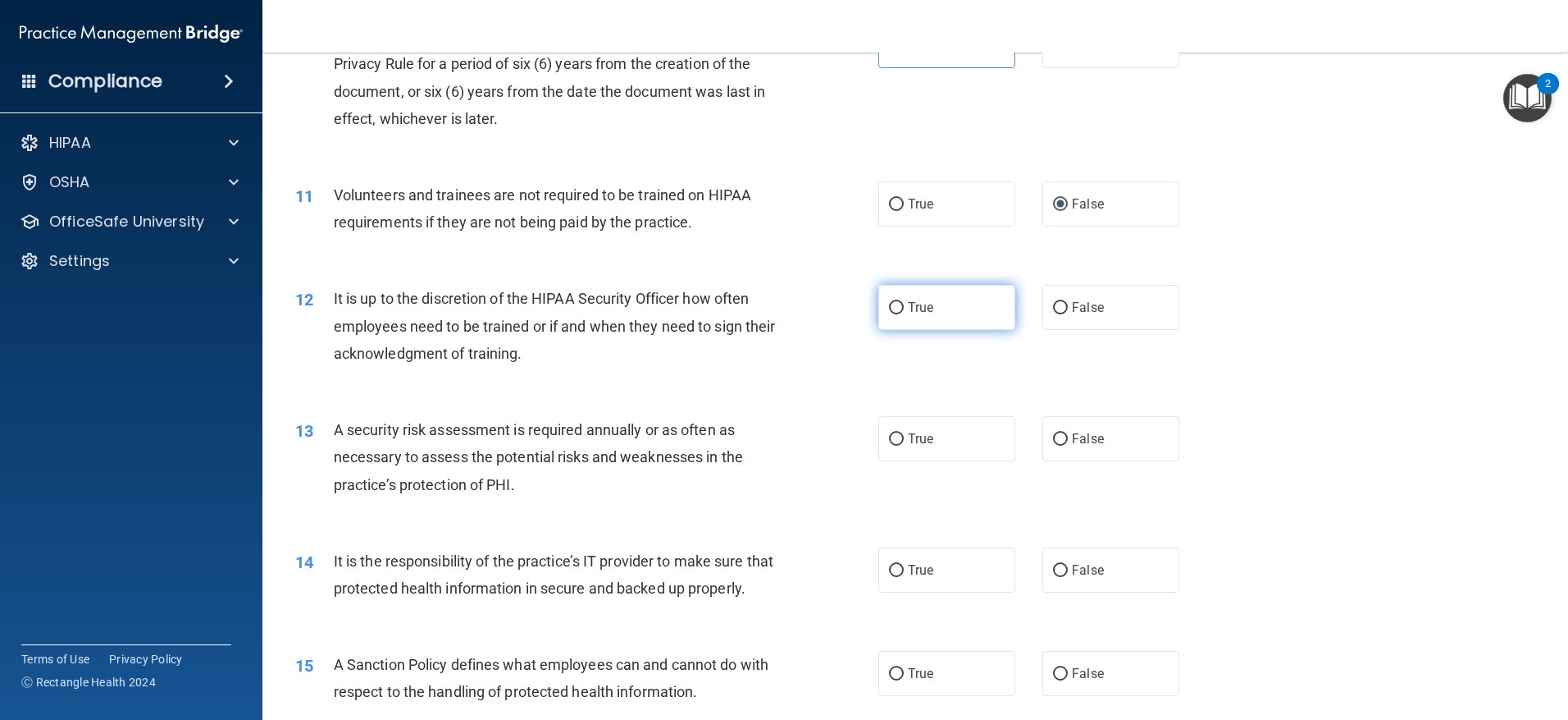
click at [878, 299] on label "True" at bounding box center [947, 307] width 137 height 45
click at [889, 302] on input "True" at bounding box center [896, 308] width 15 height 13
radio input "true"
click at [916, 332] on div "12 It is up to the discretion of the HIPAA Security Officer how often employees…" at bounding box center [915, 329] width 1265 height 132
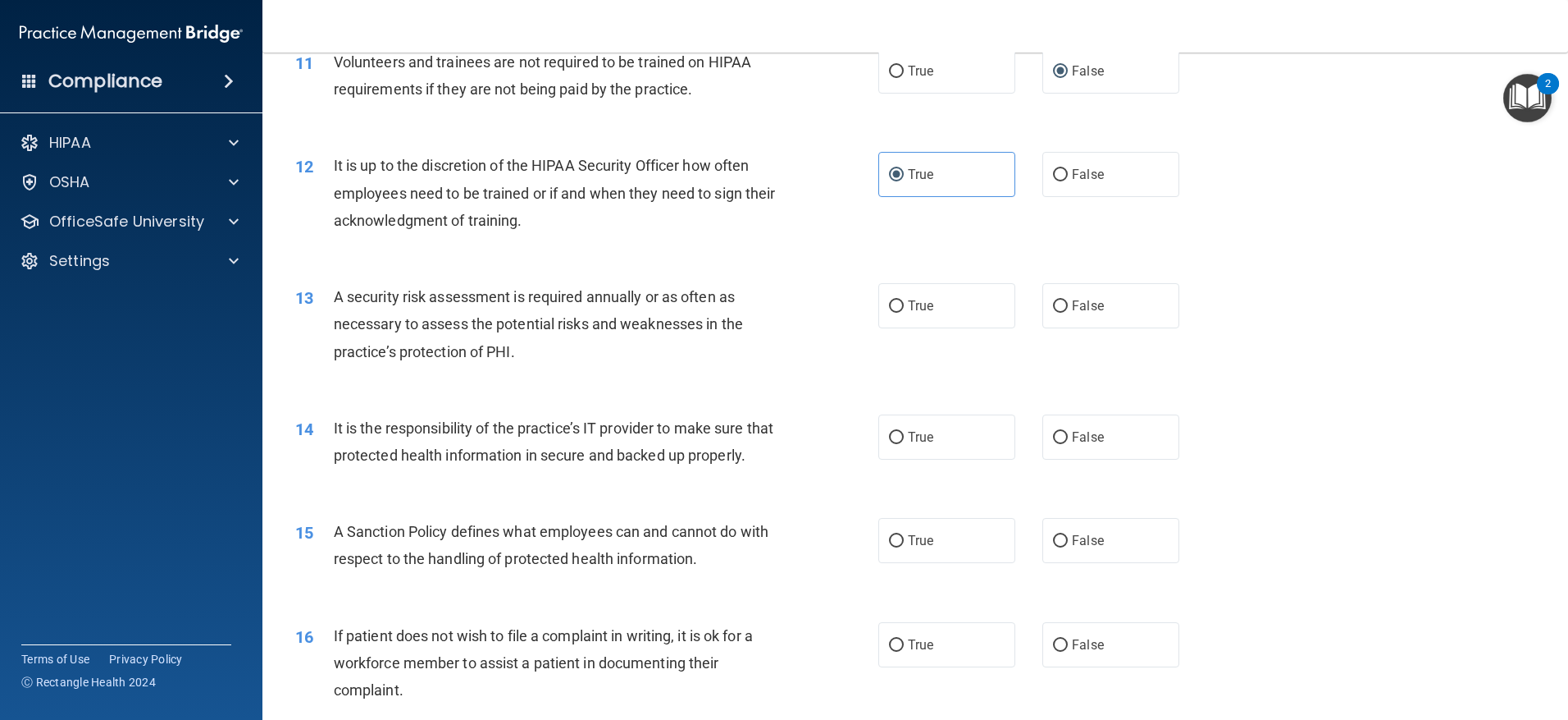
scroll to position [1559, 0]
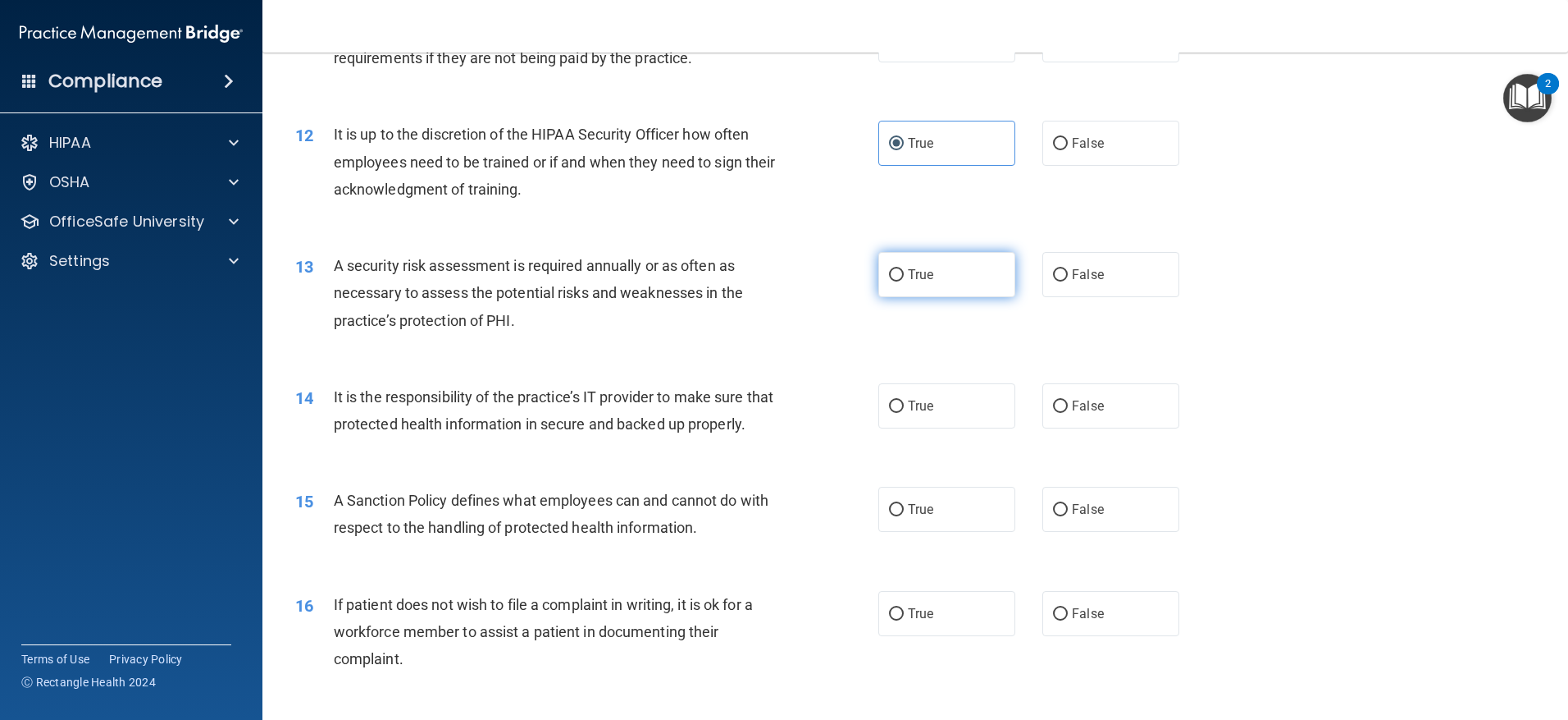
click at [885, 265] on label "True" at bounding box center [947, 275] width 137 height 45
click at [889, 269] on input "True" at bounding box center [896, 275] width 15 height 13
radio input "true"
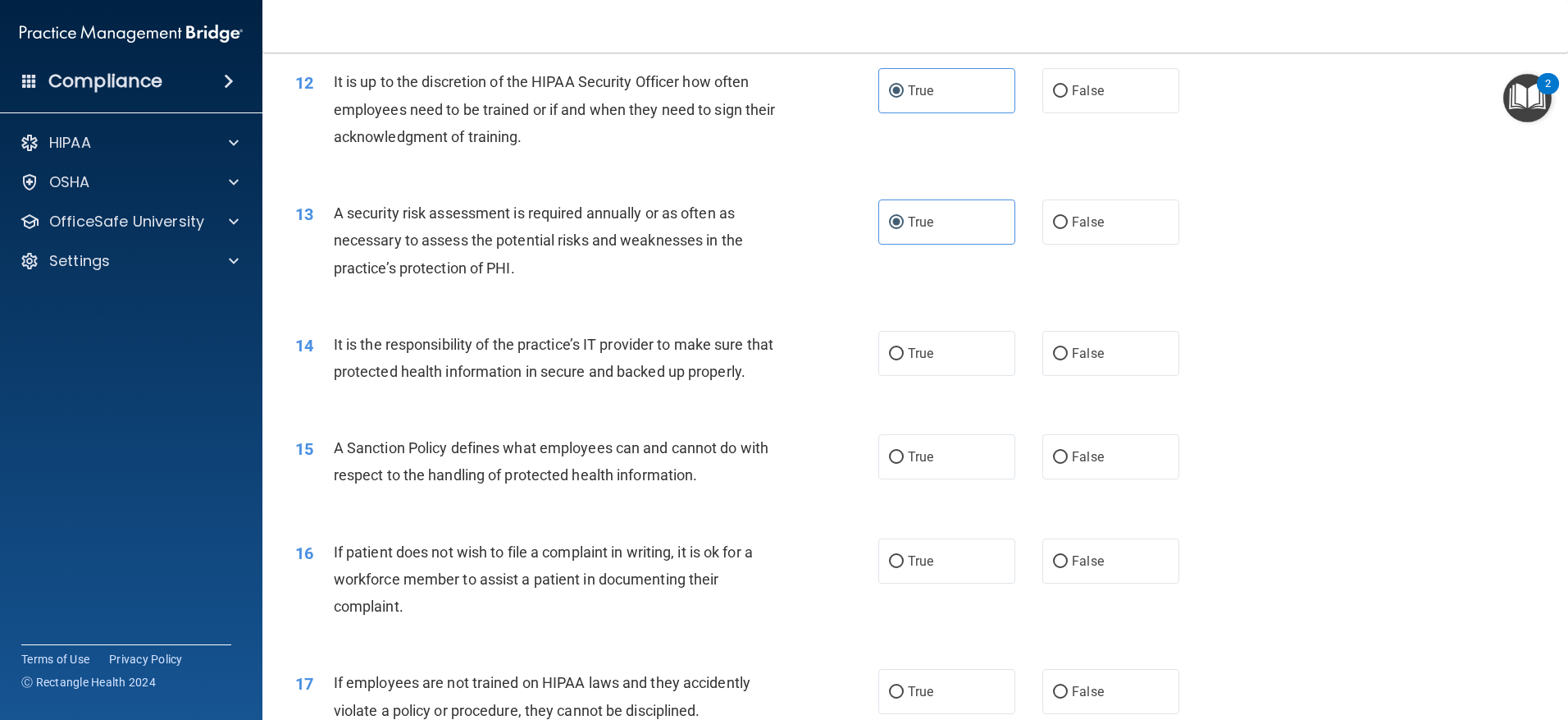
scroll to position [1641, 0]
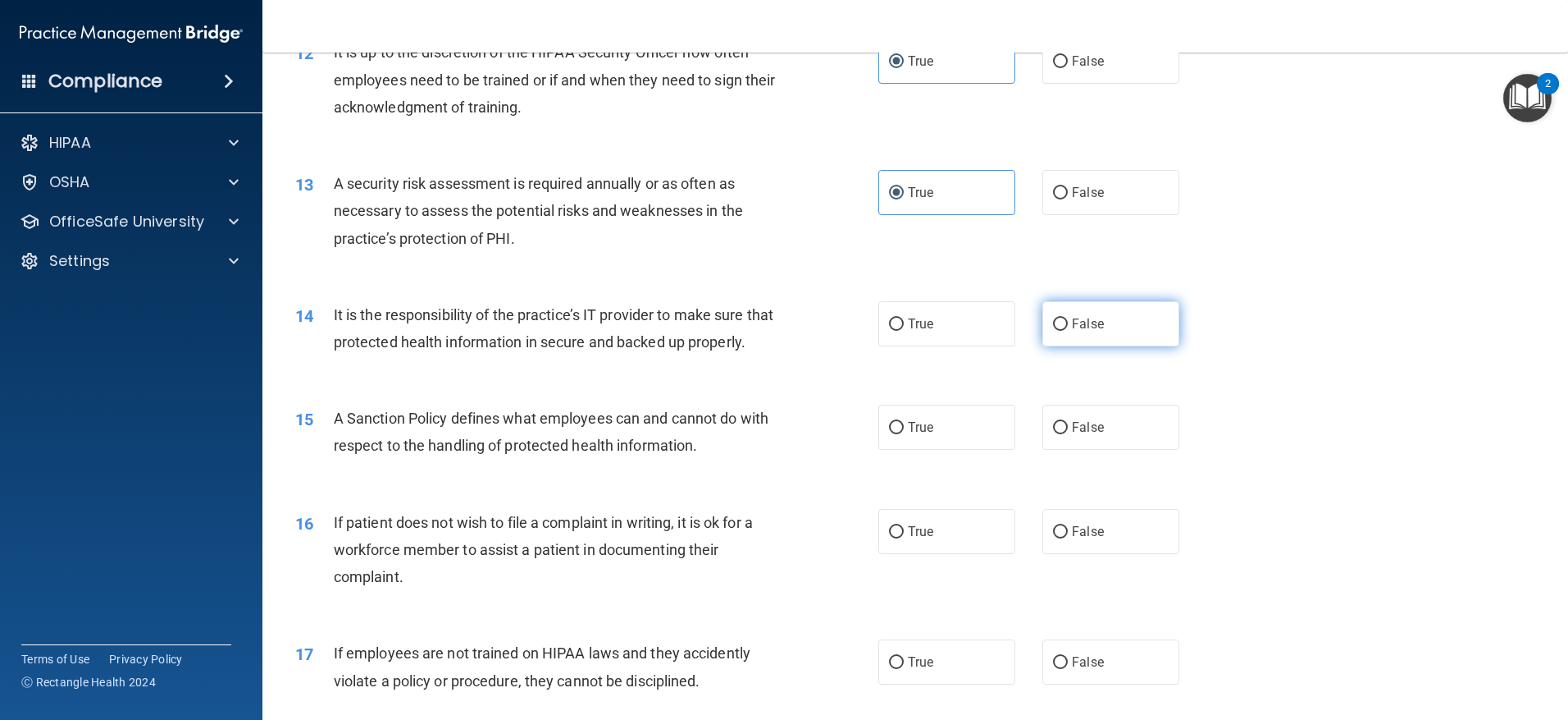
click at [1053, 322] on input "False" at bounding box center [1060, 324] width 15 height 13
radio input "true"
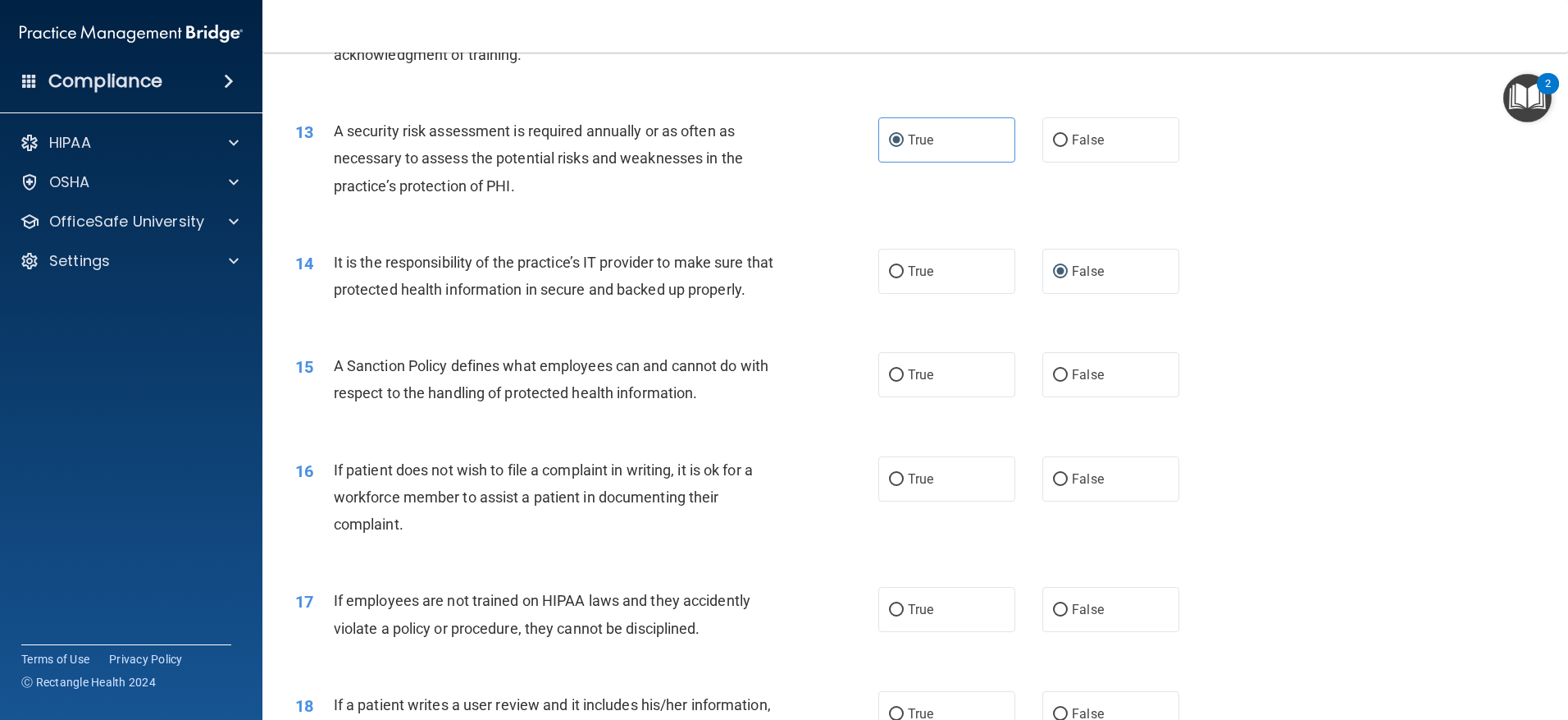
scroll to position [1805, 0]
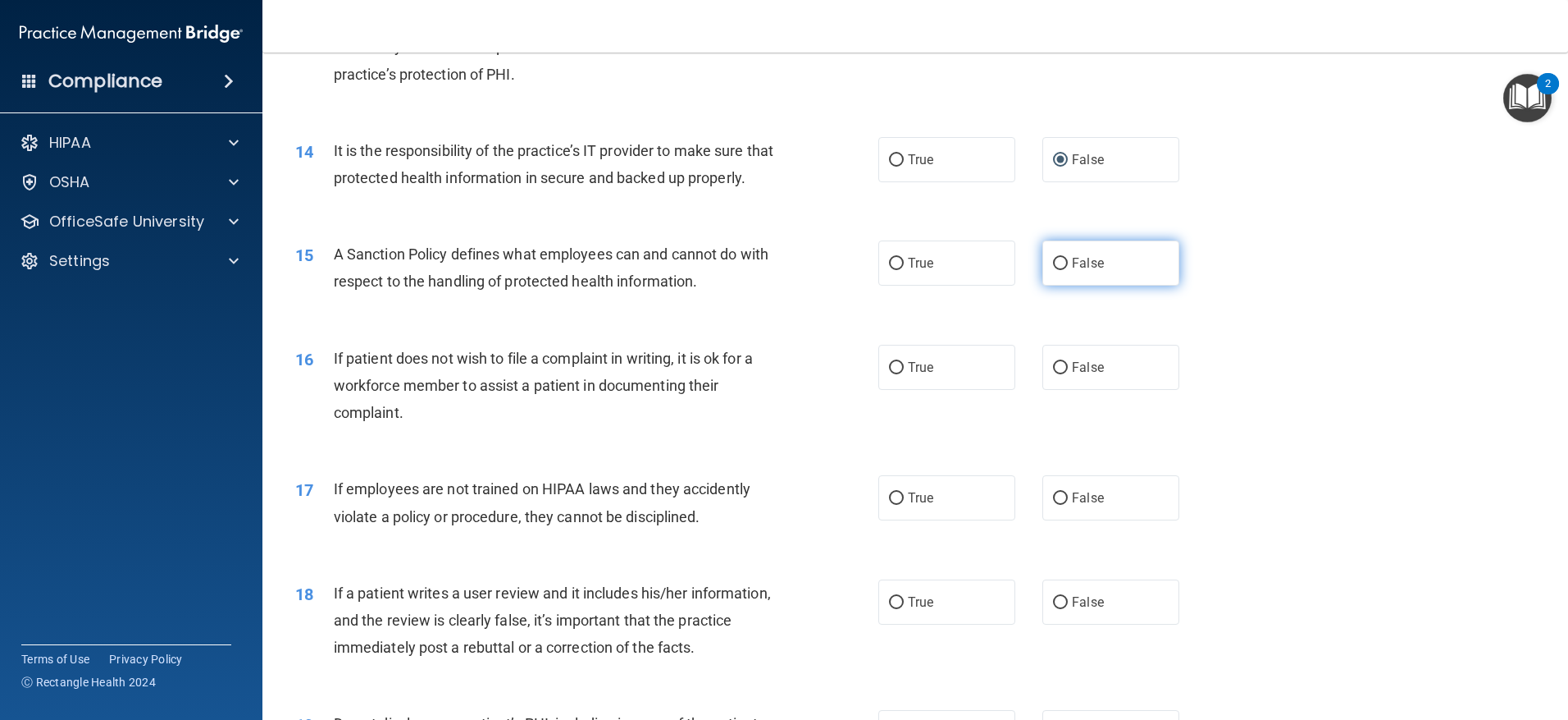
click at [1053, 285] on label "False" at bounding box center [1110, 263] width 137 height 45
click at [1053, 270] on input "False" at bounding box center [1060, 263] width 15 height 13
radio input "true"
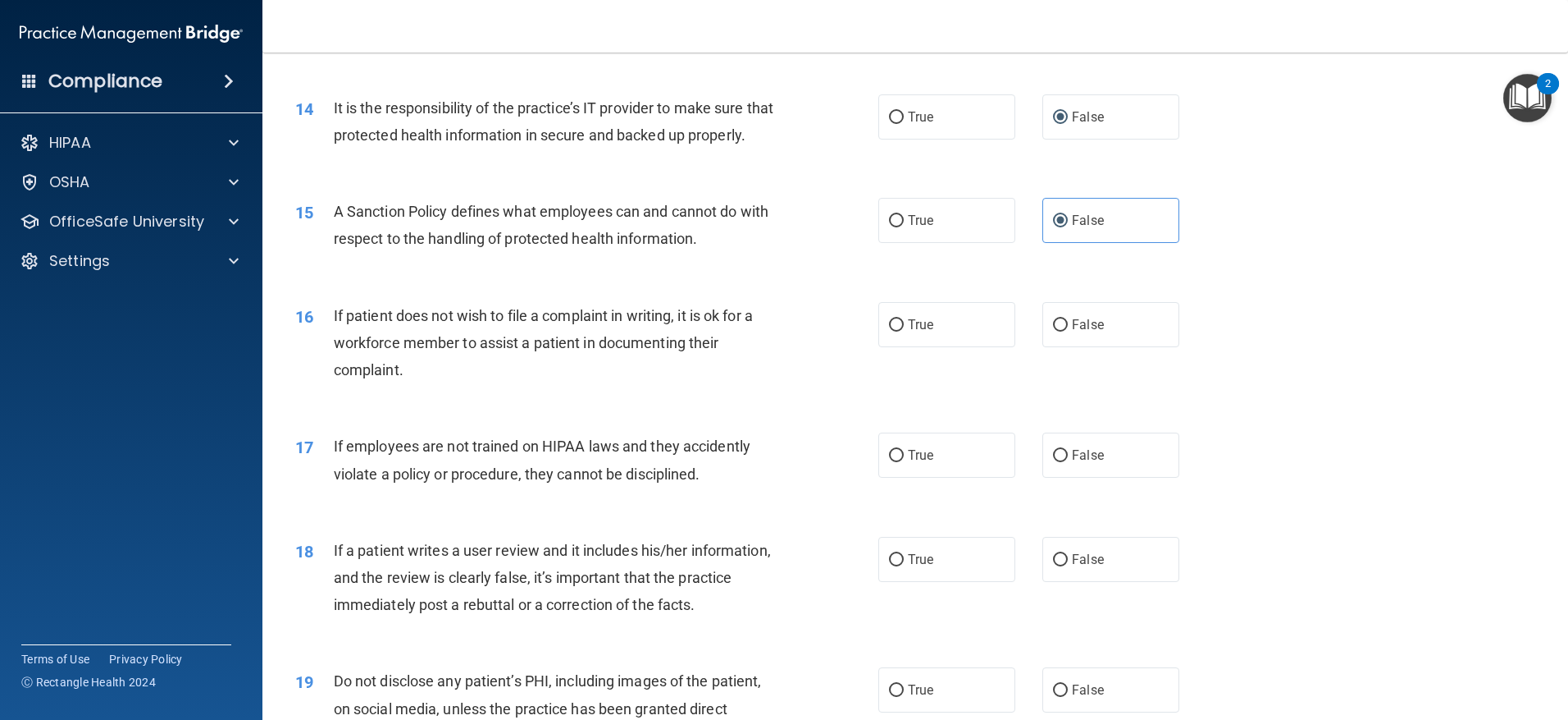
scroll to position [1887, 0]
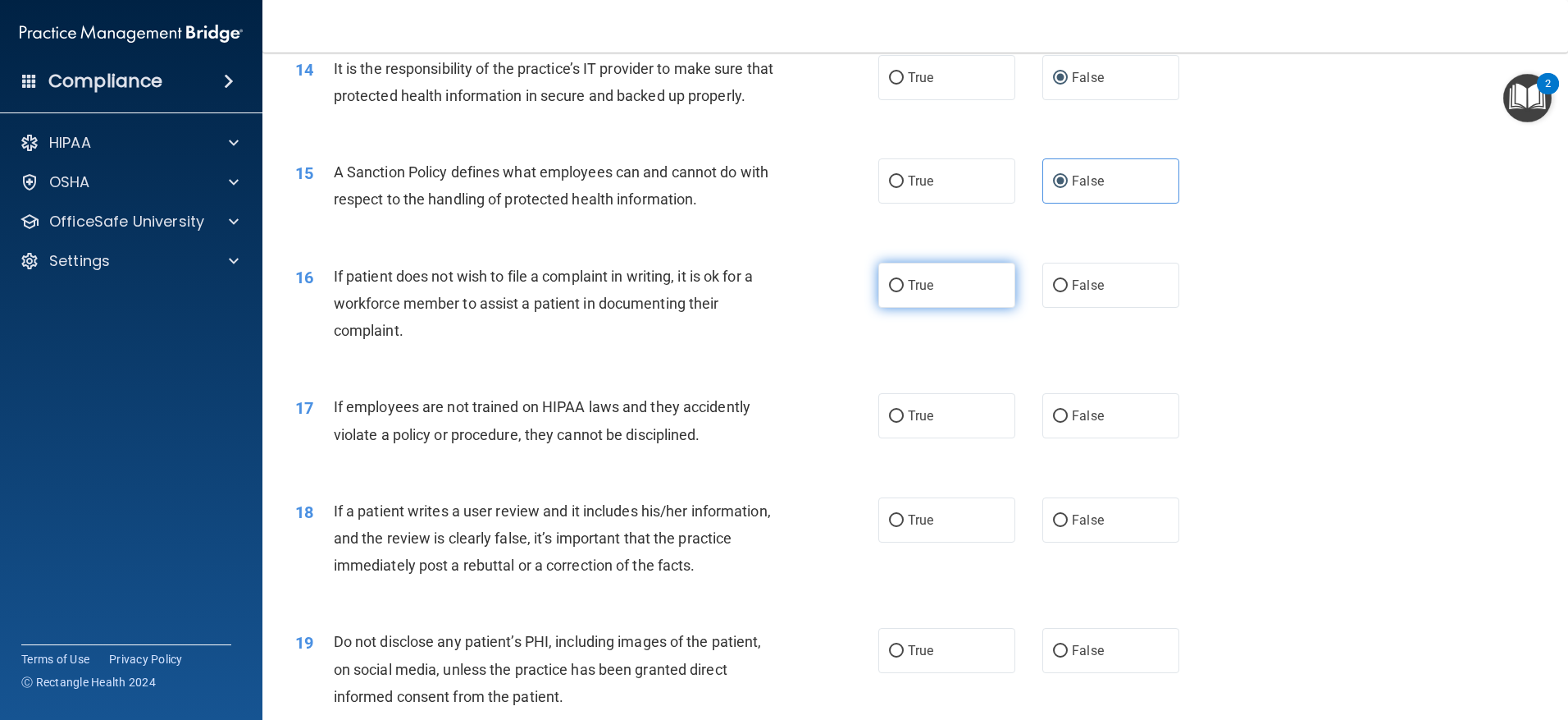
click at [895, 292] on input "True" at bounding box center [896, 285] width 15 height 13
radio input "true"
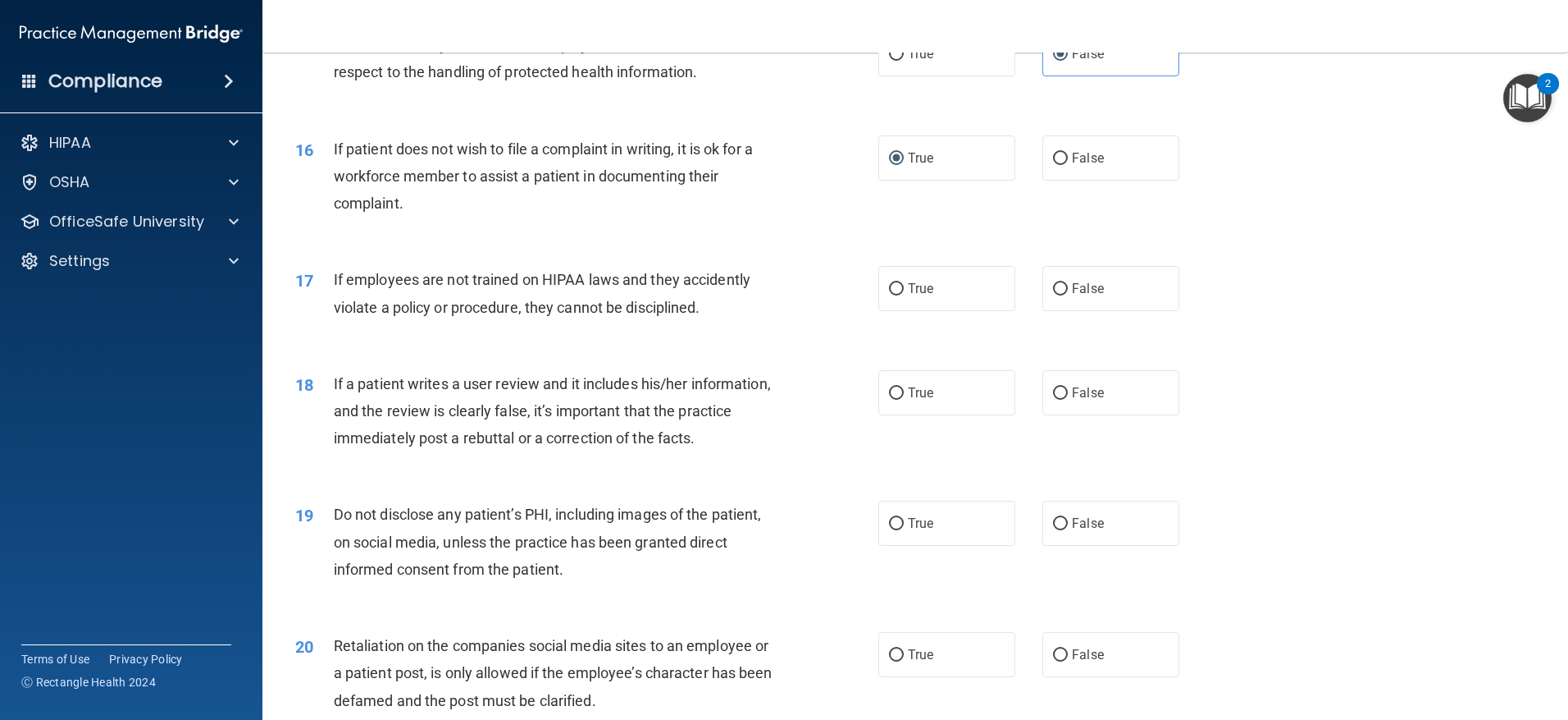
scroll to position [2052, 0]
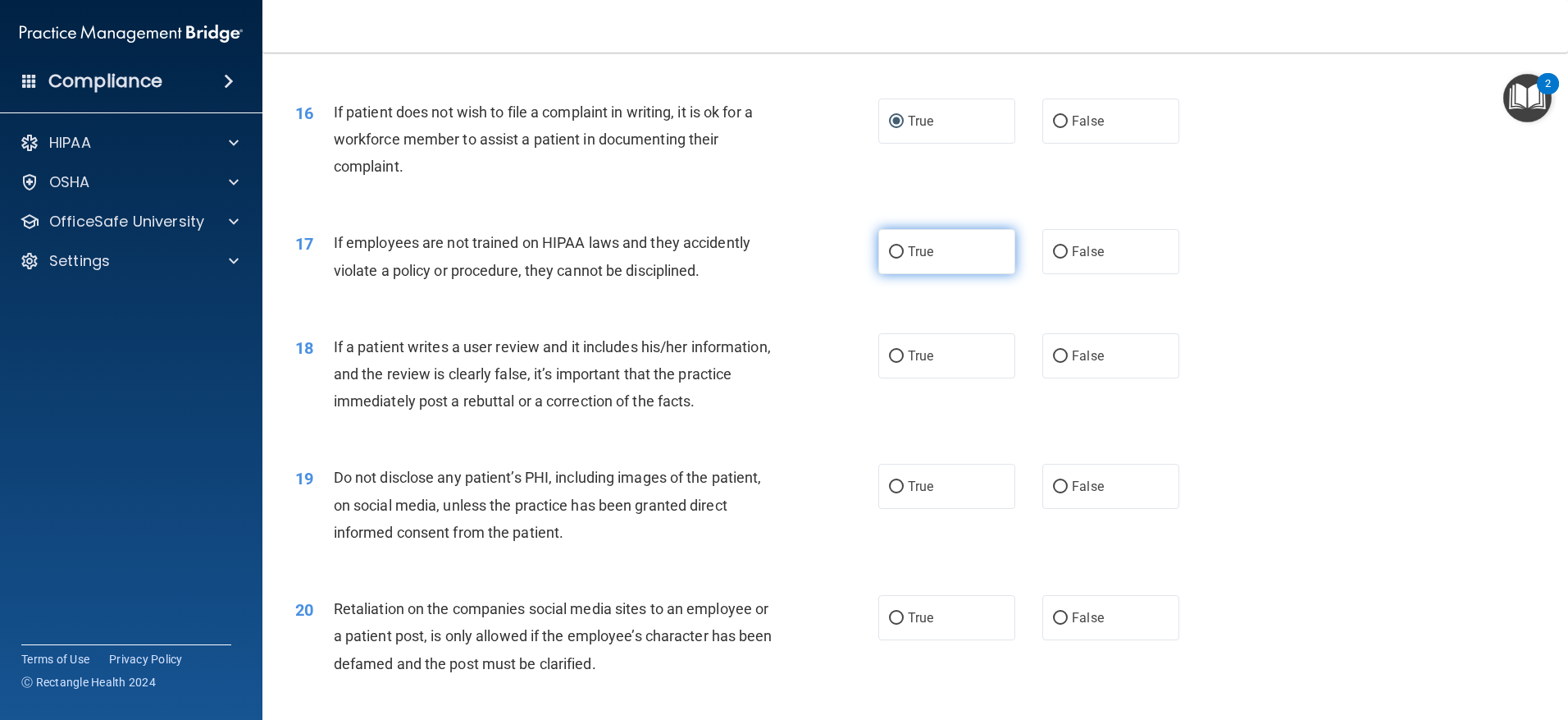
click at [891, 268] on label "True" at bounding box center [947, 251] width 137 height 45
click at [891, 258] on input "True" at bounding box center [896, 252] width 15 height 13
radio input "true"
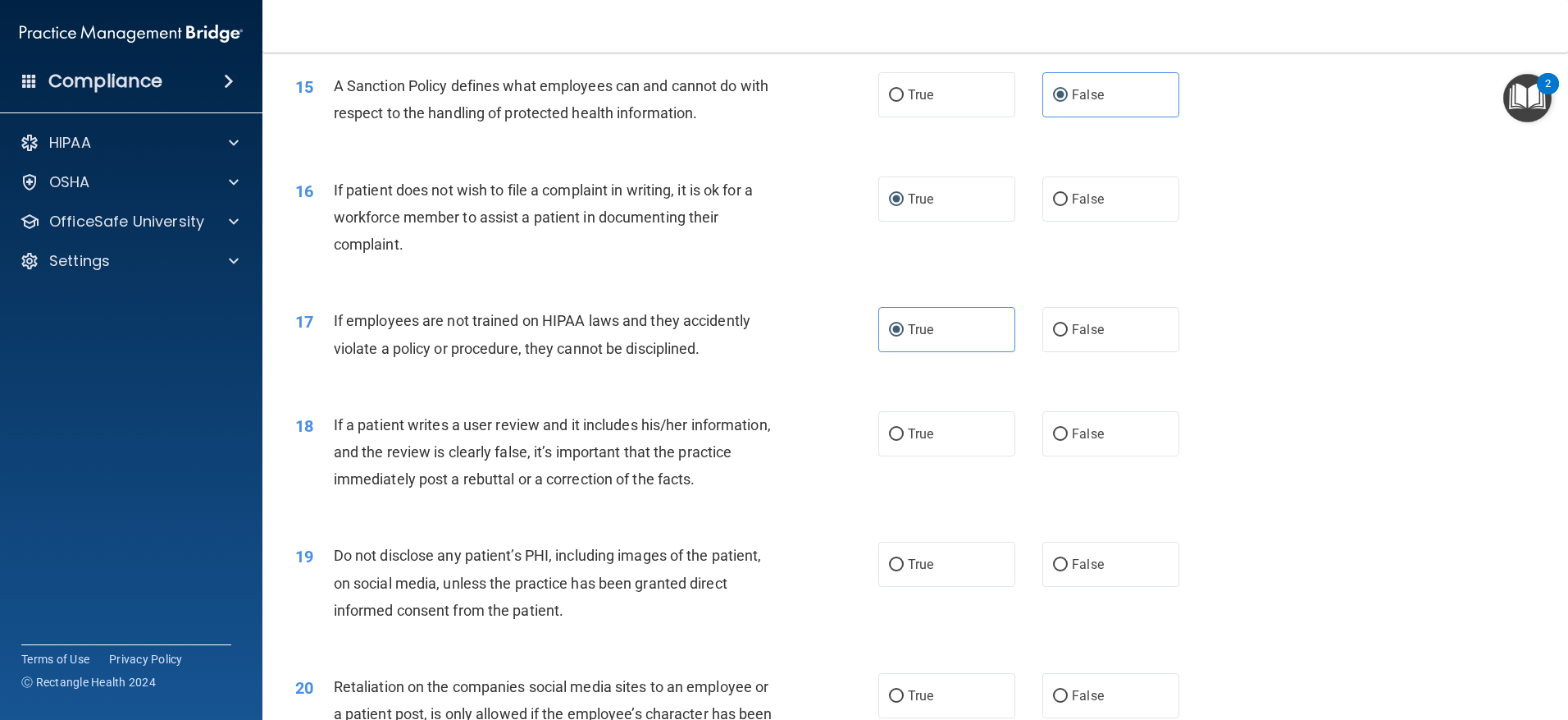
scroll to position [1969, 0]
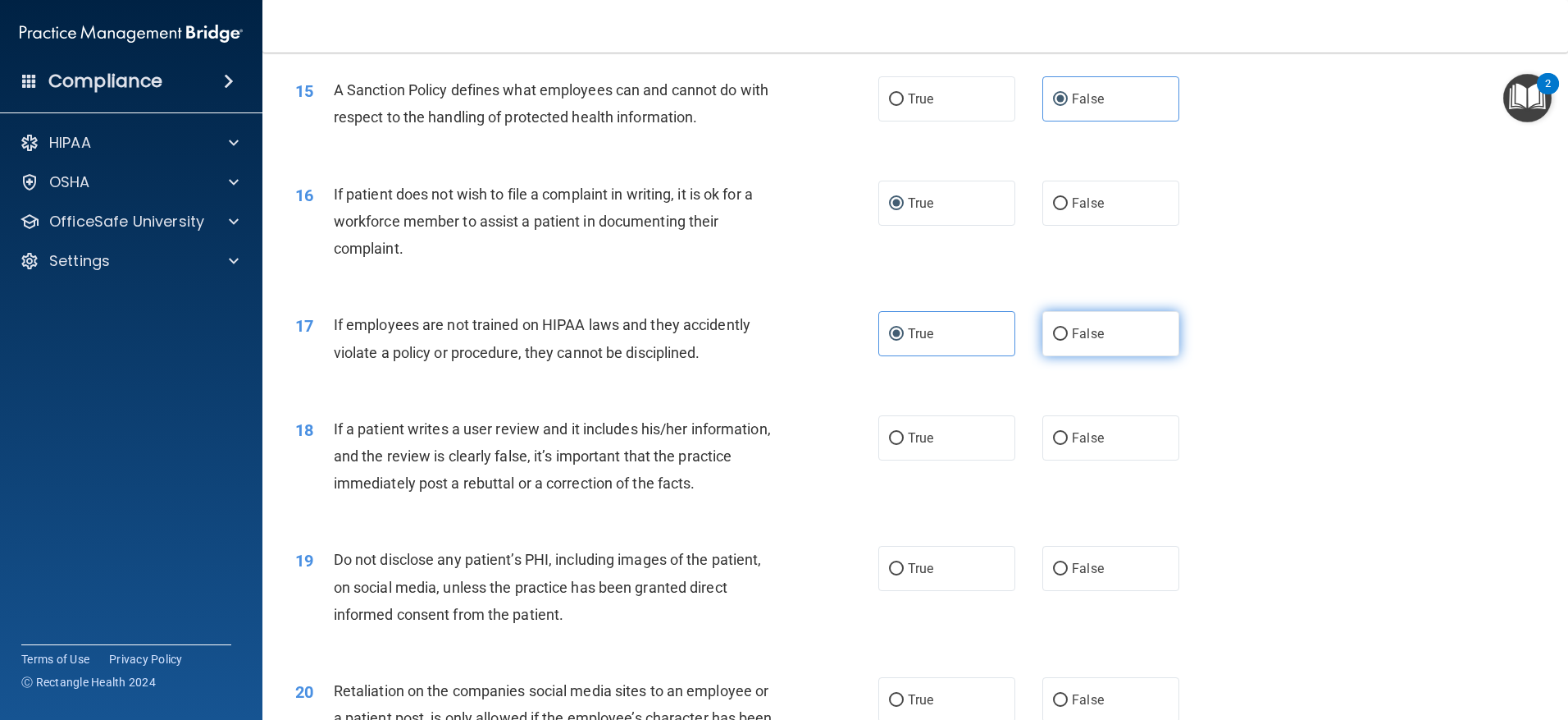
click at [1054, 352] on label "False" at bounding box center [1110, 333] width 137 height 45
click at [1054, 341] on input "False" at bounding box center [1060, 334] width 15 height 13
radio input "true"
radio input "false"
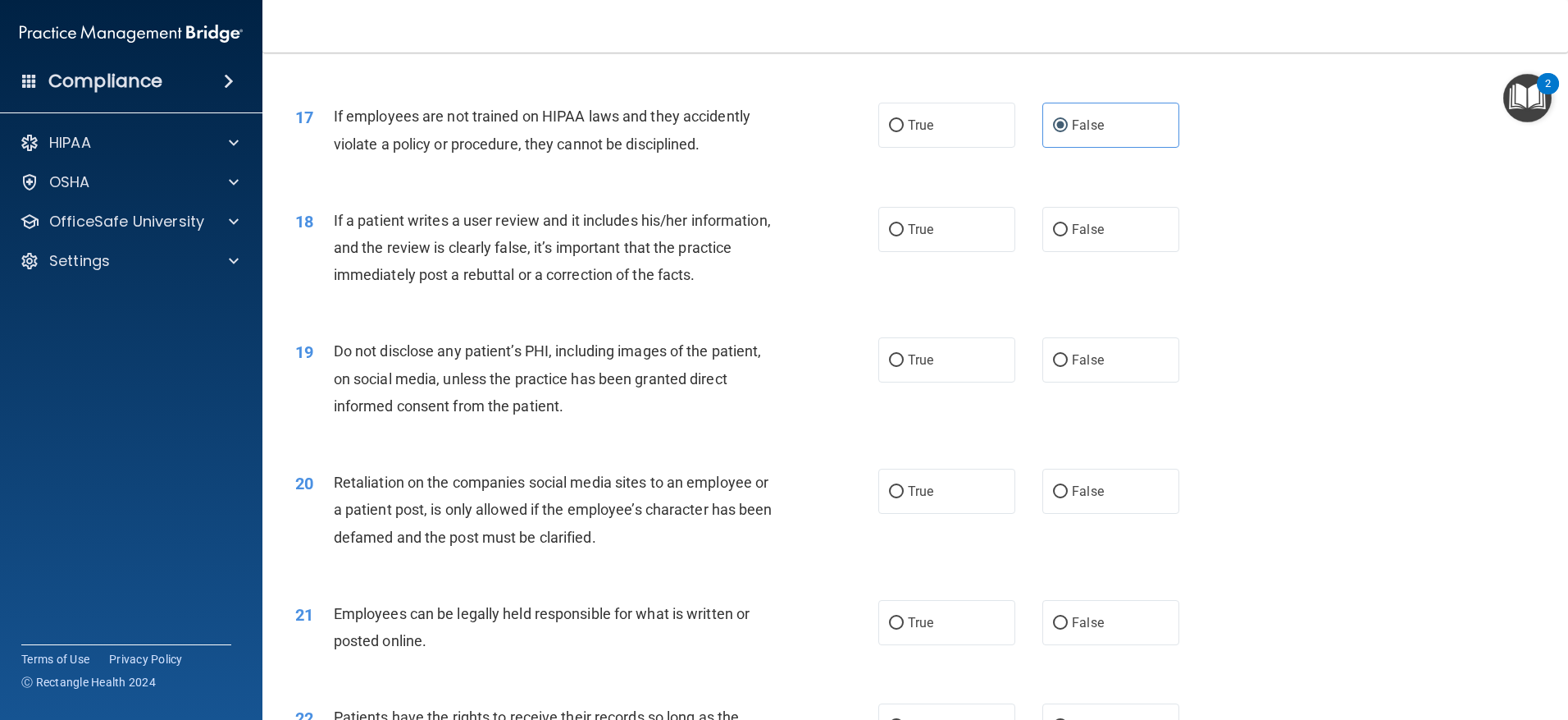
scroll to position [2216, 0]
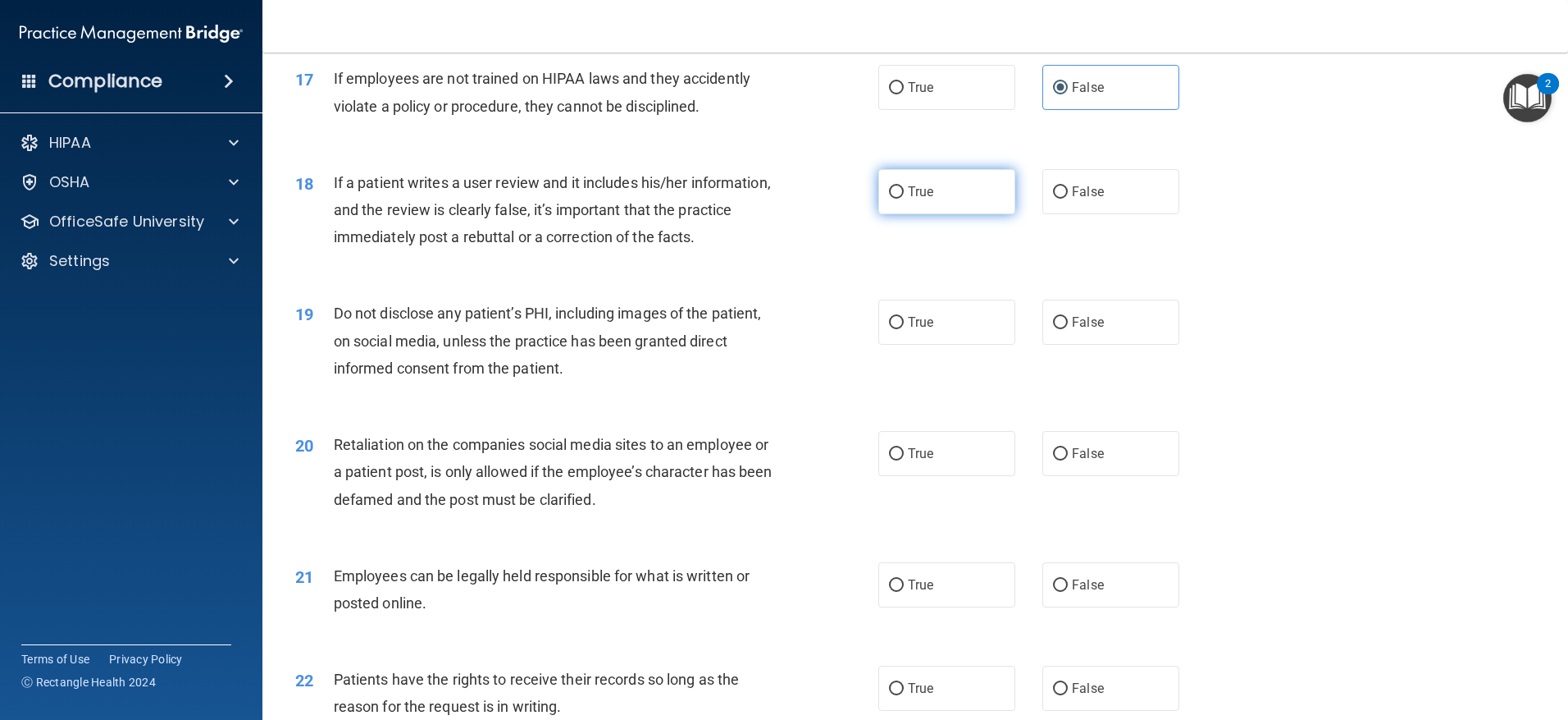
click at [889, 199] on input "True" at bounding box center [896, 192] width 15 height 13
radio input "true"
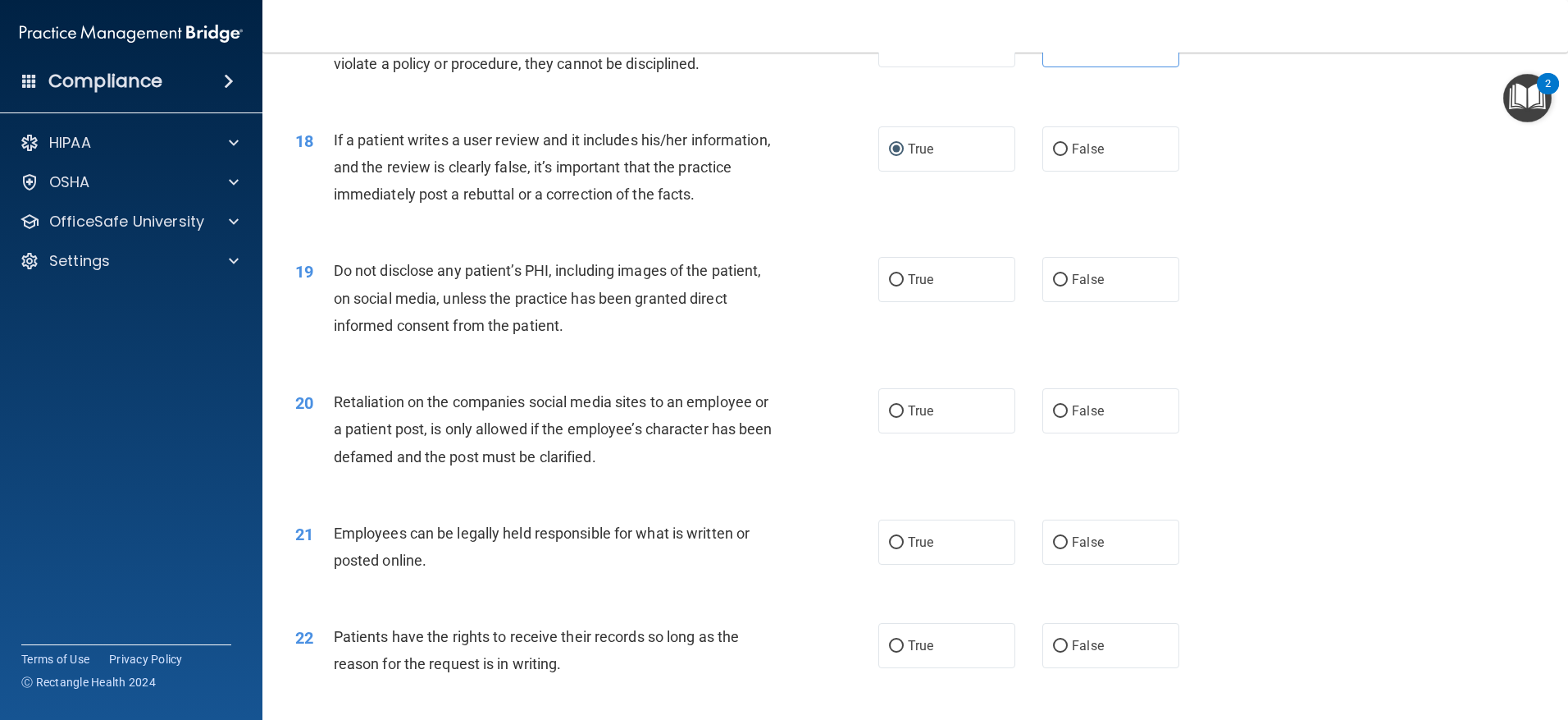
scroll to position [2297, 0]
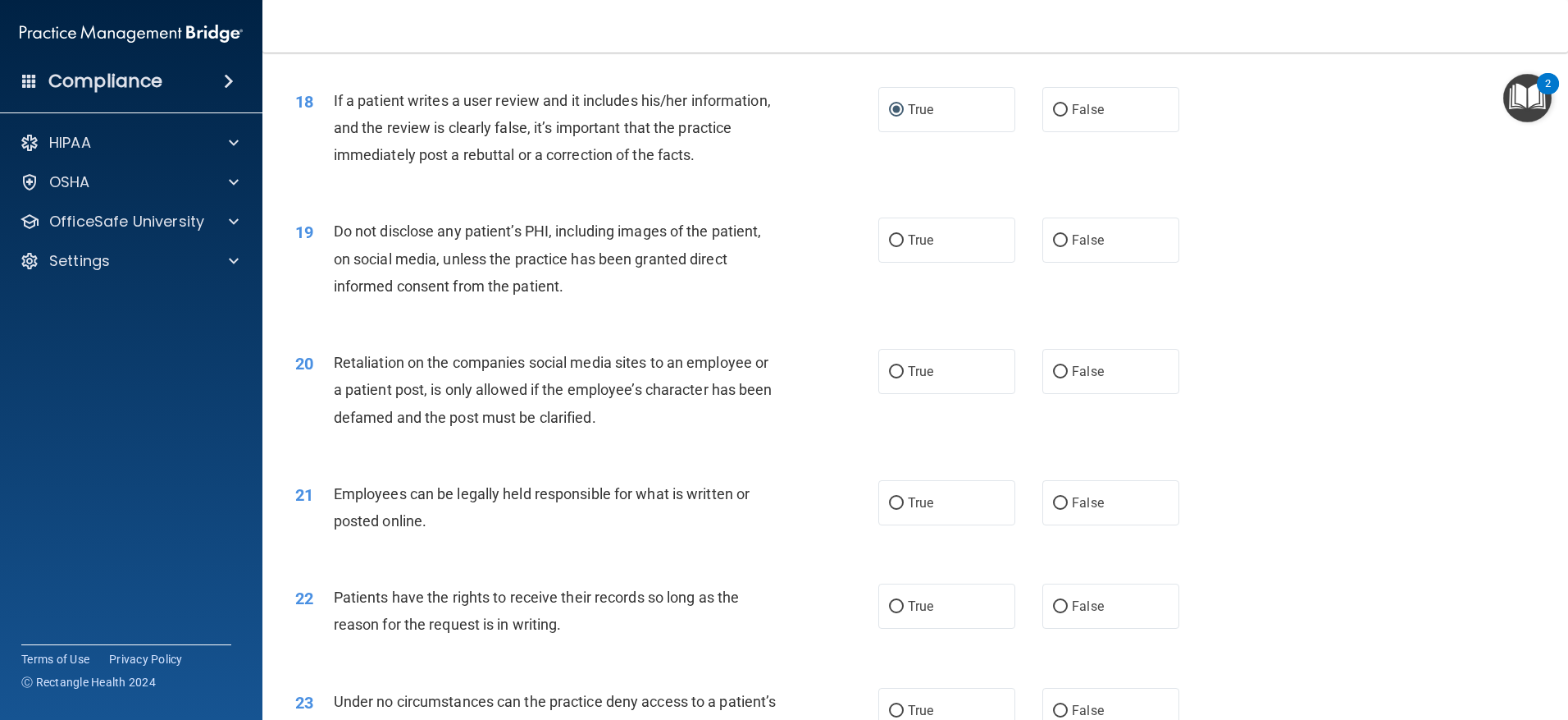
drag, startPoint x: 886, startPoint y: 266, endPoint x: 904, endPoint y: 292, distance: 31.6
click at [889, 247] on input "True" at bounding box center [896, 241] width 15 height 13
radio input "true"
click at [1054, 378] on input "False" at bounding box center [1060, 372] width 15 height 13
radio input "true"
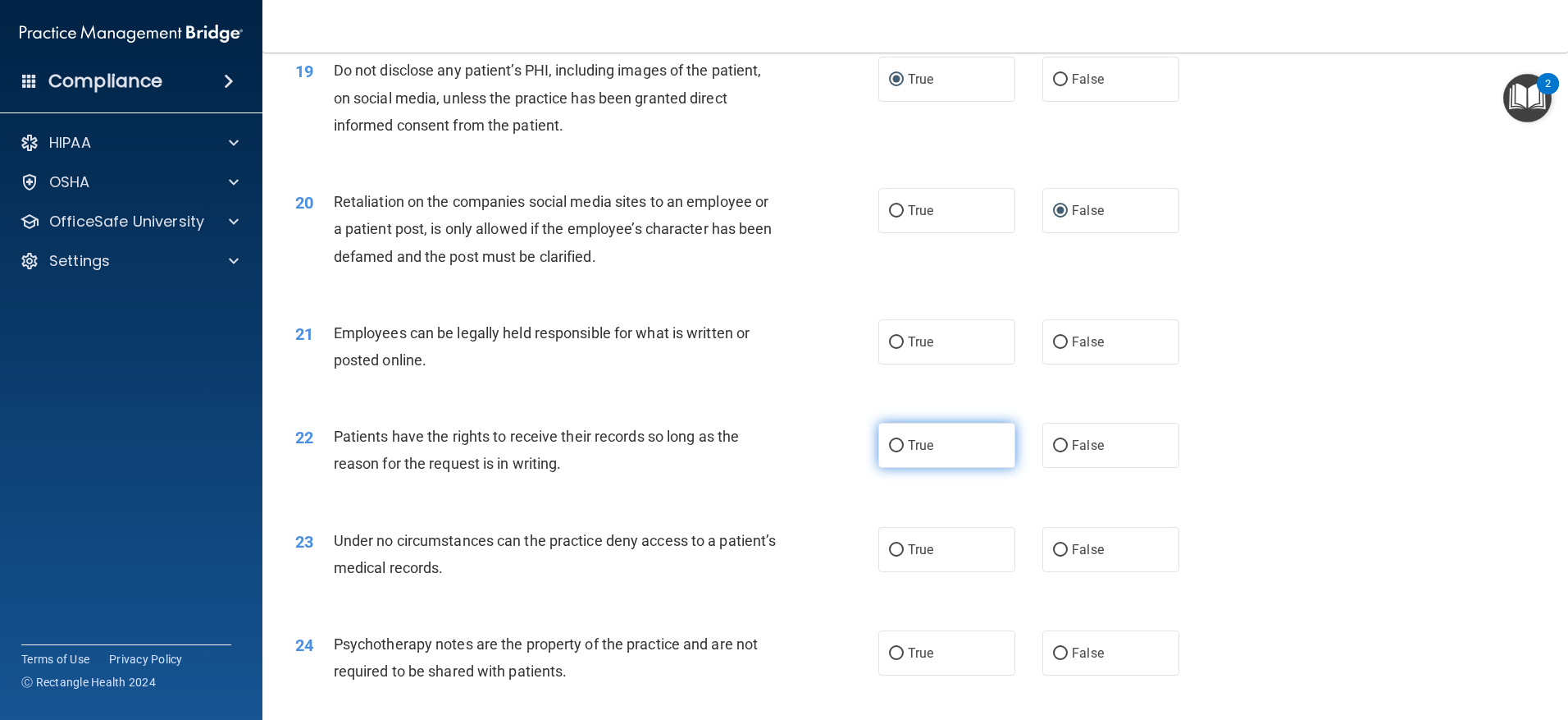
scroll to position [2462, 0]
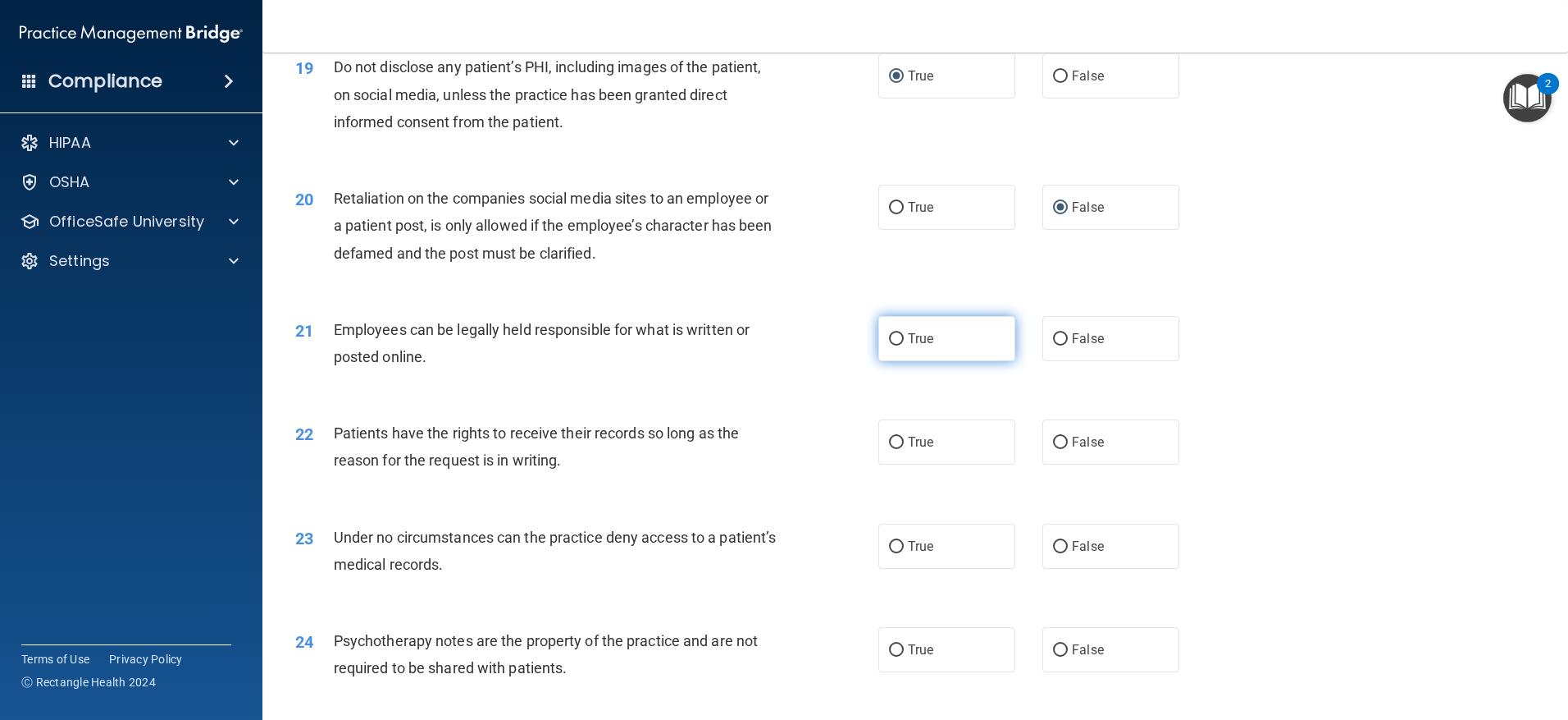
click at [896, 346] on input "True" at bounding box center [896, 339] width 15 height 13
radio input "true"
drag, startPoint x: 1054, startPoint y: 469, endPoint x: 1098, endPoint y: 497, distance: 52.2
click at [1054, 449] on input "False" at bounding box center [1060, 442] width 15 height 13
radio input "true"
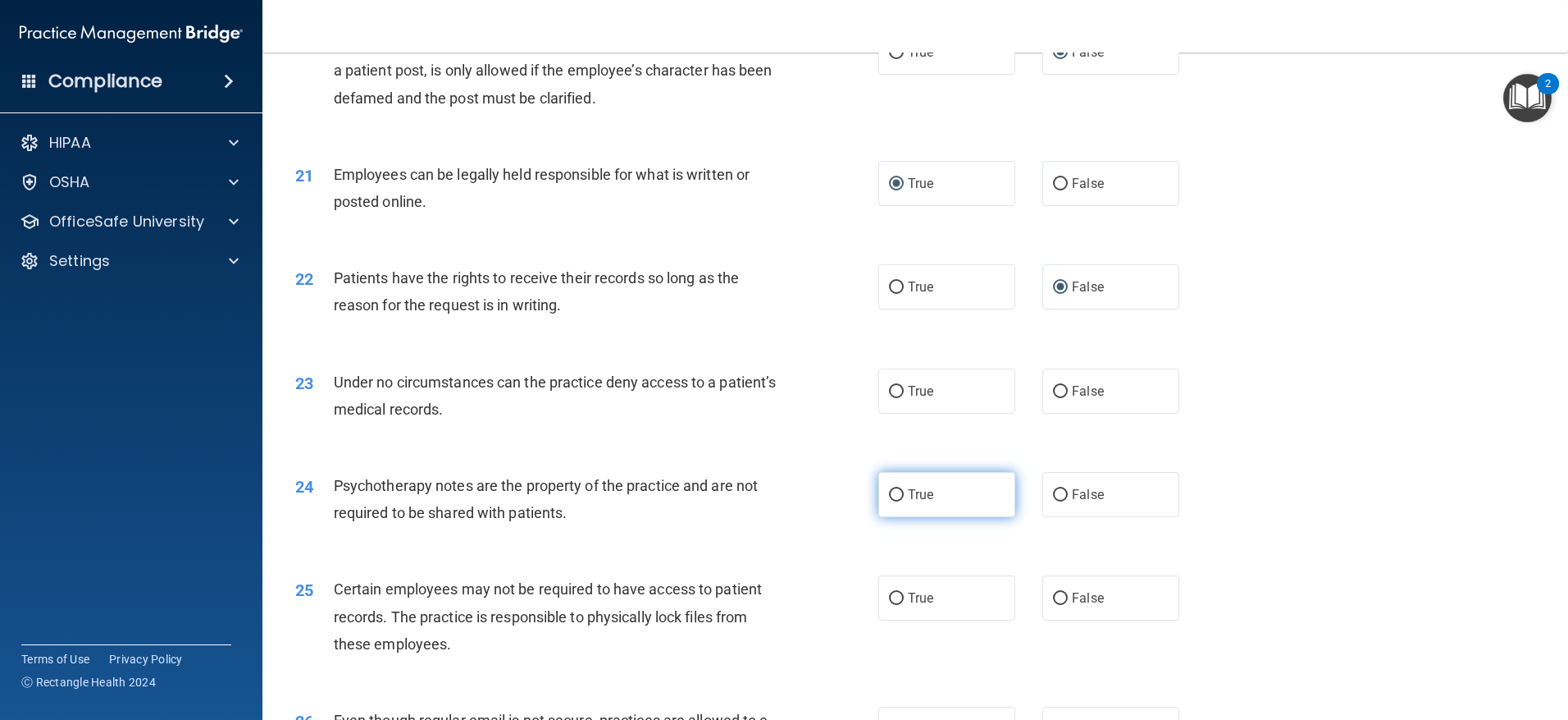
scroll to position [2626, 0]
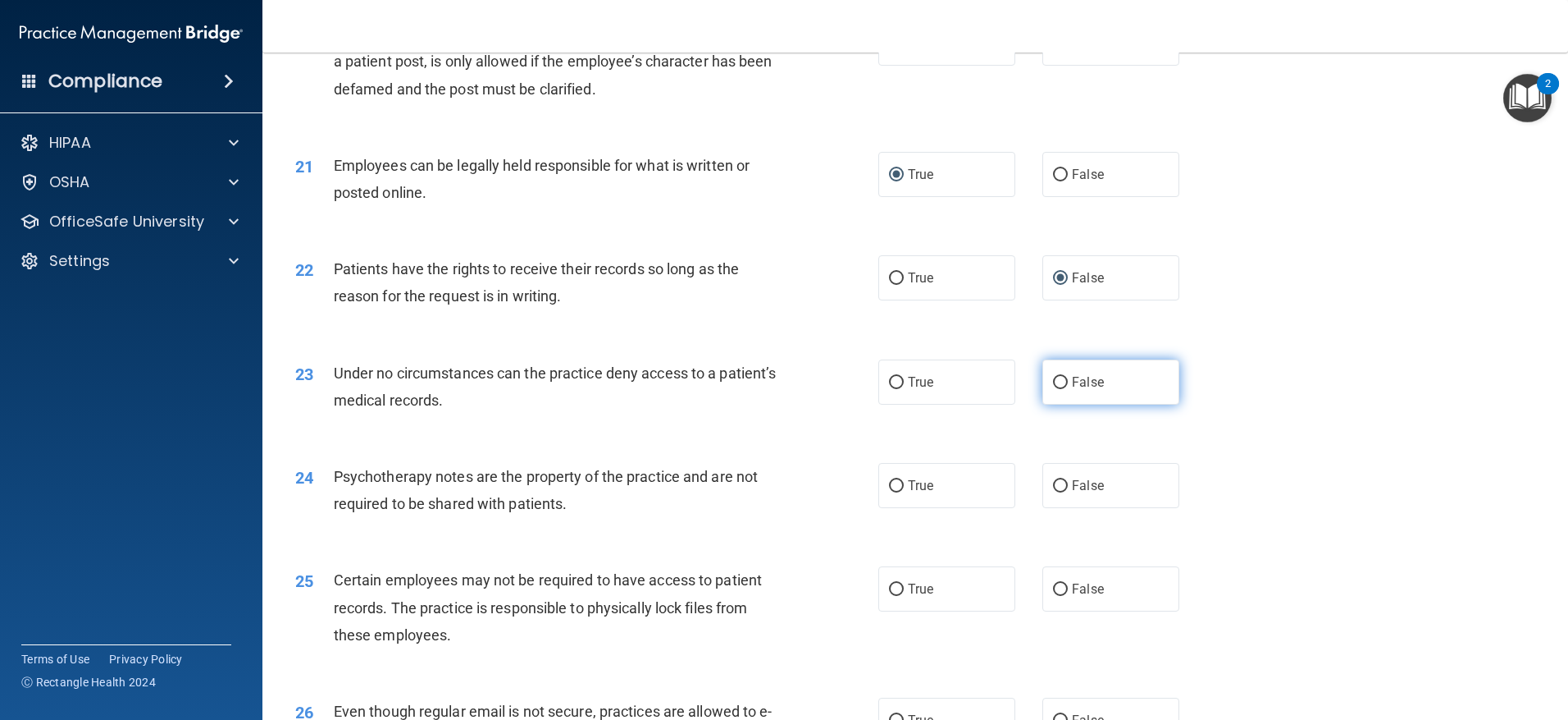
click at [1056, 389] on input "False" at bounding box center [1060, 383] width 15 height 13
radio input "true"
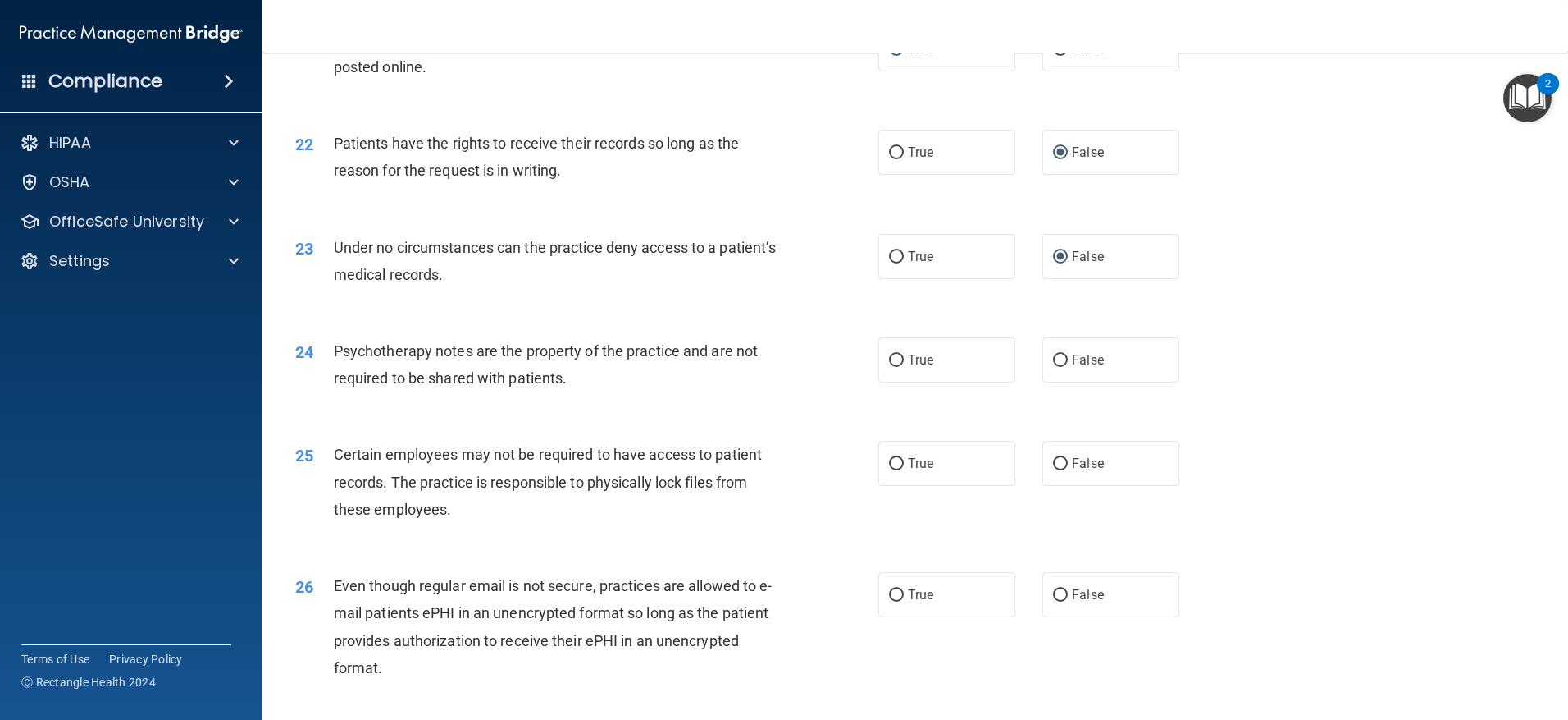
scroll to position [2789, 0]
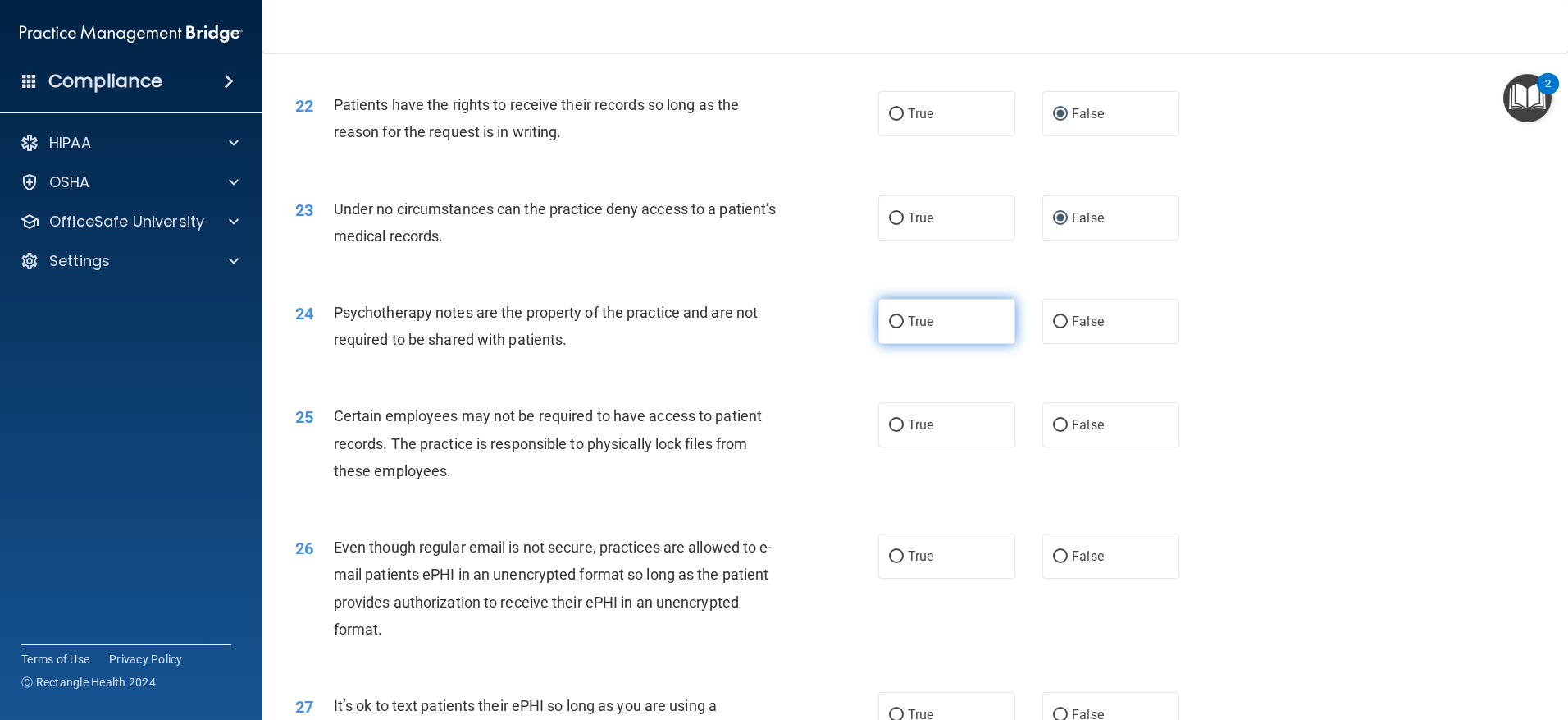
click at [890, 328] on input "True" at bounding box center [896, 322] width 15 height 13
radio input "true"
click at [889, 432] on input "True" at bounding box center [896, 425] width 15 height 13
radio input "true"
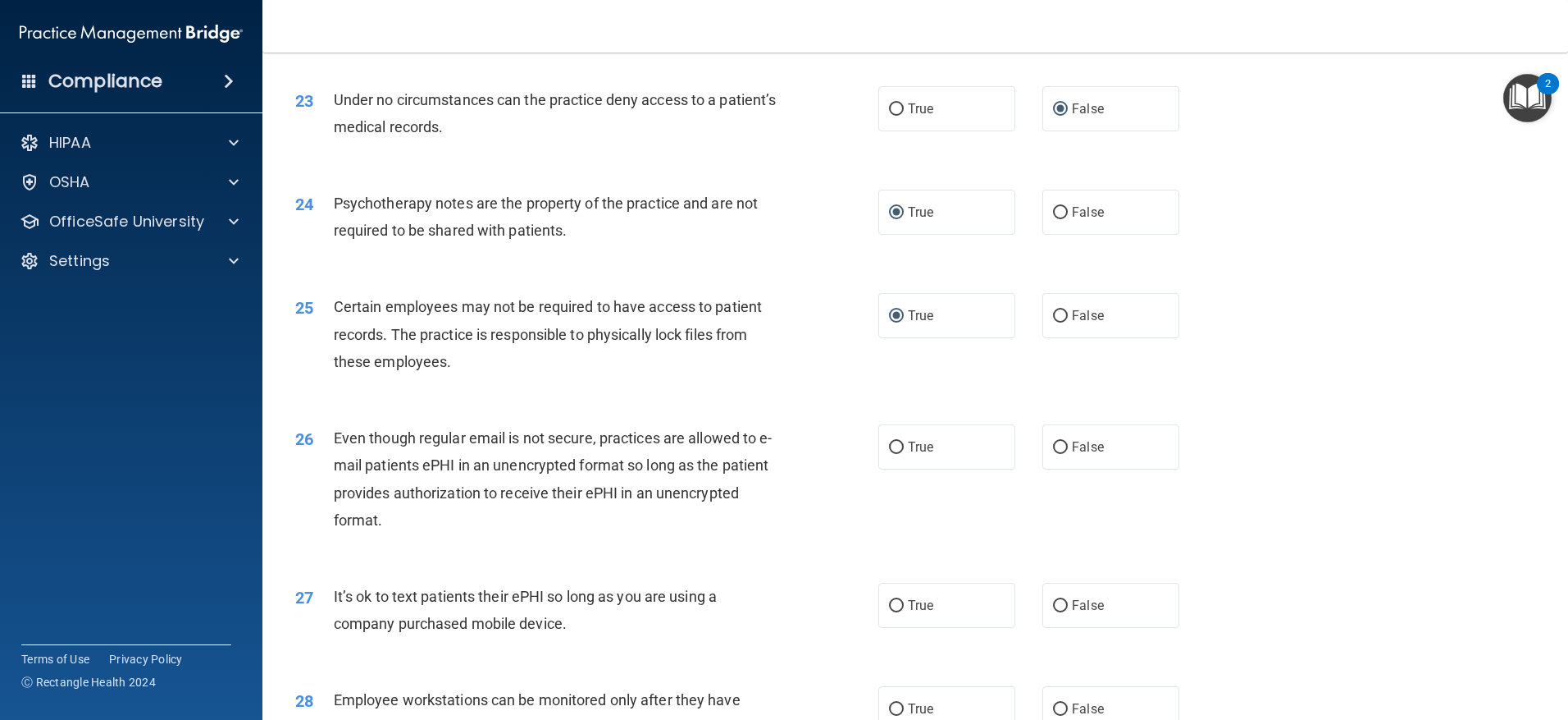
scroll to position [2954, 0]
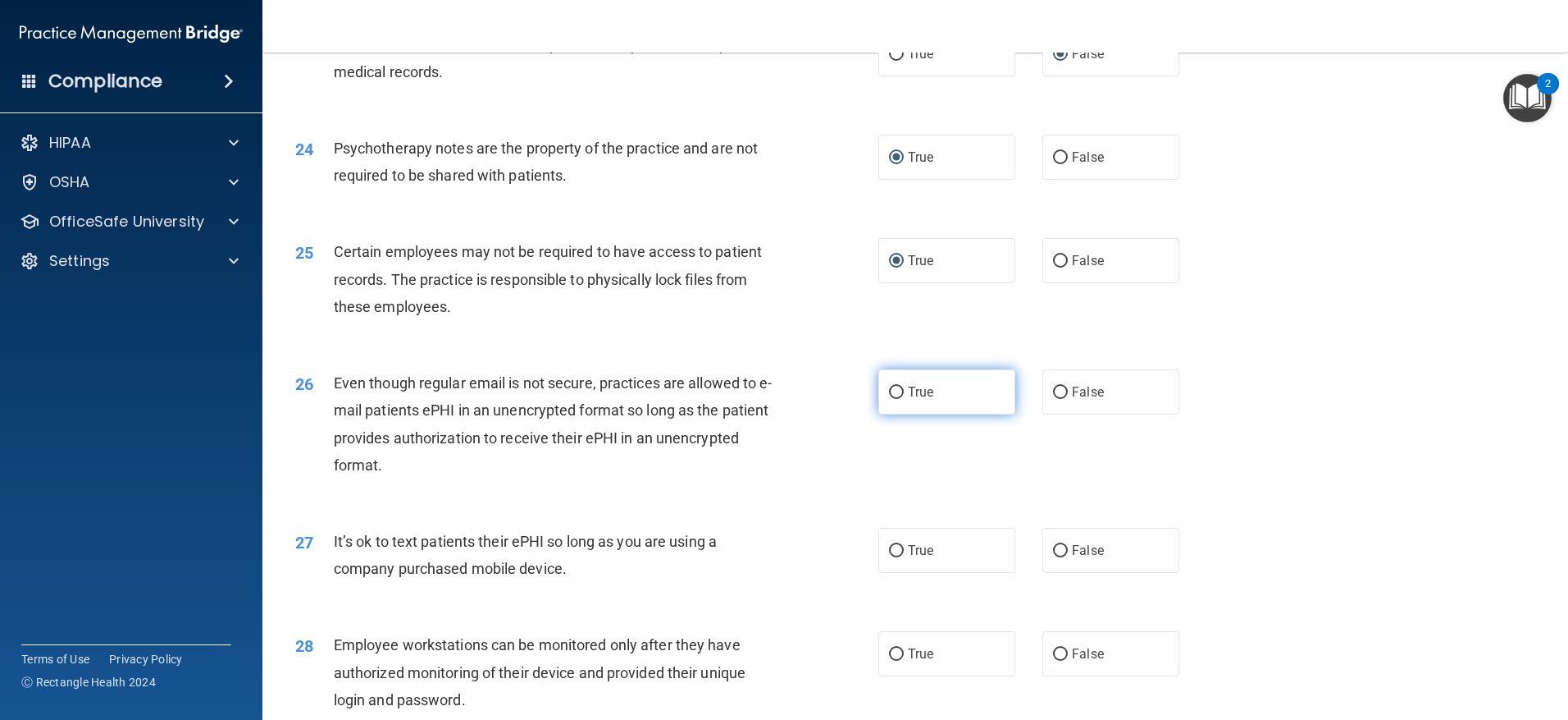
click at [894, 398] on input "True" at bounding box center [896, 393] width 15 height 13
radio input "true"
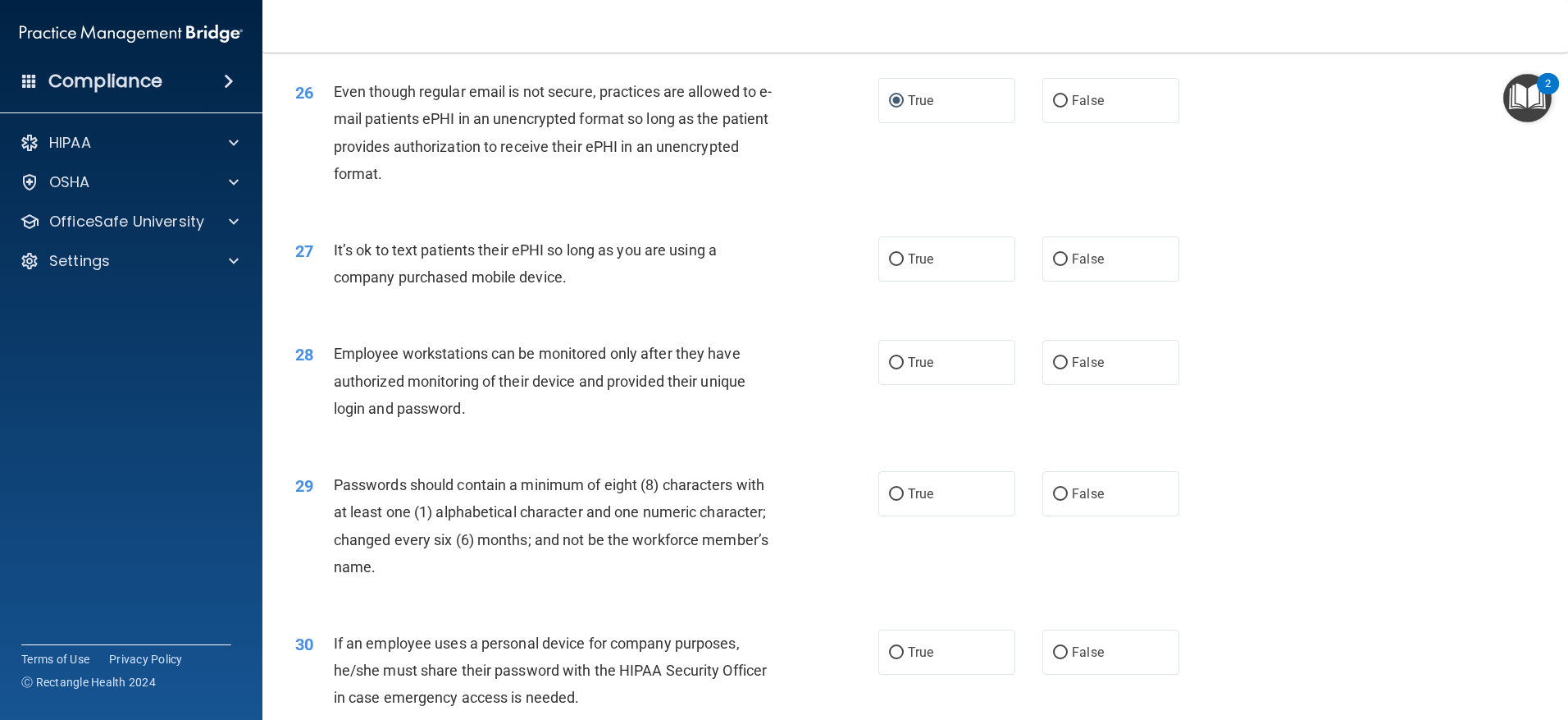
scroll to position [3282, 0]
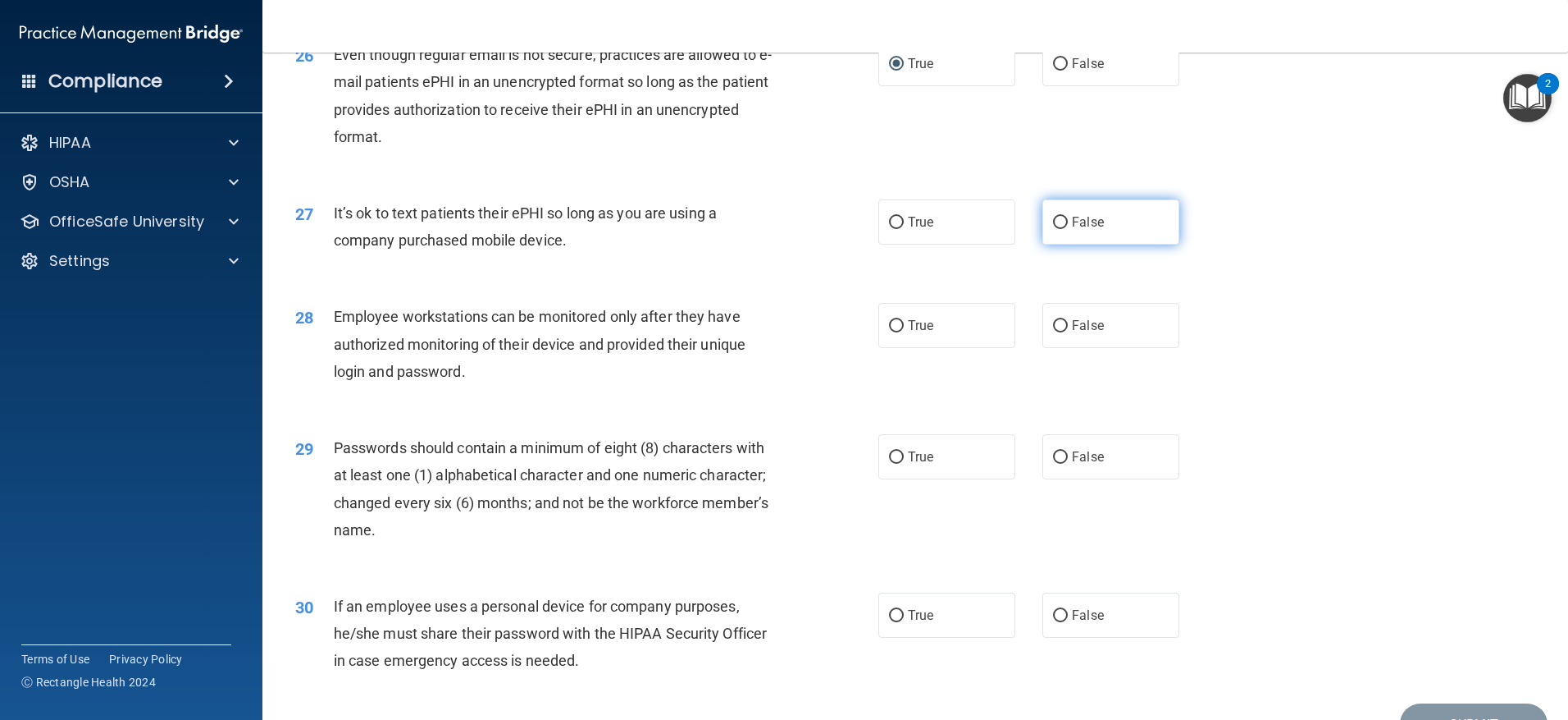
click at [1054, 245] on label "False" at bounding box center [1110, 222] width 137 height 45
click at [1054, 229] on input "False" at bounding box center [1060, 222] width 15 height 13
radio input "true"
drag, startPoint x: 1046, startPoint y: 345, endPoint x: 1064, endPoint y: 361, distance: 24.1
click at [1046, 346] on label "False" at bounding box center [1110, 325] width 137 height 45
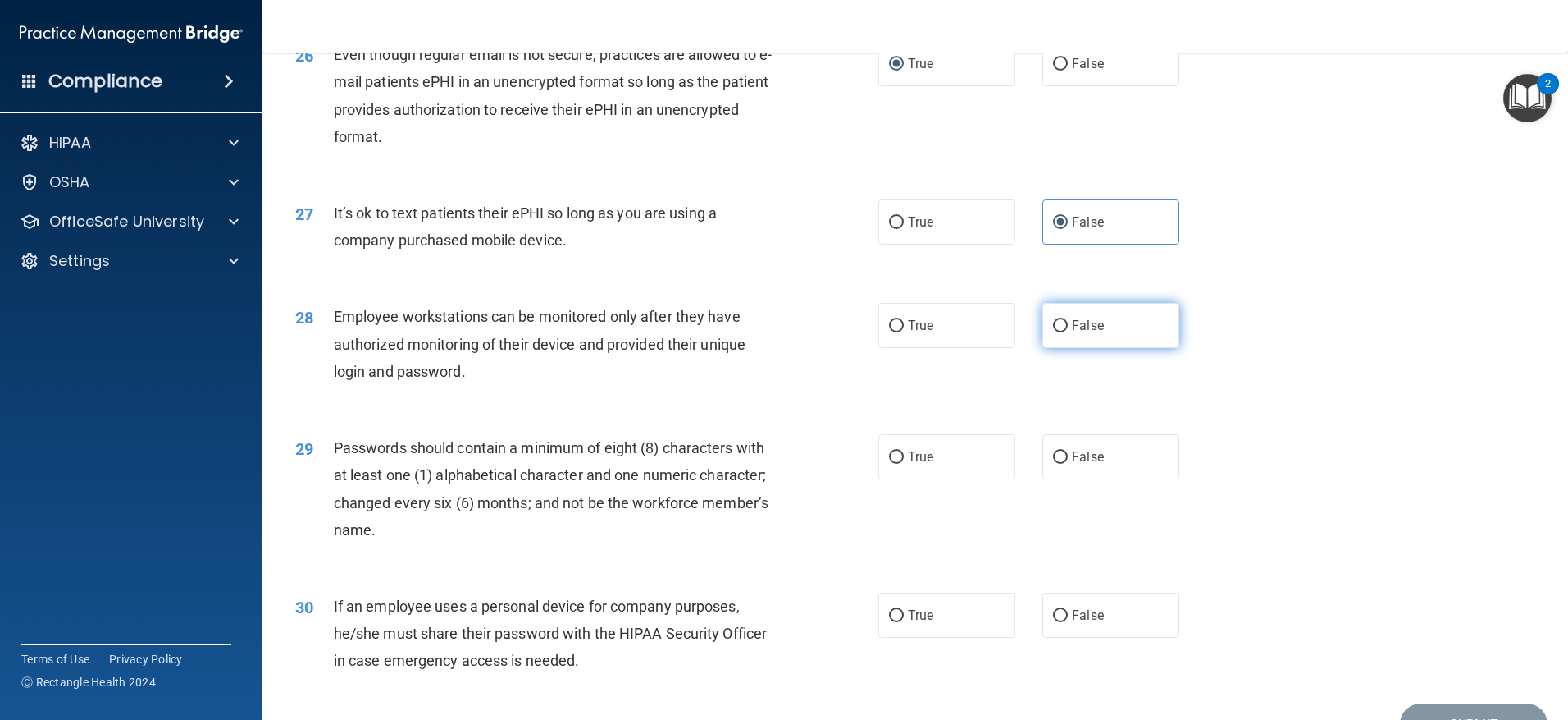
click at [1053, 332] on input "False" at bounding box center [1060, 325] width 15 height 13
radio input "true"
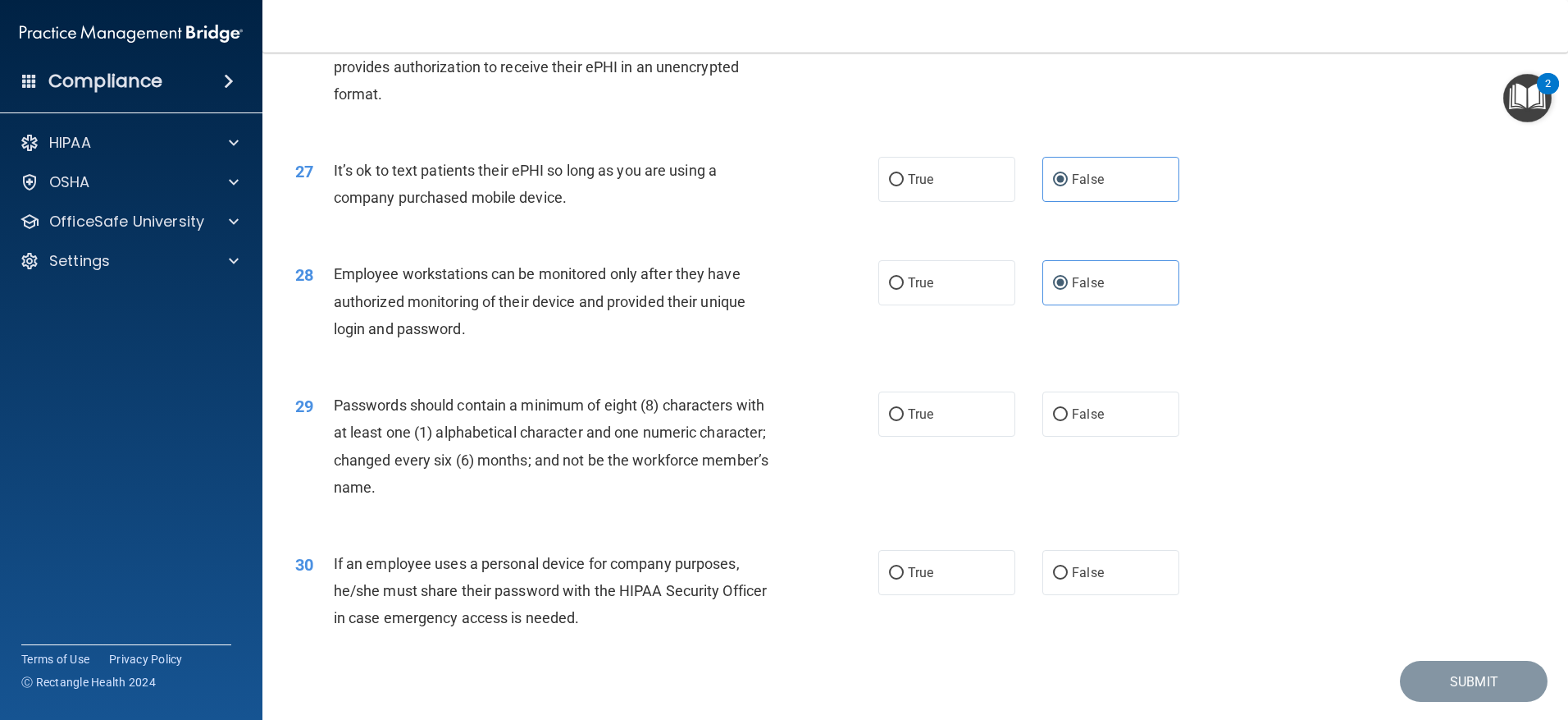
scroll to position [3399, 0]
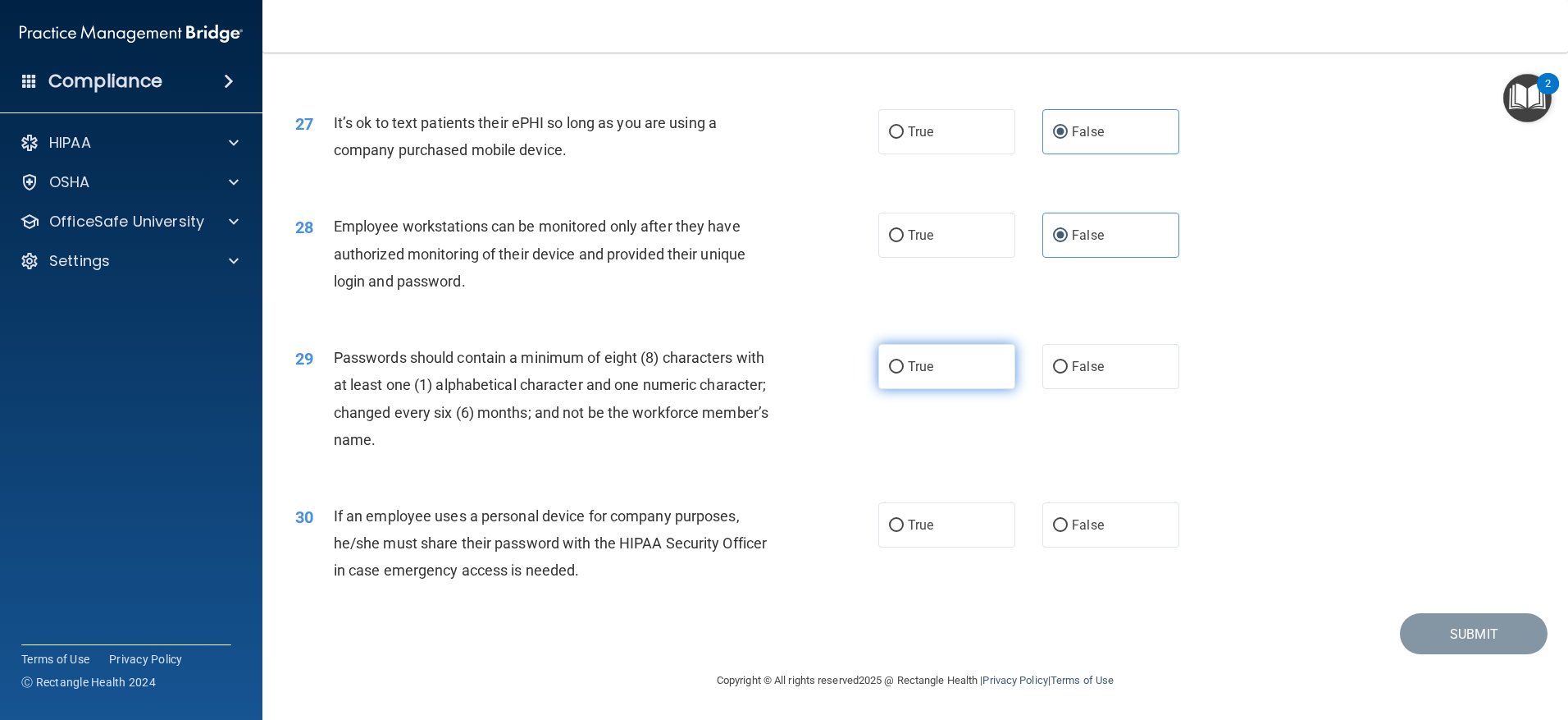
click at [889, 367] on input "True" at bounding box center [896, 367] width 15 height 13
radio input "true"
click at [1061, 534] on label "False" at bounding box center [1110, 524] width 137 height 45
click at [1061, 532] on input "False" at bounding box center [1060, 525] width 15 height 13
radio input "true"
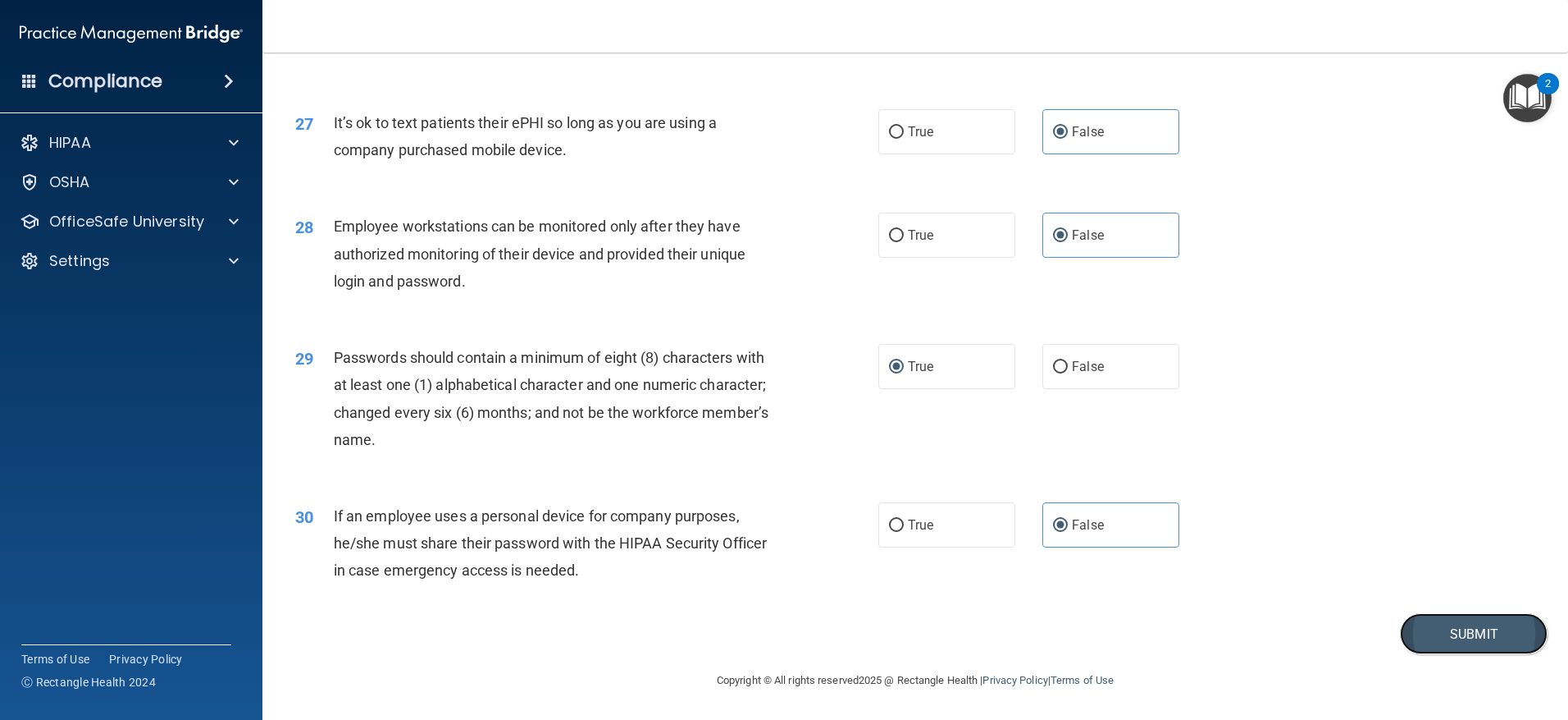
click at [1413, 631] on button "Submit" at bounding box center [1475, 633] width 148 height 42
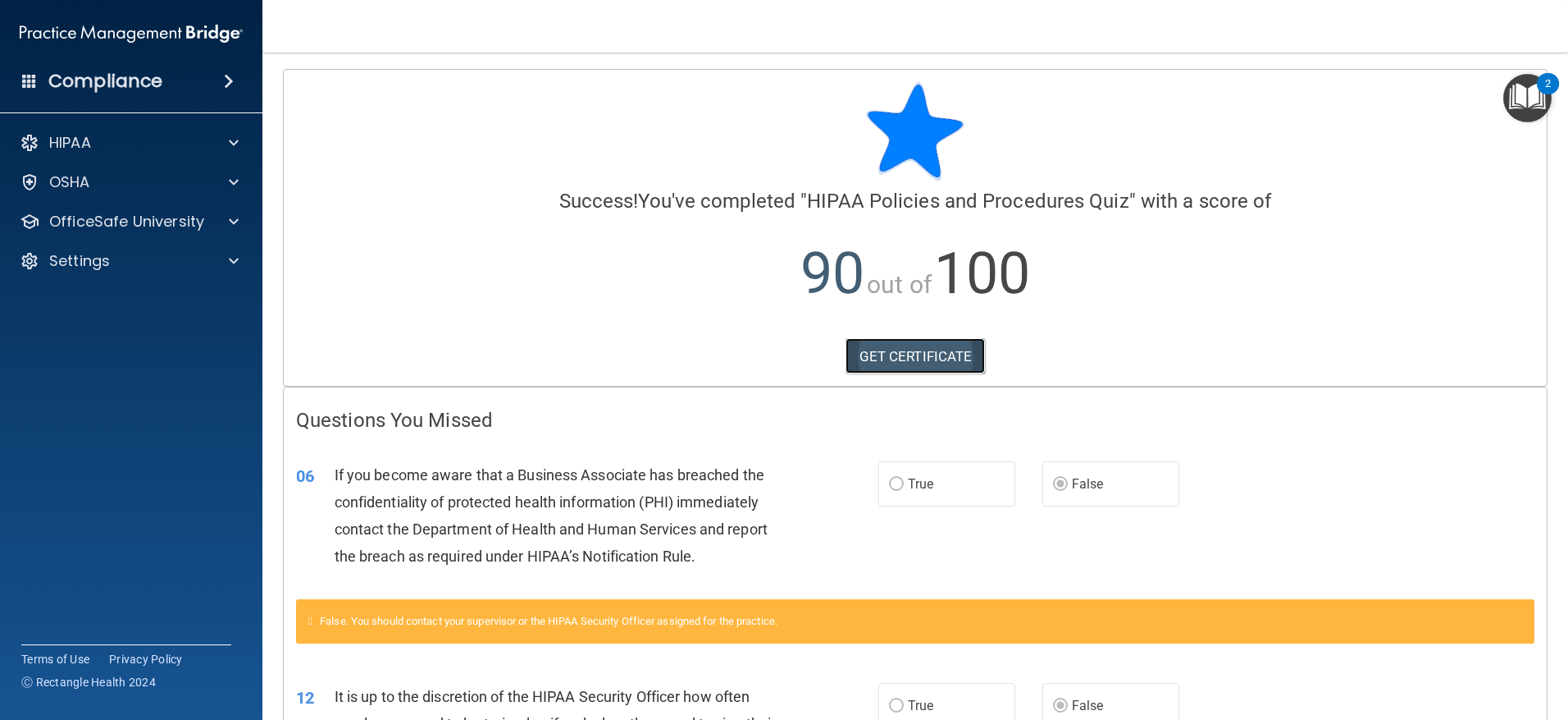
click at [915, 346] on link "GET CERTIFICATE" at bounding box center [915, 356] width 140 height 36
click at [161, 219] on p "OfficeSafe University" at bounding box center [127, 221] width 155 height 19
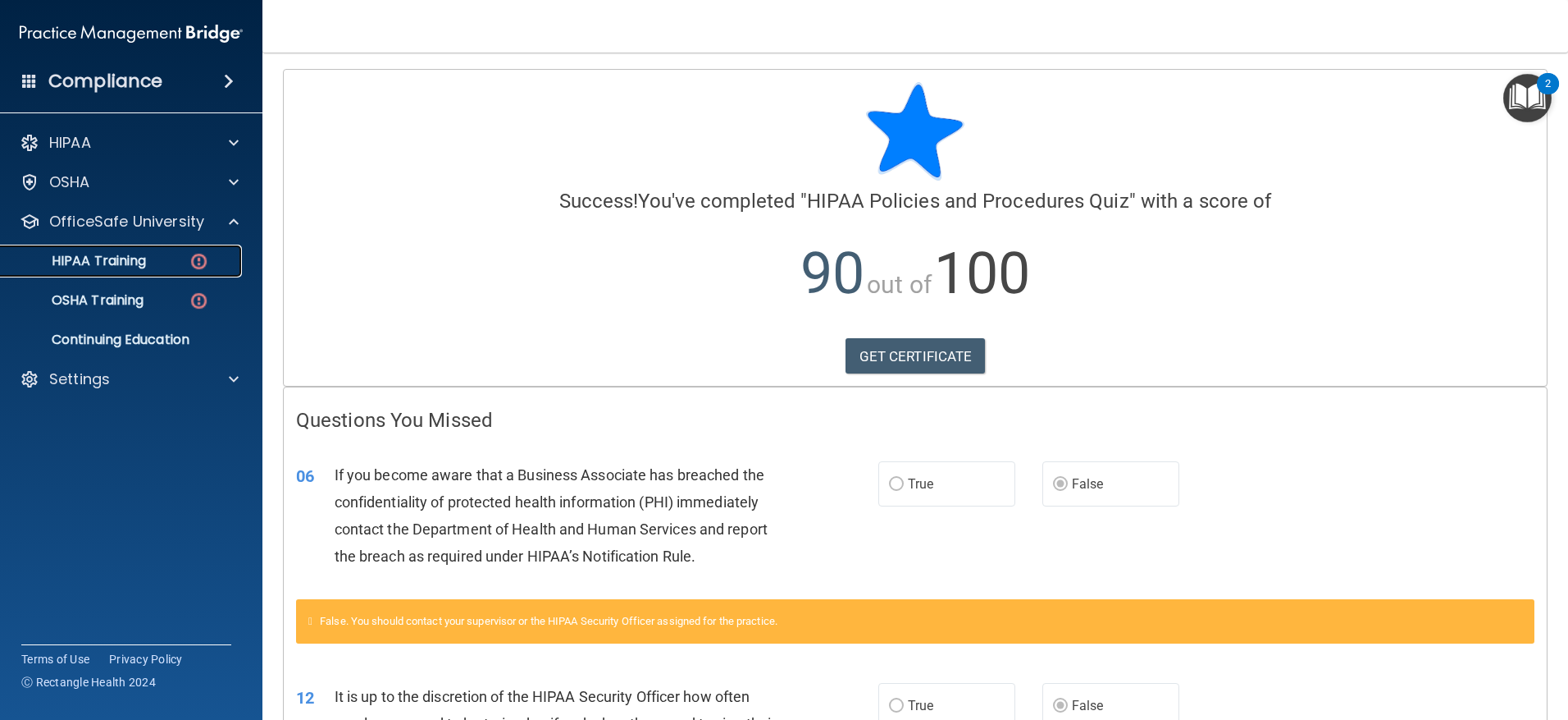
click at [131, 252] on p "HIPAA Training" at bounding box center [78, 260] width 135 height 17
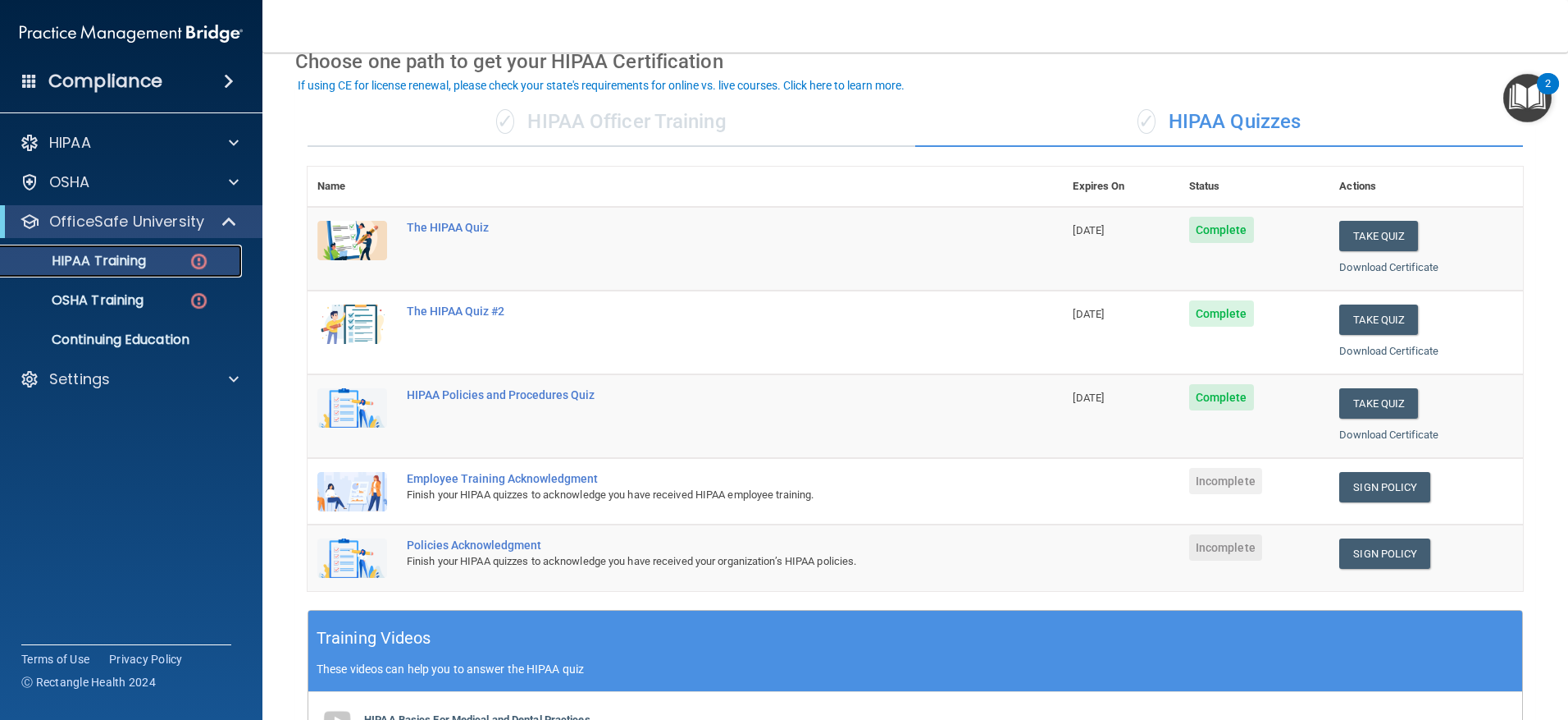
scroll to position [164, 0]
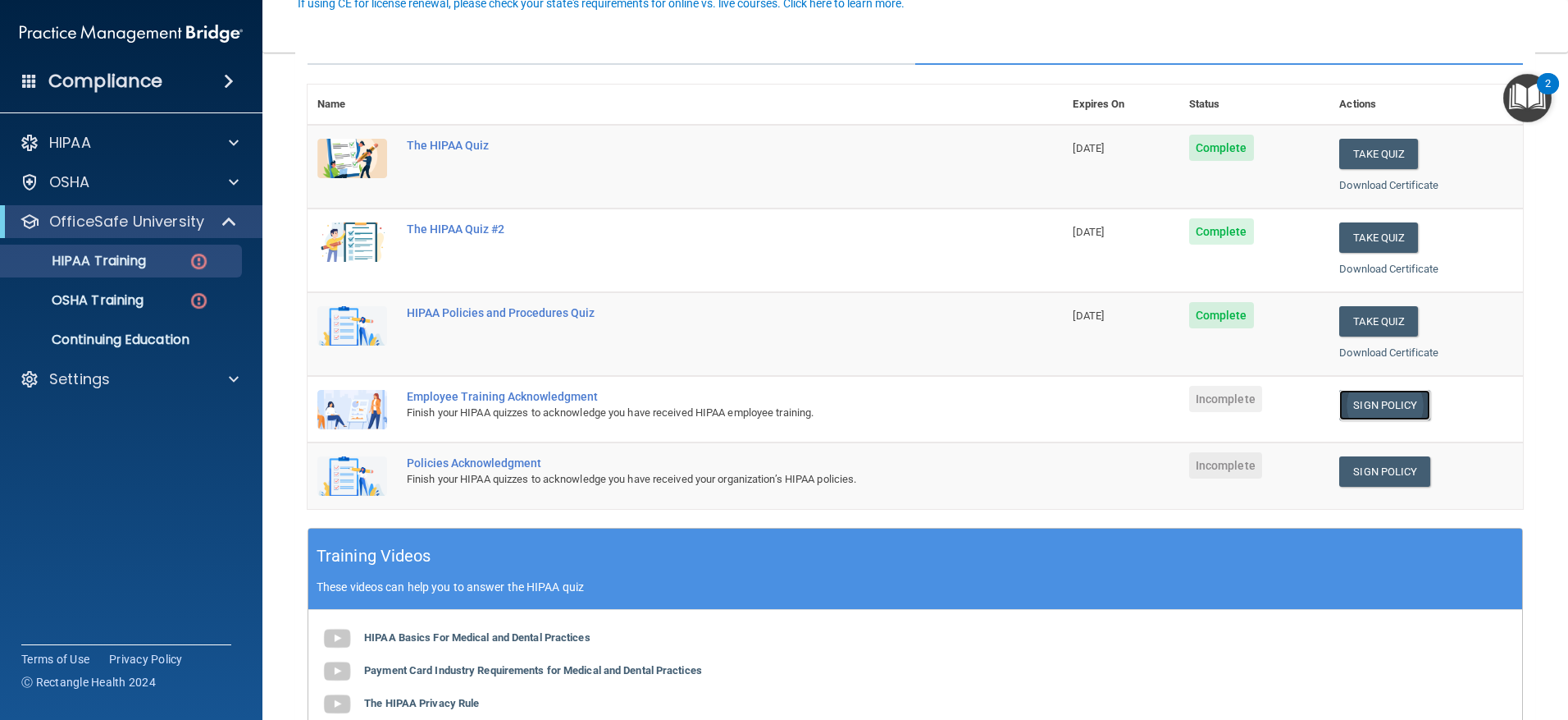
click at [1390, 405] on link "Sign Policy" at bounding box center [1384, 404] width 91 height 30
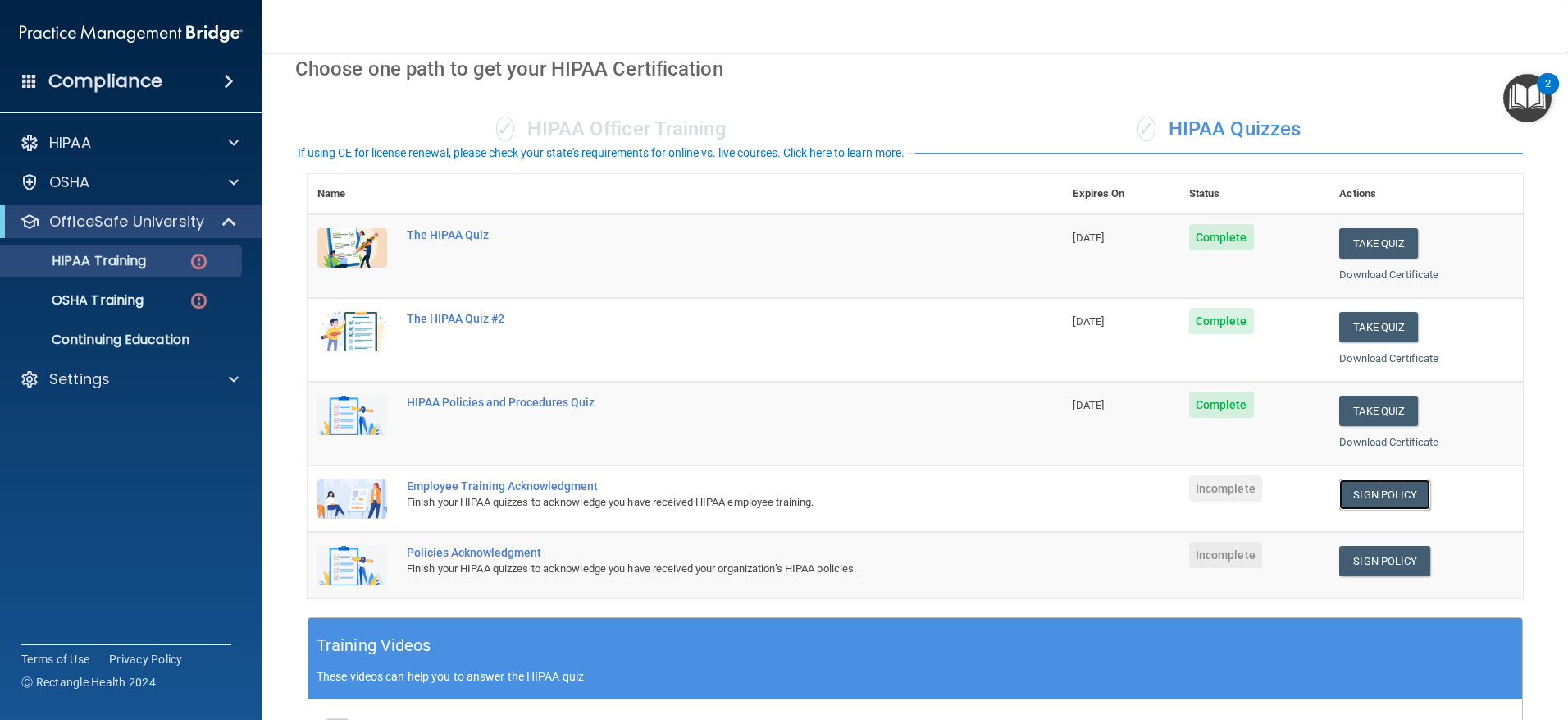
scroll to position [0, 0]
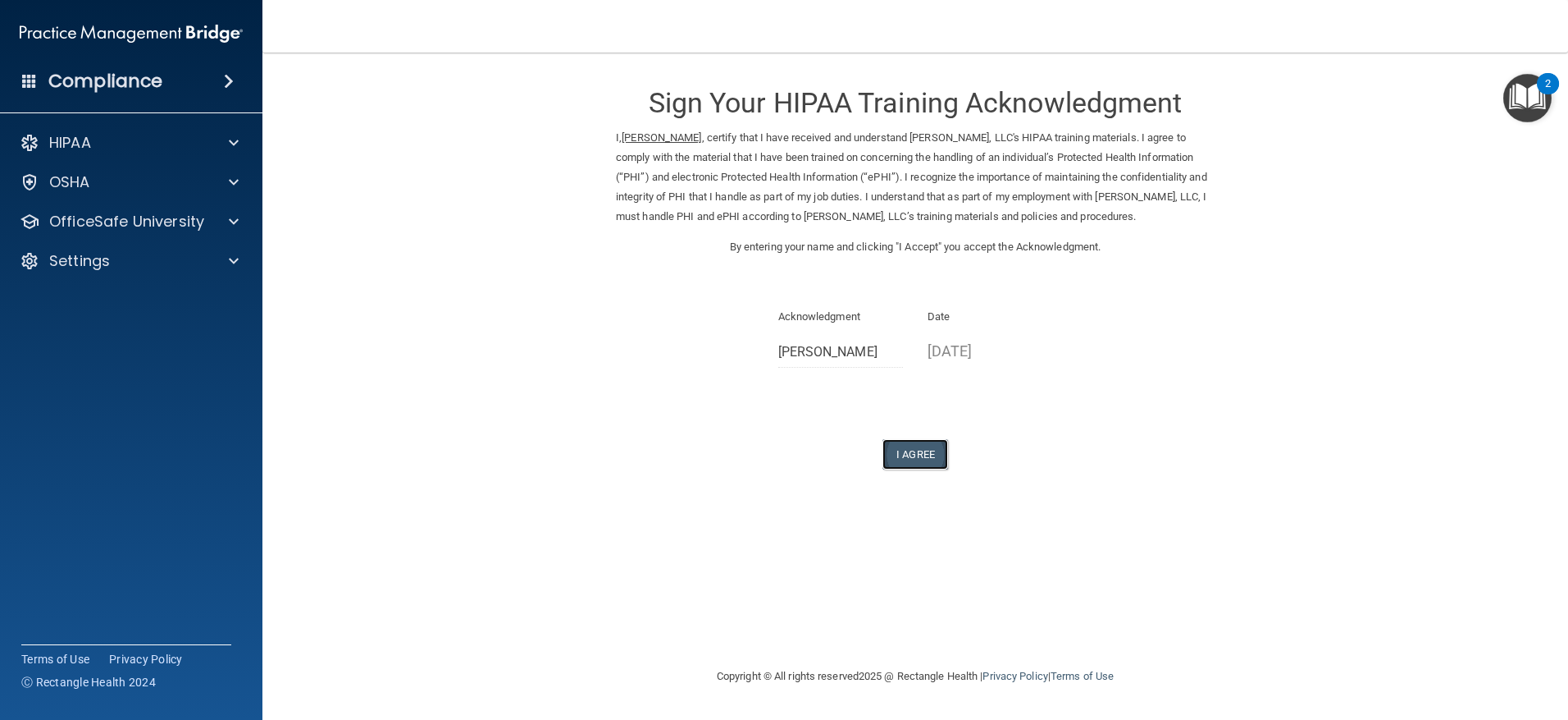
click at [899, 469] on button "I Agree" at bounding box center [915, 454] width 65 height 30
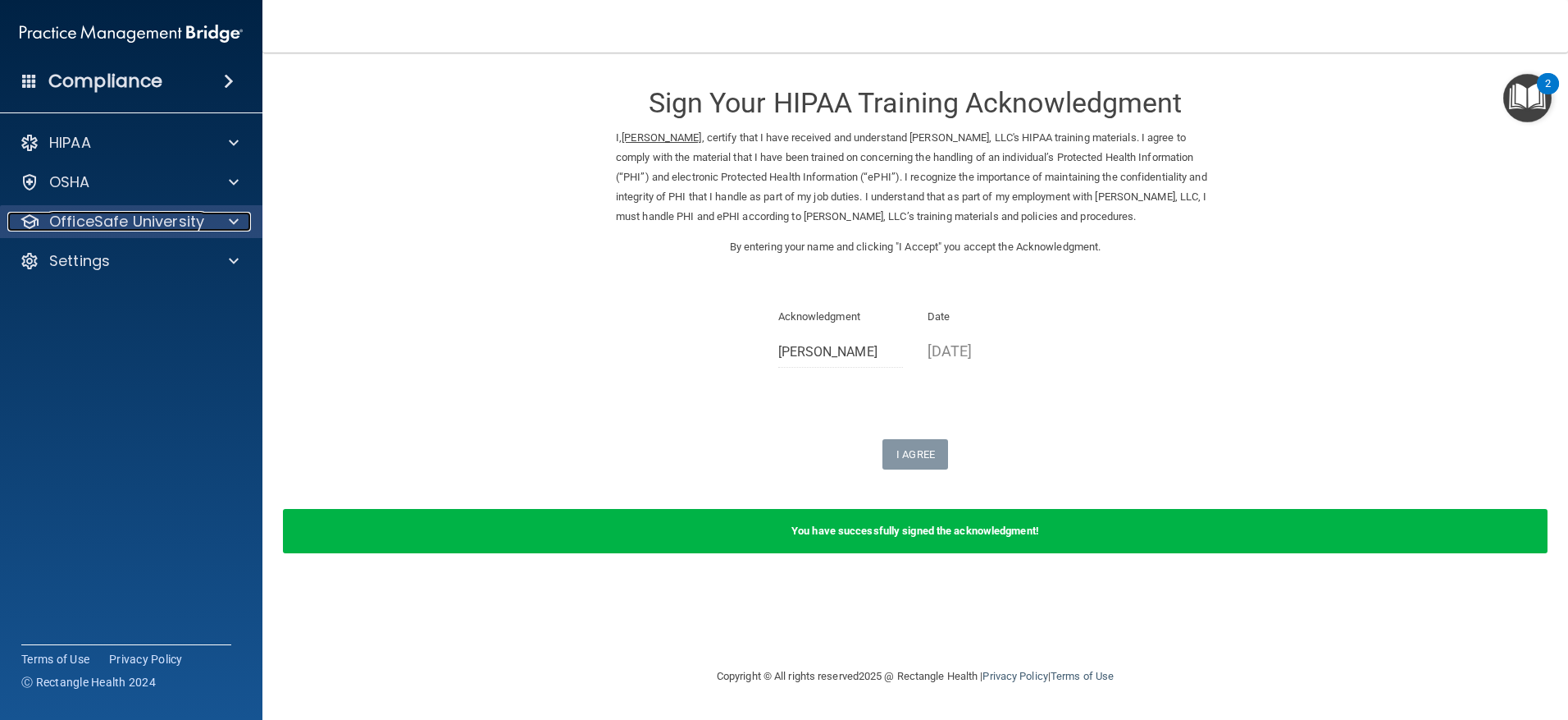
click at [118, 213] on p "OfficeSafe University" at bounding box center [127, 221] width 155 height 19
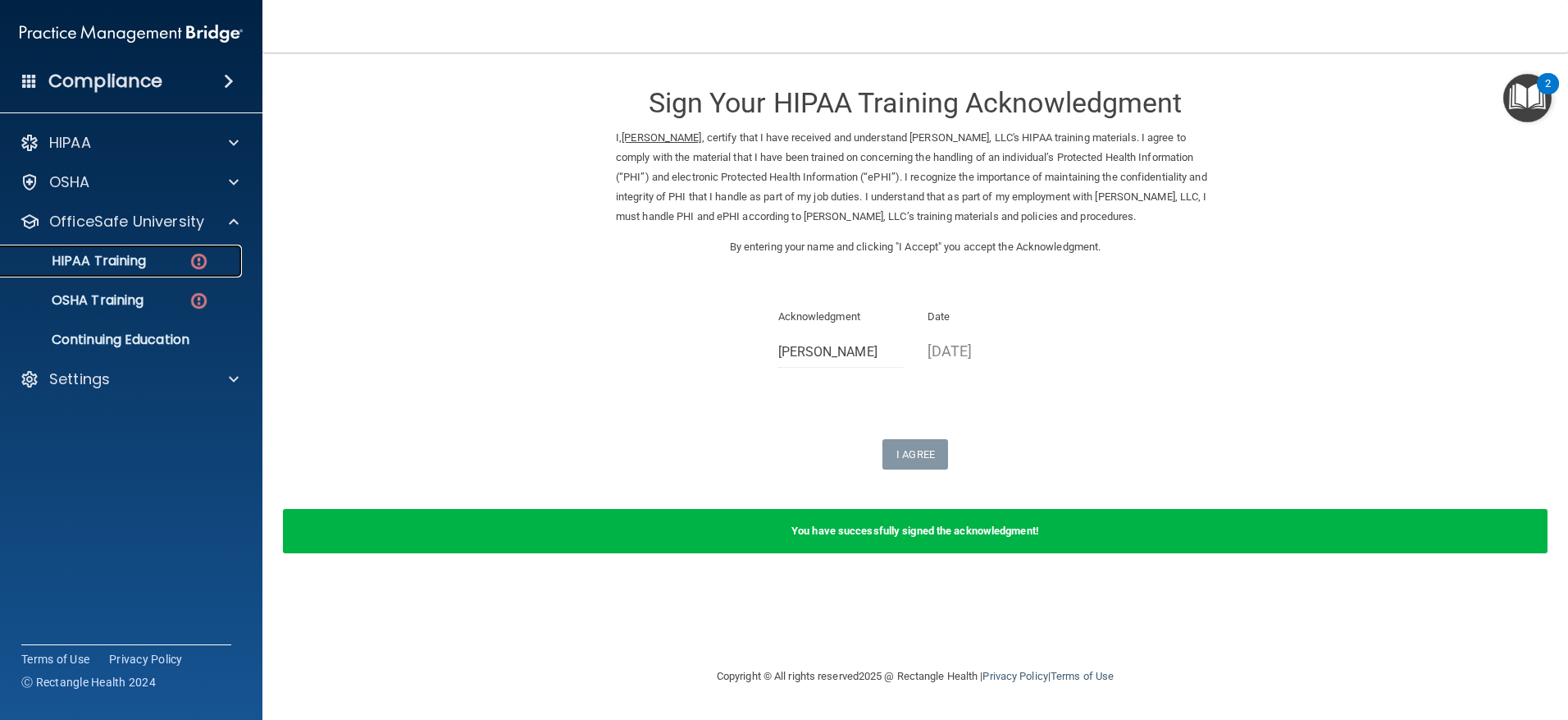
click at [172, 261] on div "HIPAA Training" at bounding box center [123, 260] width 224 height 17
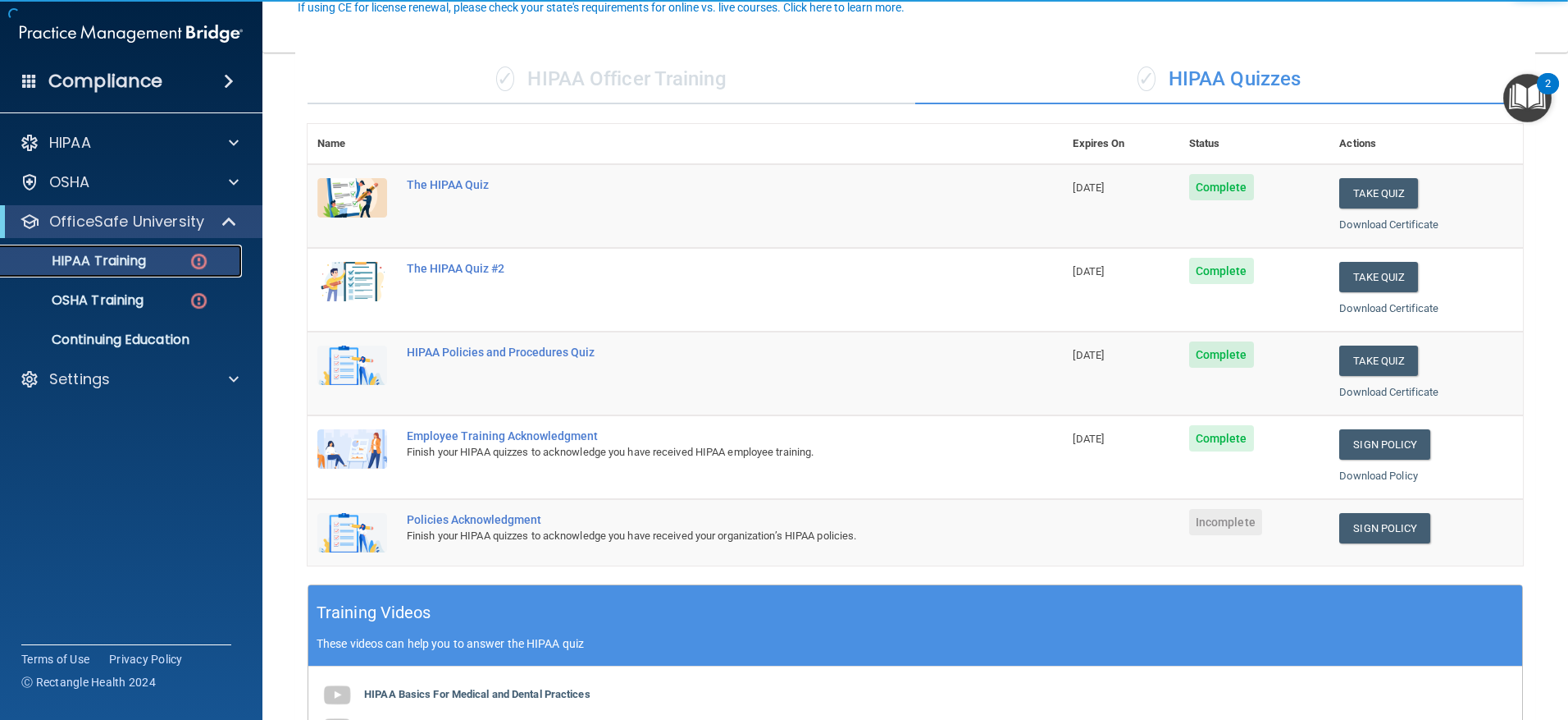
scroll to position [164, 0]
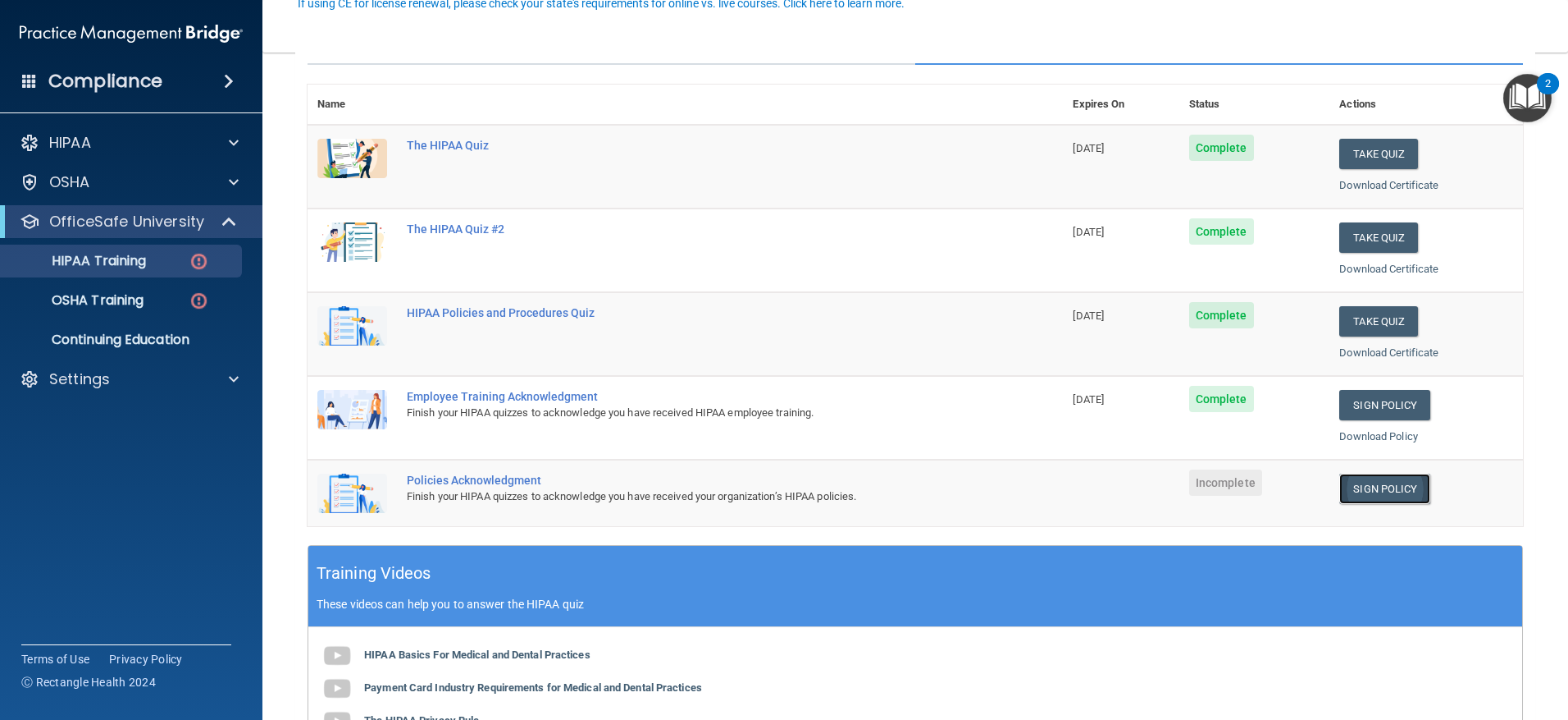
click at [1347, 490] on link "Sign Policy" at bounding box center [1384, 488] width 91 height 30
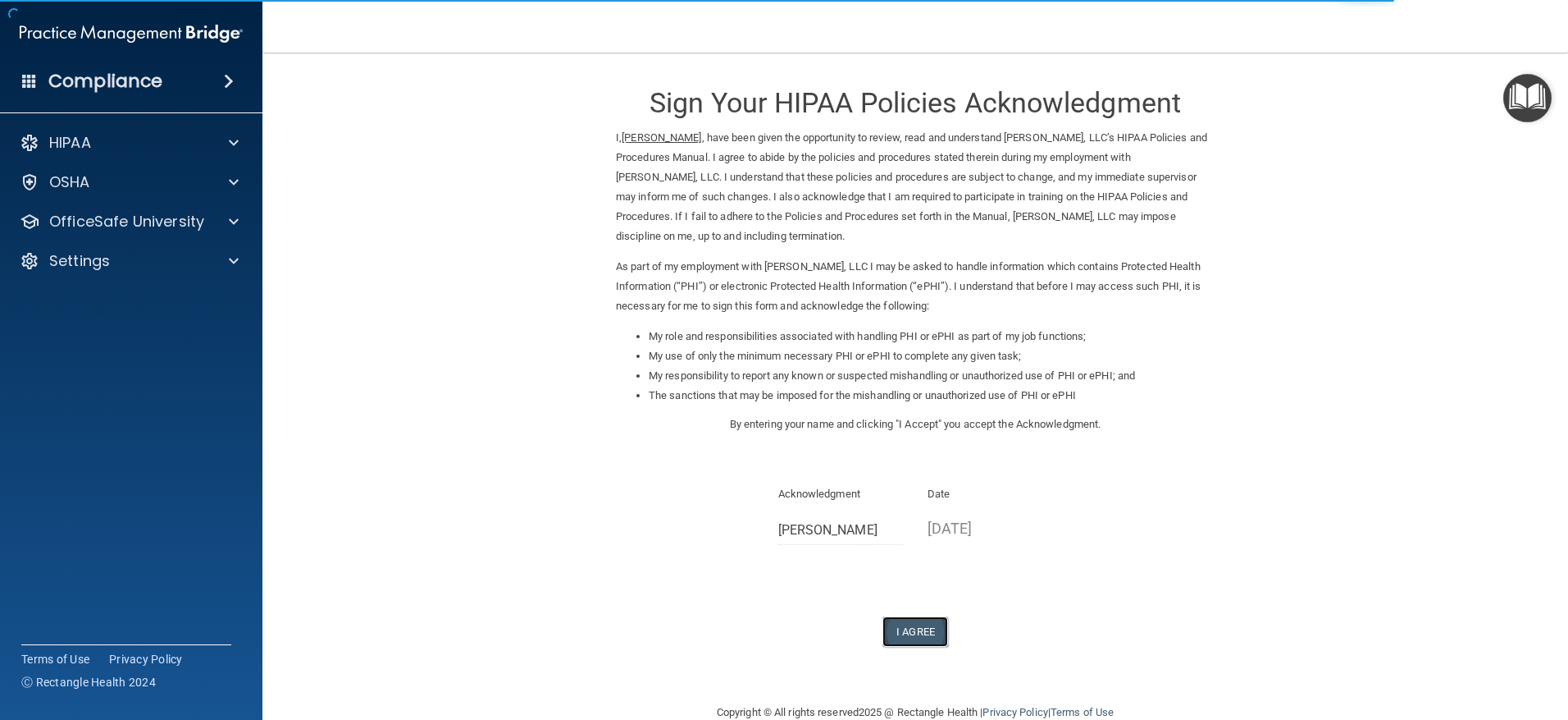
click at [897, 625] on button "I Agree" at bounding box center [915, 630] width 65 height 30
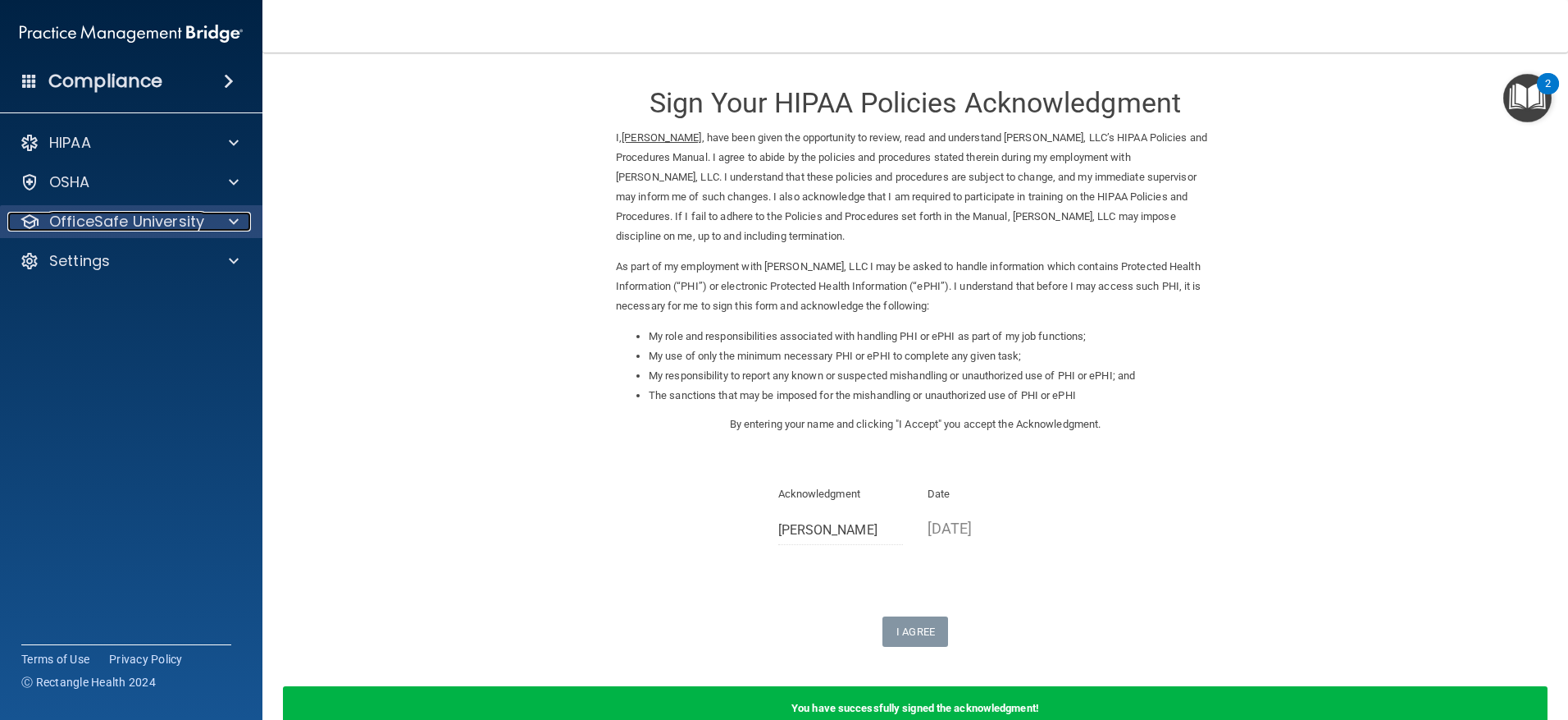
click at [197, 216] on p "OfficeSafe University" at bounding box center [127, 221] width 155 height 19
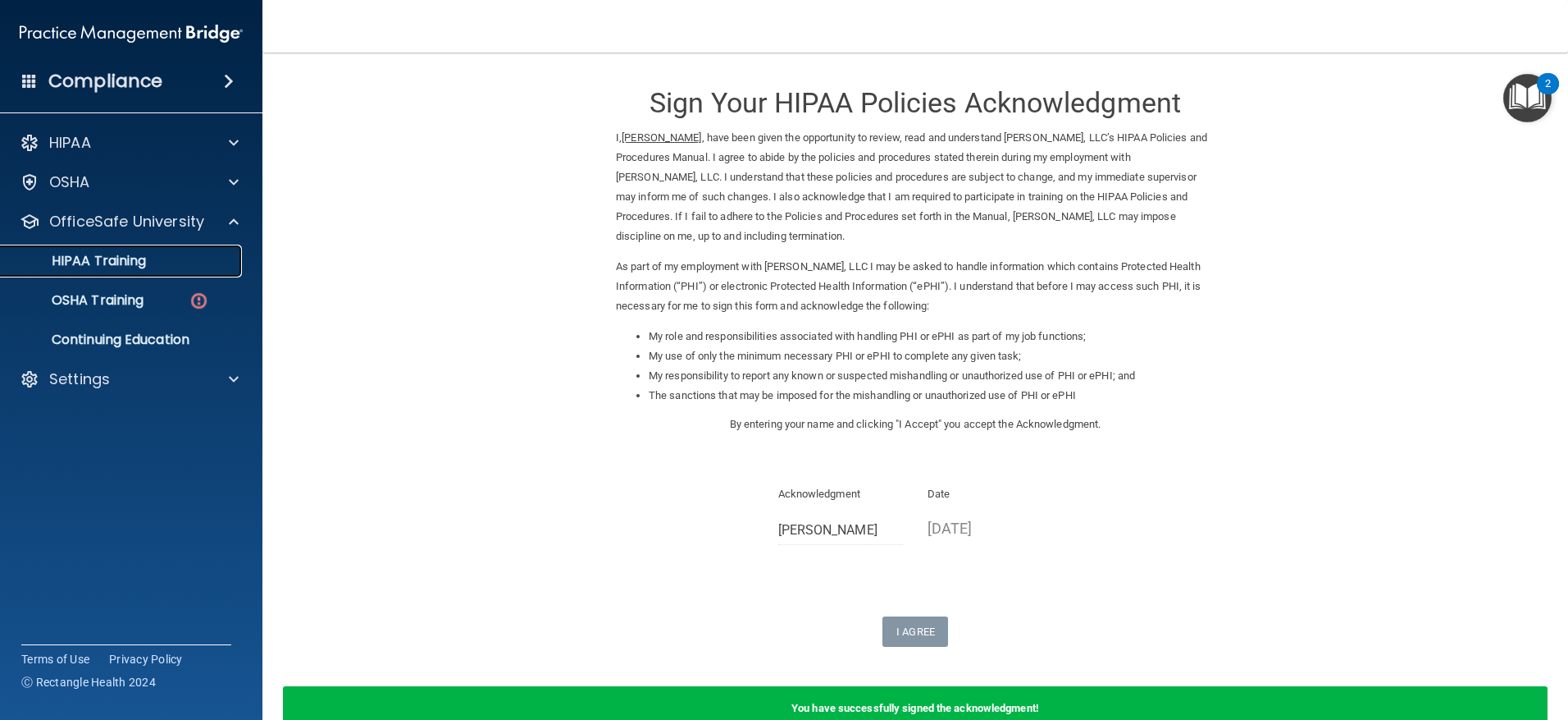
click at [131, 263] on p "HIPAA Training" at bounding box center [78, 260] width 135 height 17
